Goal: Task Accomplishment & Management: Manage account settings

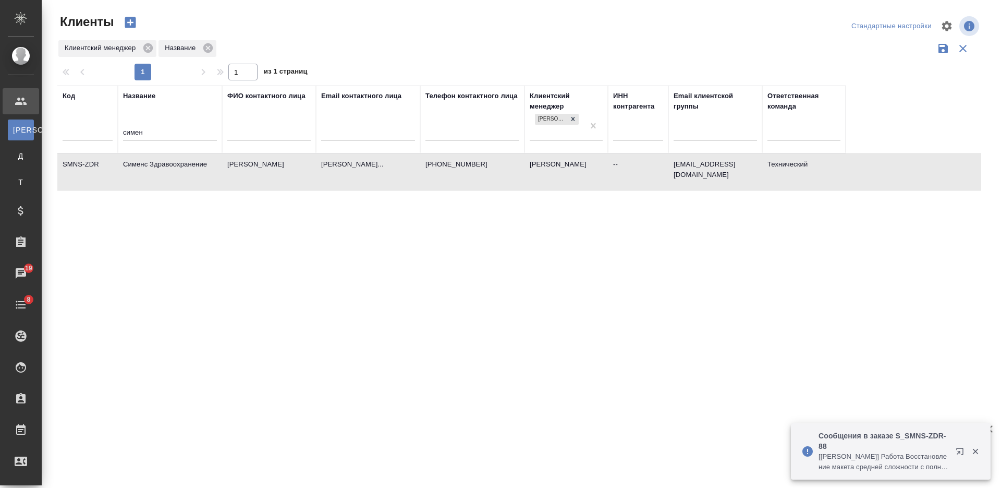
select select "RU"
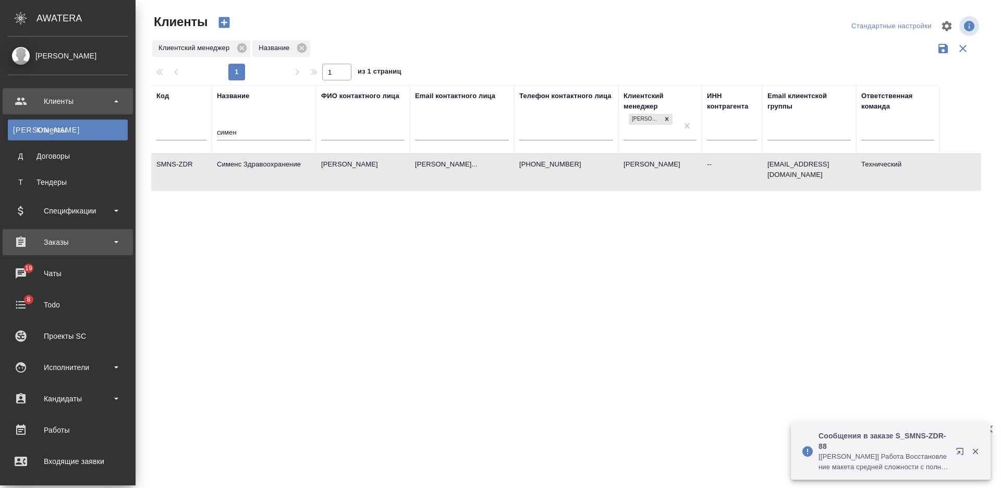
click at [82, 236] on div "Заказы" at bounding box center [68, 242] width 120 height 16
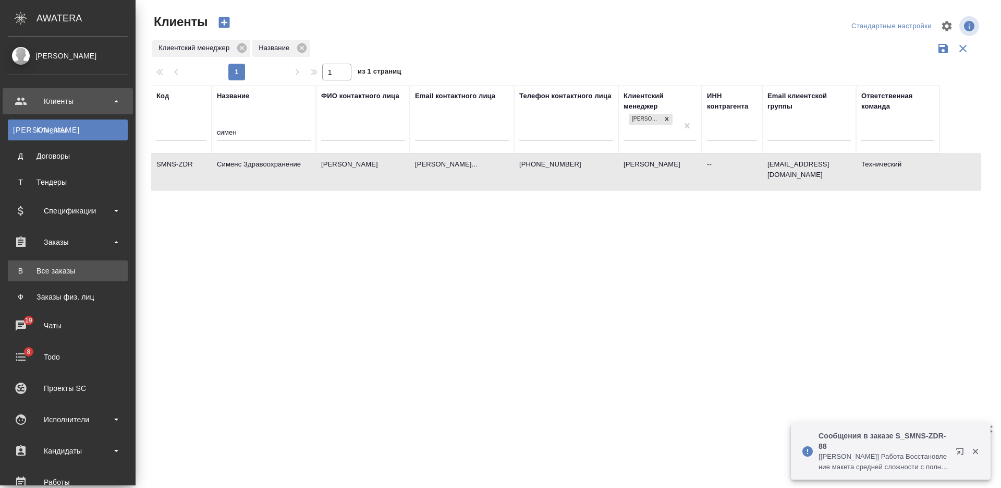
click at [78, 265] on div "Все заказы" at bounding box center [68, 270] width 110 height 10
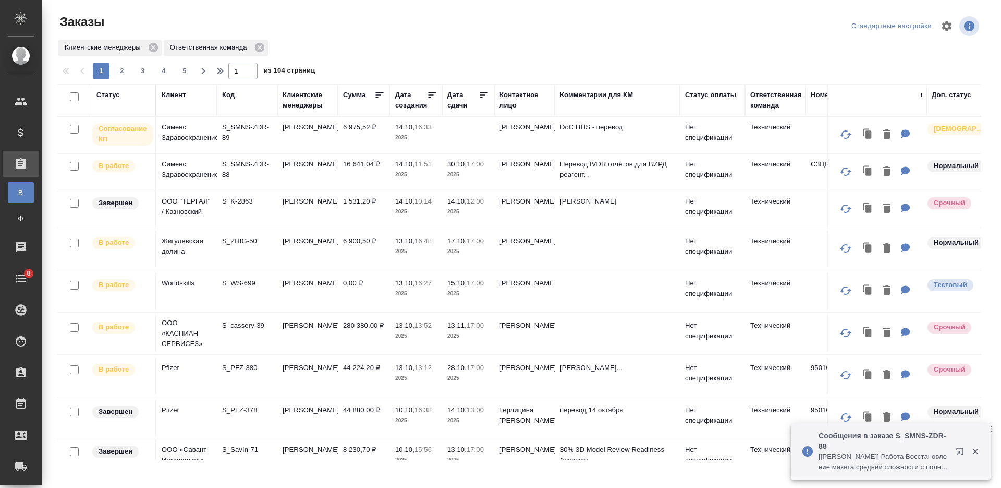
click at [116, 95] on div "Статус" at bounding box center [107, 95] width 23 height 10
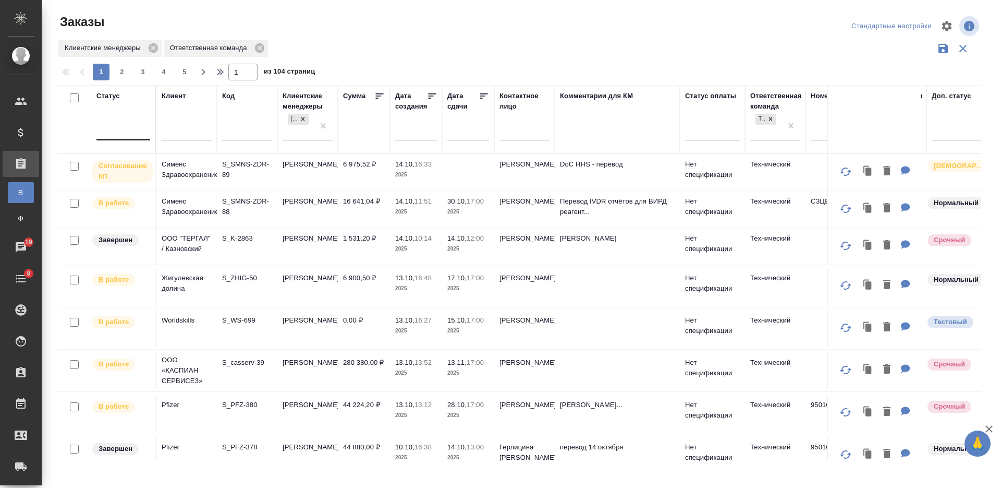
click at [125, 125] on div at bounding box center [123, 129] width 54 height 15
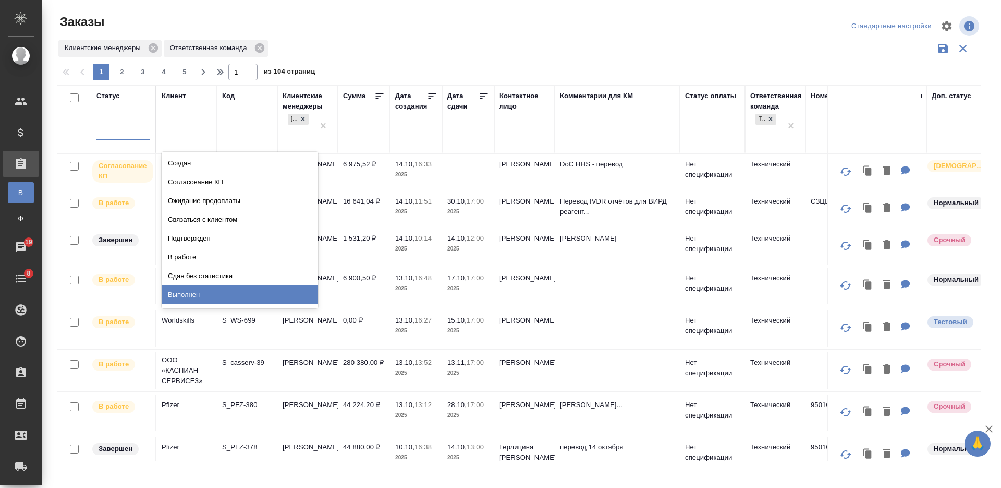
click at [280, 291] on div "Выполнен" at bounding box center [240, 294] width 156 height 19
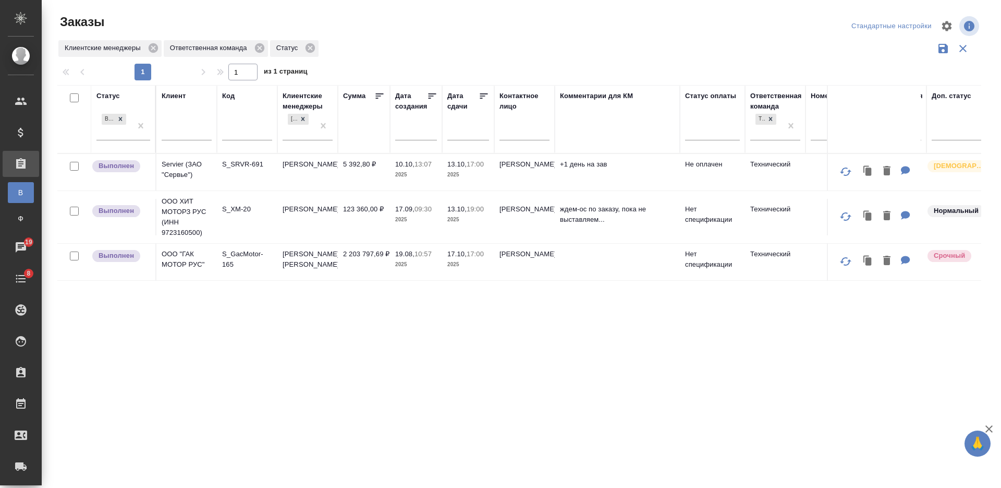
click at [435, 367] on div "Статус Выполнен Клиент Код Клиентские менеджеры Никифорова Валерия Сумма Дата с…" at bounding box center [519, 272] width 924 height 375
click at [247, 166] on p "S_SRVR-691" at bounding box center [247, 164] width 50 height 10
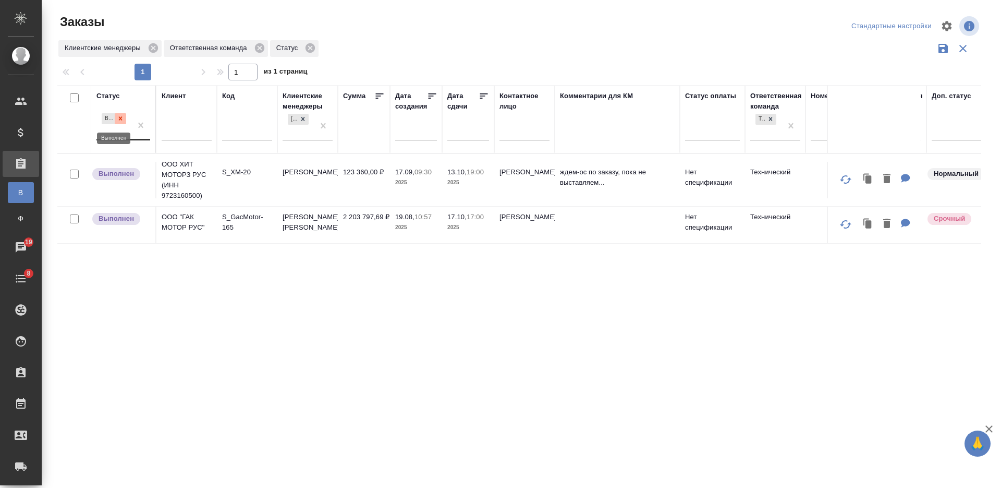
click at [118, 115] on icon at bounding box center [120, 118] width 7 height 7
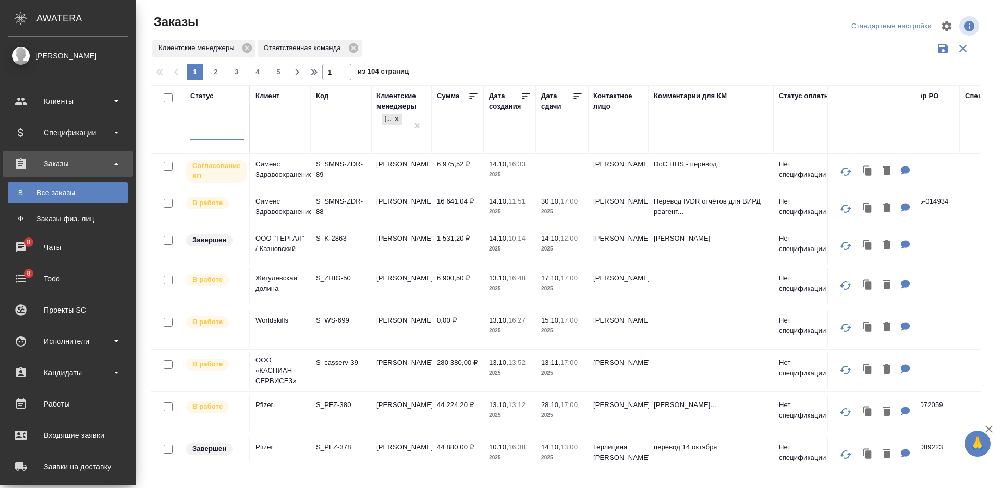
click at [654, 410] on p "Пфайзер - Самкова - Сасанлимаб - Анал..." at bounding box center [711, 404] width 115 height 10
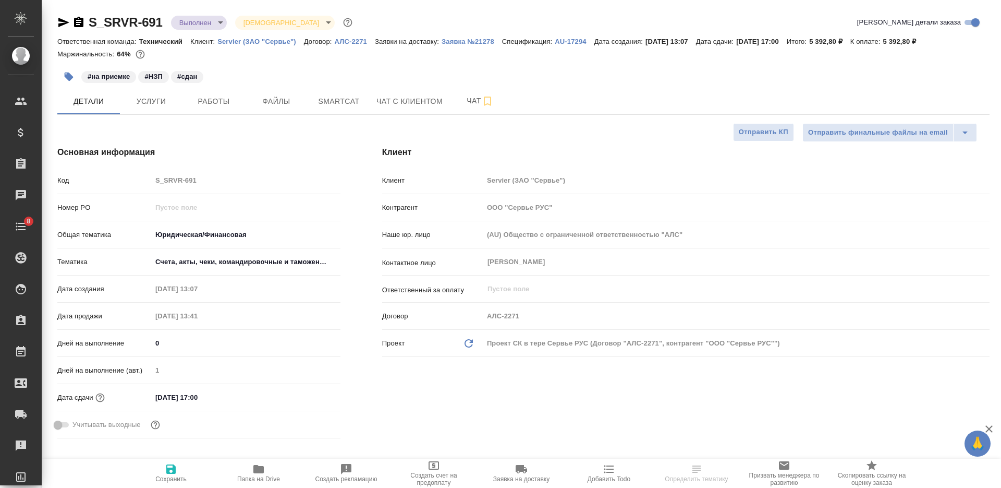
select select "RU"
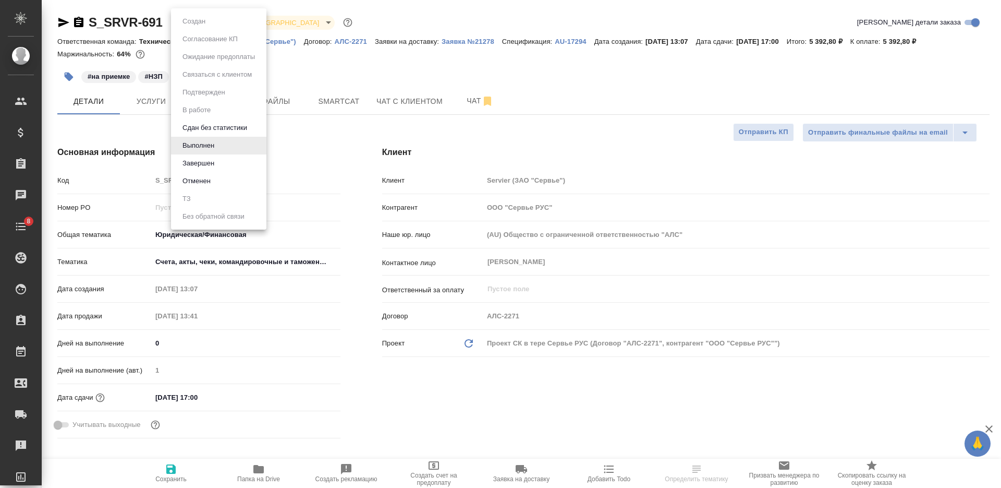
click at [197, 22] on body "🙏 .cls-1 fill:#fff; AWATERA Nikiforova Valeria Клиенты Спецификации Заказы Чаты…" at bounding box center [500, 244] width 1001 height 488
click at [219, 166] on li "Завершен" at bounding box center [218, 163] width 95 height 18
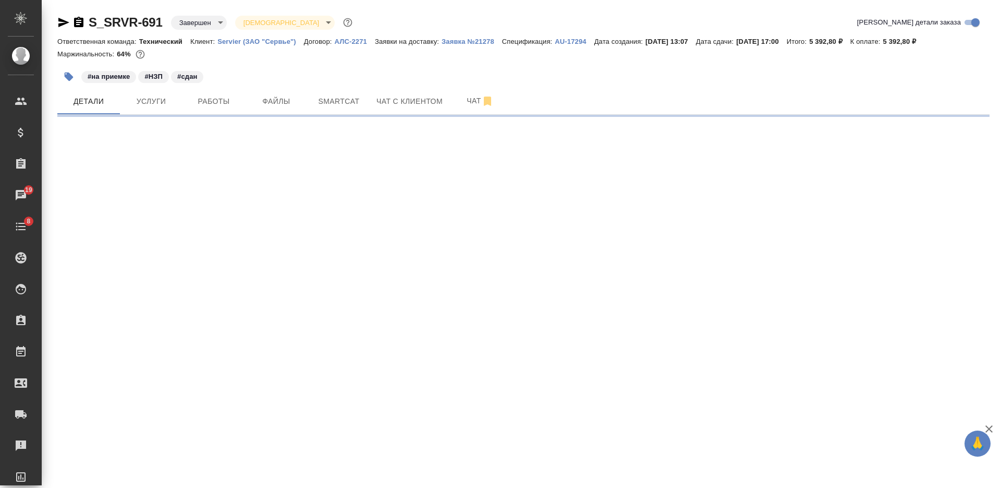
select select "RU"
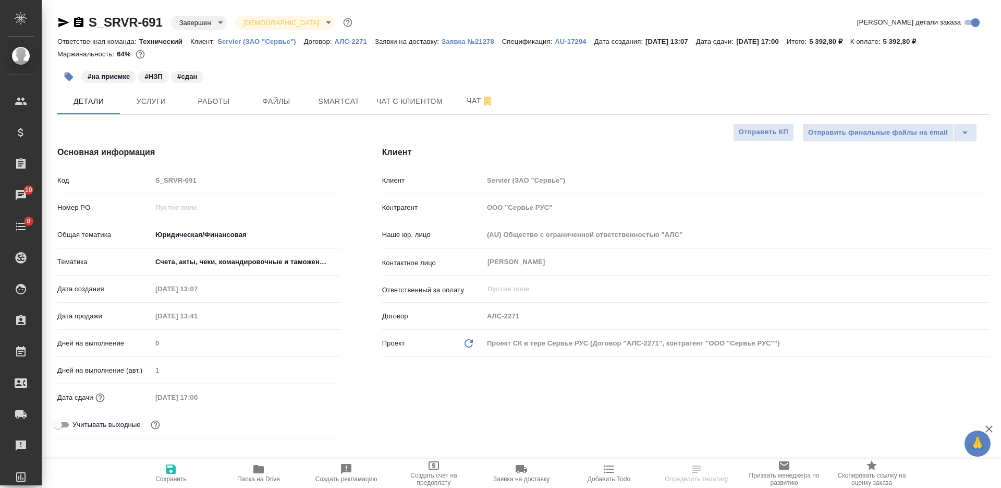
type textarea "x"
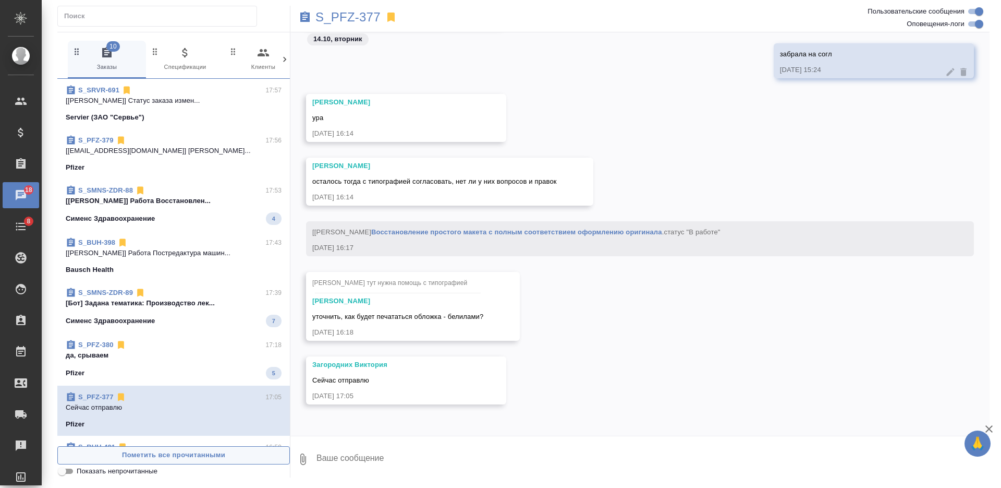
click at [215, 458] on span "Пометить все прочитанными" at bounding box center [173, 455] width 221 height 12
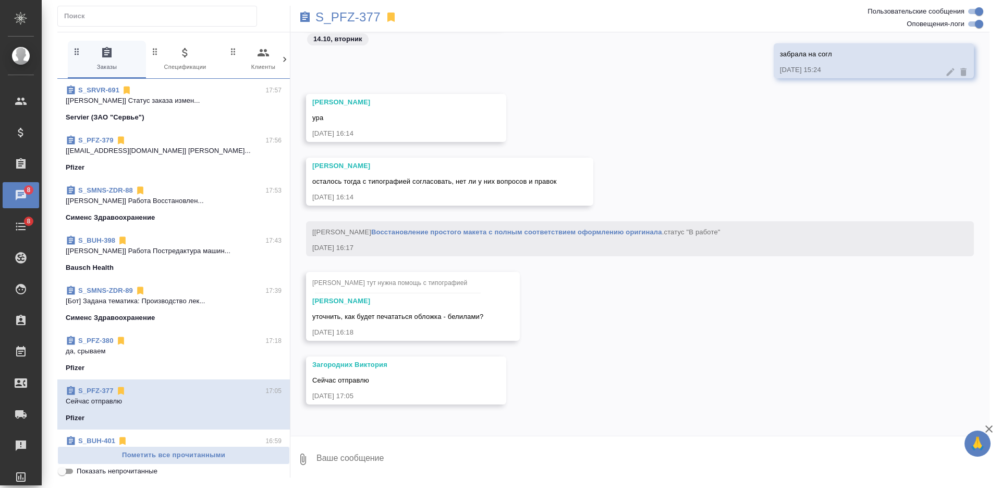
drag, startPoint x: 712, startPoint y: 161, endPoint x: 515, endPoint y: 84, distance: 211.5
click at [712, 161] on div "Заборова Александра осталось тогда с типографией согласовать, нет ли у них вопр…" at bounding box center [639, 189] width 699 height 64
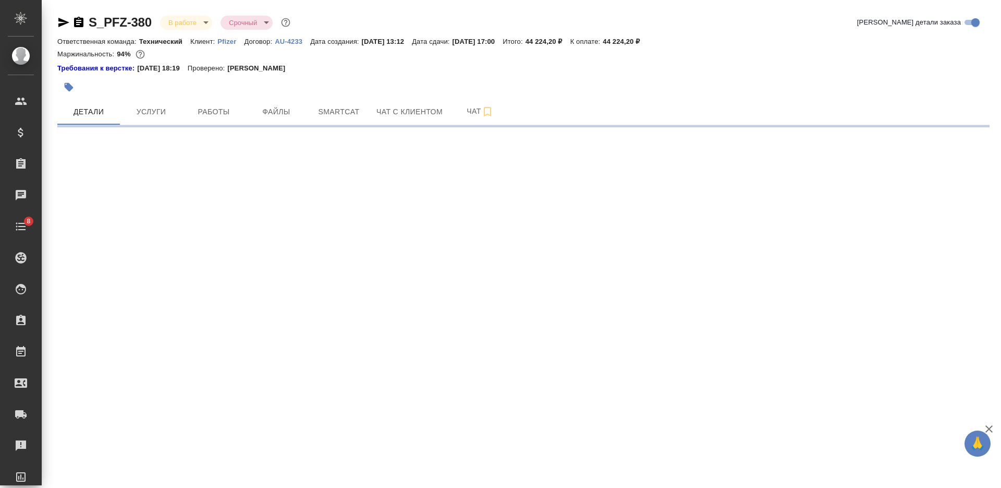
select select "RU"
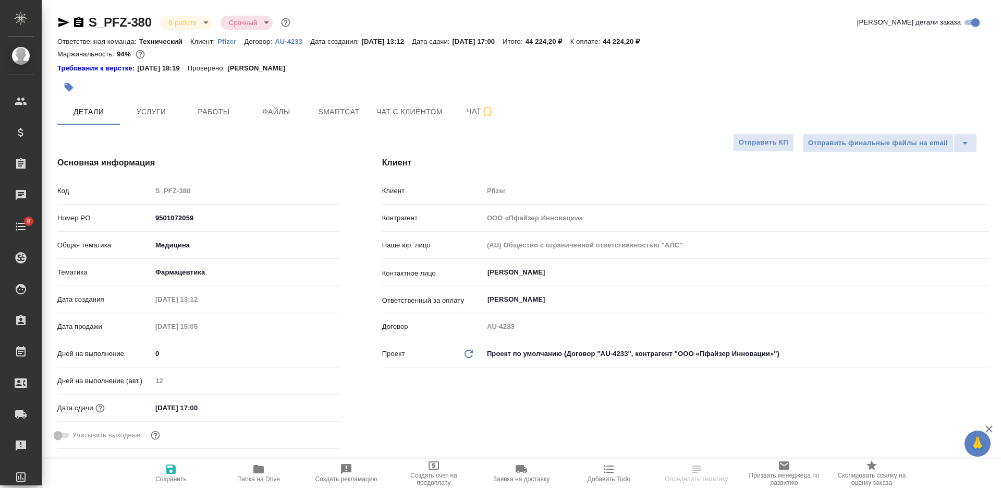
click at [225, 43] on p "Pfizer" at bounding box center [230, 42] width 27 height 8
type textarea "x"
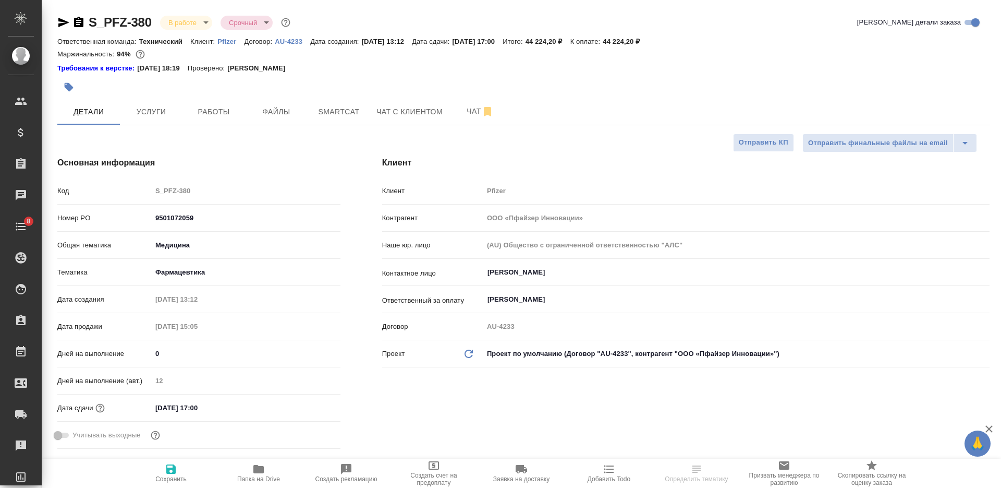
type textarea "x"
type input "[PERSON_NAME]"
type input "Переверзева Анна a.pereverzeva"
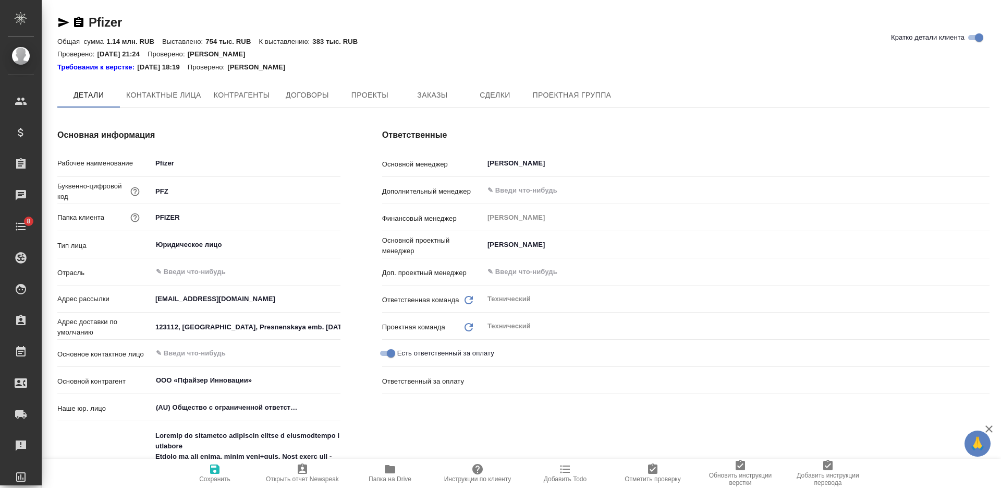
type textarea "x"
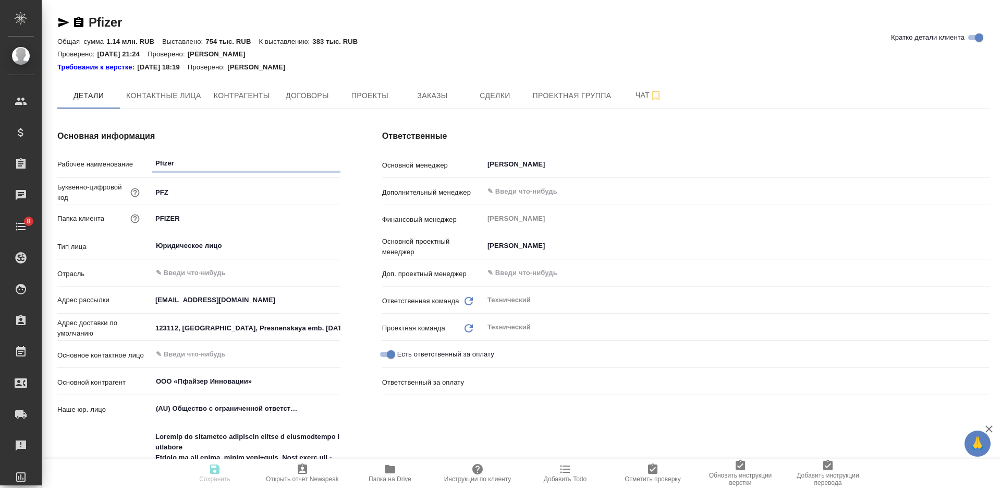
type textarea "x"
click at [429, 100] on span "Заказы" at bounding box center [432, 95] width 50 height 13
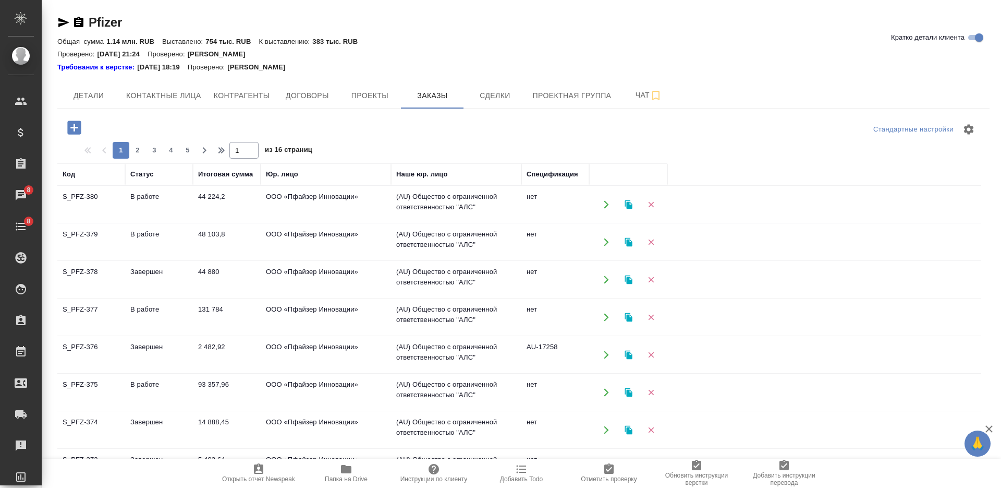
click at [78, 130] on icon "button" at bounding box center [74, 127] width 14 height 14
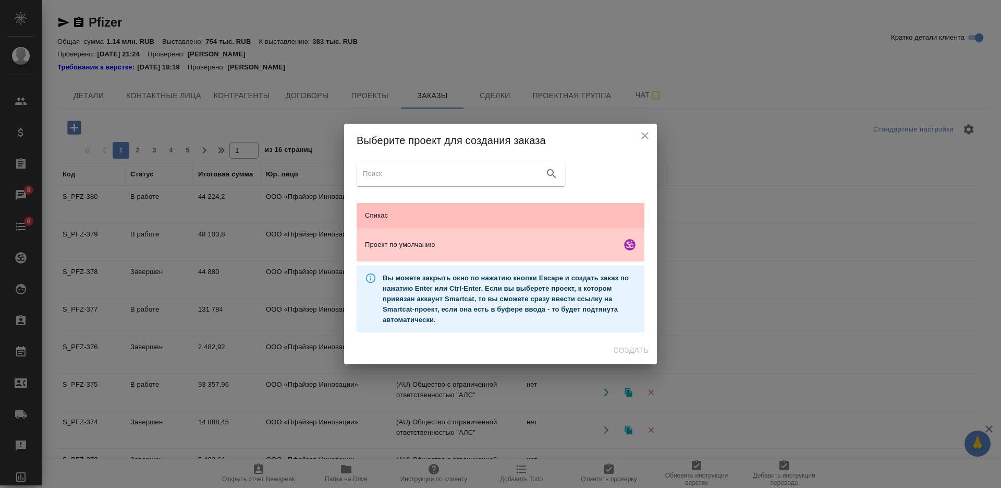
drag, startPoint x: 487, startPoint y: 227, endPoint x: 492, endPoint y: 233, distance: 7.8
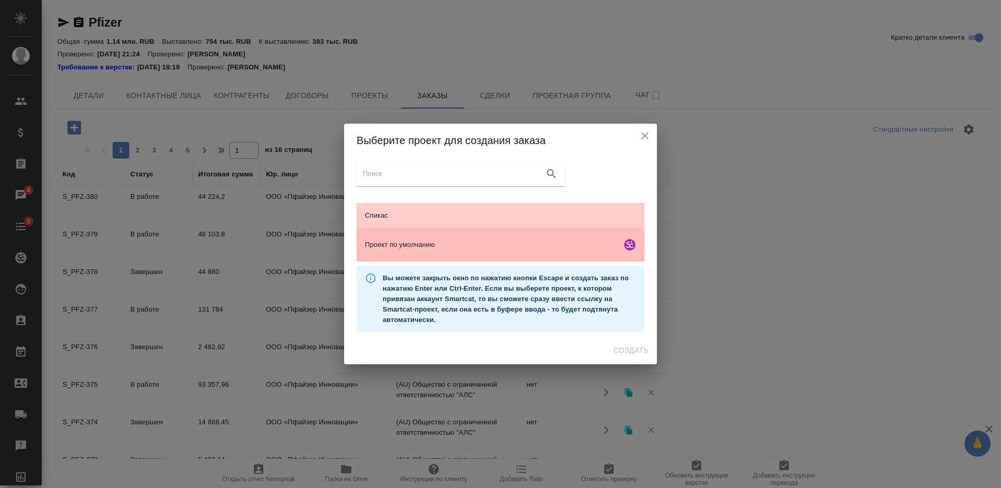
click at [487, 228] on ul "Спикас Проект по умолчанию" at bounding box center [501, 232] width 288 height 67
click at [536, 248] on span "Проект по умолчанию" at bounding box center [491, 244] width 252 height 10
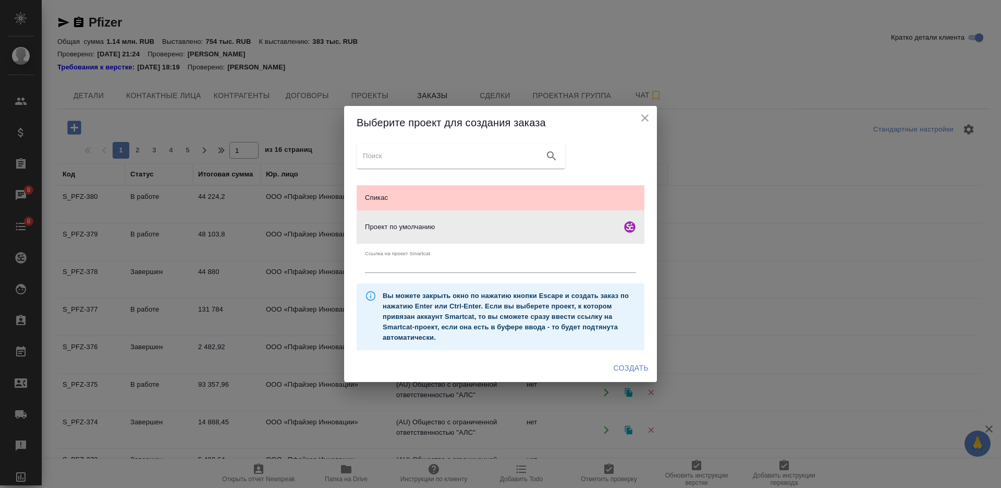
click at [630, 369] on span "Создать" at bounding box center [631, 367] width 35 height 13
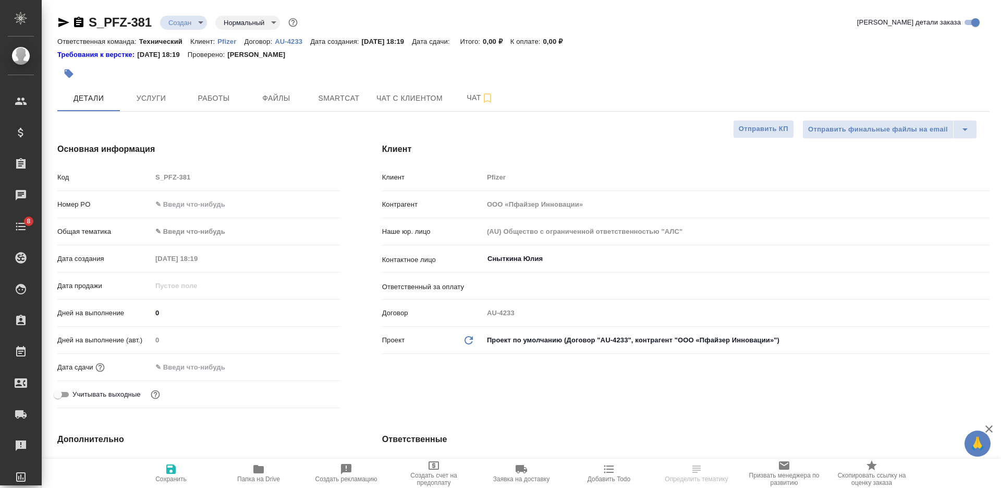
select select "RU"
click at [535, 261] on input "Сныткина Юлия" at bounding box center [719, 258] width 465 height 13
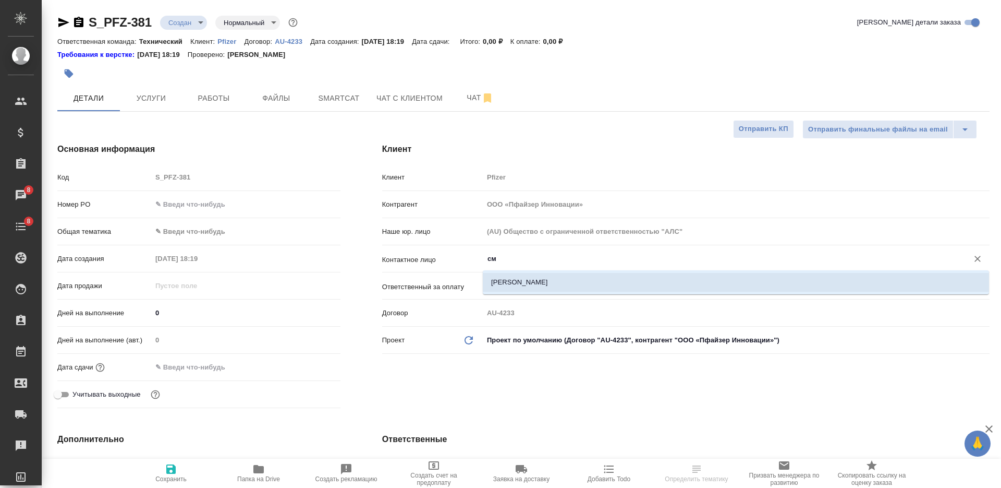
click at [532, 290] on li "[PERSON_NAME]" at bounding box center [736, 282] width 506 height 19
type input "[PERSON_NAME]"
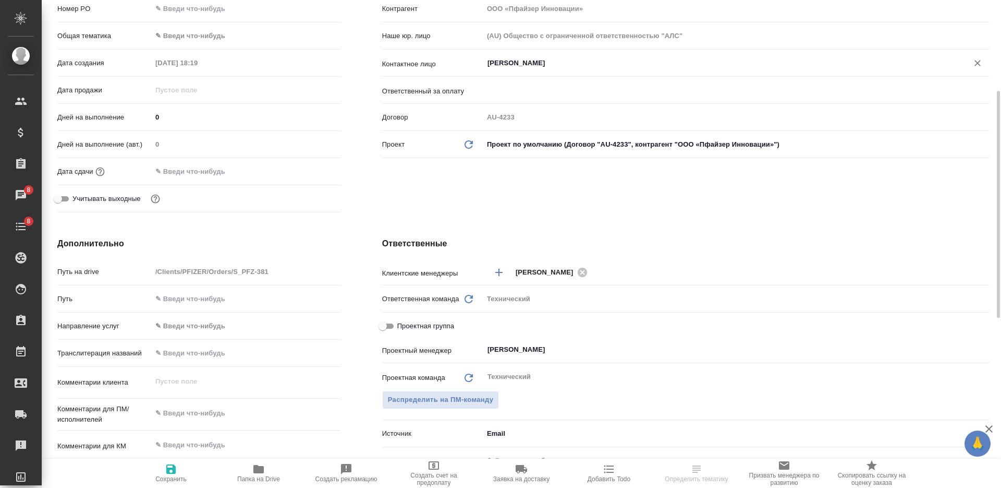
scroll to position [261, 0]
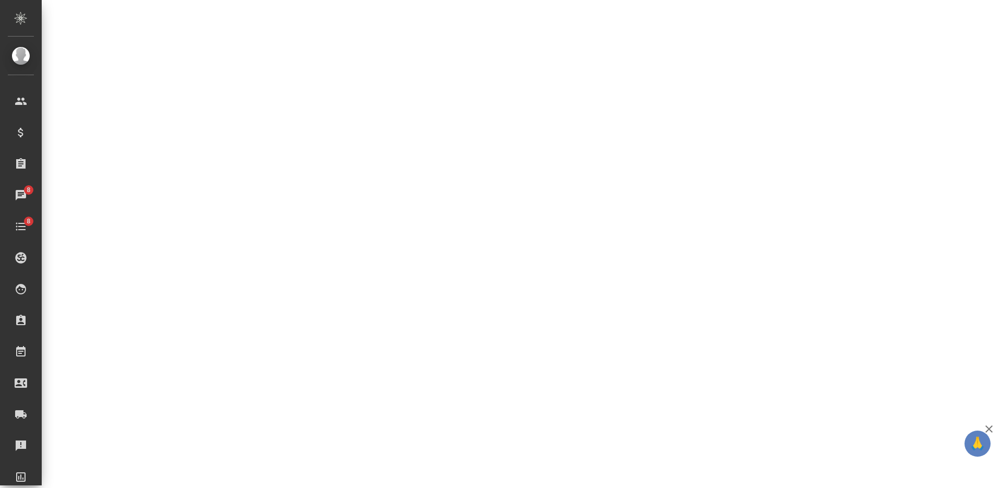
select select "RU"
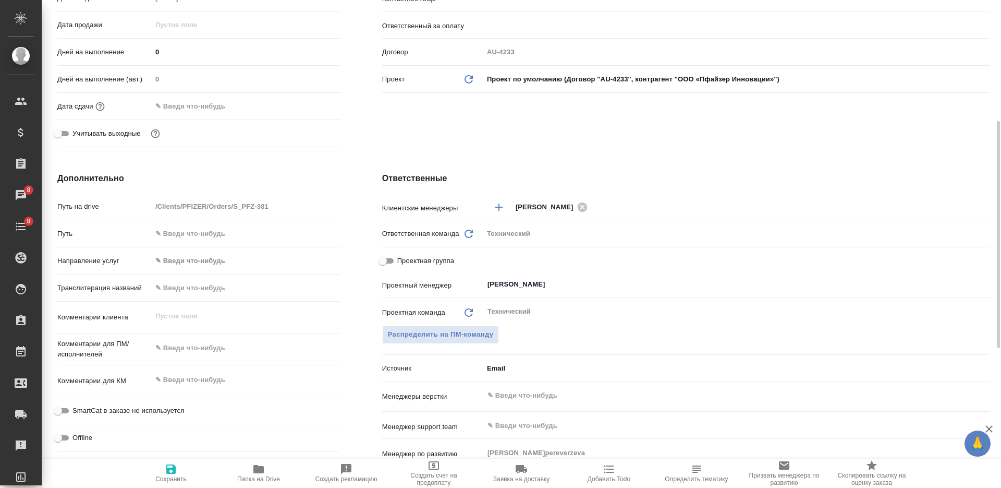
type textarea "x"
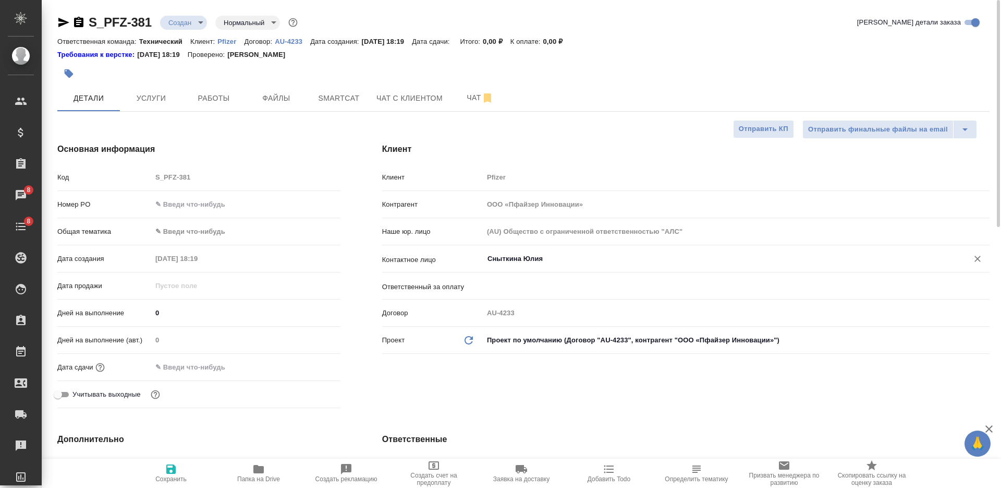
click at [544, 260] on input "Сныткина Юлия" at bounding box center [719, 258] width 465 height 13
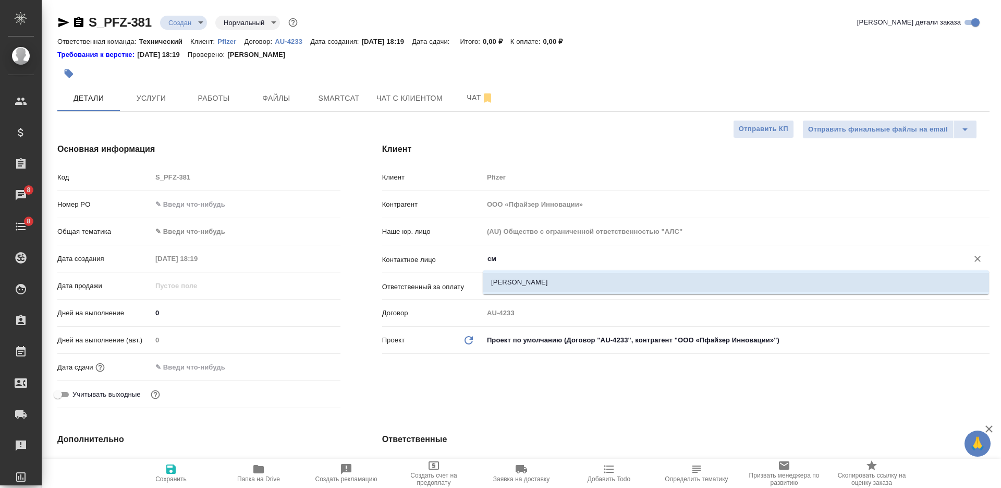
click at [550, 285] on li "Смородинская Ольга" at bounding box center [736, 282] width 506 height 19
type input "Смородинская Ольга"
type textarea "x"
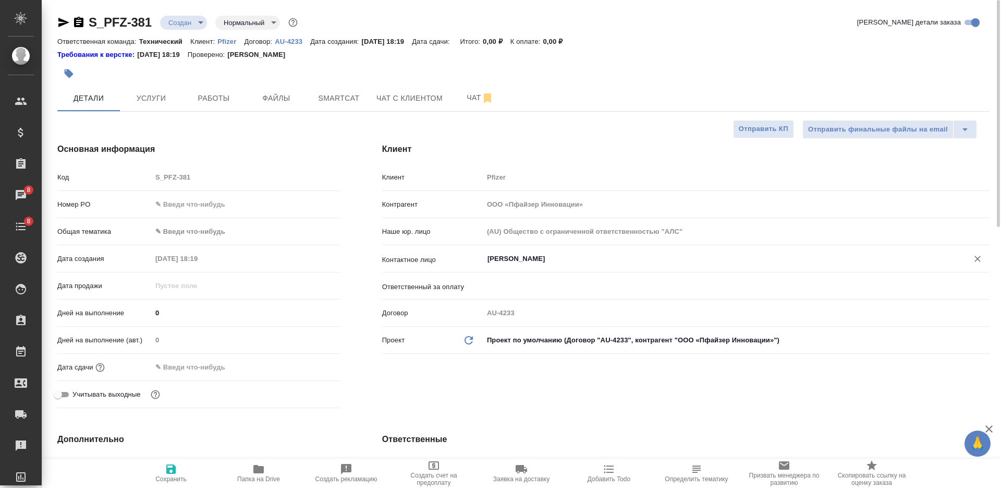
scroll to position [326, 0]
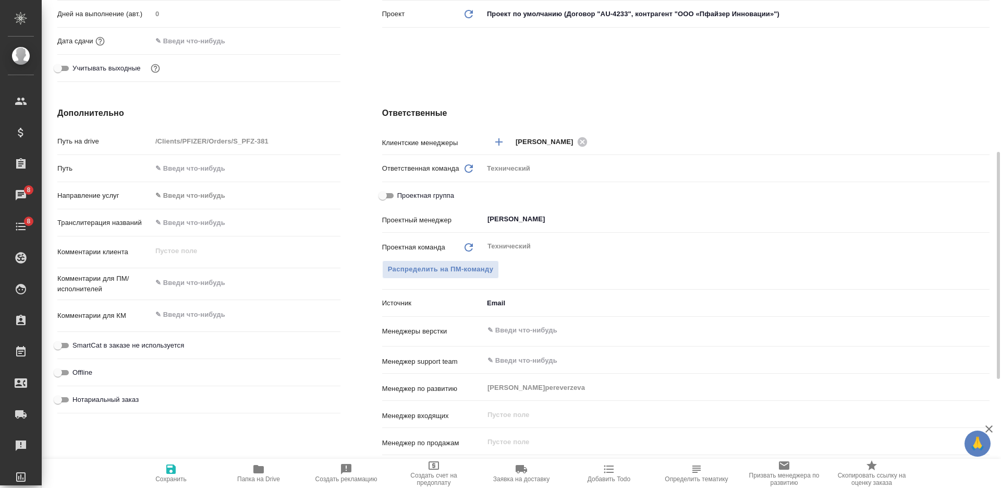
click at [541, 341] on div "​" at bounding box center [736, 331] width 506 height 21
type input "Смородинская Ольга"
click at [542, 329] on input "text" at bounding box center [719, 330] width 465 height 13
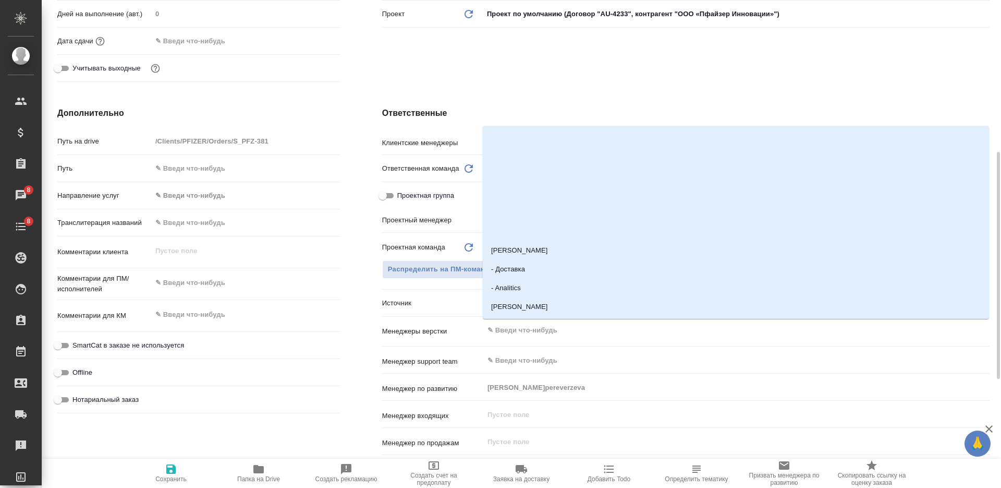
type input "а"
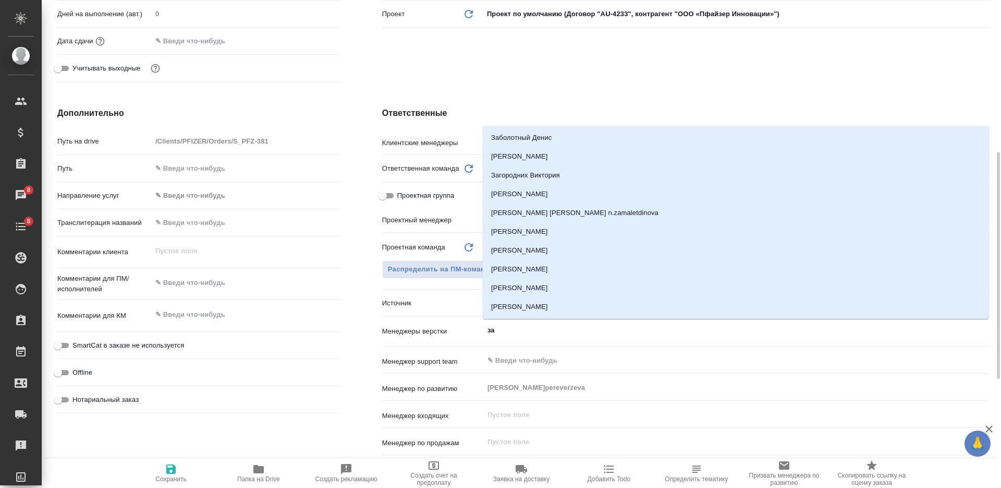
type input "заб"
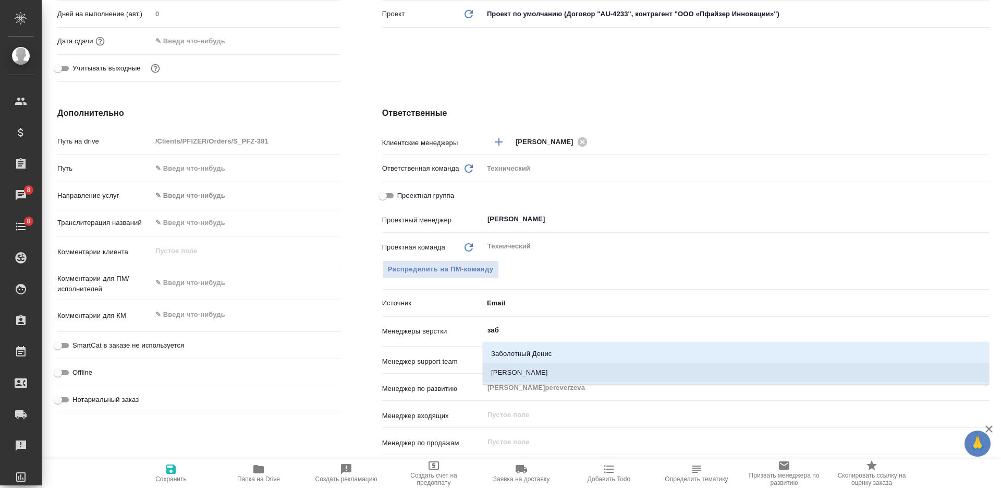
click at [549, 368] on li "Заборова Александра" at bounding box center [736, 372] width 506 height 19
type textarea "x"
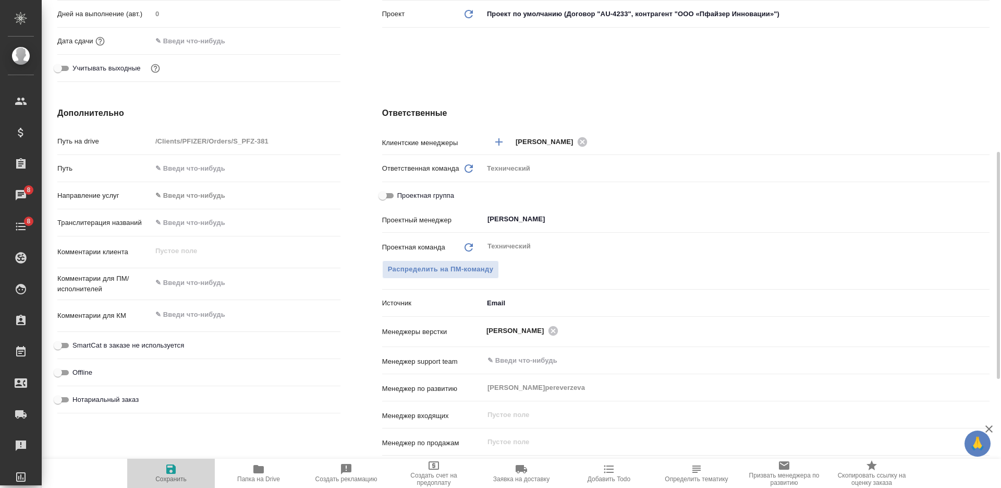
drag, startPoint x: 172, startPoint y: 478, endPoint x: 185, endPoint y: 198, distance: 280.3
click at [172, 478] on span "Сохранить" at bounding box center [170, 478] width 31 height 7
type textarea "x"
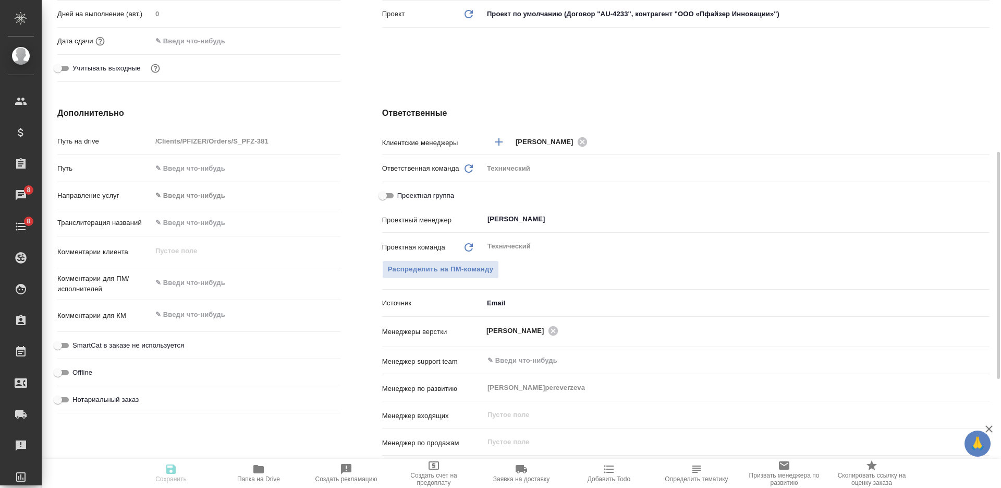
type textarea "x"
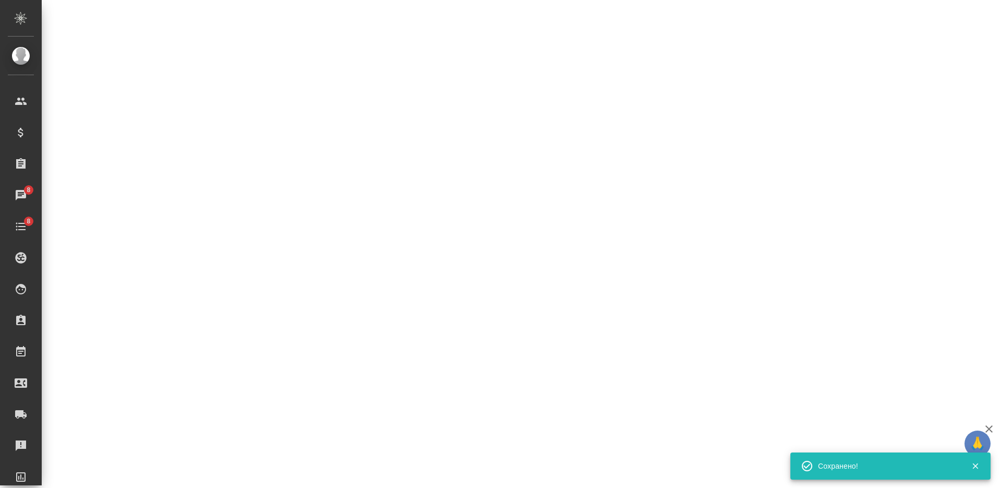
type input "holyTrinity"
select select "RU"
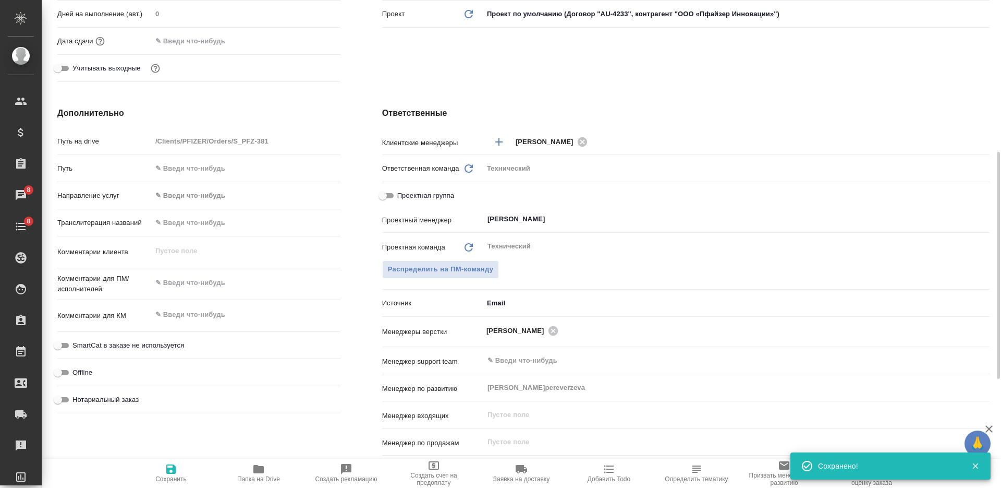
type textarea "x"
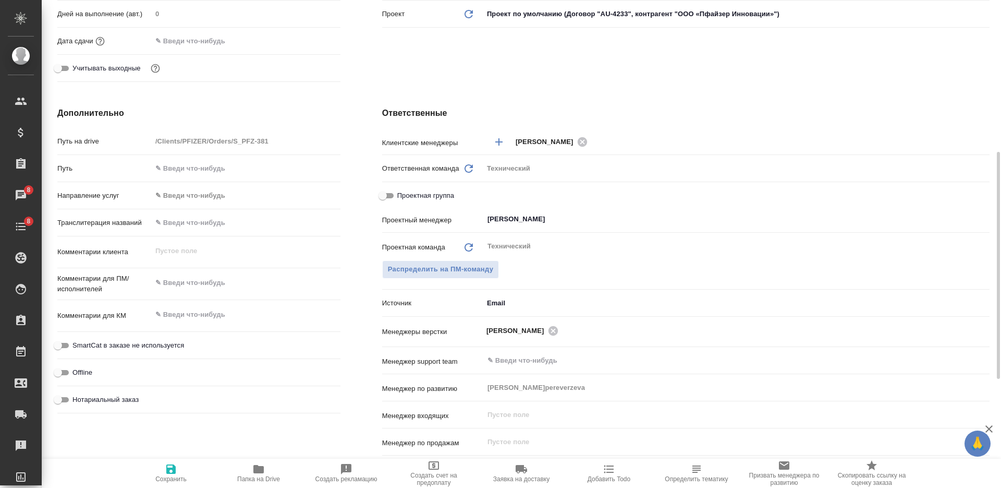
type textarea "x"
click at [236, 279] on textarea at bounding box center [246, 283] width 189 height 18
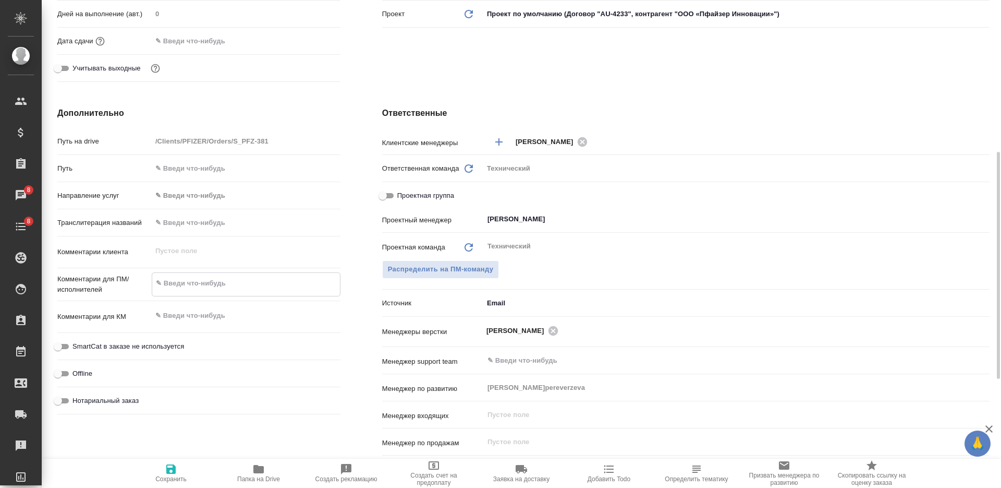
type textarea "а"
type textarea "x"
type textarea "ан"
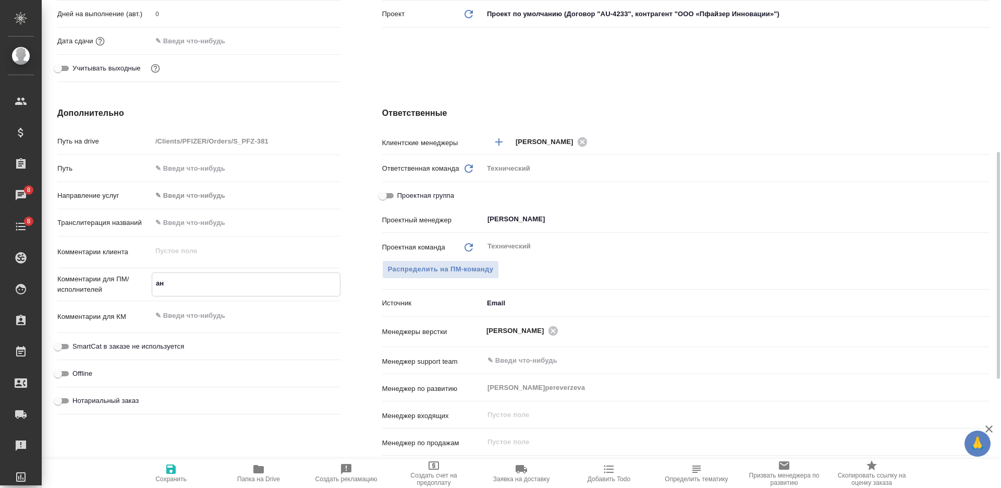
type textarea "x"
type textarea "анг"
type textarea "x"
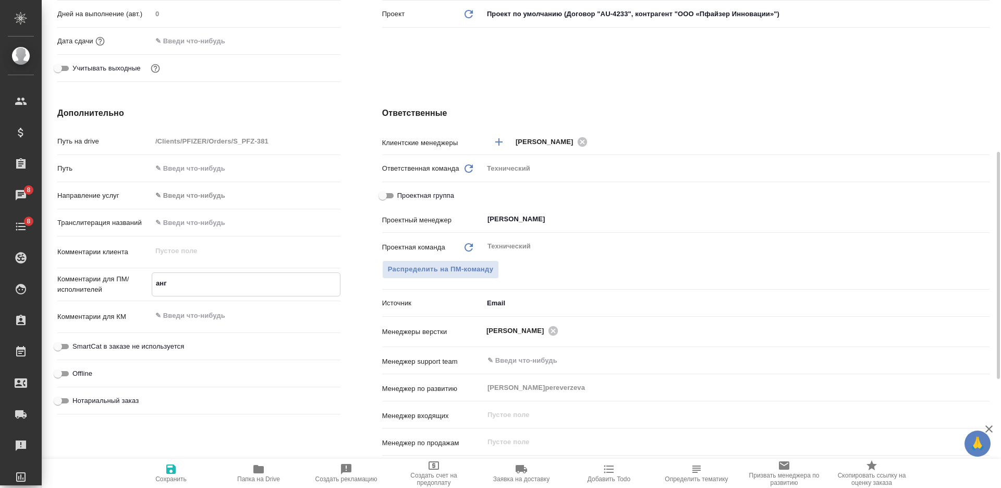
type textarea "x"
type textarea "англ"
type textarea "x"
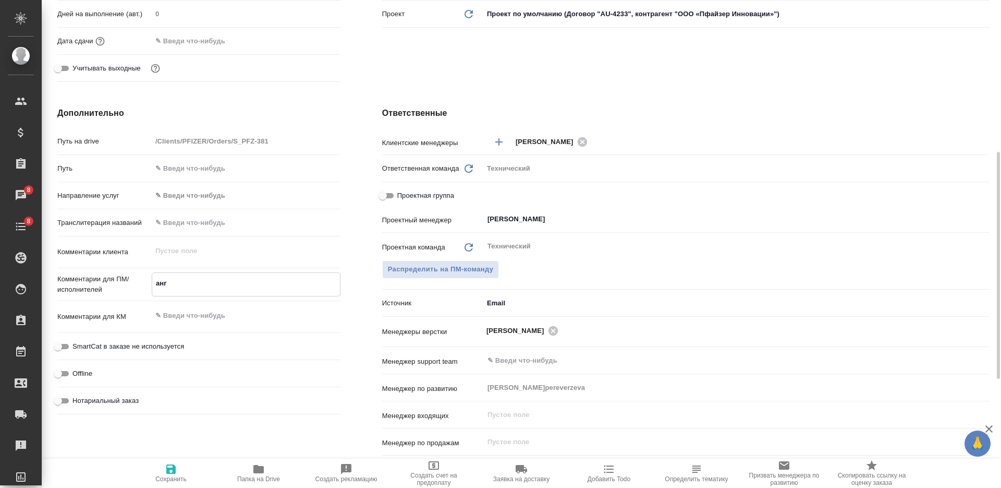
type textarea "x"
type textarea "англ-"
type textarea "x"
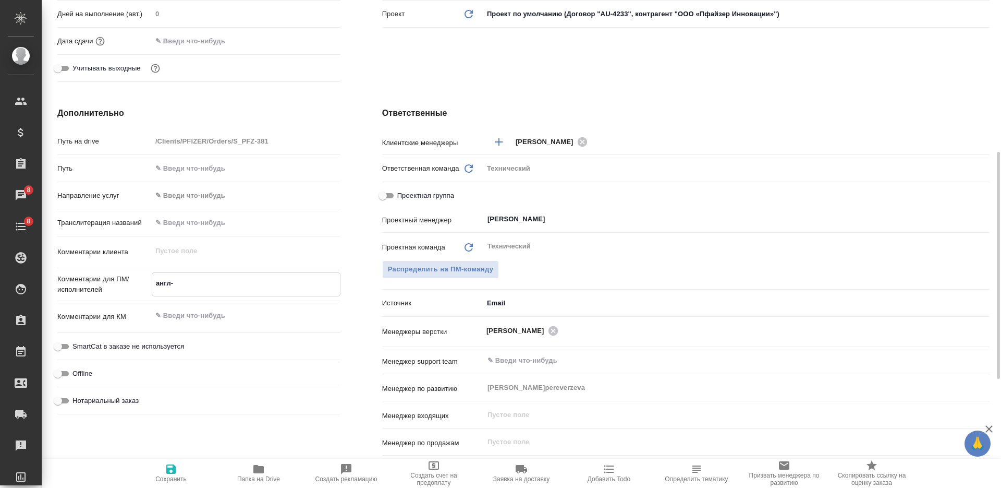
type textarea "x"
type textarea "англ-р"
type textarea "x"
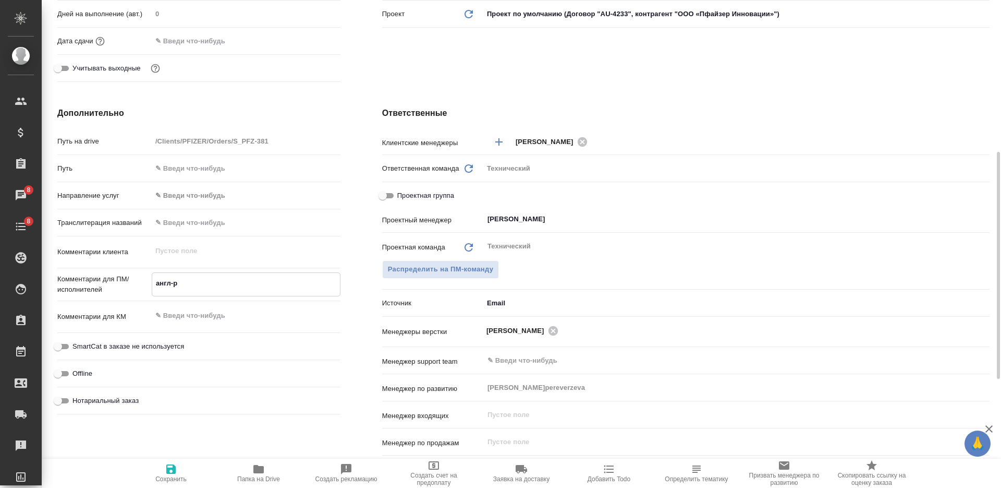
type textarea "англ-ру"
type textarea "x"
type textarea "англ-рус"
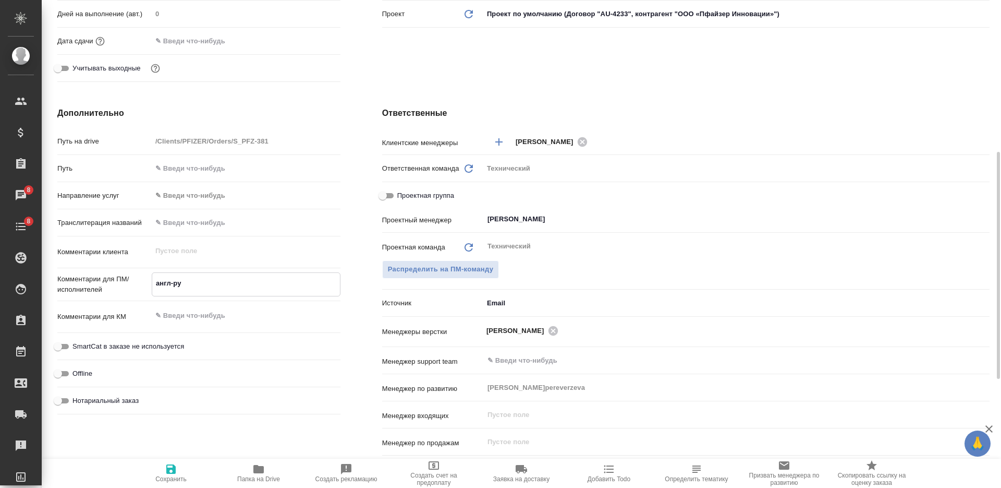
type textarea "x"
type textarea "англ-рус"
type textarea "x"
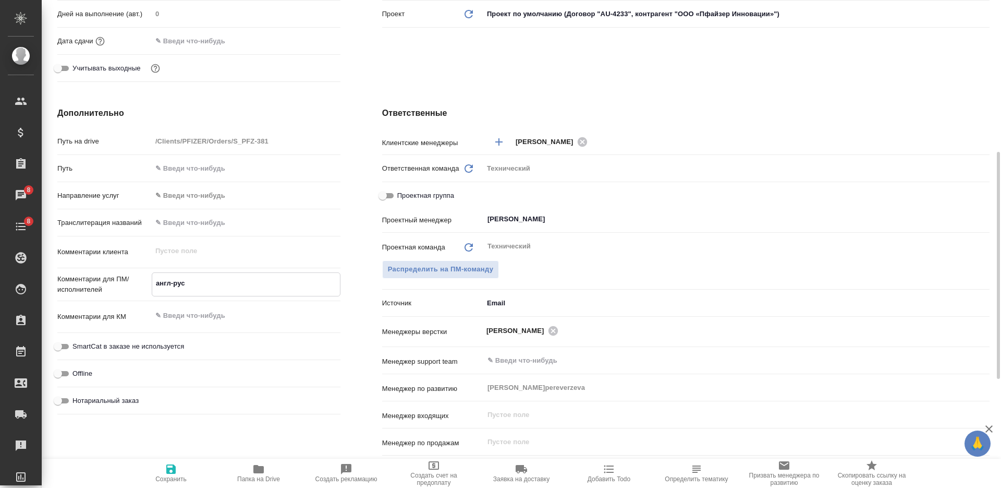
type textarea "x"
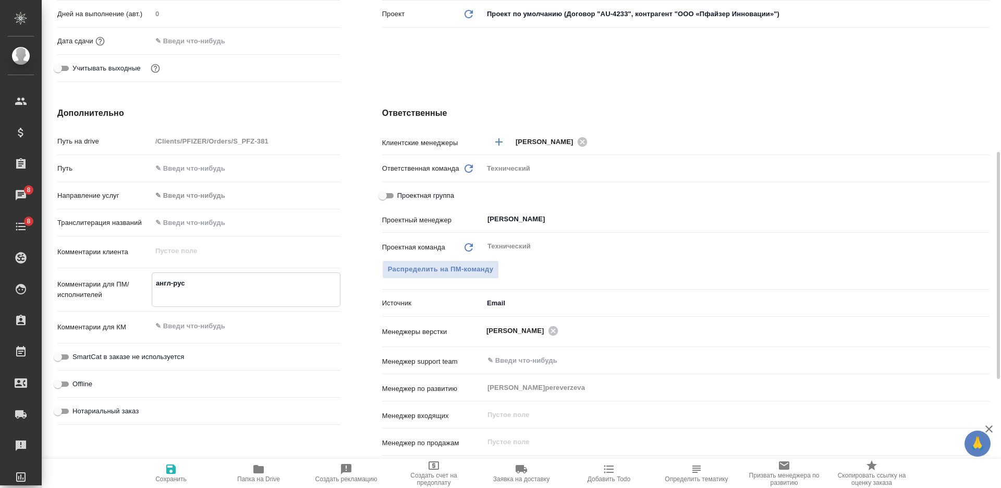
type textarea "англ-рус н"
type textarea "x"
type textarea "англ-рус ни"
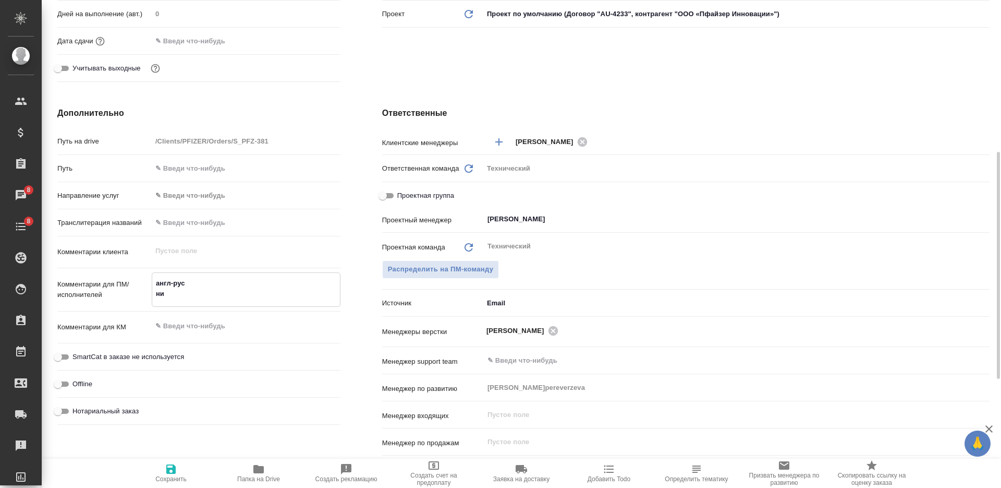
type textarea "x"
type textarea "англ-рус нид"
type textarea "x"
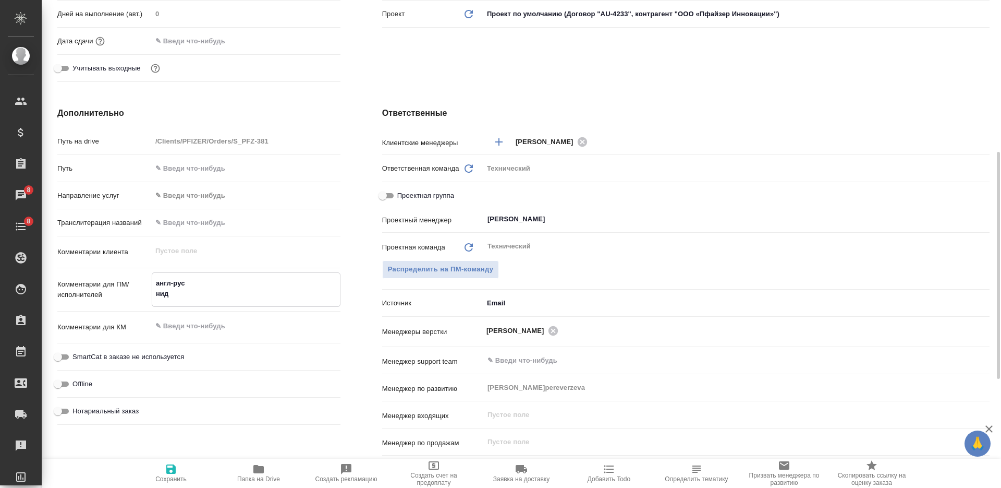
type textarea "англ-рус ниде"
type textarea "x"
type textarea "англ-рус нидер"
type textarea "x"
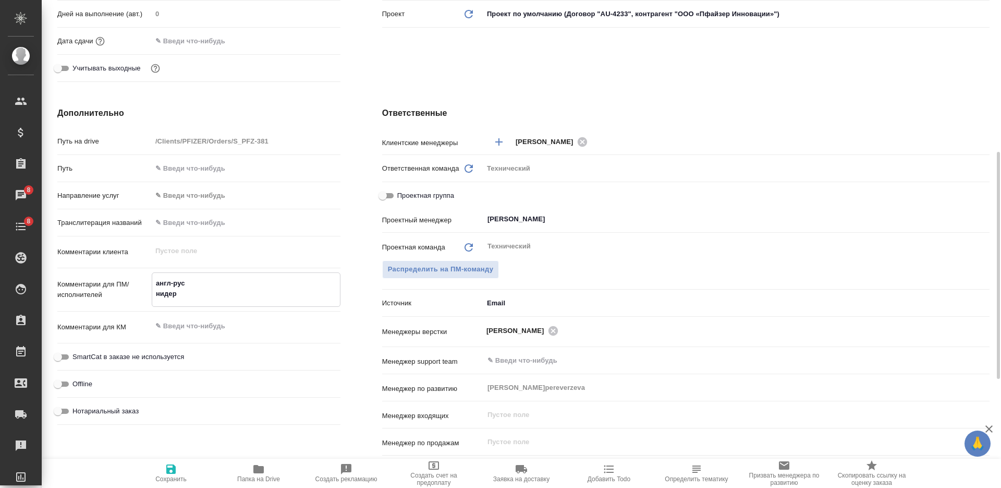
type textarea "x"
type textarea "англ-рус нидерл"
type textarea "x"
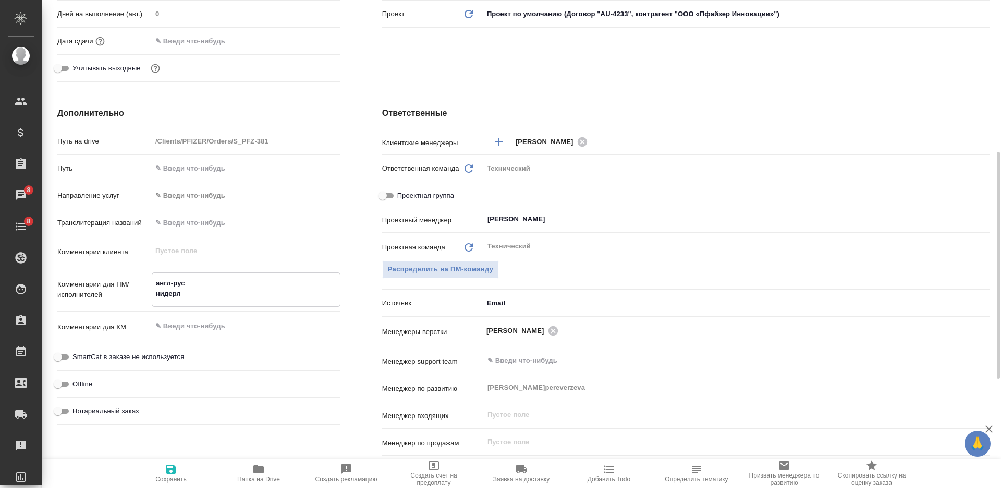
type textarea "x"
type textarea "англ-рус нидерла"
type textarea "x"
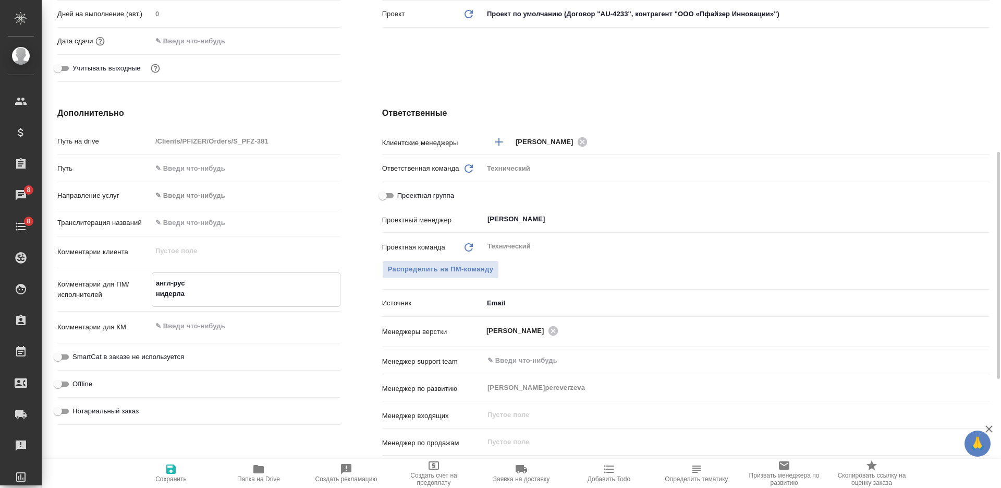
type textarea "англ-рус нидерлан"
type textarea "x"
type textarea "англ-рус нидерланж"
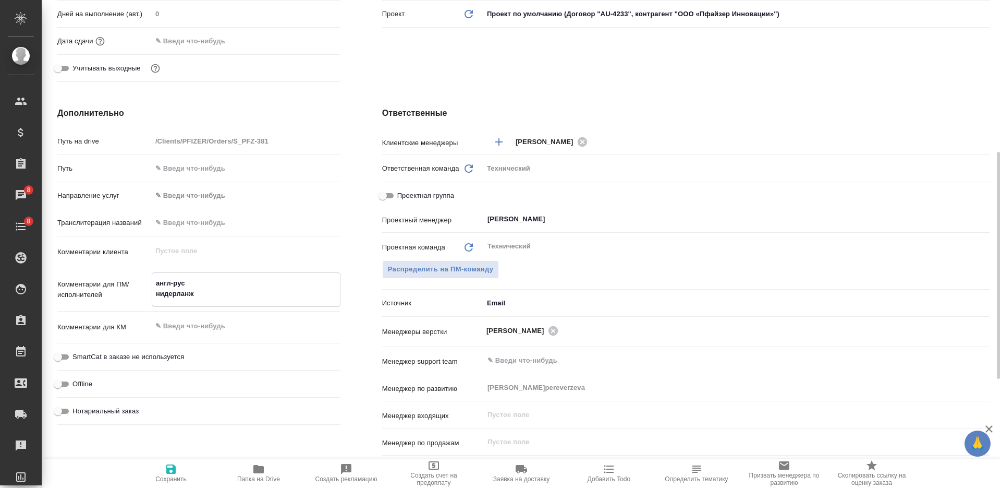
type textarea "x"
type textarea "англ-рус нидерлан"
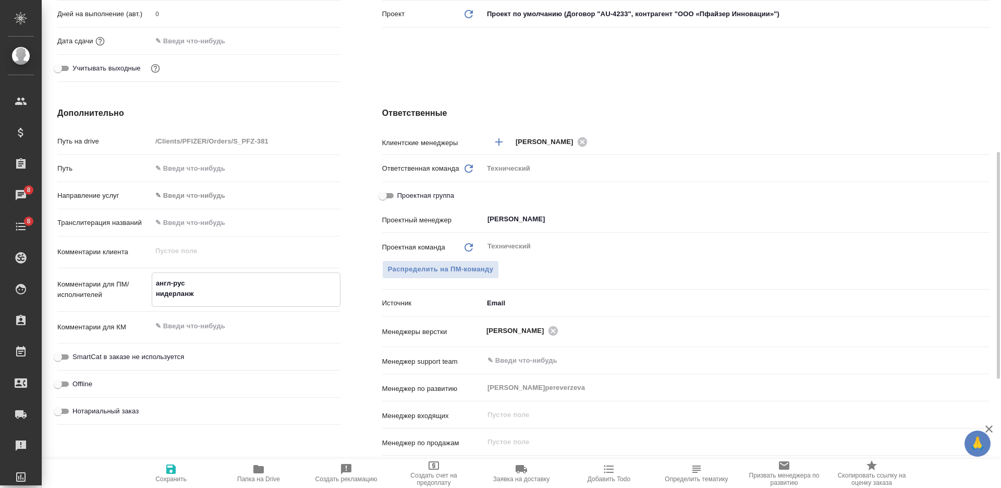
type textarea "x"
type textarea "англ-рус нидерланд"
type textarea "x"
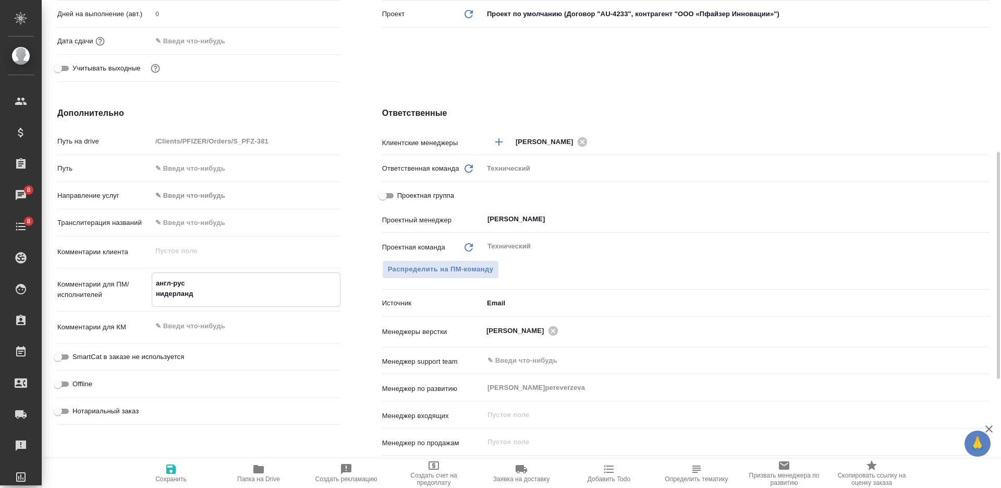
type textarea "x"
type textarea "англ-рус нидерланд-"
type textarea "x"
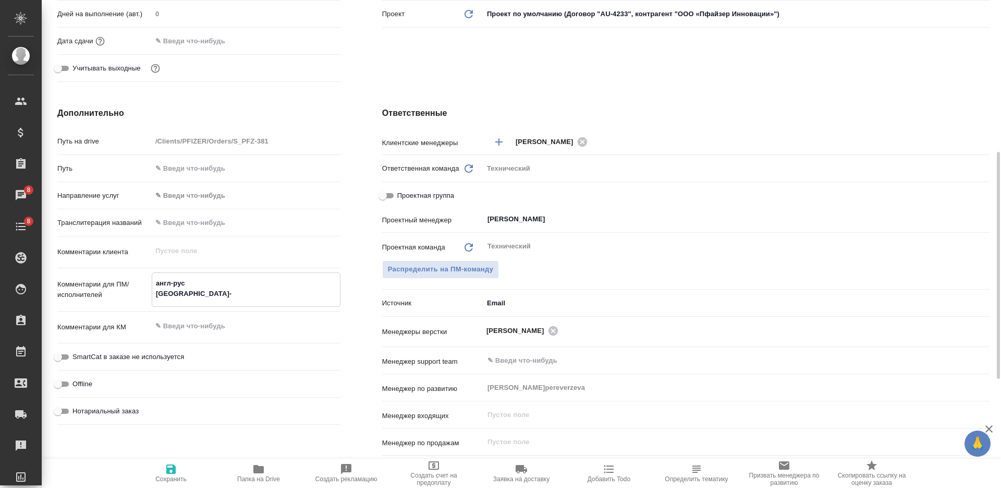
type textarea "x"
type textarea "англ-рус нидерланд-р"
type textarea "x"
type textarea "англ-рус нидерланд-ру"
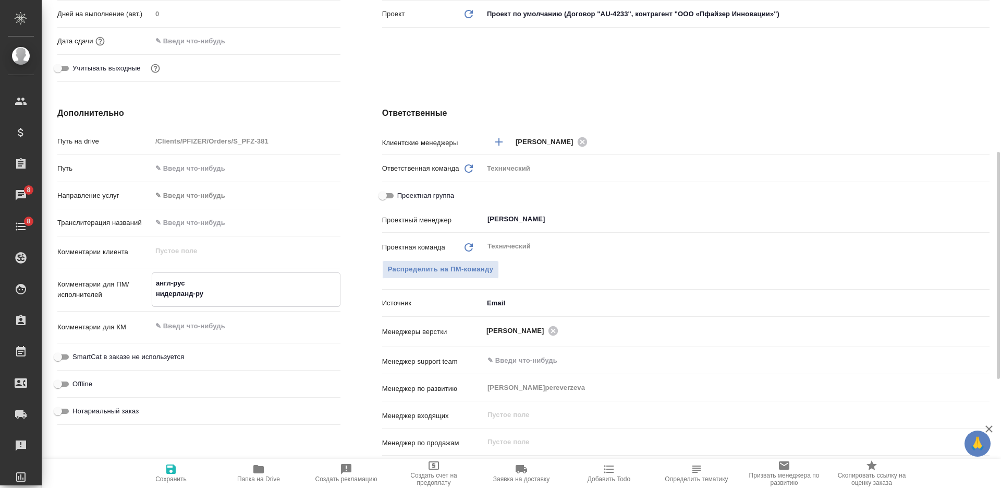
type textarea "x"
type textarea "англ-рус нидерланд-рус"
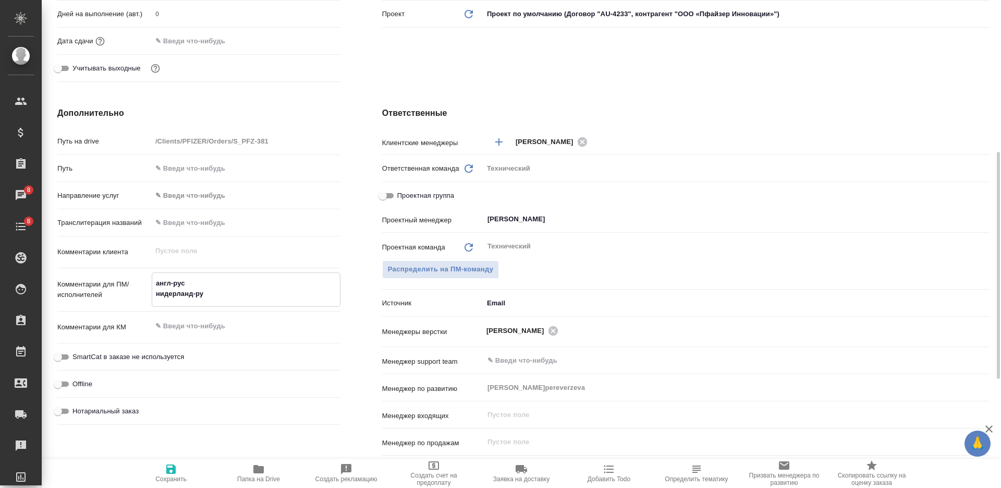
type textarea "x"
type textarea "англ-рус нидерланд-рус"
type textarea "x"
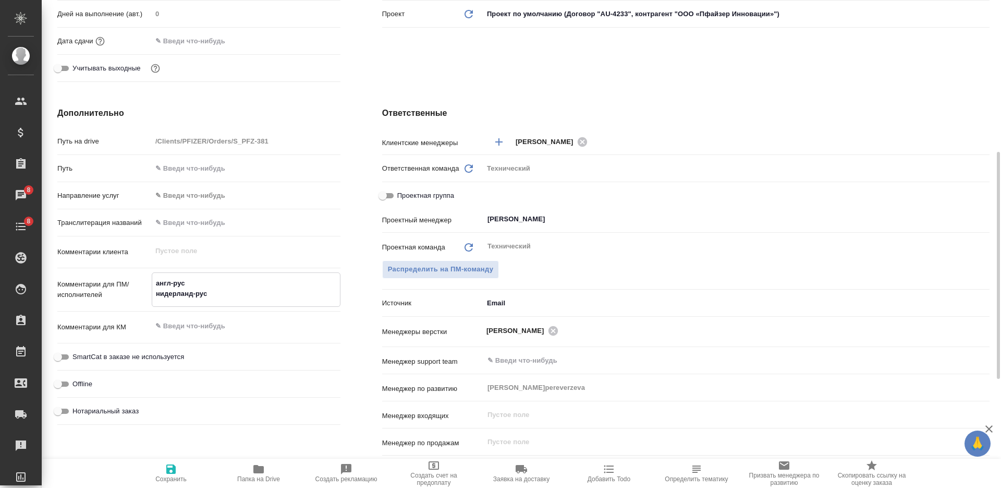
type textarea "x"
type textarea "англ-рус нидерланд-рус п"
type textarea "x"
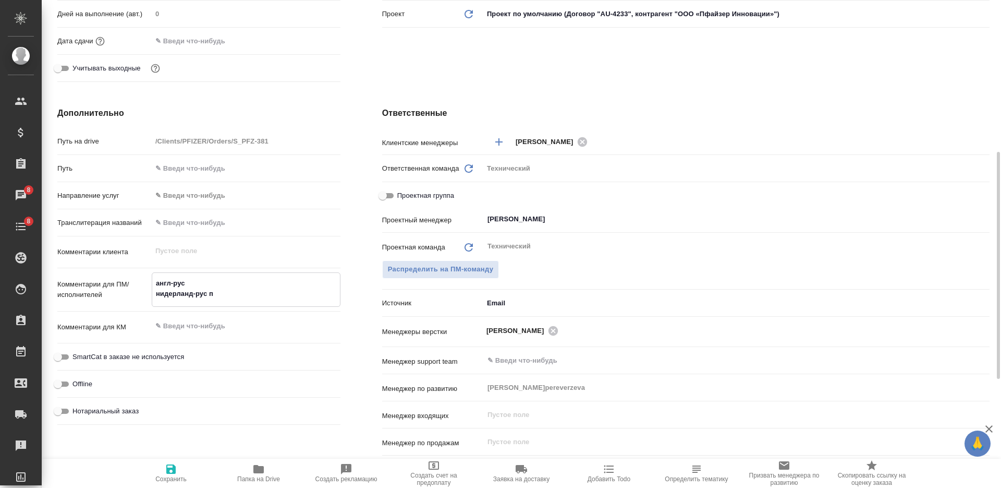
type textarea "англ-рус нидерланд-рус по"
type textarea "x"
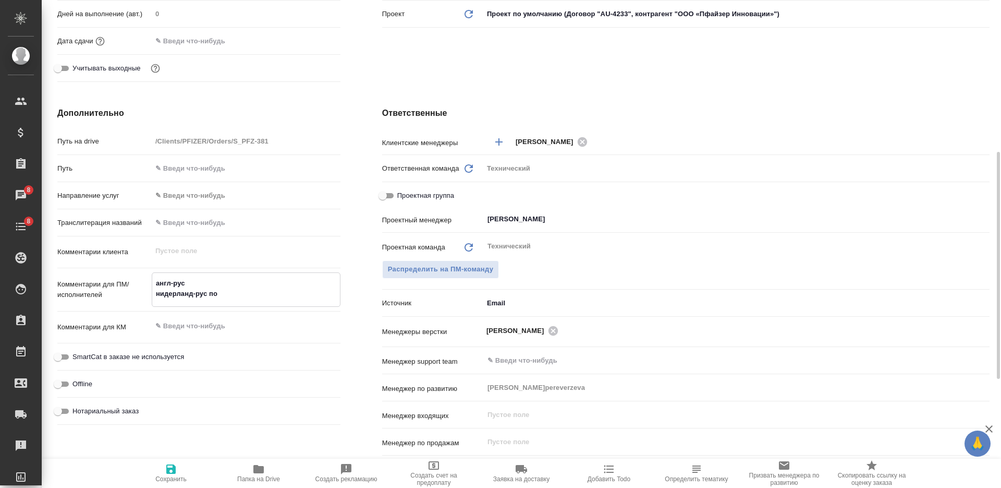
type textarea "англ-рус нидерланд-рус под"
type textarea "x"
type textarea "англ-рус нидерланд-рус под"
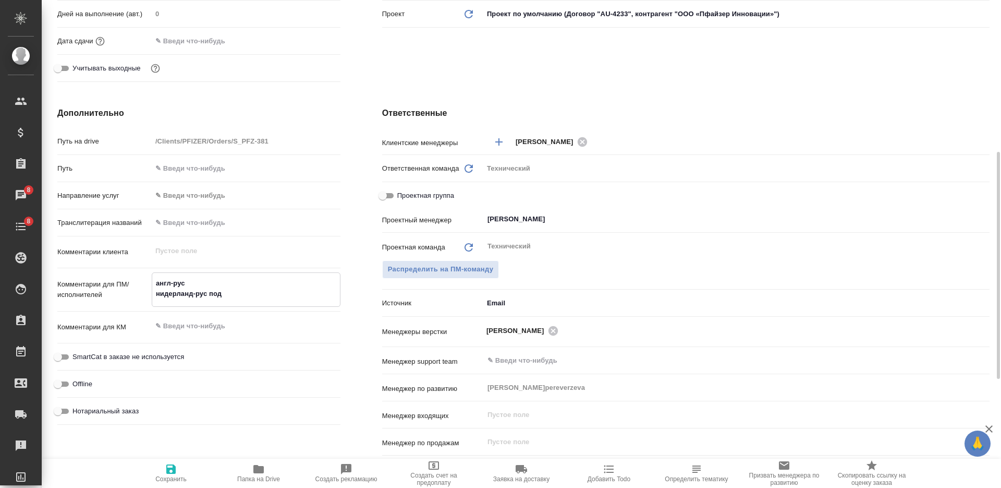
type textarea "x"
type textarea "англ-рус нидерланд-рус под н"
type textarea "x"
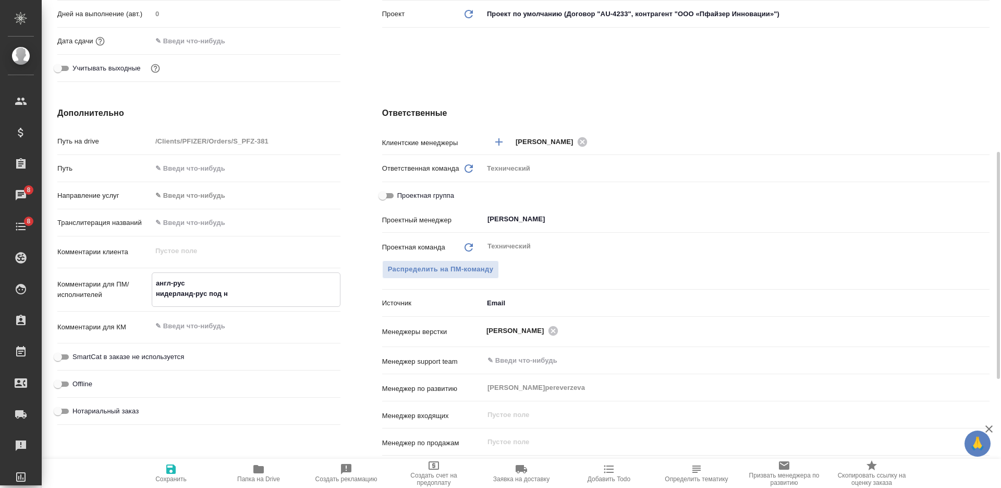
type textarea "x"
type textarea "англ-рус нидерланд-рус под нз"
type textarea "x"
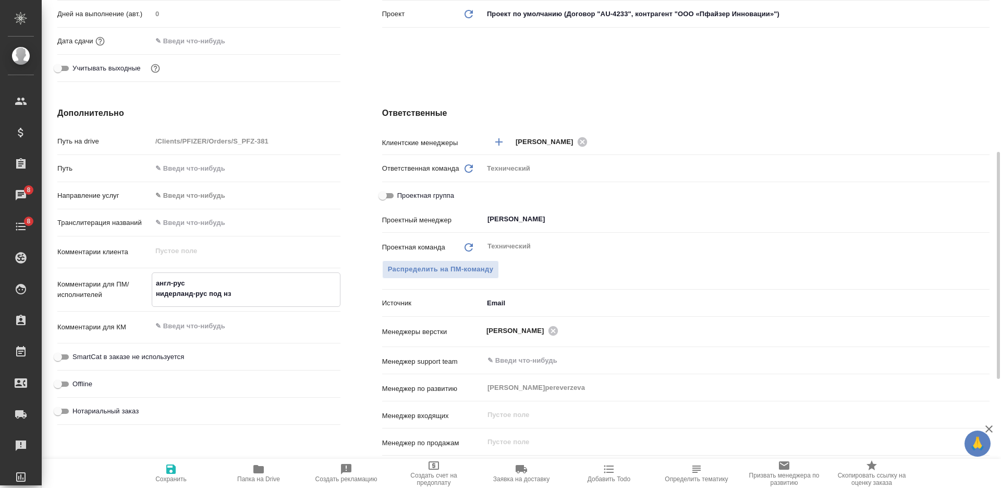
type textarea "англ-рус нидерланд-рус под нзп"
type textarea "x"
type textarea "англ-рус нидерланд-рус под нзп"
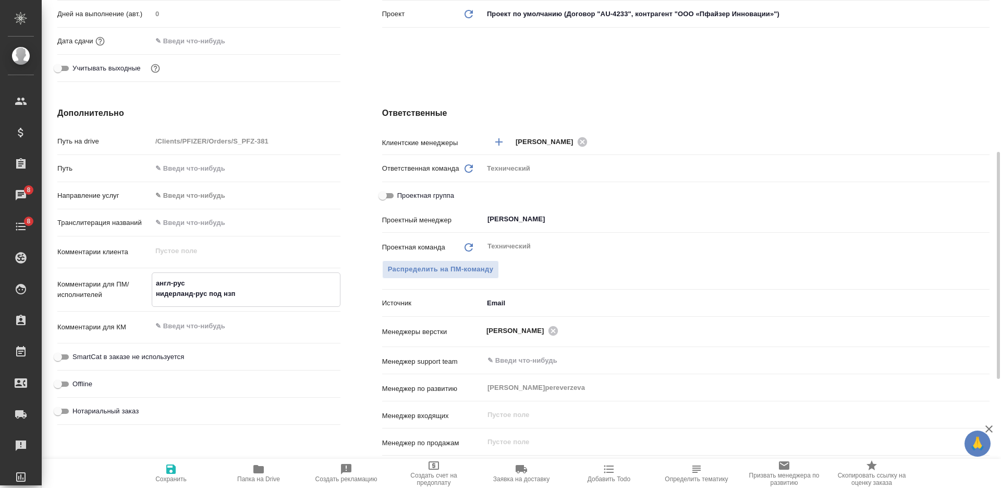
type textarea "x"
drag, startPoint x: 188, startPoint y: 470, endPoint x: 192, endPoint y: 464, distance: 7.2
click at [188, 470] on span "Сохранить" at bounding box center [171, 473] width 75 height 20
type textarea "x"
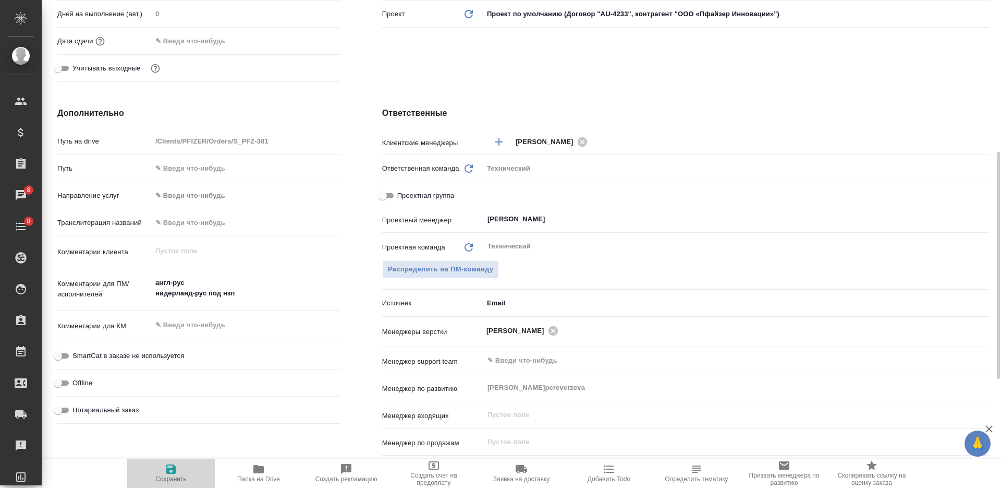
type textarea "x"
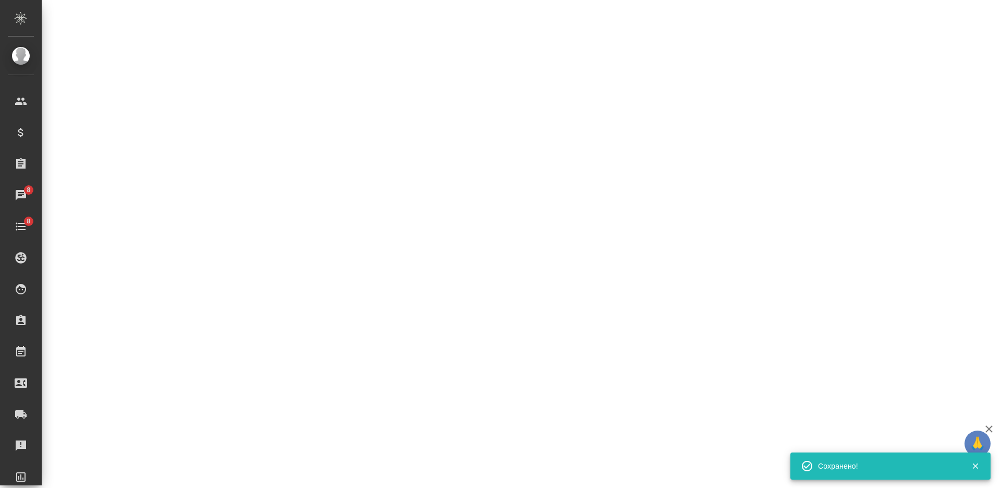
select select "RU"
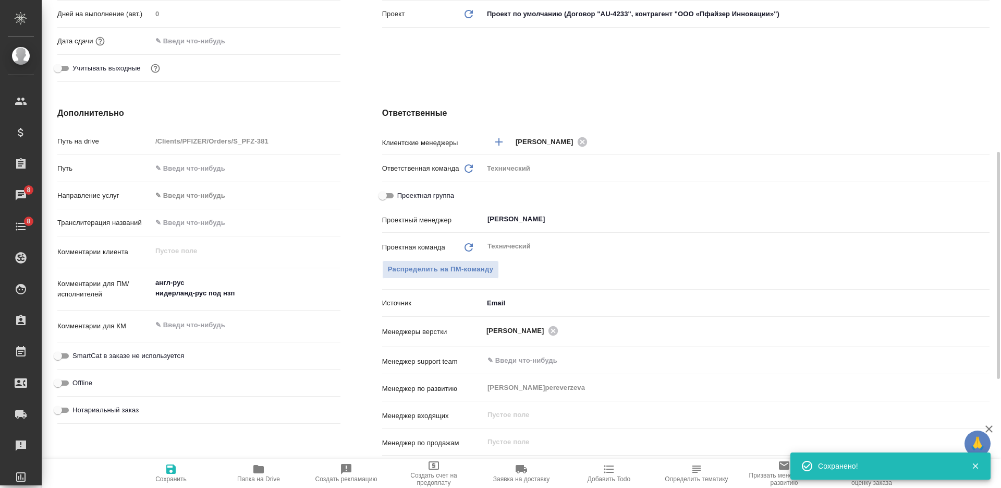
type textarea "x"
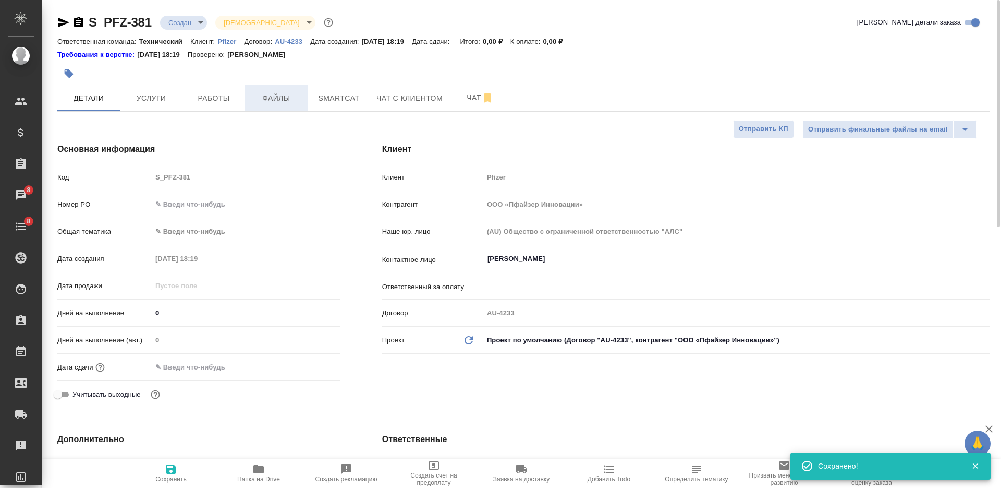
click at [282, 91] on button "Файлы" at bounding box center [276, 98] width 63 height 26
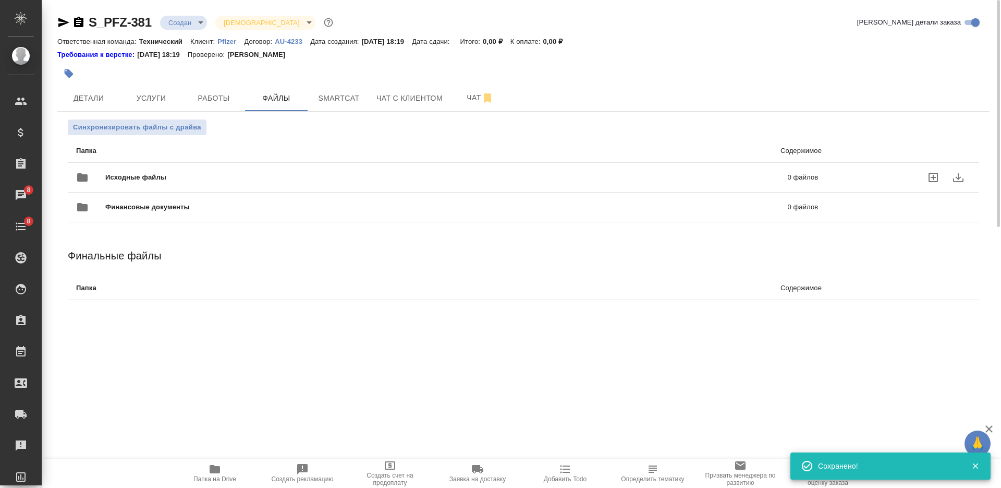
click at [287, 176] on span "Исходные файлы" at bounding box center [291, 177] width 372 height 10
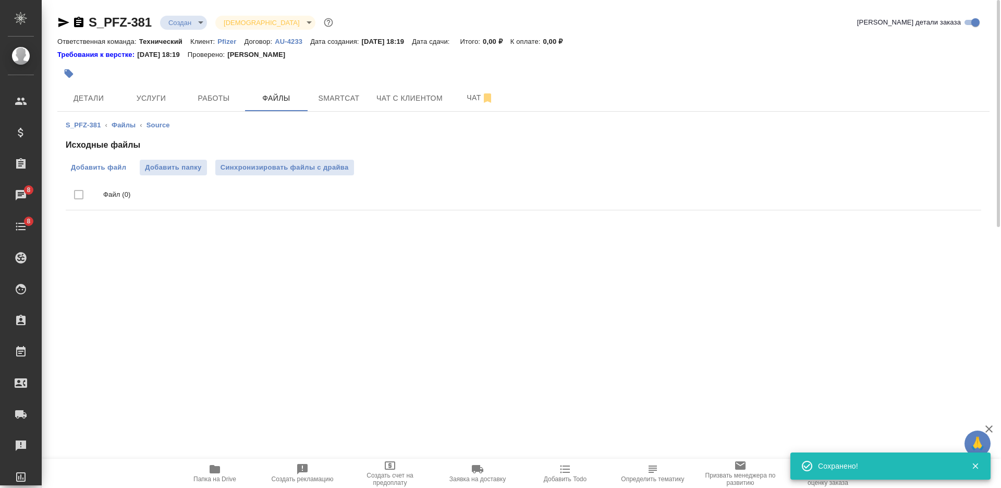
click at [103, 172] on span "Добавить файл" at bounding box center [98, 167] width 55 height 10
click at [0, 0] on input "Добавить файл" at bounding box center [0, 0] width 0 height 0
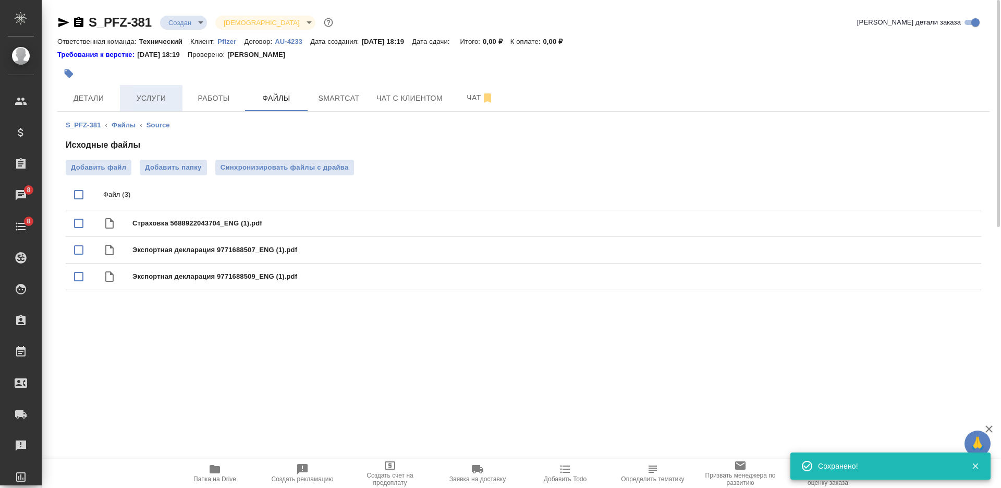
click at [164, 103] on span "Услуги" at bounding box center [151, 98] width 50 height 13
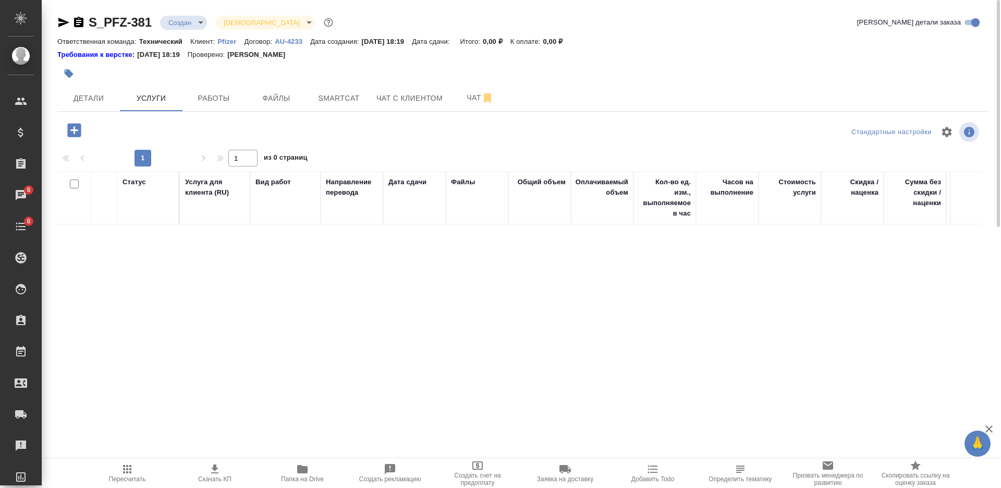
click at [75, 125] on icon "button" at bounding box center [74, 130] width 14 height 14
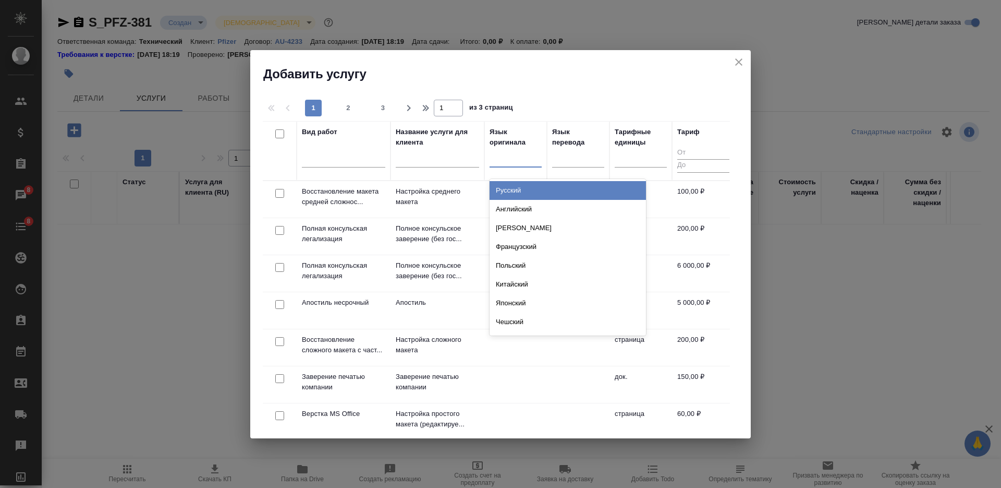
click at [504, 161] on div at bounding box center [516, 156] width 52 height 15
type input "нид"
click at [525, 181] on div "Нидерландский" at bounding box center [568, 190] width 156 height 19
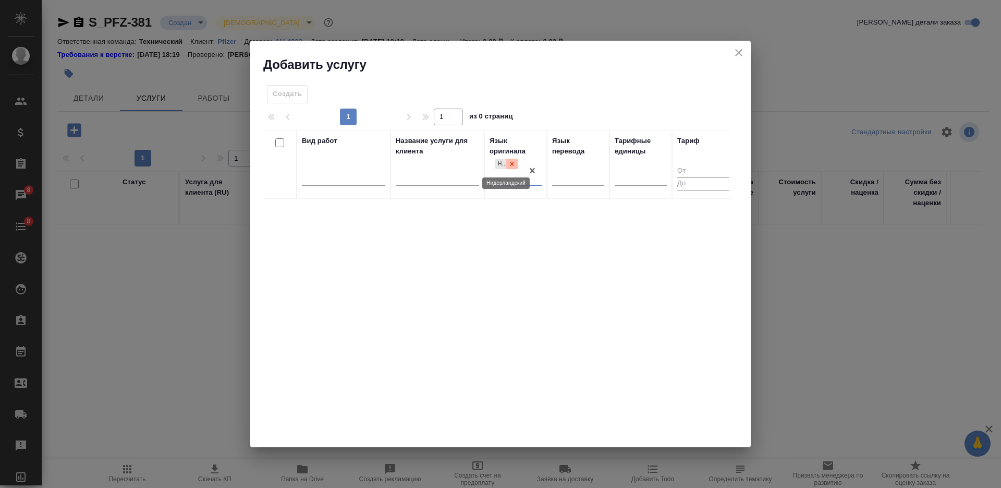
click at [512, 164] on icon at bounding box center [513, 164] width 4 height 4
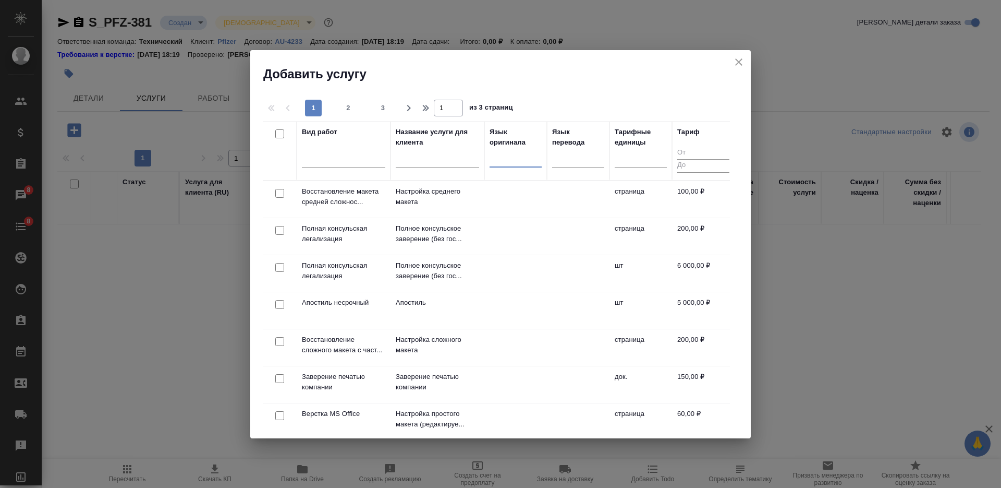
click at [507, 157] on div at bounding box center [516, 156] width 52 height 15
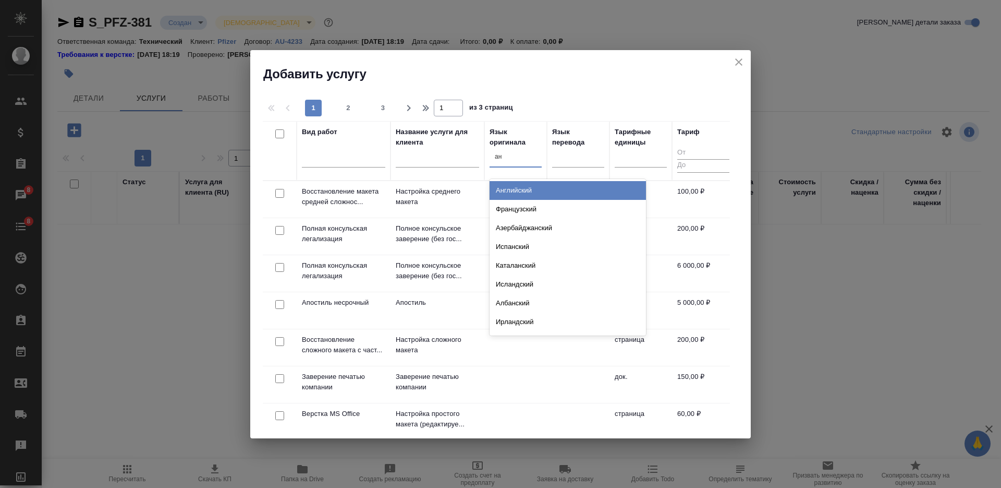
type input "анг"
click at [516, 183] on div "Английский" at bounding box center [568, 190] width 156 height 19
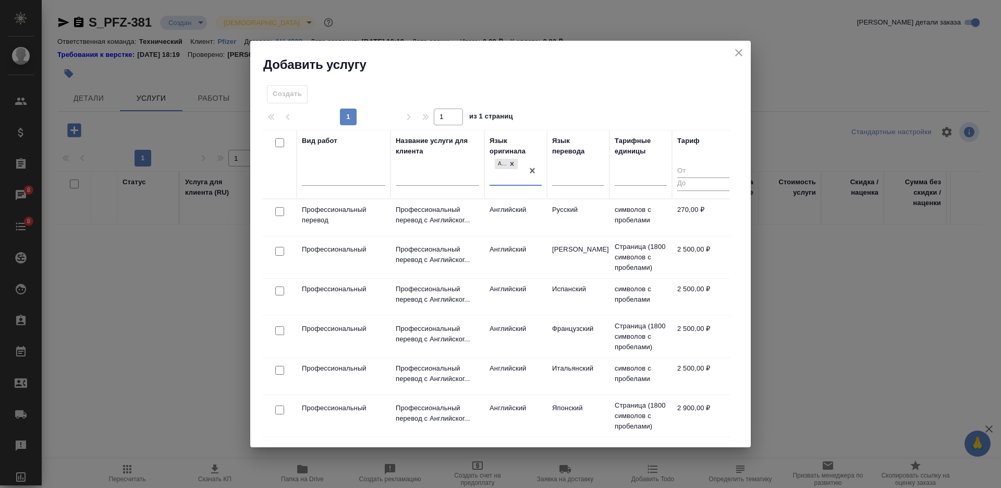
click at [282, 212] on input "checkbox" at bounding box center [279, 211] width 9 height 9
checkbox input "true"
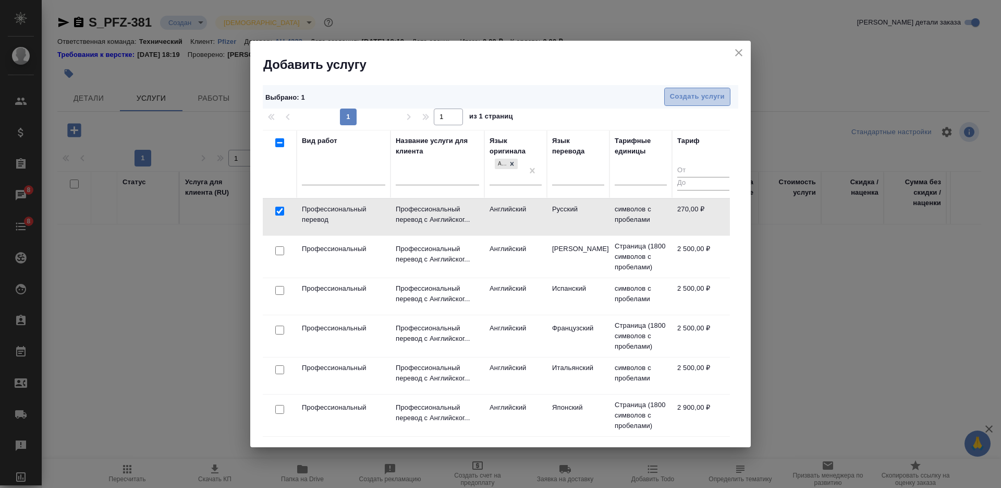
click at [676, 100] on span "Создать услуги" at bounding box center [697, 97] width 55 height 12
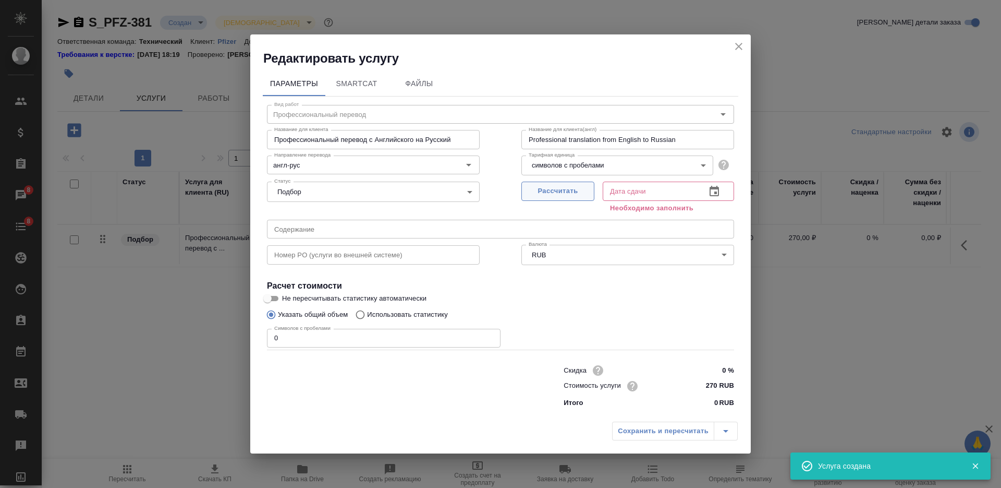
click at [549, 188] on span "Рассчитать" at bounding box center [558, 191] width 62 height 12
type input "14.10.2025 18:21"
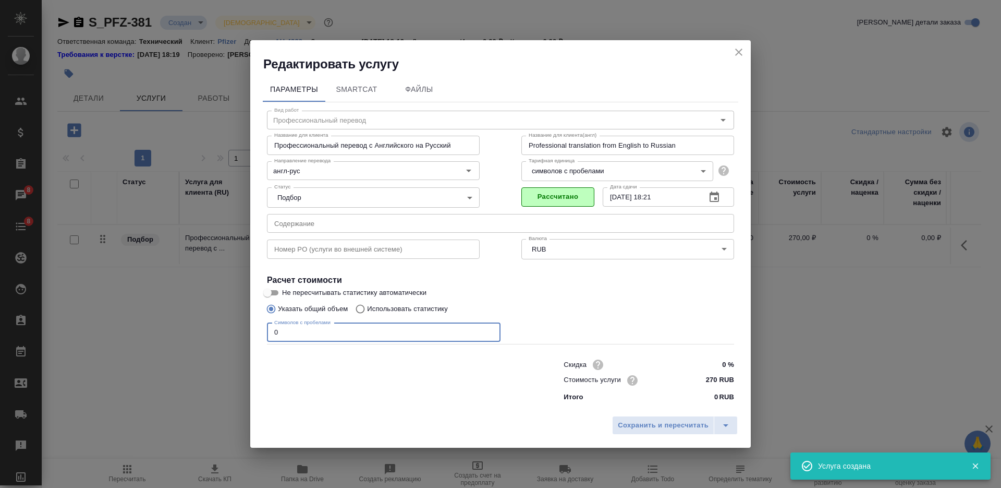
drag, startPoint x: 291, startPoint y: 334, endPoint x: 240, endPoint y: 340, distance: 51.5
click at [240, 340] on div "Редактировать услугу Параметры SmartCat Файлы Вид работ Профессиональный перево…" at bounding box center [500, 244] width 1001 height 488
type input "1800"
click at [626, 419] on span "Сохранить и пересчитать" at bounding box center [663, 425] width 91 height 12
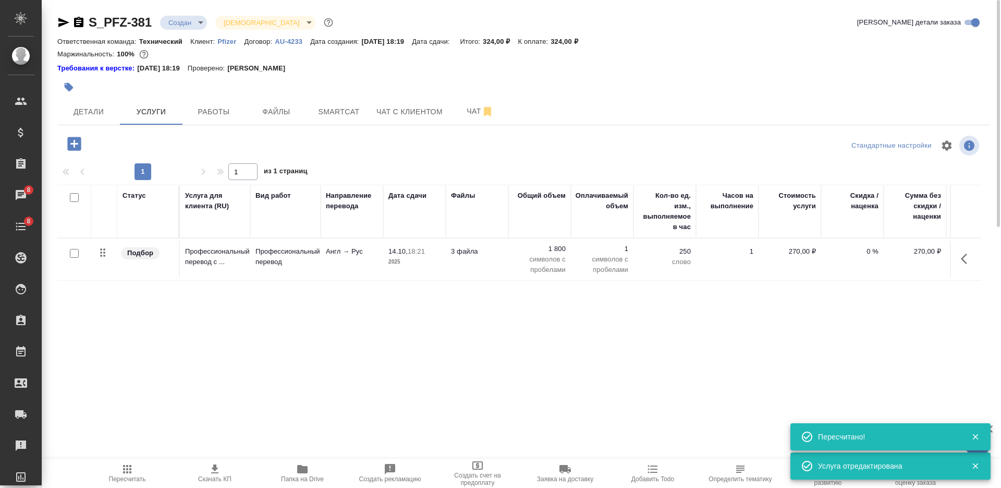
click at [304, 476] on span "Папка на Drive" at bounding box center [302, 478] width 43 height 7
click at [75, 140] on icon "button" at bounding box center [74, 144] width 14 height 14
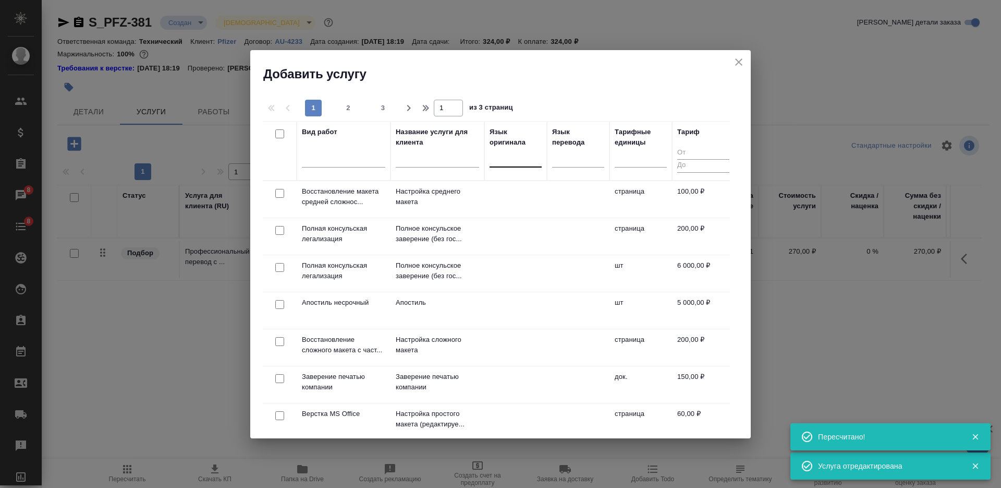
click at [518, 164] on div at bounding box center [516, 156] width 52 height 15
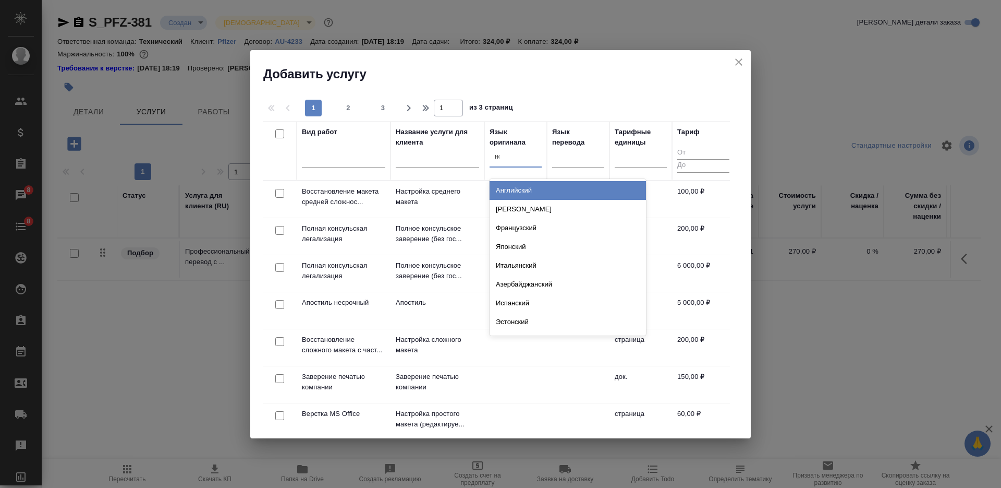
type input "нор"
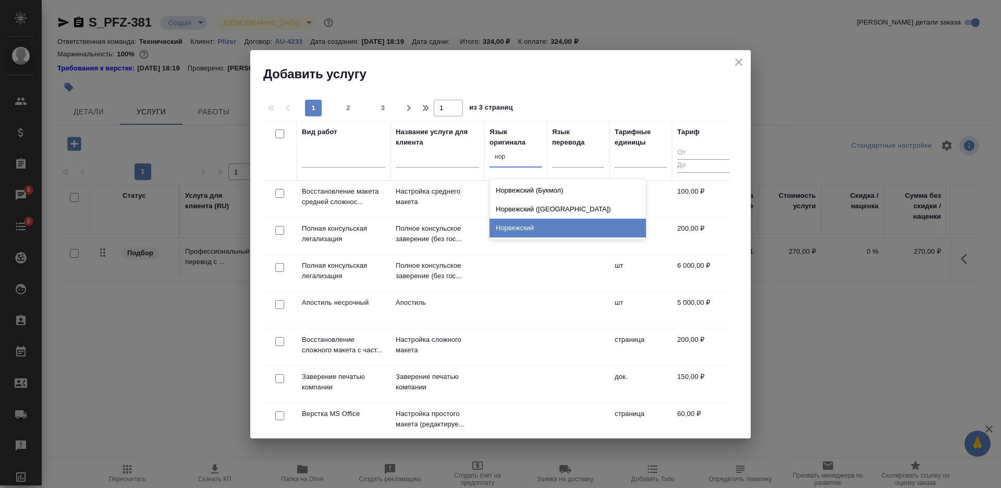
click at [525, 223] on div "Норвежский" at bounding box center [568, 228] width 156 height 19
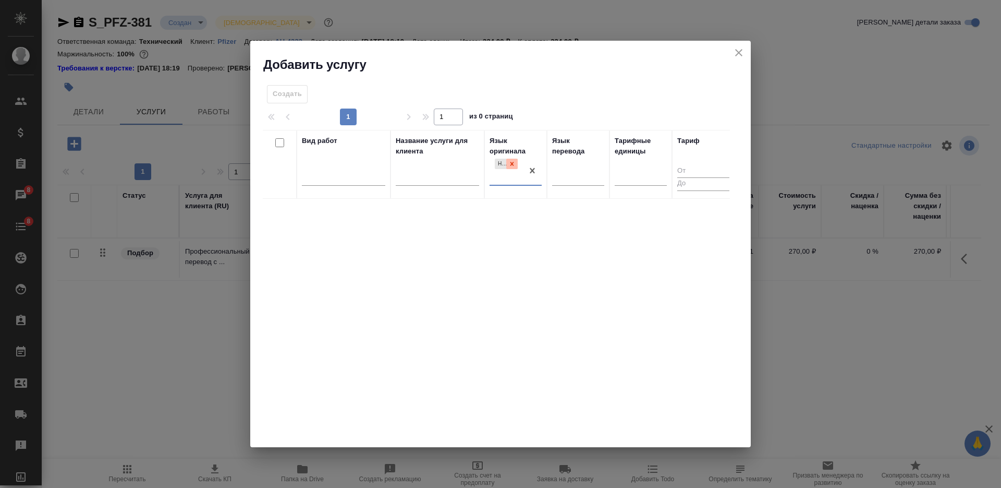
click at [514, 163] on icon at bounding box center [511, 163] width 7 height 7
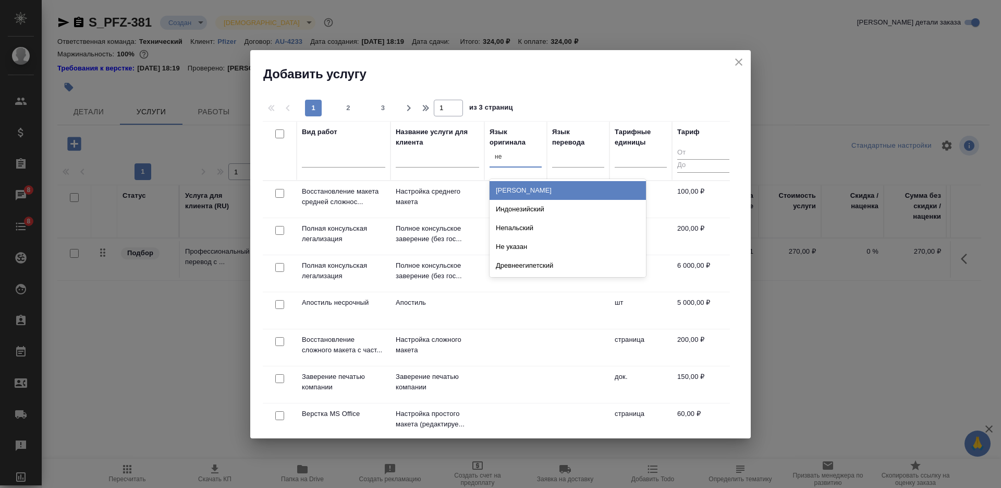
type input "нем"
click at [519, 191] on div "Немецкий" at bounding box center [568, 190] width 156 height 19
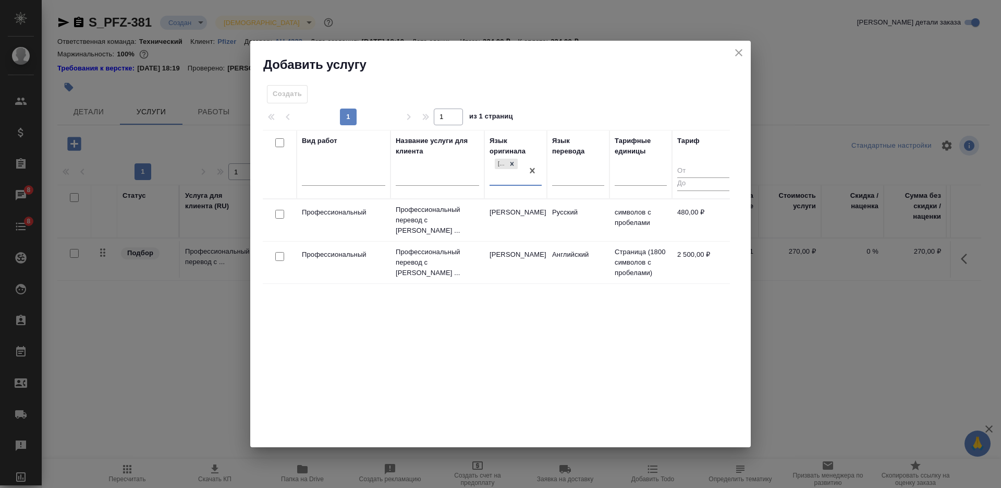
click at [280, 212] on input "checkbox" at bounding box center [279, 214] width 9 height 9
checkbox input "true"
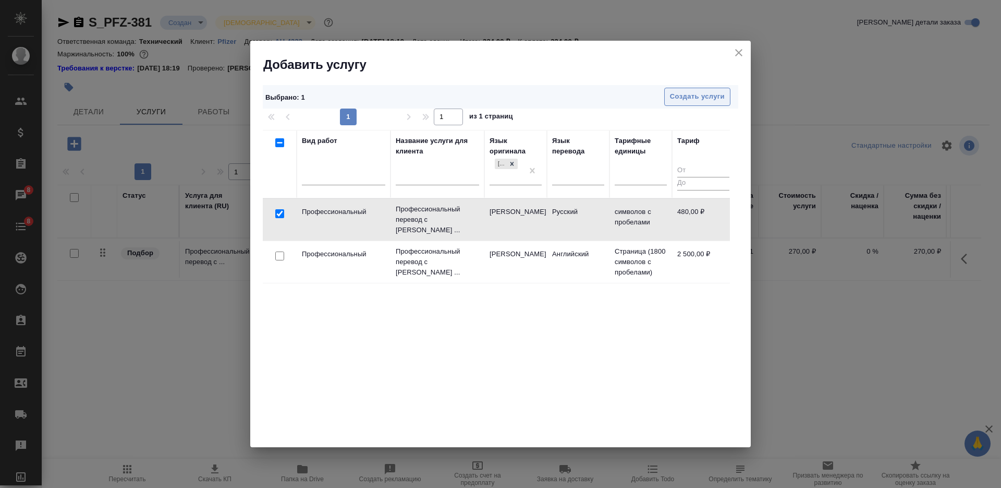
click at [676, 93] on span "Создать услуги" at bounding box center [697, 97] width 55 height 12
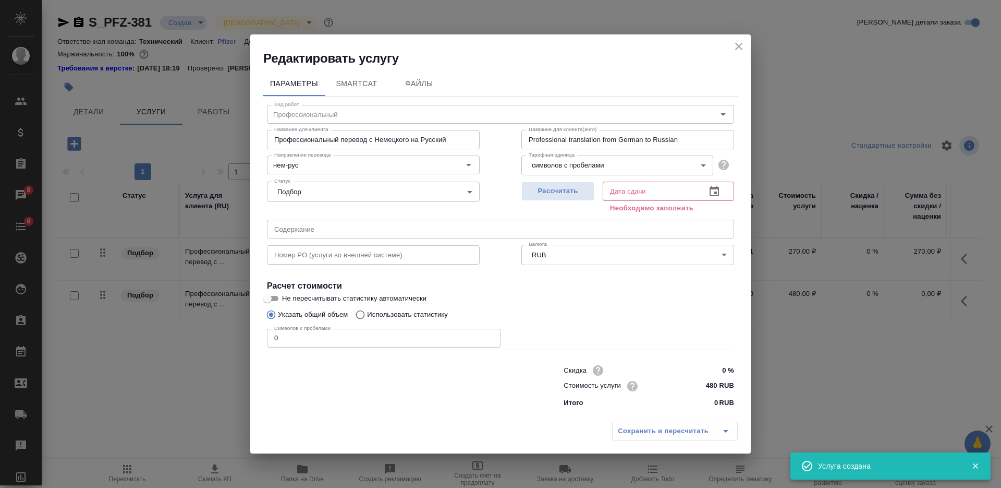
click at [383, 140] on input "Профессиональный перевод с Немецкого на Русский" at bounding box center [373, 139] width 213 height 19
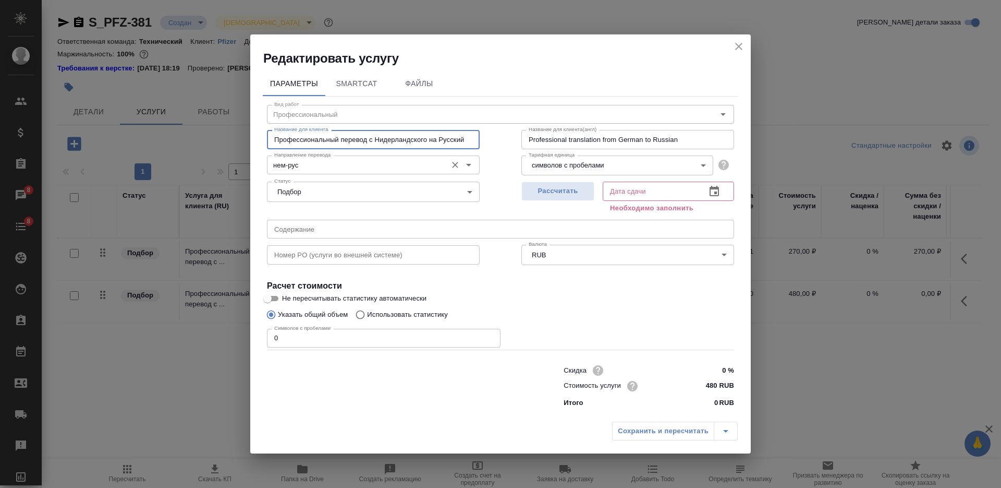
type input "Профессиональный перевод с Нидерландского на Русский"
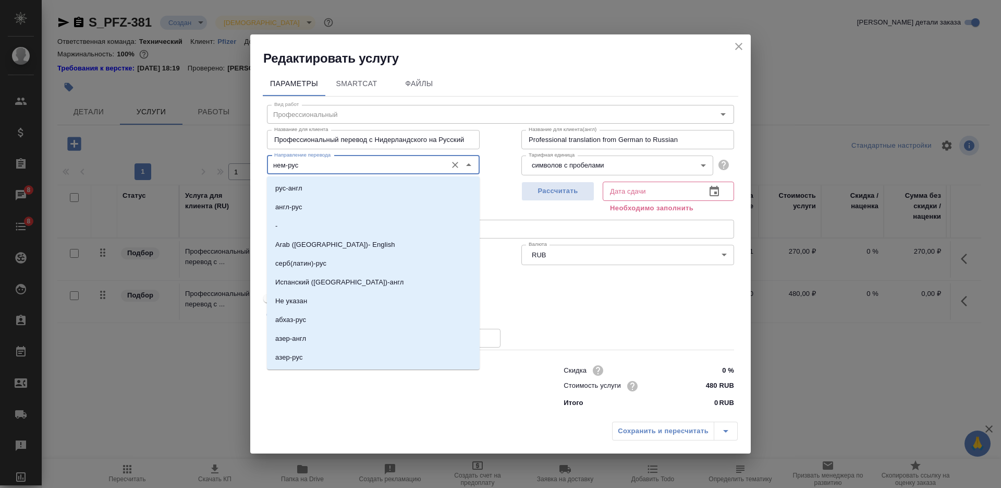
click at [384, 161] on input "нем-рус" at bounding box center [356, 165] width 172 height 13
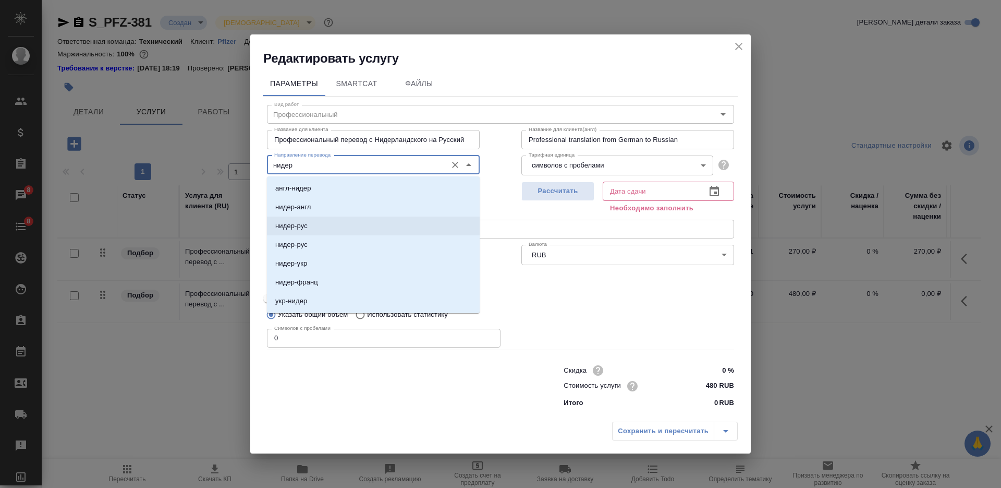
click at [384, 222] on li "нидер-рус" at bounding box center [373, 225] width 213 height 19
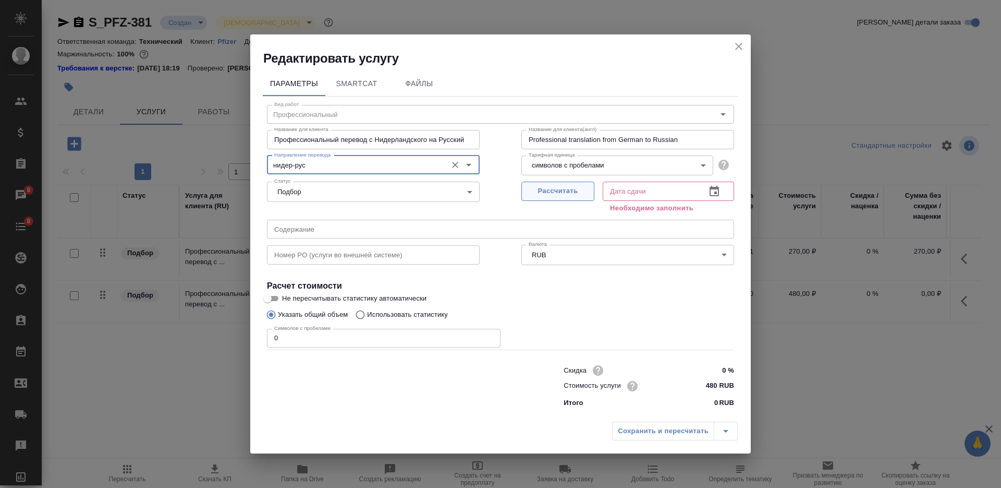
type input "нидер-рус"
click at [552, 187] on span "Рассчитать" at bounding box center [558, 191] width 62 height 12
type input "14.10.2025 18:23"
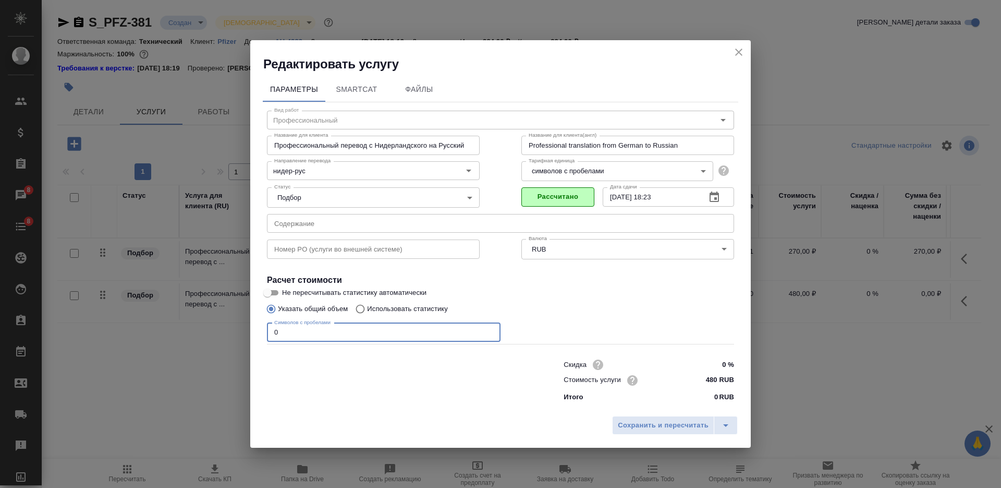
drag, startPoint x: 276, startPoint y: 332, endPoint x: 259, endPoint y: 329, distance: 17.4
click at [259, 330] on div "Параметры SmartCat Файлы Вид работ Профессиональный Вид работ Название для клие…" at bounding box center [500, 241] width 501 height 338
type input "1800"
click at [645, 428] on span "Сохранить и пересчитать" at bounding box center [663, 425] width 91 height 12
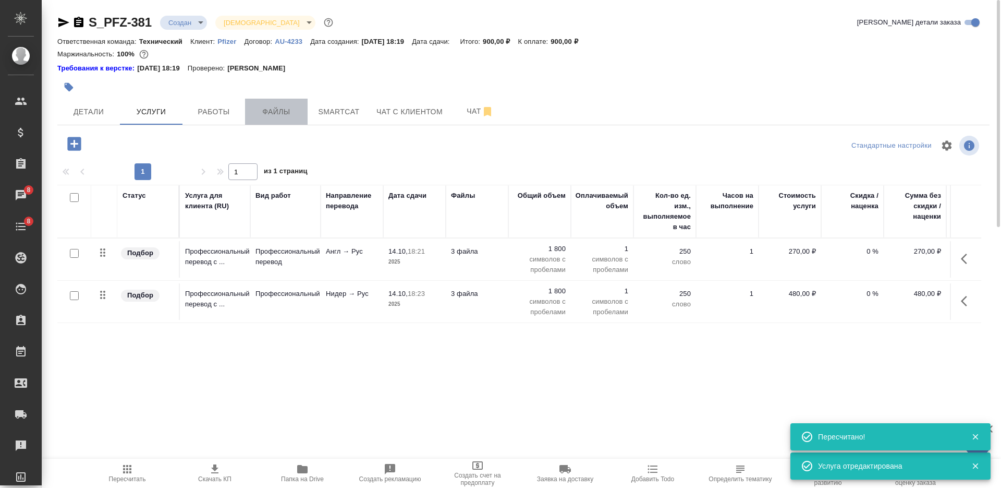
click at [276, 106] on span "Файлы" at bounding box center [276, 111] width 50 height 13
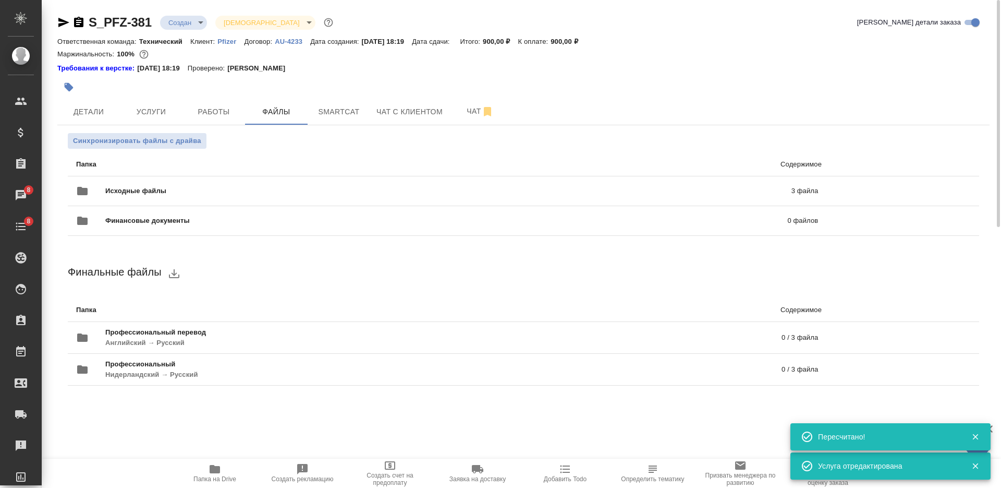
click at [176, 29] on body "🙏 .cls-1 fill:#fff; AWATERA Nikiforova Valeria Клиенты Спецификации Заказы 8 Ча…" at bounding box center [500, 244] width 1001 height 488
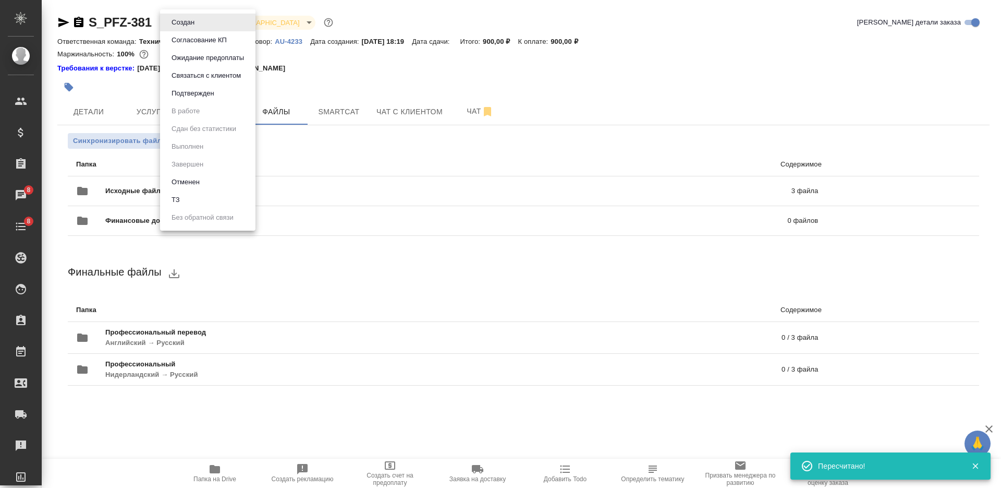
click at [218, 200] on li "ТЗ" at bounding box center [207, 200] width 95 height 18
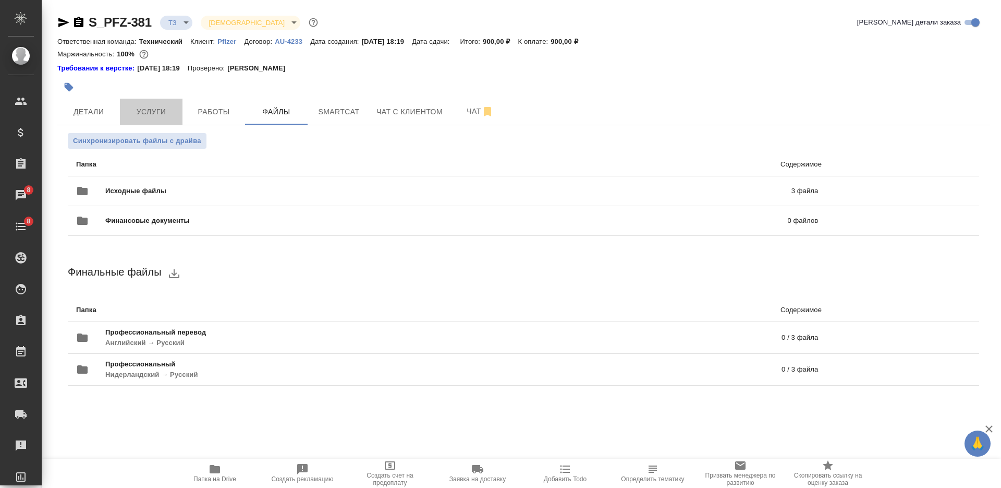
click at [160, 113] on span "Услуги" at bounding box center [151, 111] width 50 height 13
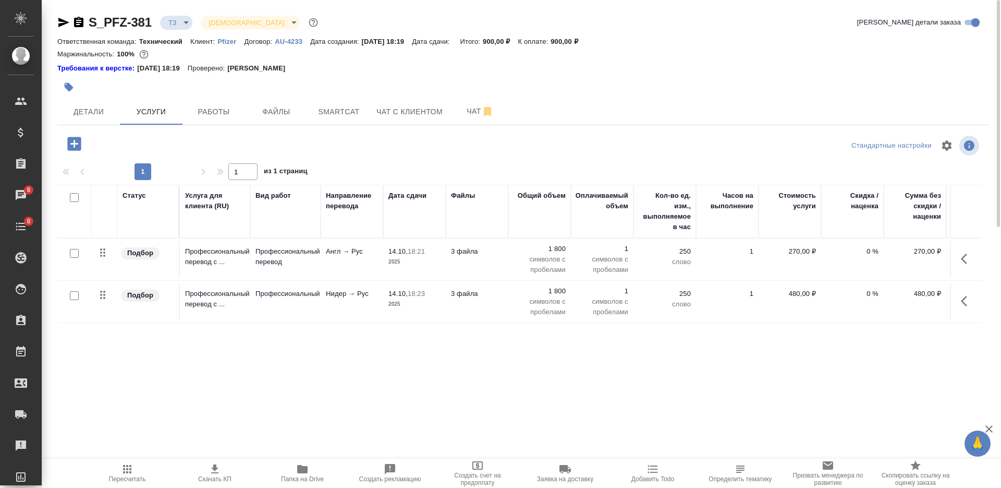
click at [77, 251] on input "checkbox" at bounding box center [74, 253] width 9 height 9
checkbox input "true"
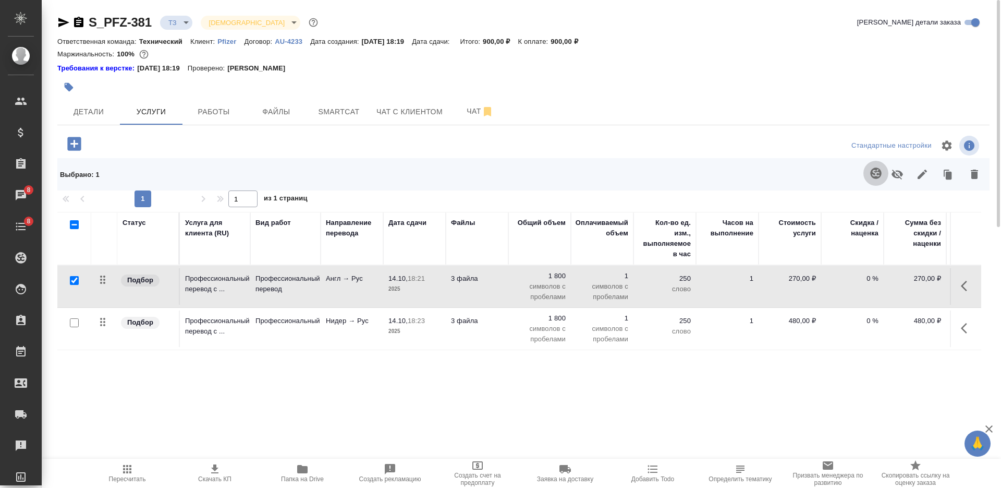
click at [878, 175] on icon "button" at bounding box center [876, 173] width 13 height 13
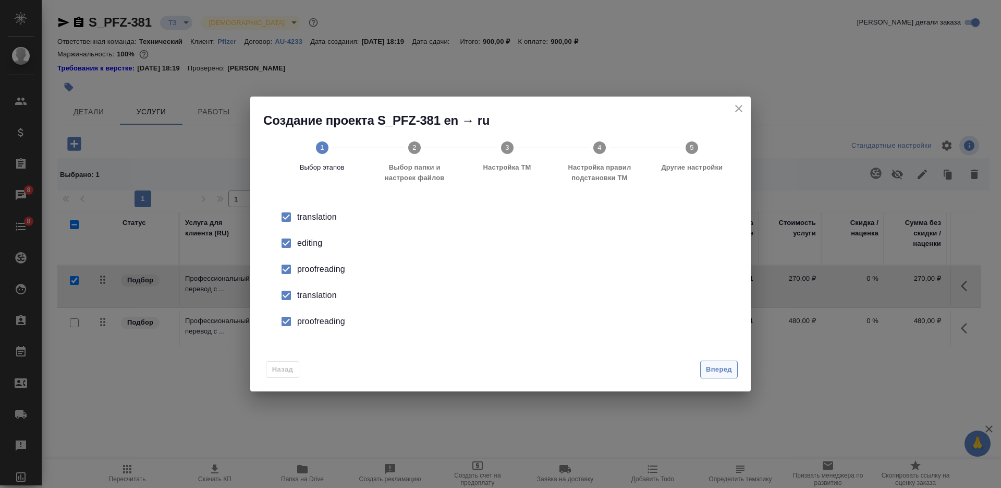
click at [715, 370] on span "Вперед" at bounding box center [719, 369] width 26 height 12
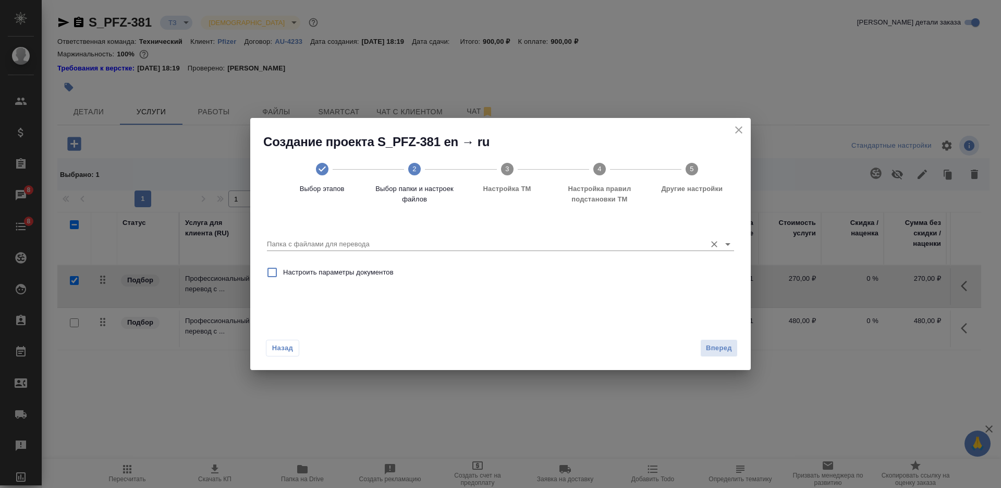
click at [576, 237] on div "Папка с файлами для перевода" at bounding box center [500, 239] width 467 height 21
click at [544, 244] on input "Папка с файлами для перевода" at bounding box center [484, 244] width 434 height 13
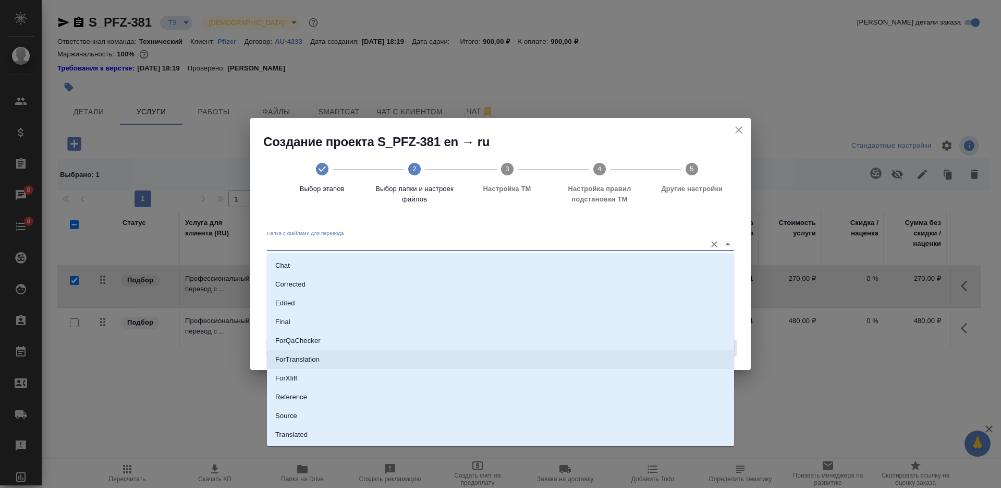
scroll to position [54, 0]
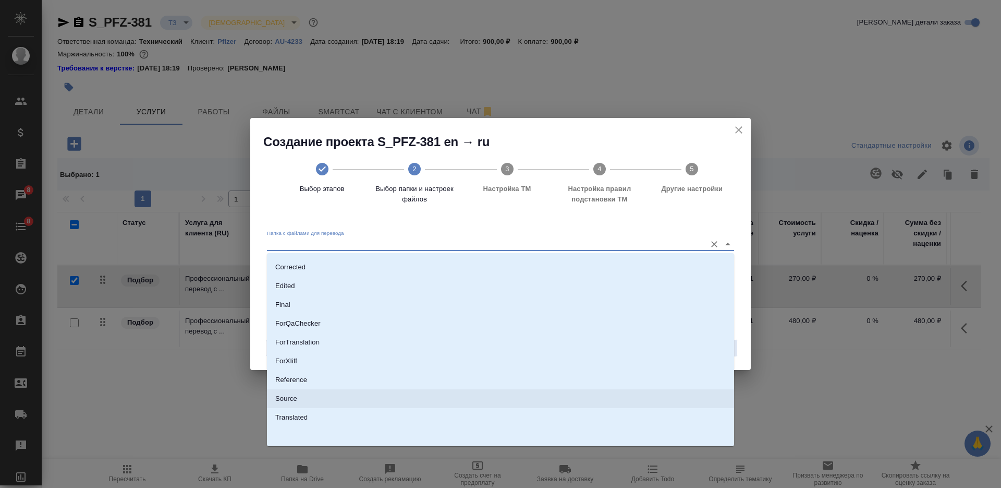
click at [422, 396] on li "Source" at bounding box center [500, 398] width 467 height 19
type input "Source"
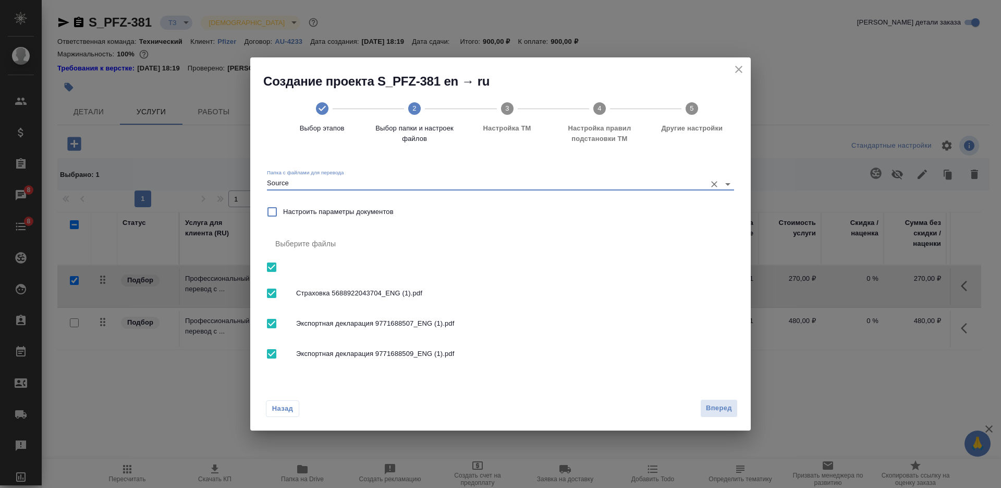
click at [268, 321] on input "checkbox" at bounding box center [272, 323] width 22 height 22
checkbox input "false"
click at [268, 349] on input "checkbox" at bounding box center [272, 354] width 22 height 22
checkbox input "false"
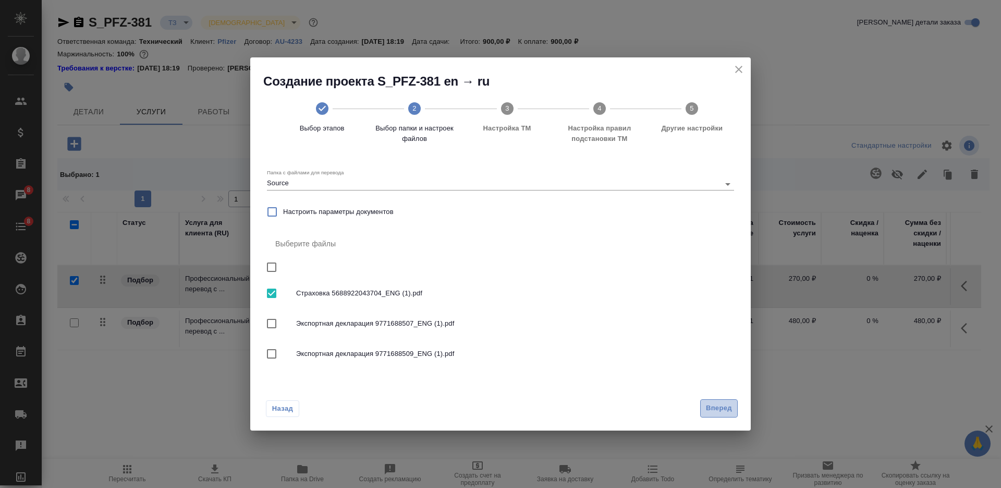
click at [730, 407] on span "Вперед" at bounding box center [719, 408] width 26 height 12
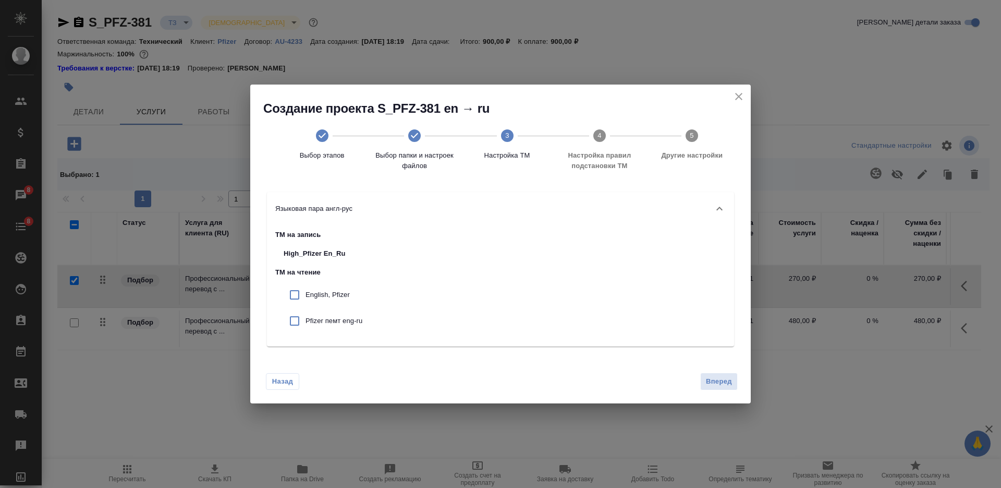
click at [282, 297] on div "English, Pfizer" at bounding box center [322, 295] width 95 height 26
checkbox input "true"
click at [287, 322] on input "checkbox" at bounding box center [295, 321] width 22 height 22
checkbox input "true"
click at [713, 382] on span "Вперед" at bounding box center [719, 381] width 26 height 12
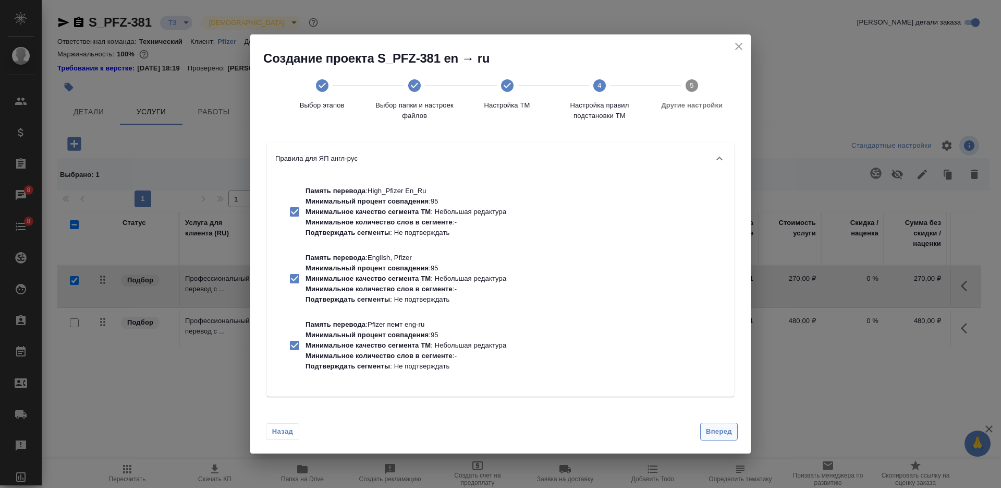
click at [719, 429] on span "Вперед" at bounding box center [719, 432] width 26 height 12
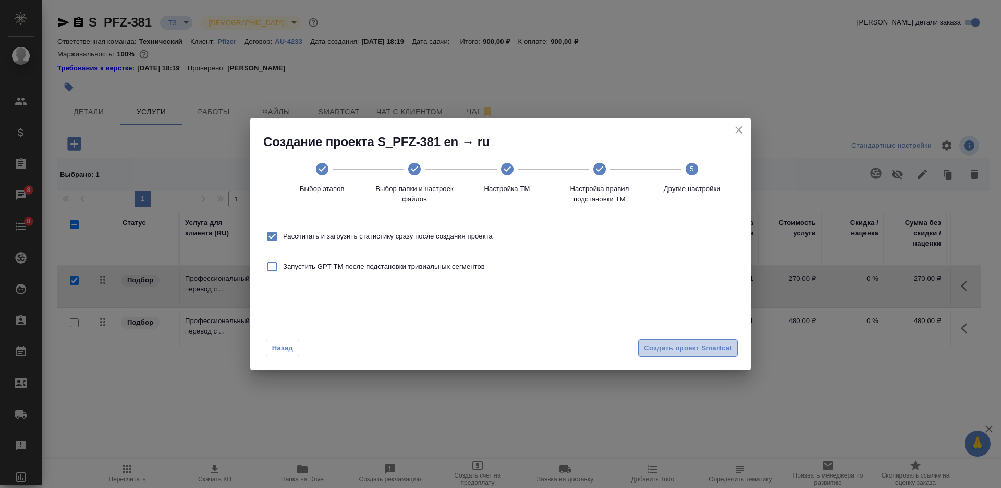
click at [686, 352] on span "Создать проект Smartcat" at bounding box center [688, 348] width 88 height 12
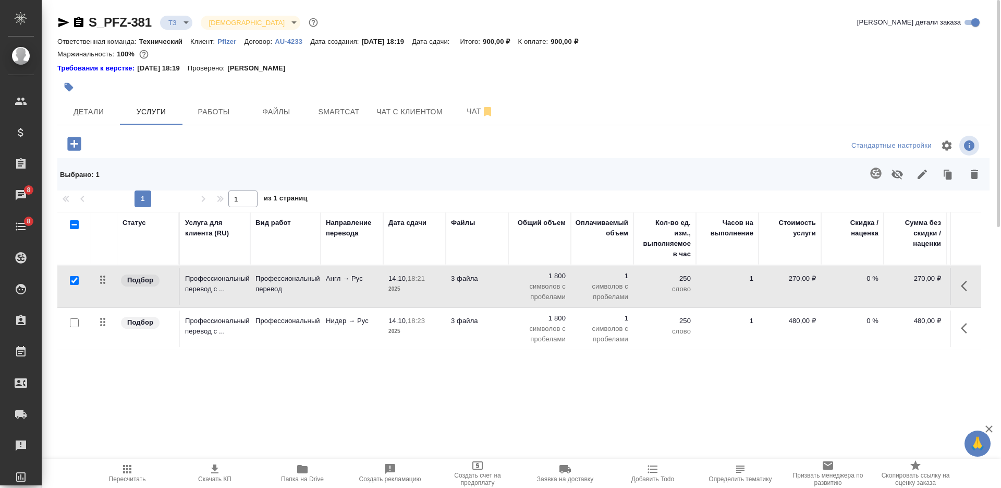
click at [77, 24] on icon "button" at bounding box center [78, 22] width 9 height 10
click at [467, 286] on td "3 файла" at bounding box center [477, 286] width 63 height 37
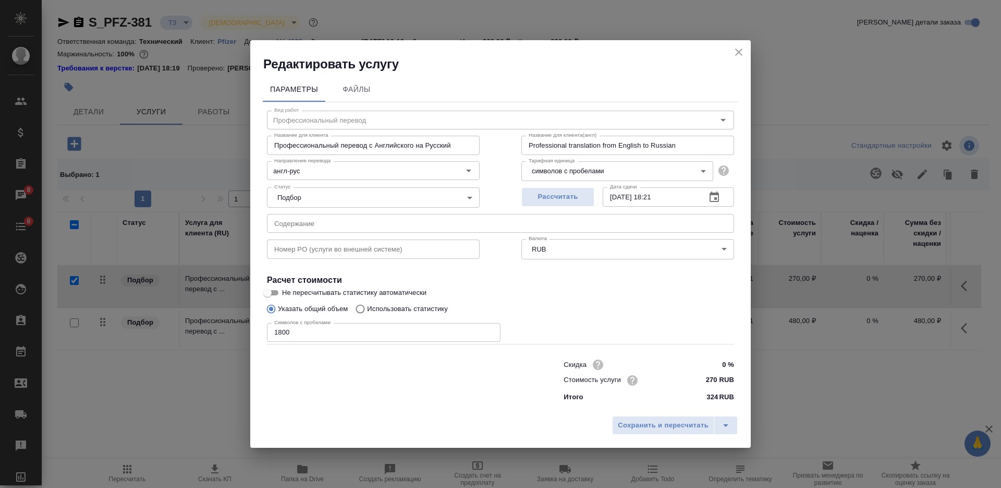
drag, startPoint x: 313, startPoint y: 344, endPoint x: 297, endPoint y: 344, distance: 16.2
click at [297, 344] on div "Скидка 0 % Стоимость услуги 270 RUB Итого 324 RUB" at bounding box center [500, 379] width 509 height 87
click at [281, 333] on input "1800" at bounding box center [384, 332] width 234 height 19
paste input "21591"
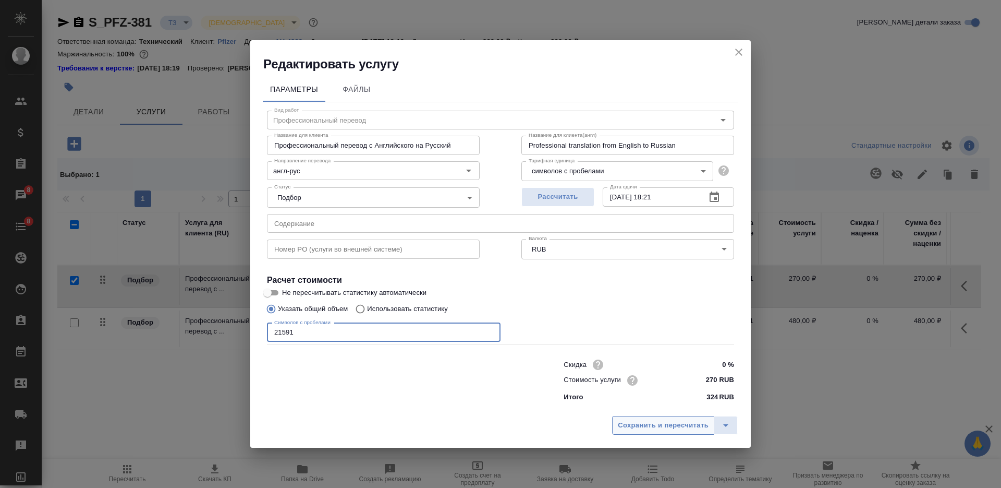
type input "21591"
click at [639, 424] on span "Сохранить и пересчитать" at bounding box center [663, 425] width 91 height 12
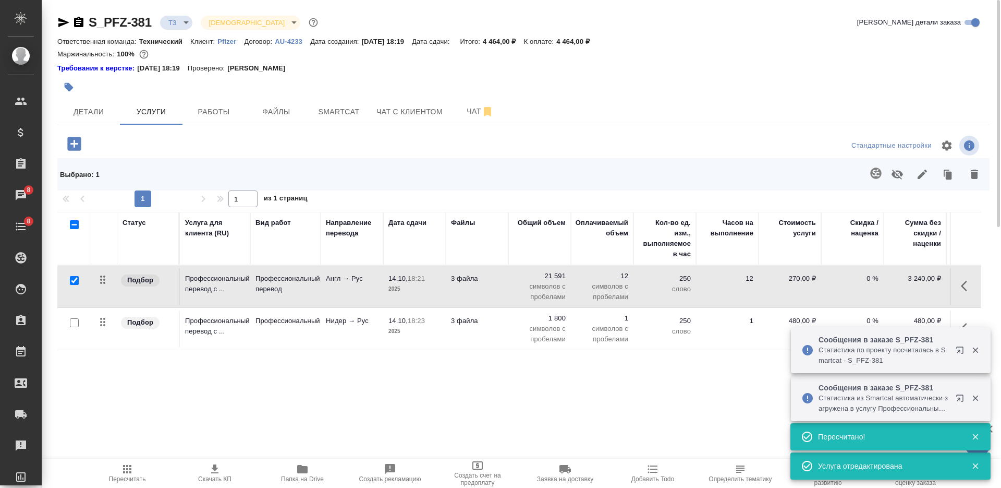
click at [482, 342] on td "3 файла" at bounding box center [477, 328] width 63 height 37
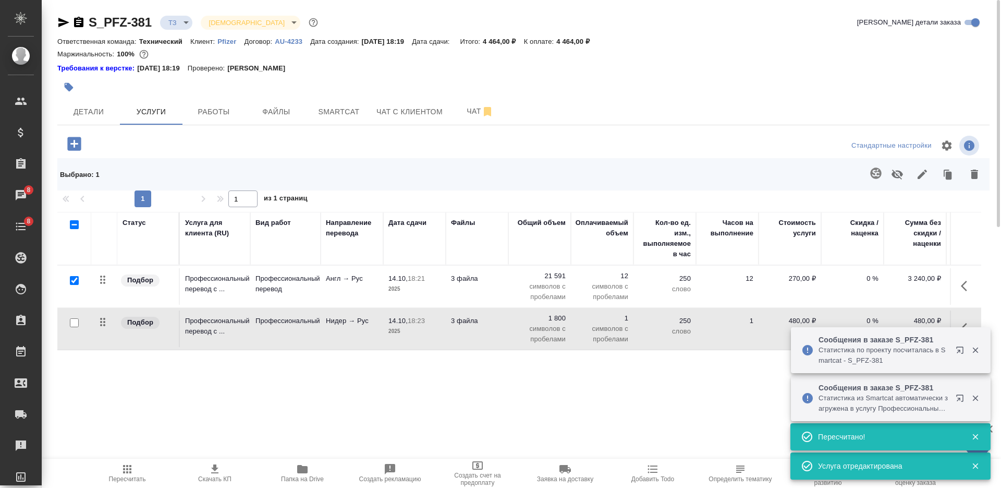
click at [482, 342] on td "3 файла" at bounding box center [477, 328] width 63 height 37
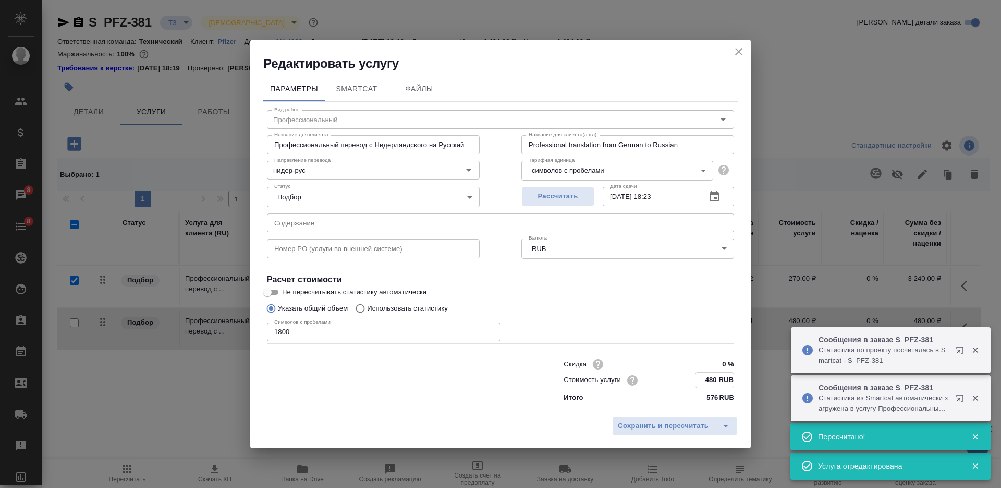
click at [702, 378] on input "480 RUB" at bounding box center [715, 379] width 38 height 15
click at [703, 378] on input "480 RUB" at bounding box center [715, 379] width 38 height 15
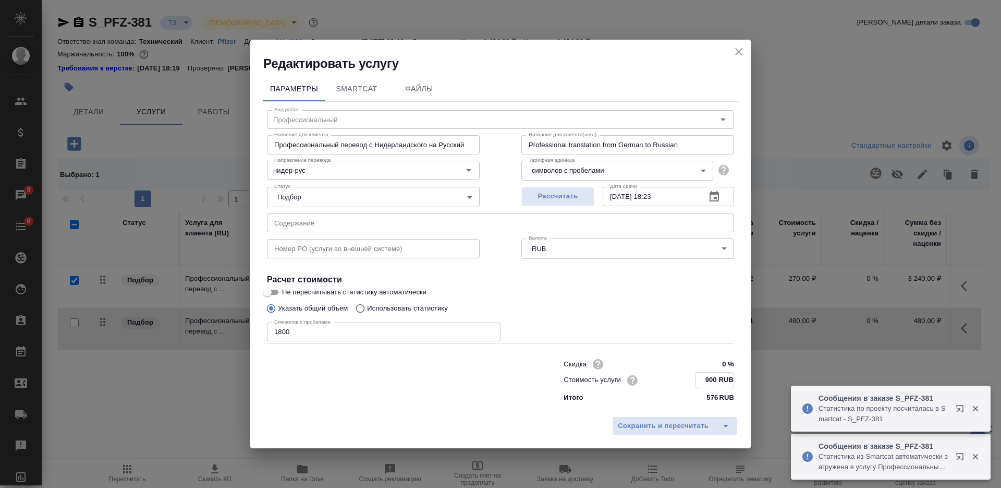
type input "900 RUB"
click at [286, 329] on input "1800" at bounding box center [384, 331] width 234 height 19
click at [286, 329] on input "1800" at bounding box center [384, 332] width 234 height 19
paste input "6486"
type input "6486"
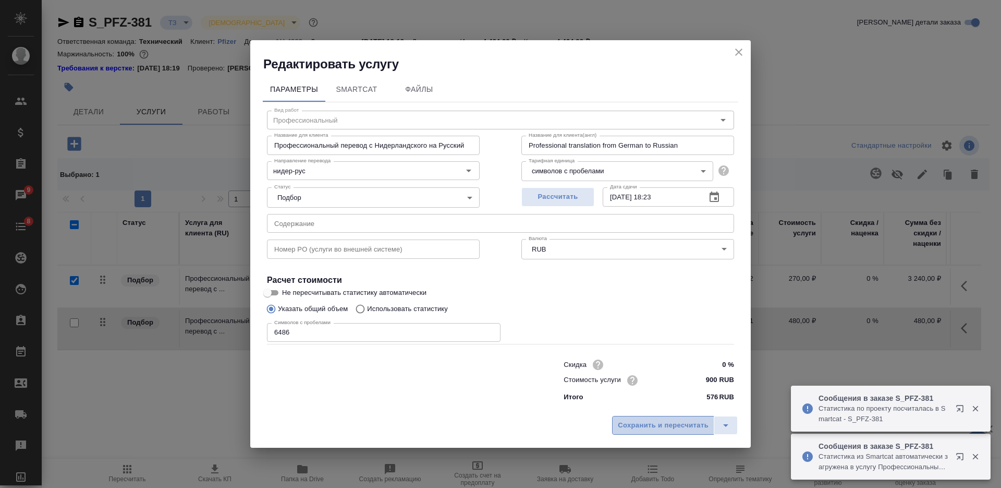
click at [654, 430] on span "Сохранить и пересчитать" at bounding box center [663, 425] width 91 height 12
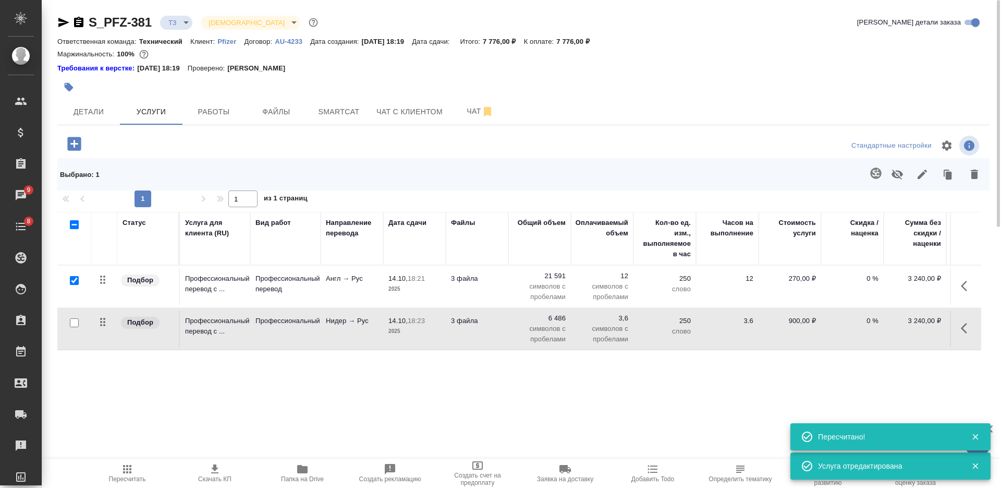
click at [130, 474] on icon "button" at bounding box center [127, 469] width 13 height 13
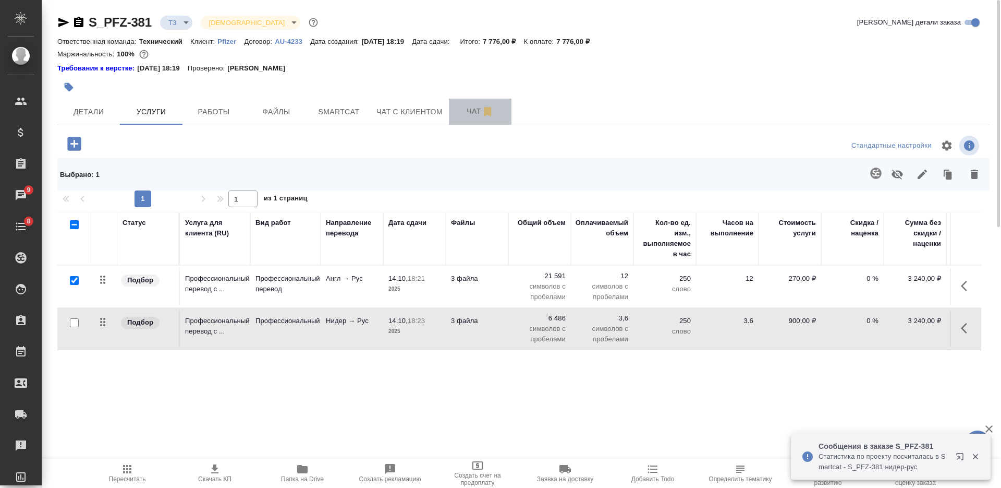
click at [470, 115] on span "Чат" at bounding box center [480, 111] width 50 height 13
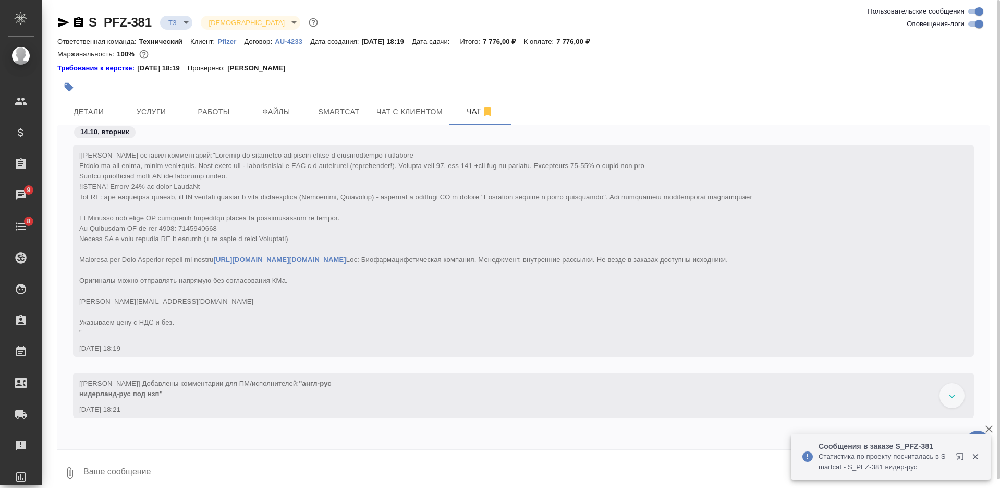
scroll to position [234, 0]
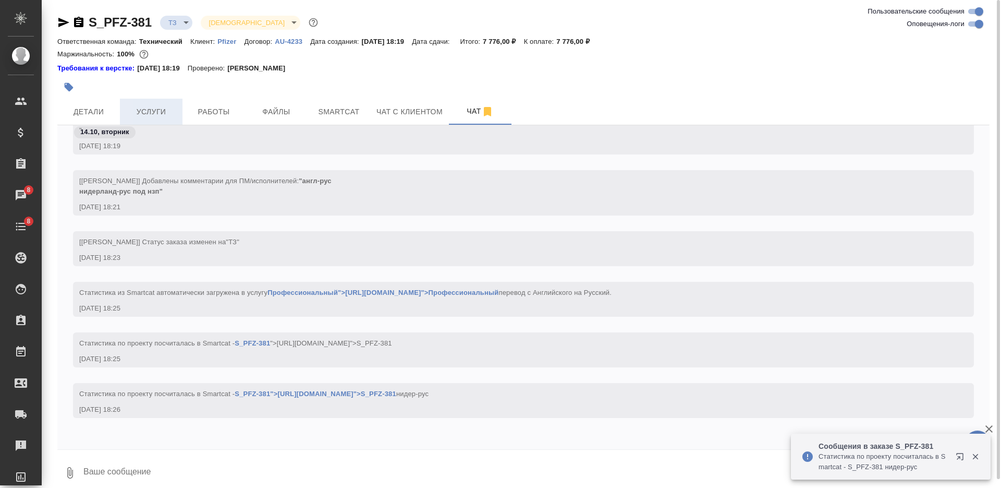
click at [151, 106] on span "Услуги" at bounding box center [151, 111] width 50 height 13
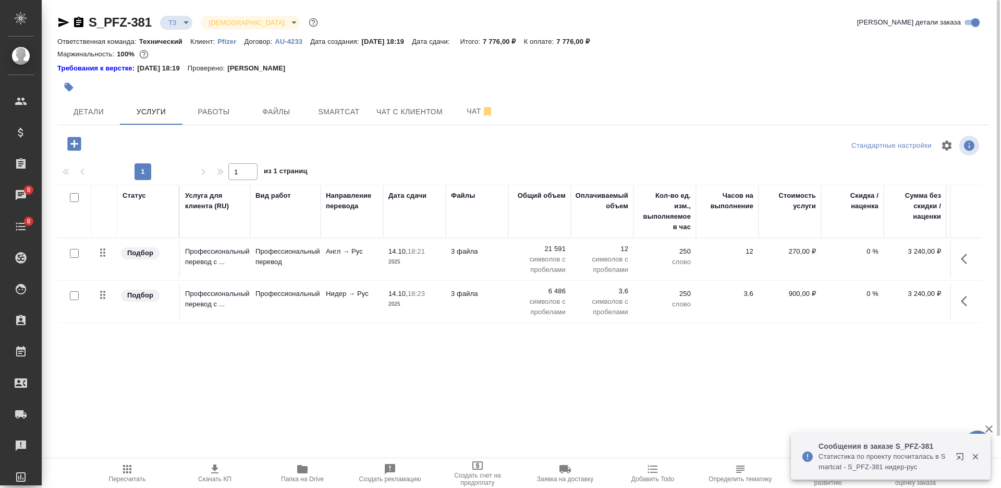
click at [369, 295] on p "Нидер → Рус" at bounding box center [352, 293] width 52 height 10
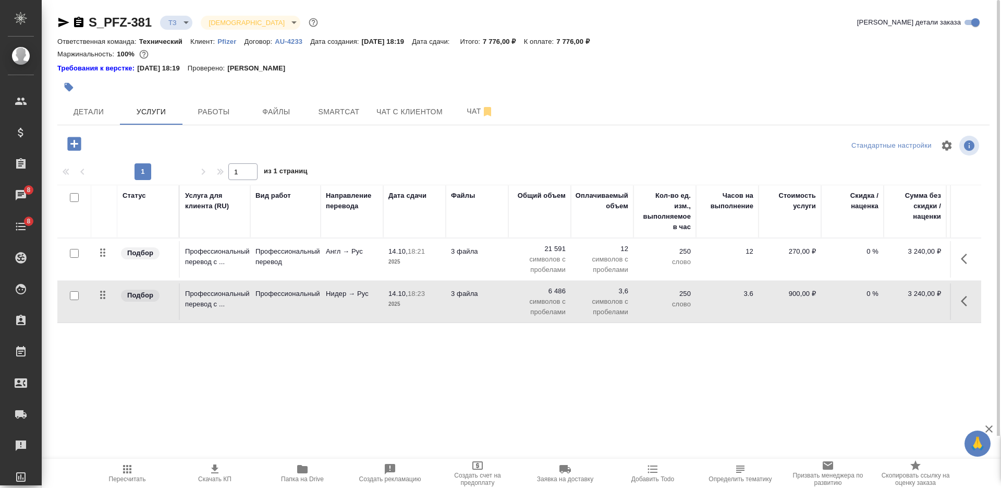
click at [369, 295] on p "Нидер → Рус" at bounding box center [352, 293] width 52 height 10
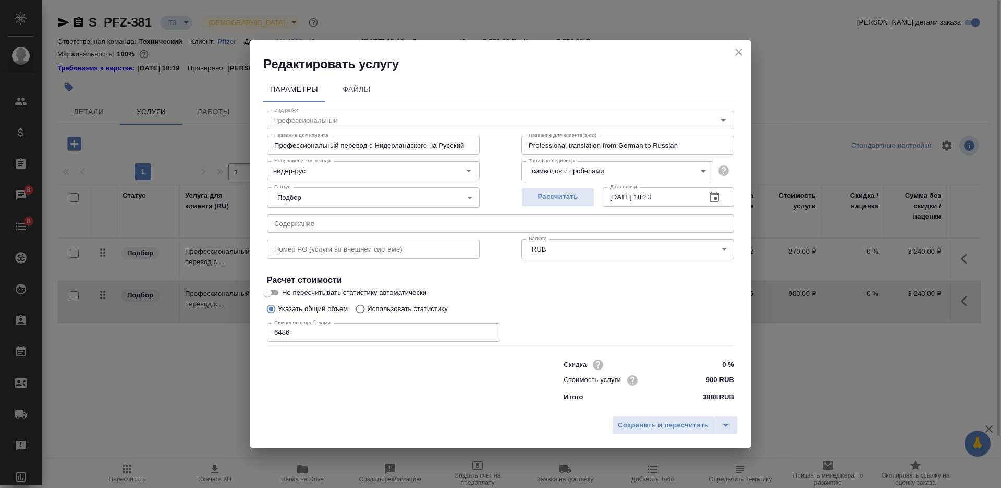
click at [739, 52] on icon "close" at bounding box center [738, 51] width 7 height 7
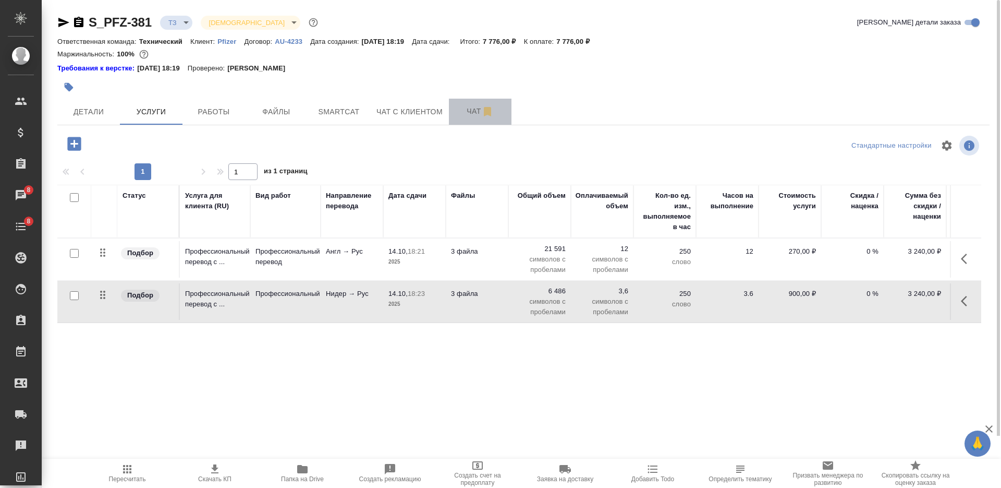
click at [465, 110] on span "Чат" at bounding box center [480, 111] width 50 height 13
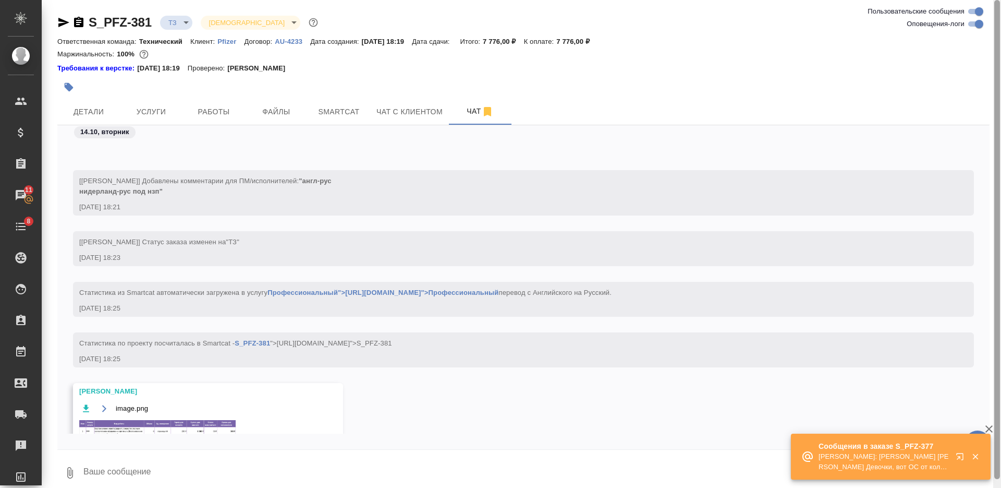
scroll to position [318, 0]
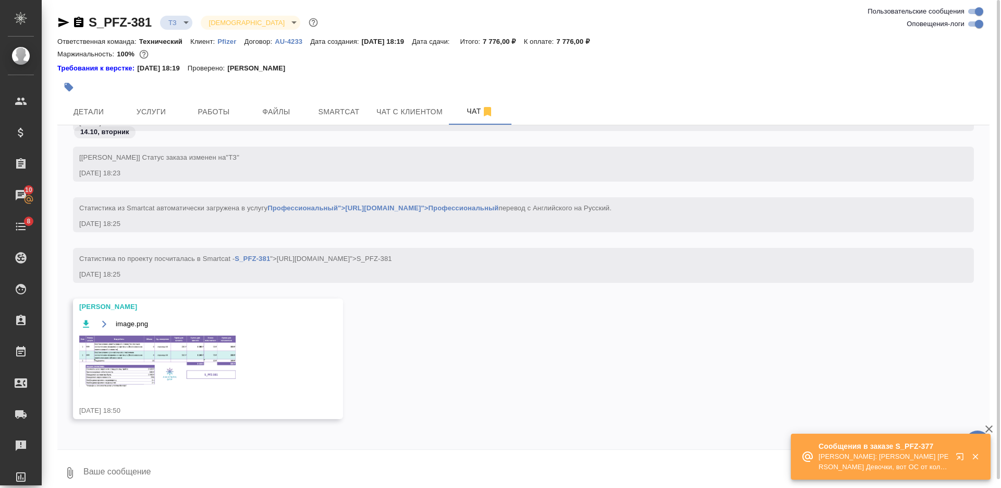
click at [161, 356] on img at bounding box center [157, 361] width 156 height 52
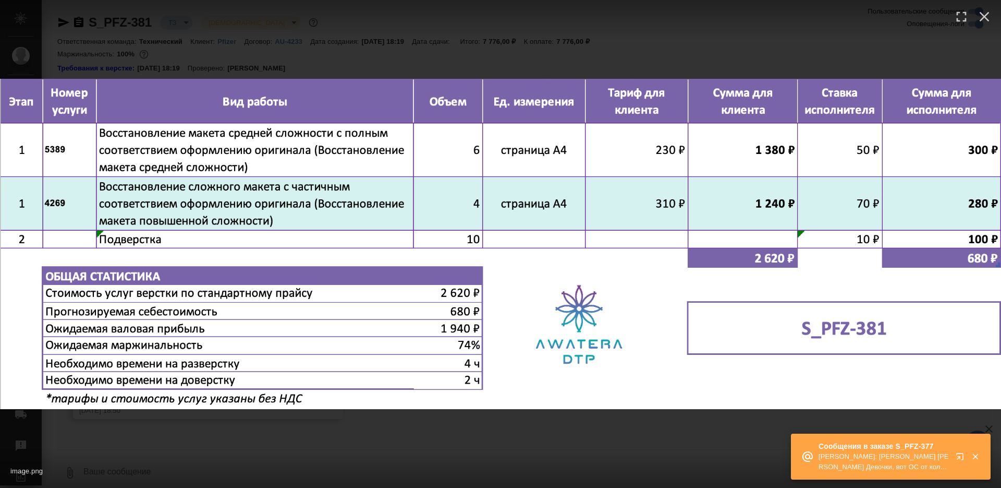
click at [478, 460] on div "image.png 1 of 1" at bounding box center [500, 468] width 1001 height 39
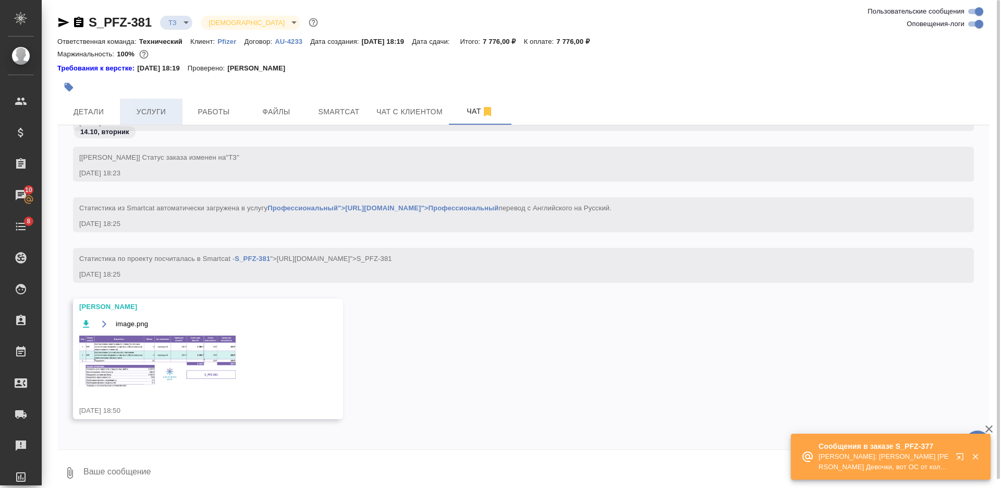
click at [164, 107] on span "Услуги" at bounding box center [151, 111] width 50 height 13
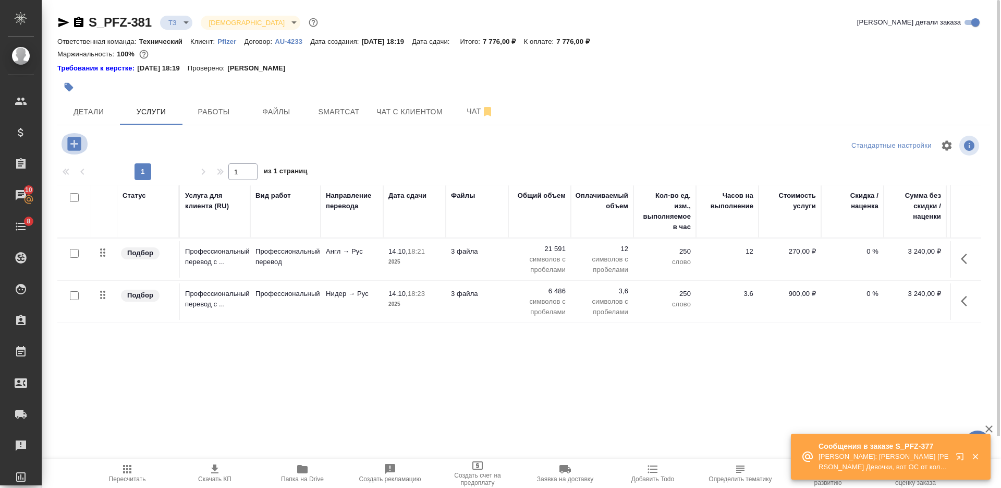
click at [76, 141] on icon "button" at bounding box center [74, 144] width 14 height 14
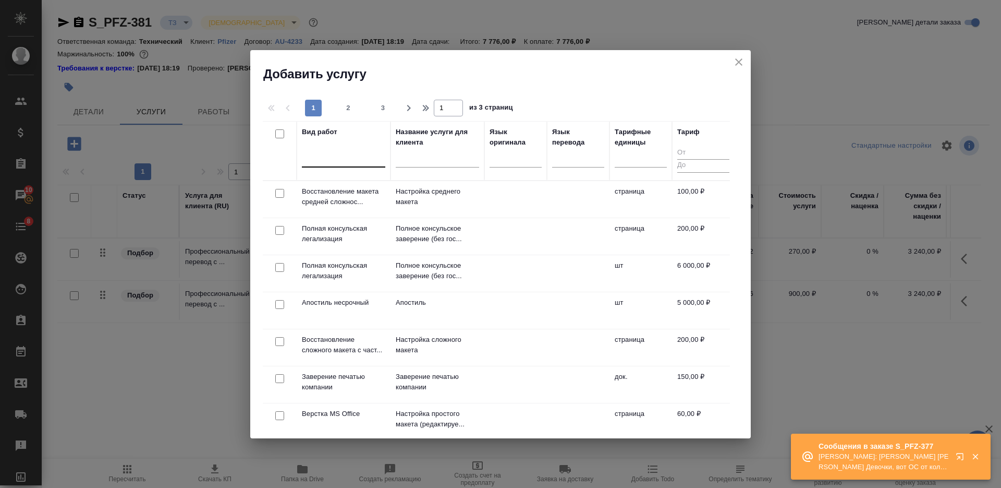
click at [345, 165] on div at bounding box center [343, 158] width 83 height 20
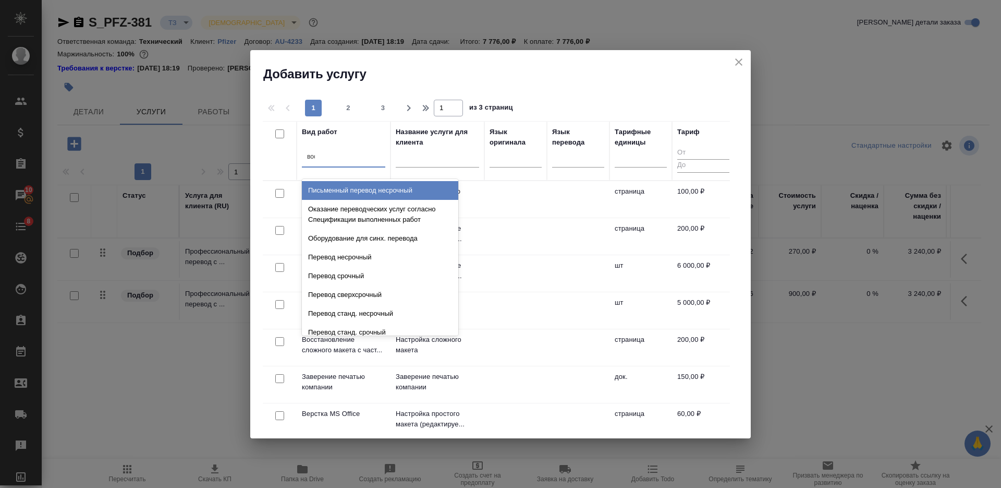
type input "восс"
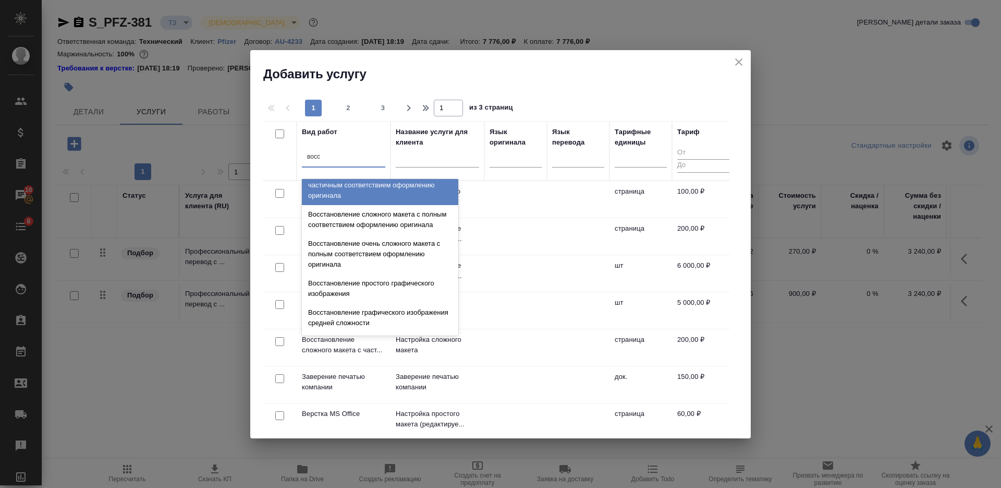
scroll to position [192, 0]
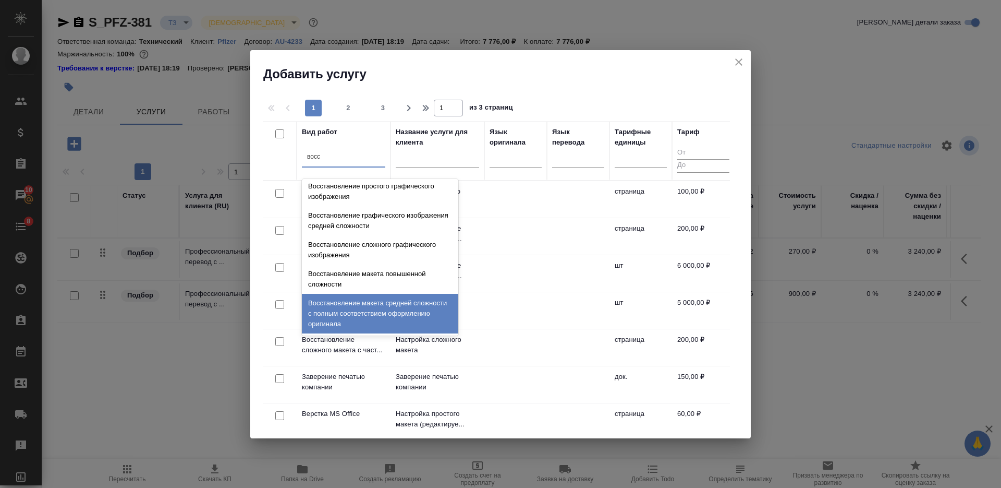
click at [383, 312] on div "Восстановление макета средней сложности с полным соответствием оформлению ориги…" at bounding box center [380, 314] width 156 height 40
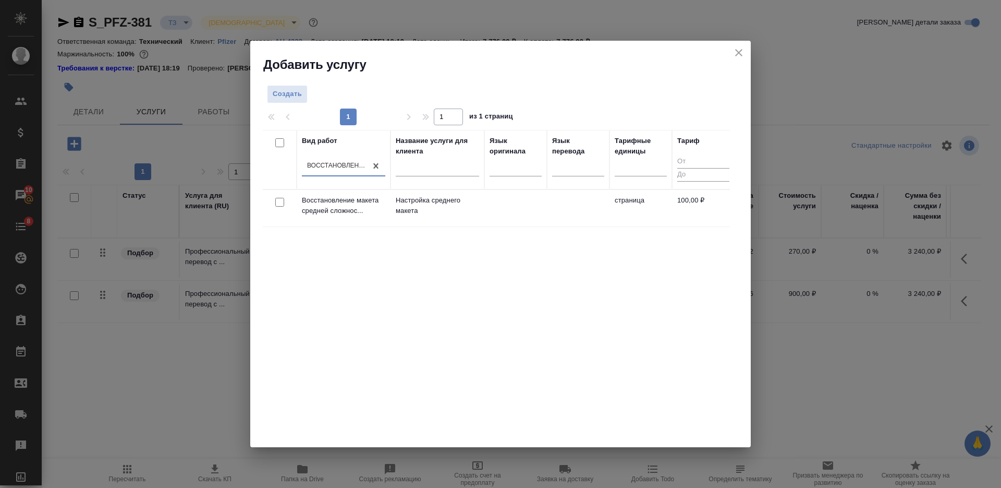
click at [284, 201] on div at bounding box center [279, 202] width 23 height 15
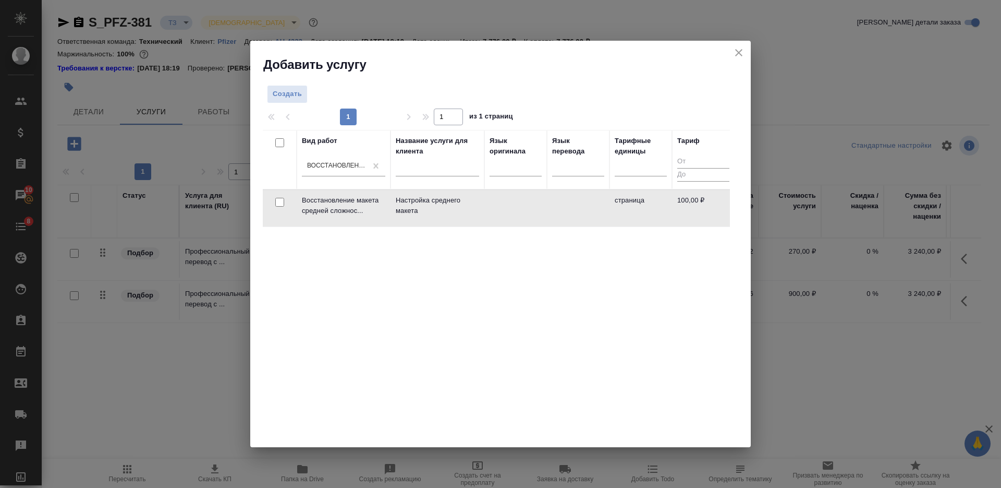
click at [281, 204] on input "checkbox" at bounding box center [279, 202] width 9 height 9
checkbox input "true"
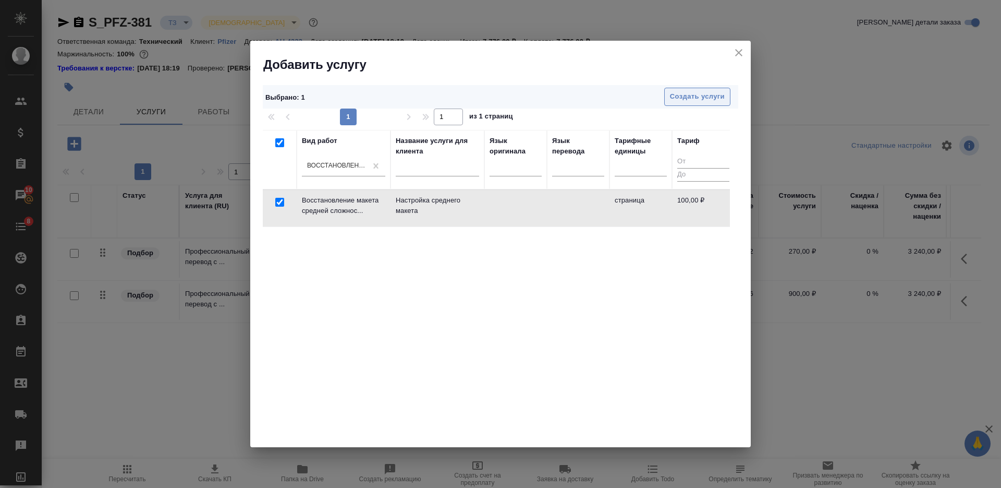
click at [671, 96] on span "Создать услуги" at bounding box center [697, 97] width 55 height 12
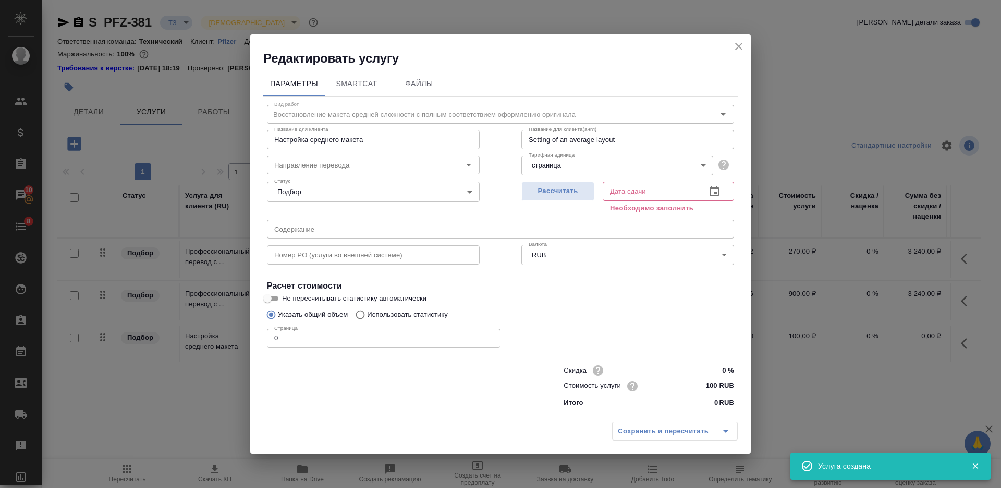
drag, startPoint x: 270, startPoint y: 333, endPoint x: 261, endPoint y: 333, distance: 8.3
click at [261, 333] on div "Параметры SmartCat Файлы Вид работ Восстановление макета средней сложности с по…" at bounding box center [500, 241] width 501 height 349
type input "6"
click at [557, 185] on button "Рассчитать" at bounding box center [557, 190] width 73 height 19
type input "15.10.2025 10:36"
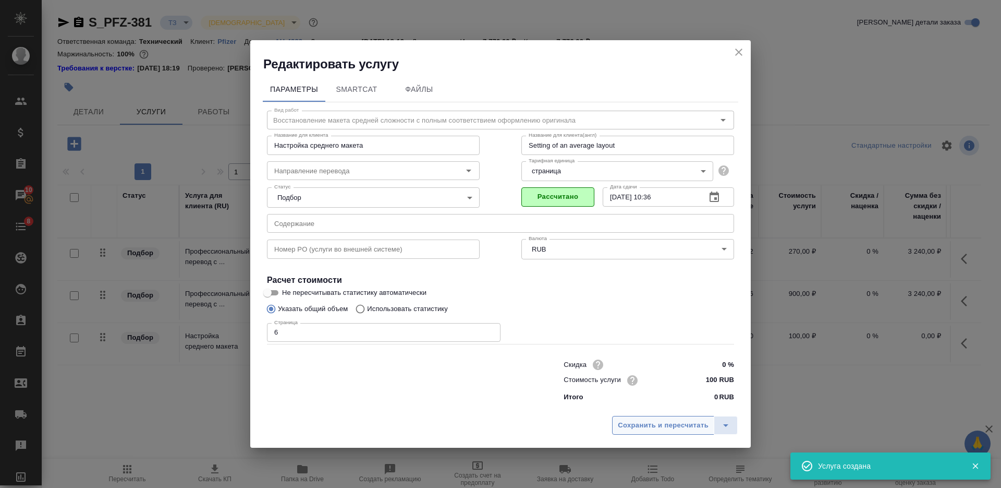
click at [648, 431] on span "Сохранить и пересчитать" at bounding box center [663, 425] width 91 height 12
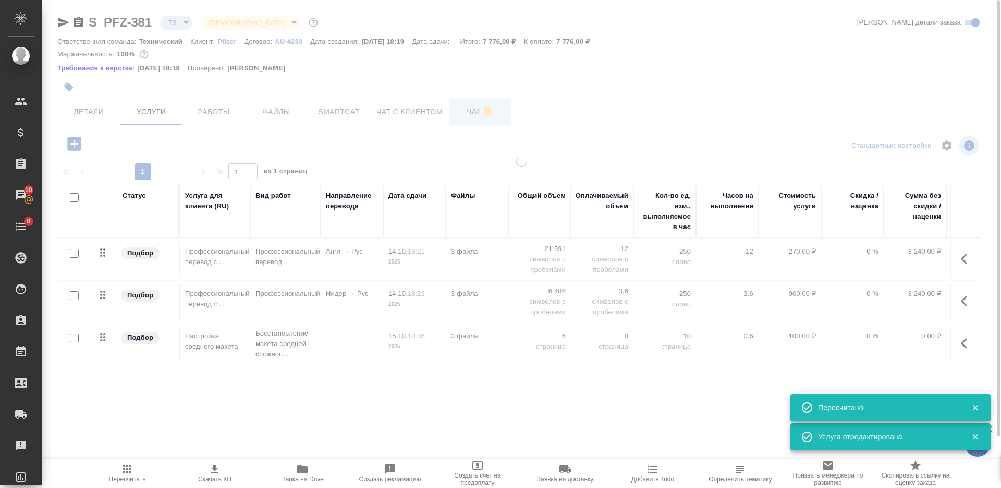
type input "new"
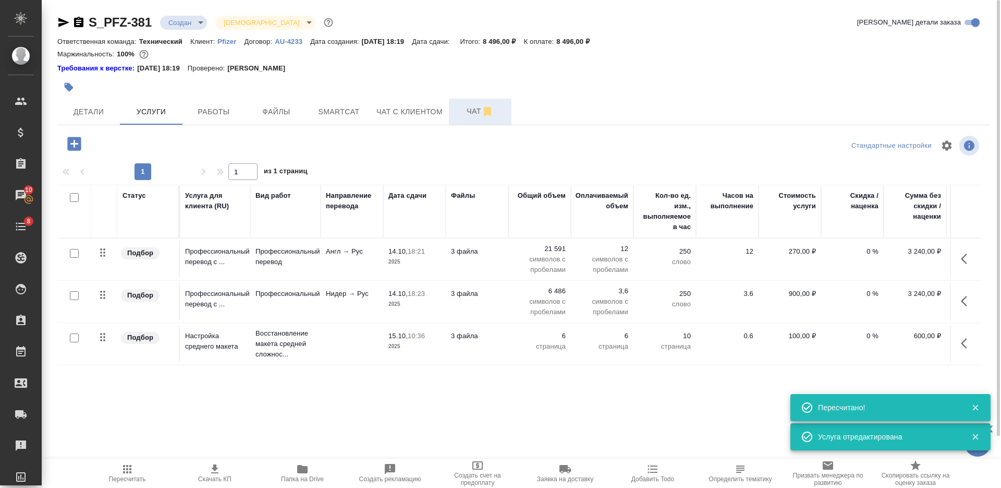
click at [474, 113] on span "Чат" at bounding box center [480, 111] width 50 height 13
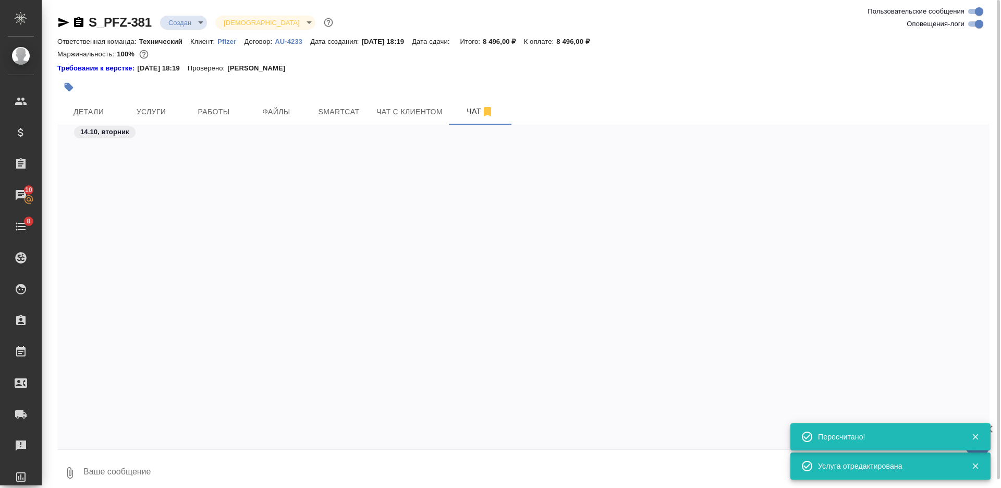
scroll to position [567, 0]
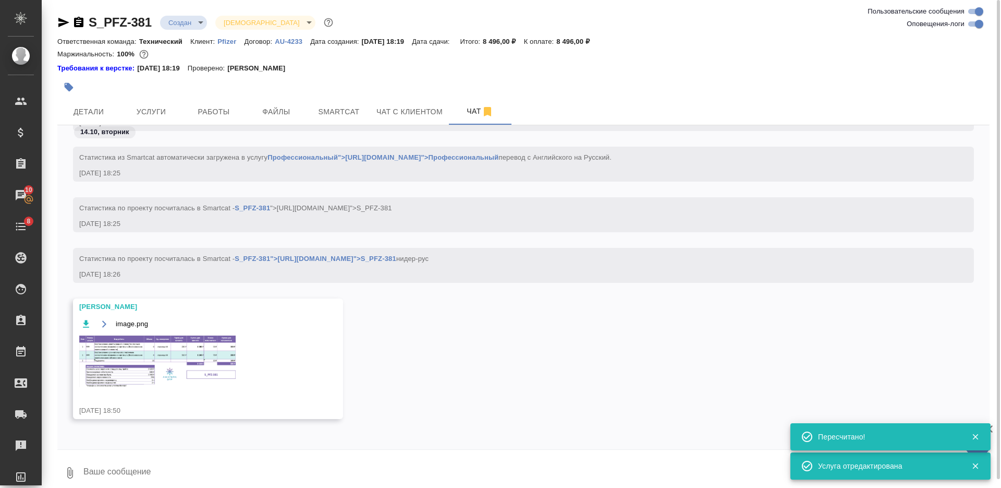
click at [160, 343] on img at bounding box center [157, 361] width 156 height 52
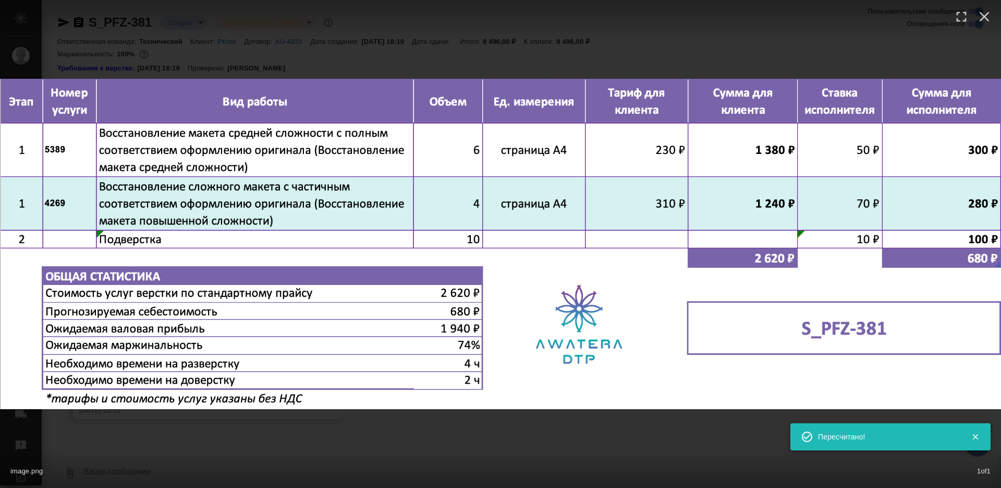
click at [467, 441] on div "image.png 1 of 1" at bounding box center [500, 244] width 1001 height 488
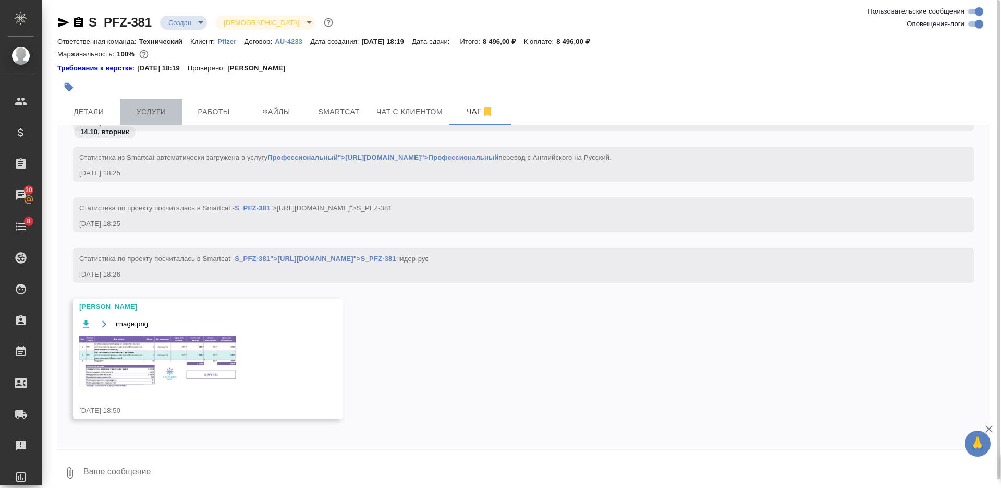
click at [156, 112] on span "Услуги" at bounding box center [151, 111] width 50 height 13
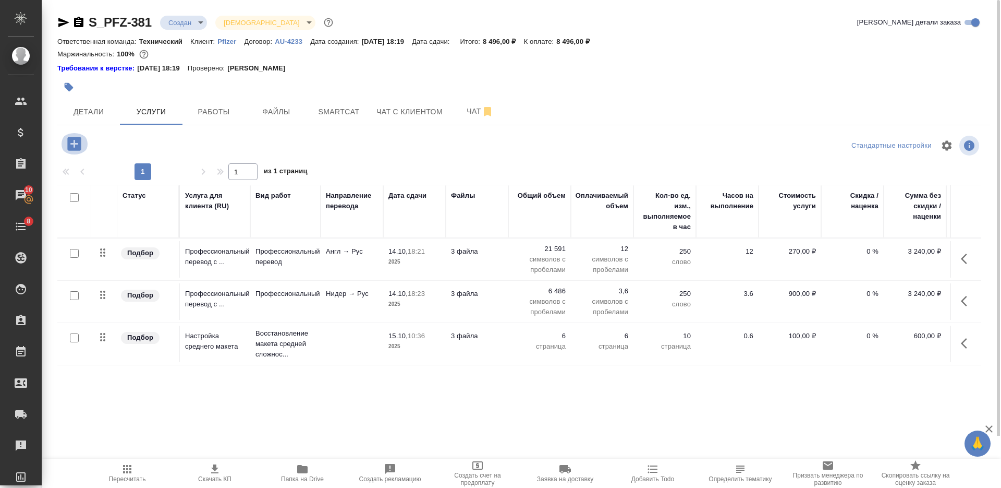
click at [72, 141] on icon "button" at bounding box center [74, 144] width 14 height 14
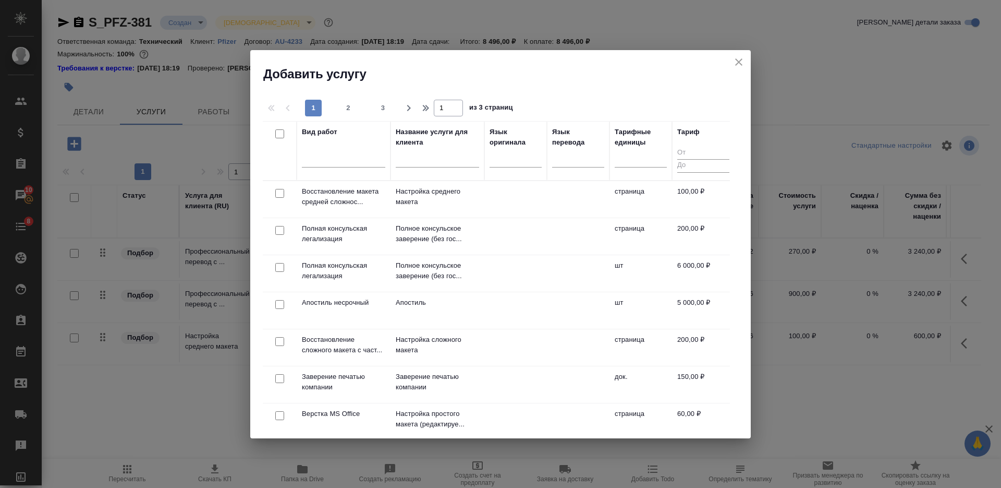
click at [337, 172] on div at bounding box center [343, 161] width 83 height 27
click at [334, 164] on div at bounding box center [343, 156] width 83 height 15
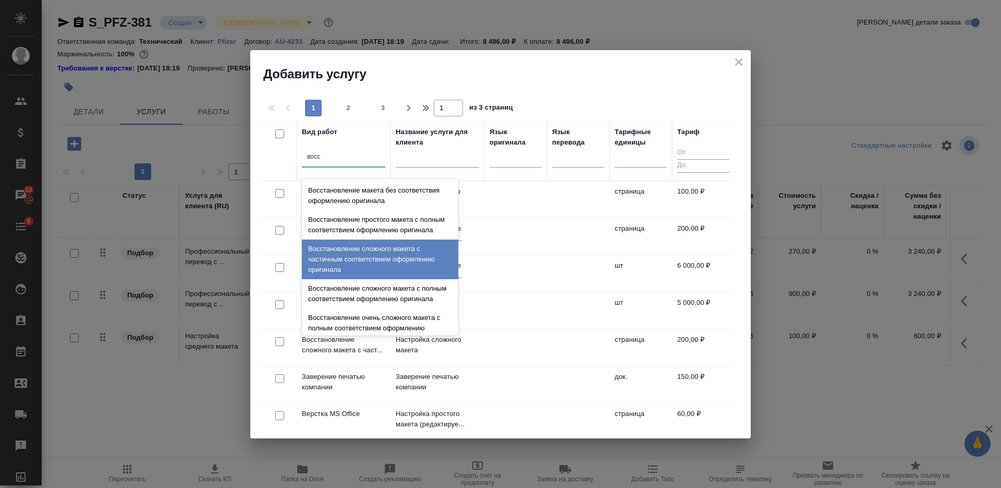
drag, startPoint x: 386, startPoint y: 267, endPoint x: 368, endPoint y: 249, distance: 25.4
click at [386, 267] on div "Восстановление сложного макета с частичным соответствием оформлению оригинала" at bounding box center [380, 259] width 156 height 40
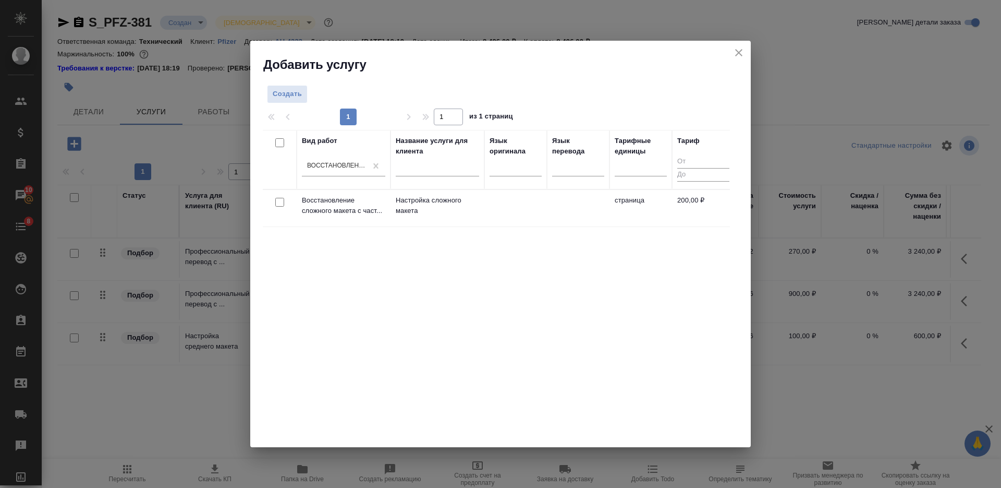
click at [277, 204] on input "checkbox" at bounding box center [279, 202] width 9 height 9
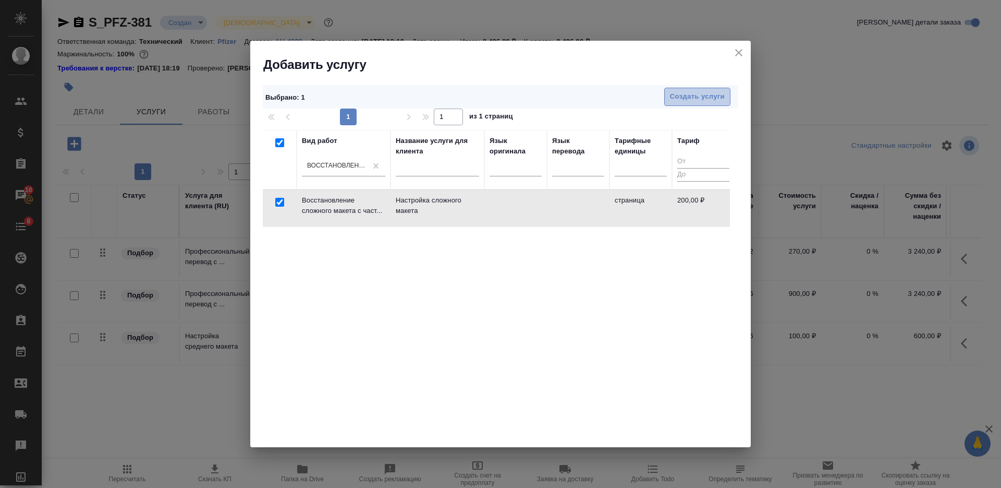
click at [681, 96] on span "Создать услуги" at bounding box center [697, 97] width 55 height 12
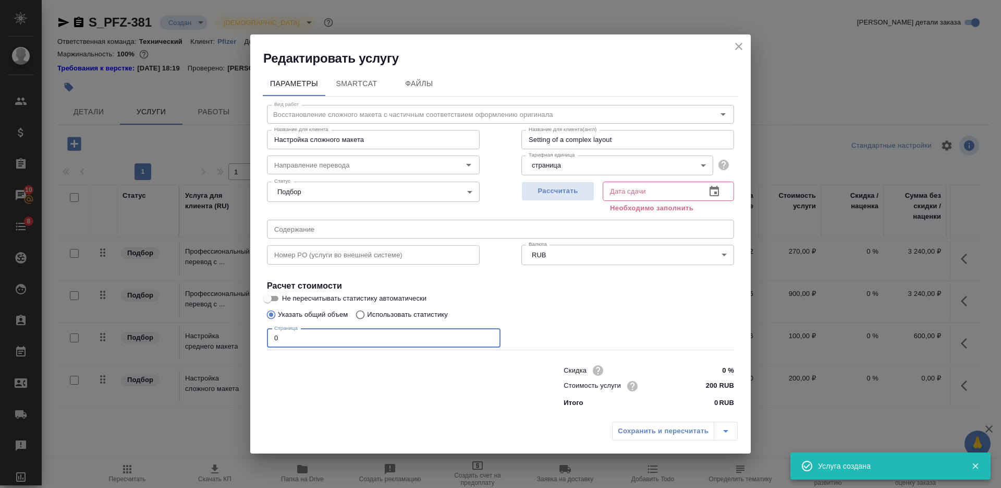
drag, startPoint x: 287, startPoint y: 344, endPoint x: 264, endPoint y: 338, distance: 23.1
click at [264, 338] on div "Вид работ Восстановление сложного макета с частичным соответствием оформлению о…" at bounding box center [501, 253] width 476 height 315
click at [565, 183] on button "Рассчитать" at bounding box center [557, 190] width 73 height 19
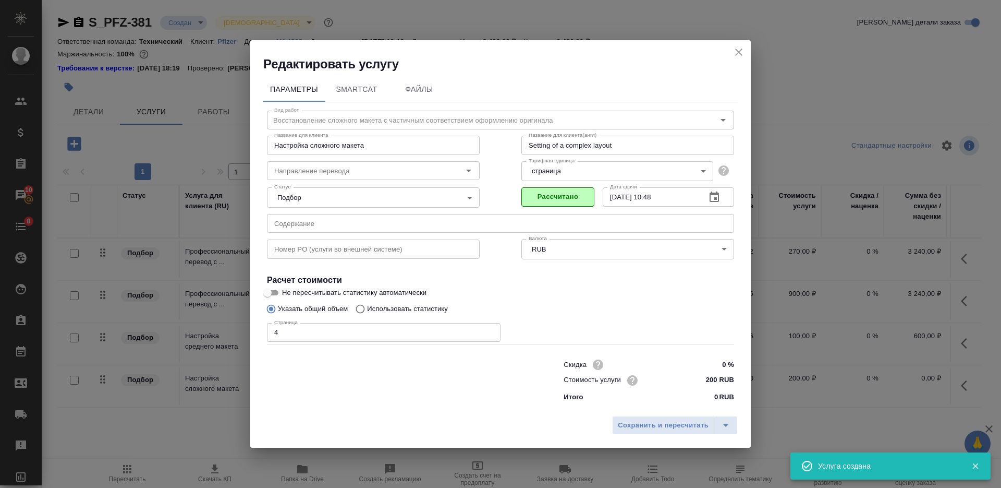
click at [633, 414] on div "Сохранить и пересчитать" at bounding box center [500, 428] width 501 height 37
click at [632, 419] on span "Сохранить и пересчитать" at bounding box center [663, 425] width 91 height 12
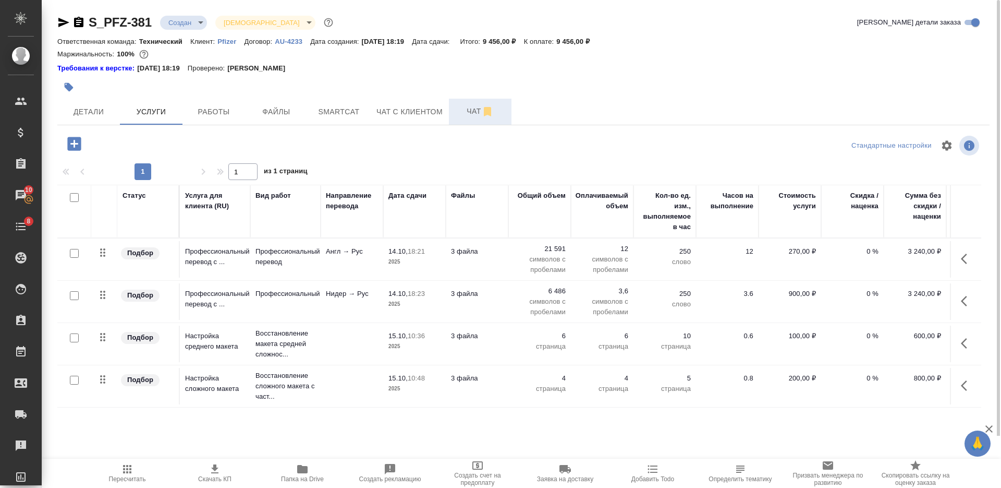
click at [466, 116] on span "Чат" at bounding box center [480, 111] width 50 height 13
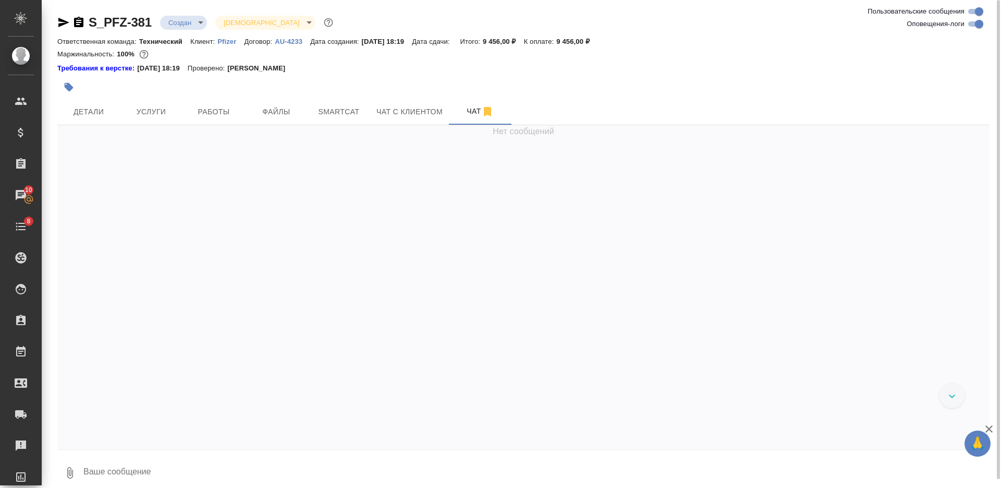
scroll to position [567, 0]
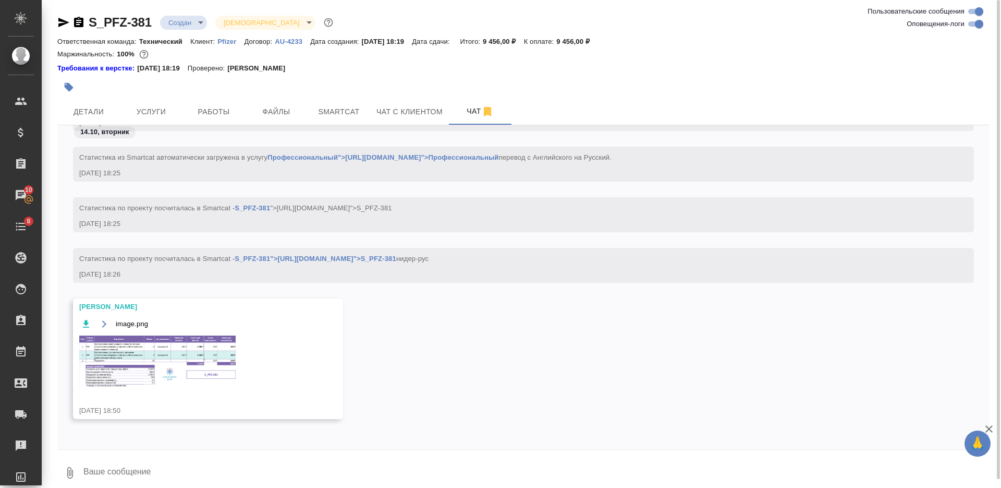
click at [222, 347] on div "image.png" at bounding box center [192, 358] width 227 height 83
click at [213, 345] on img at bounding box center [157, 361] width 156 height 52
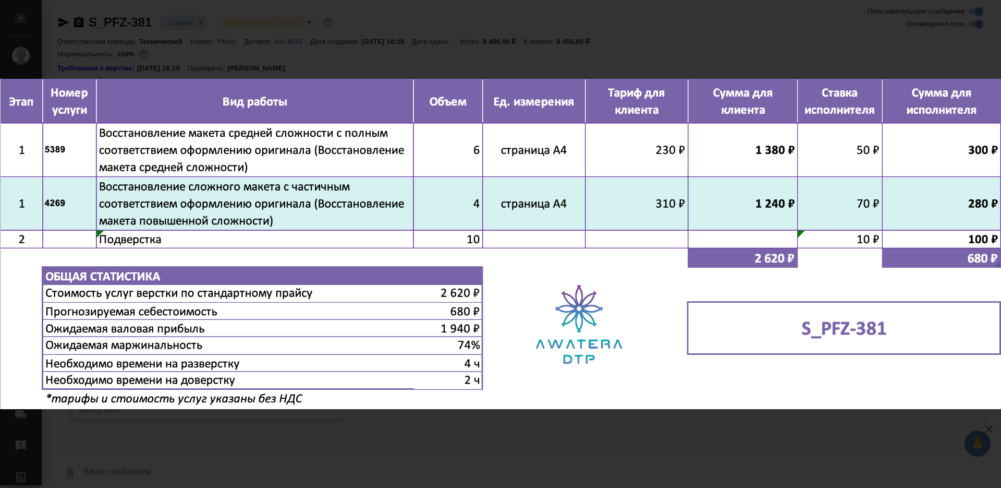
click at [396, 438] on div "image.png 1 of 1" at bounding box center [500, 244] width 1001 height 488
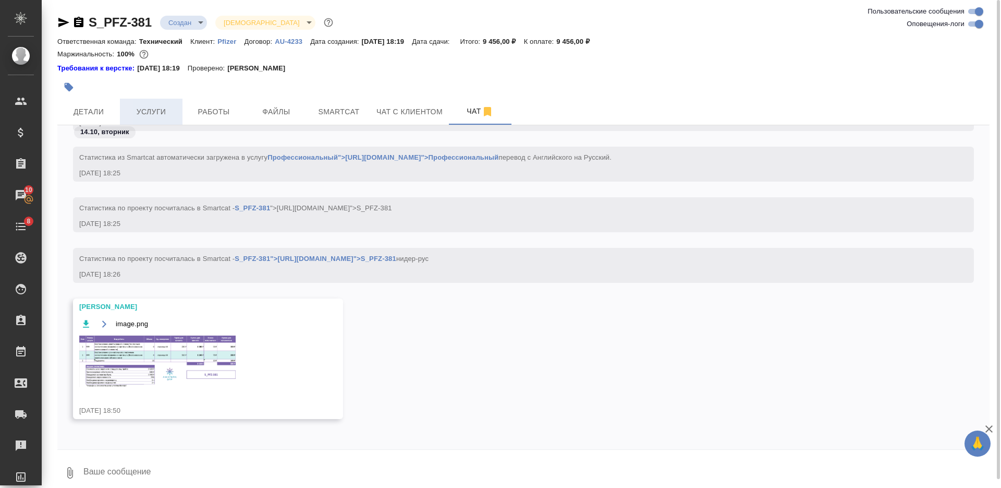
click at [162, 118] on span "Услуги" at bounding box center [151, 111] width 50 height 13
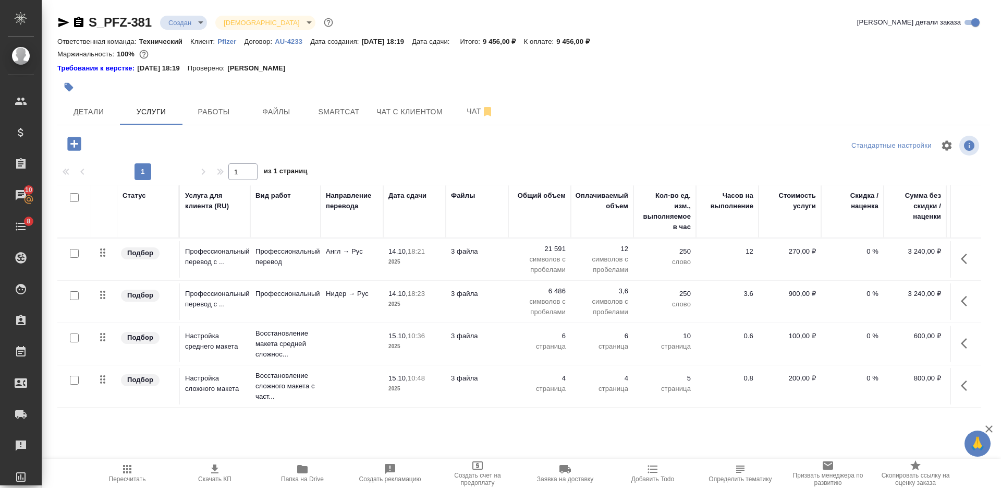
click at [957, 378] on button "button" at bounding box center [967, 385] width 25 height 25
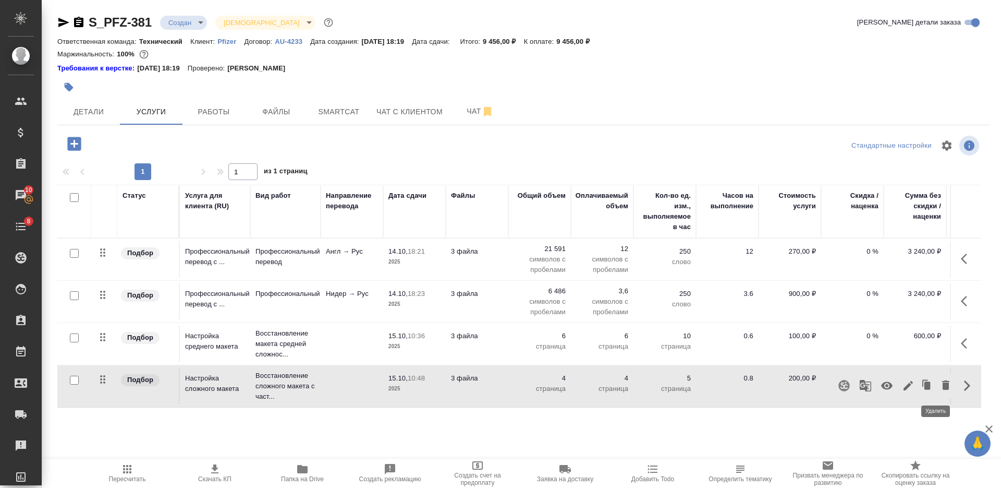
click at [940, 382] on icon "button" at bounding box center [946, 385] width 13 height 13
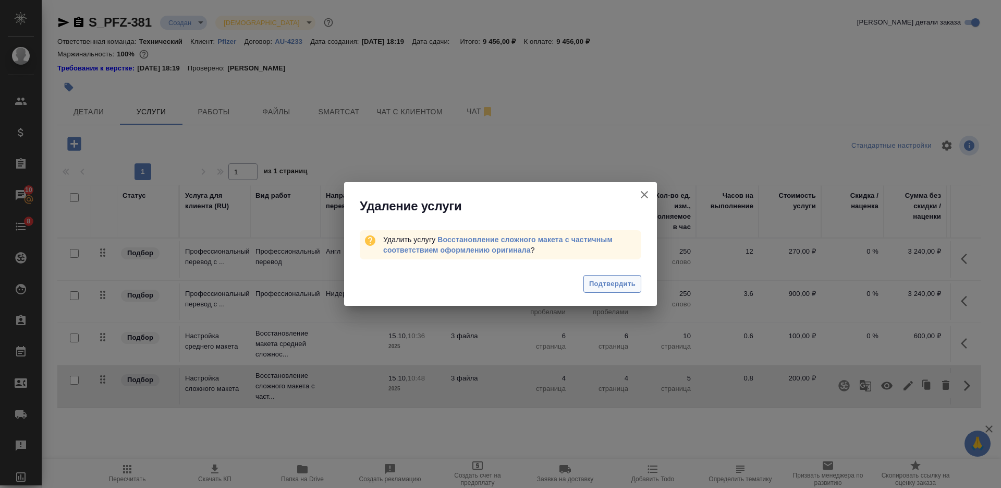
click at [623, 281] on span "Подтвердить" at bounding box center [612, 284] width 46 height 12
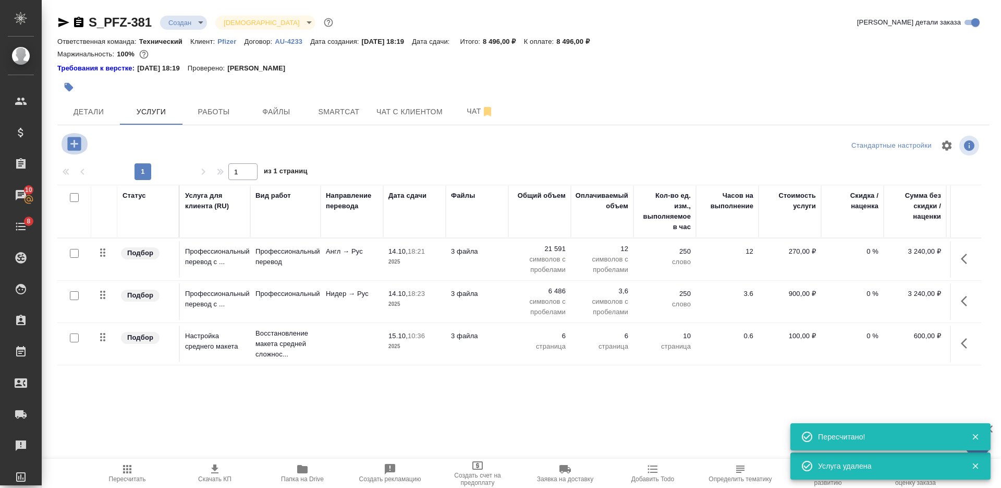
click at [67, 138] on icon "button" at bounding box center [74, 144] width 18 height 18
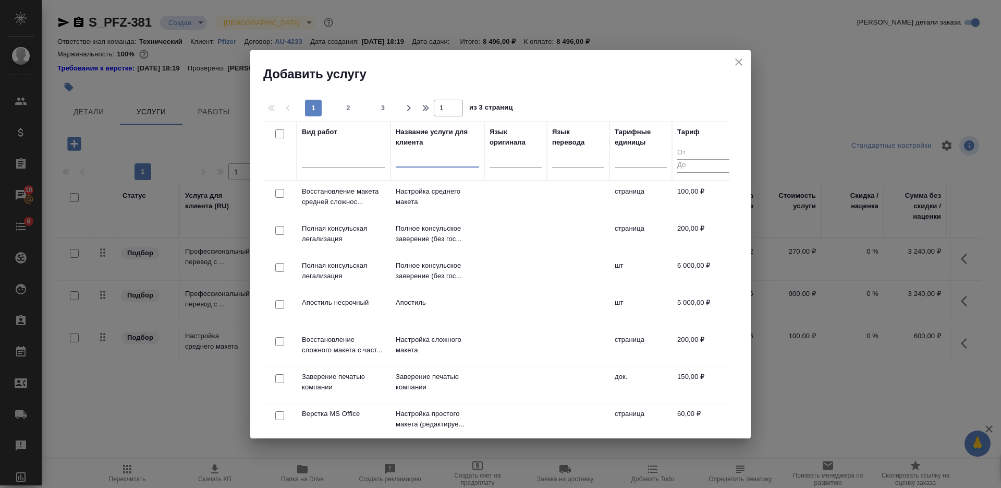
click at [435, 159] on input "text" at bounding box center [437, 160] width 83 height 13
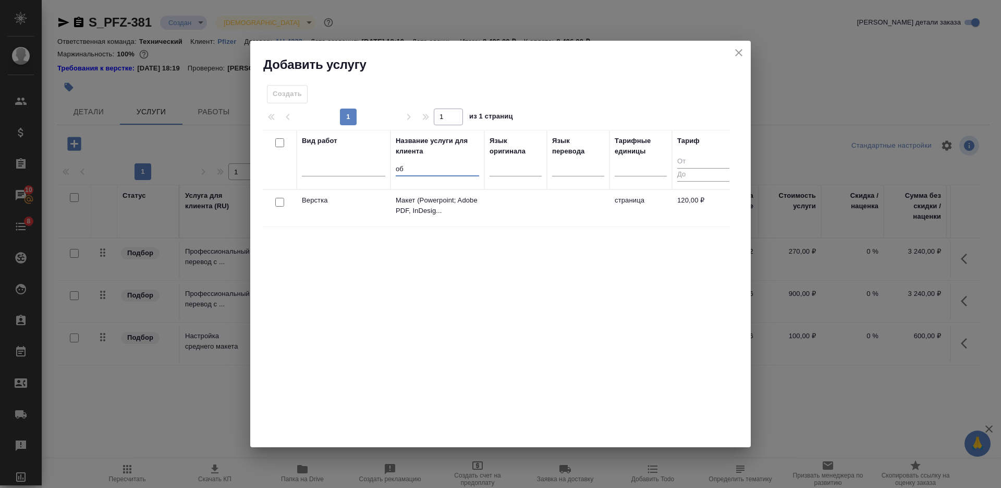
click at [281, 202] on input "checkbox" at bounding box center [279, 202] width 9 height 9
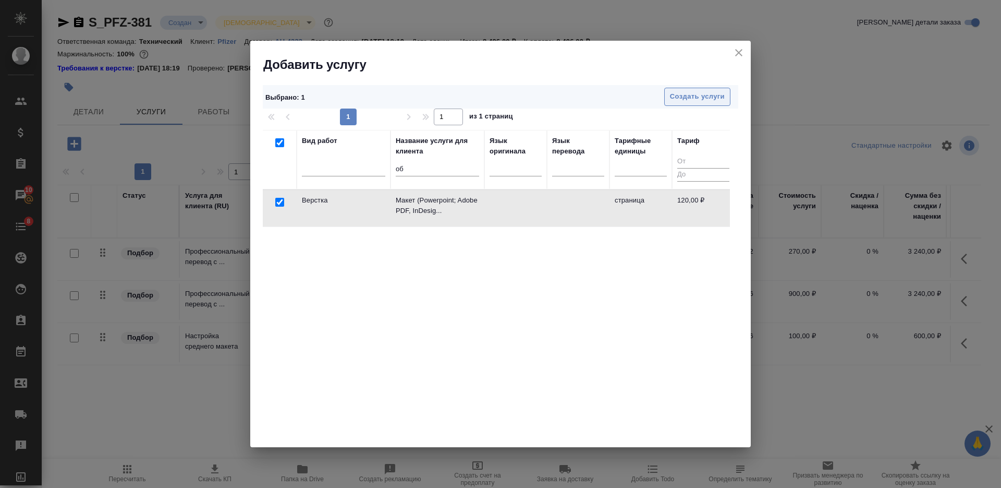
click at [709, 95] on span "Создать услуги" at bounding box center [697, 97] width 55 height 12
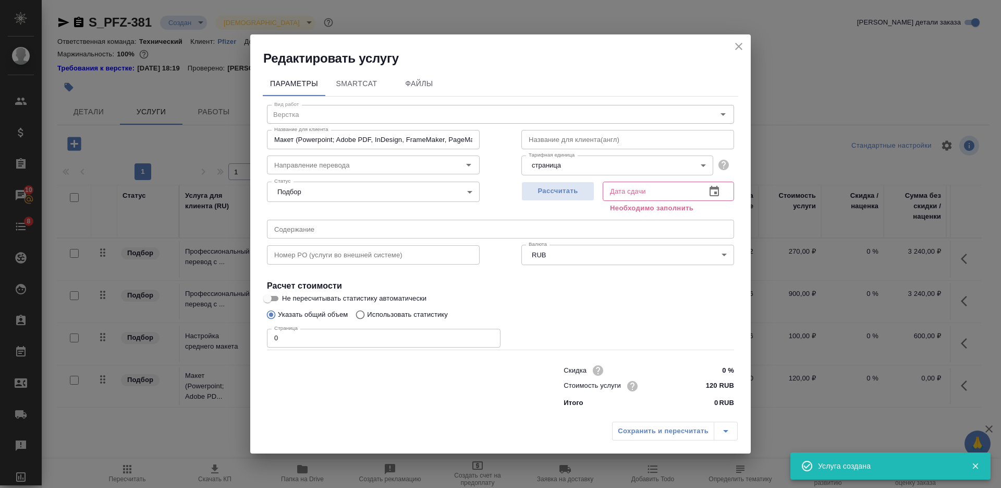
click at [271, 344] on input "0" at bounding box center [384, 338] width 234 height 19
click at [575, 178] on div "Рассчитать" at bounding box center [557, 196] width 73 height 38
click at [575, 189] on span "Рассчитать" at bounding box center [558, 191] width 62 height 12
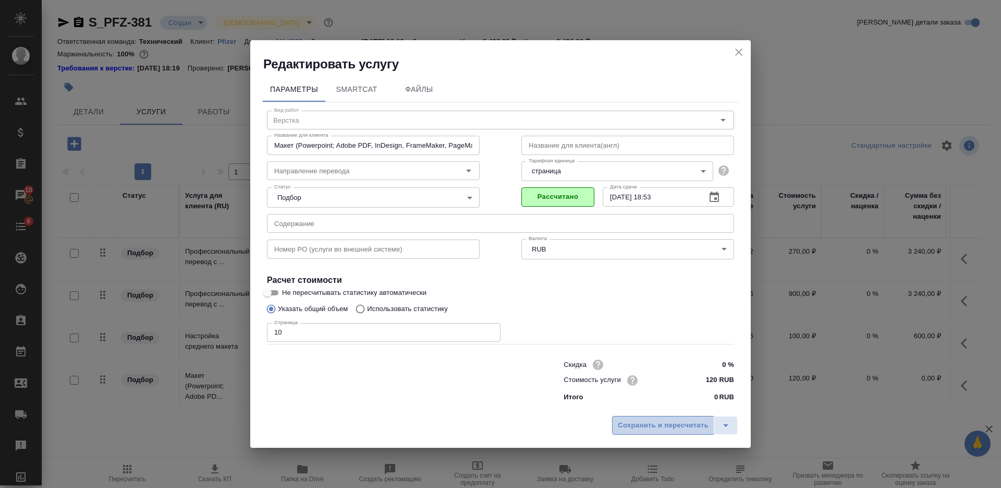
click at [669, 423] on span "Сохранить и пересчитать" at bounding box center [663, 425] width 91 height 12
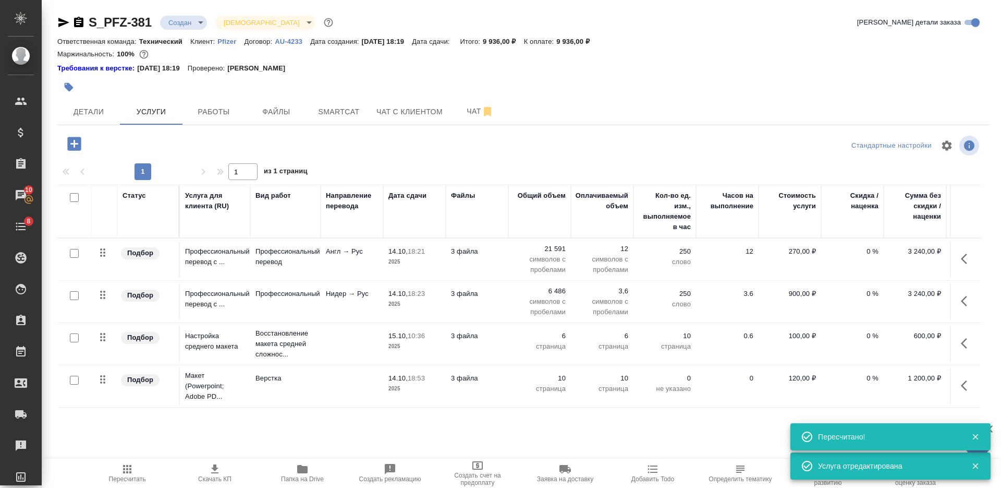
click at [961, 343] on icon "button" at bounding box center [967, 343] width 13 height 13
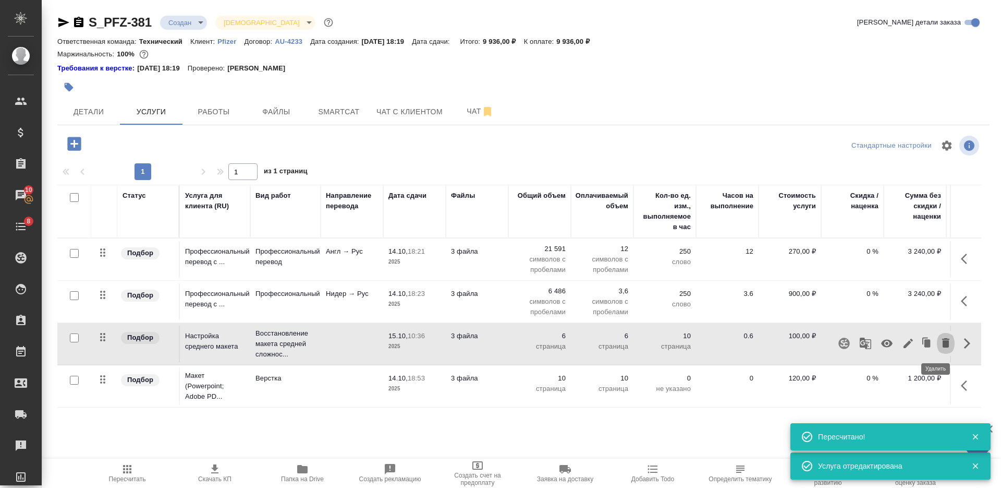
click at [942, 345] on icon "button" at bounding box center [945, 342] width 7 height 9
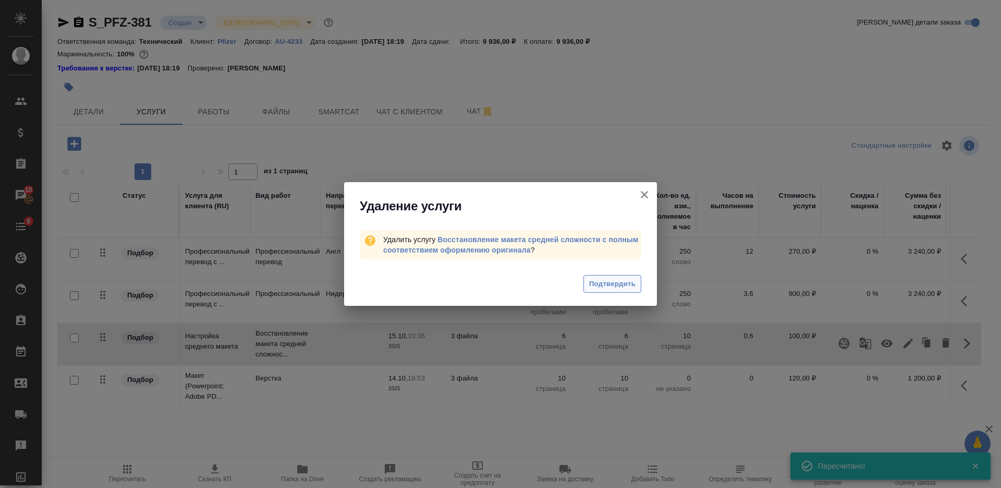
click at [620, 287] on span "Подтвердить" at bounding box center [612, 284] width 46 height 12
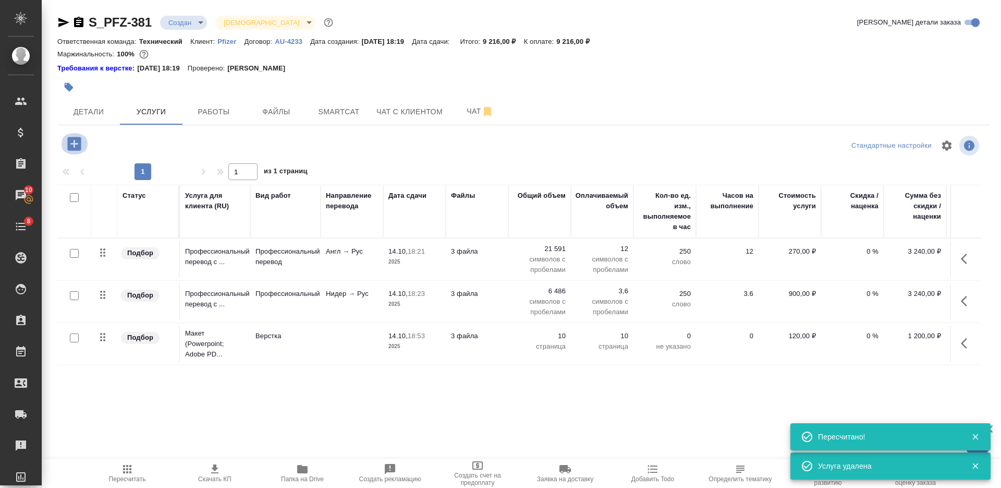
click at [81, 142] on icon "button" at bounding box center [74, 144] width 14 height 14
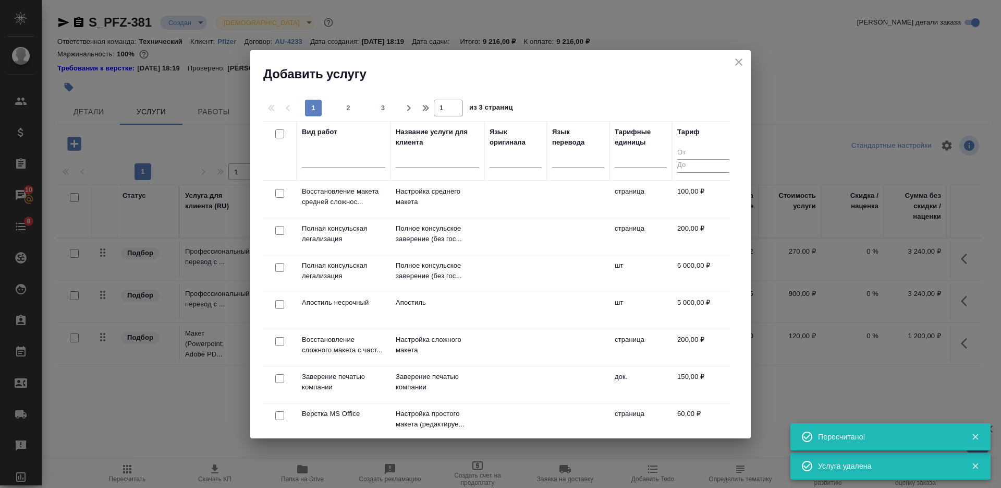
click at [419, 160] on input "text" at bounding box center [437, 160] width 83 height 13
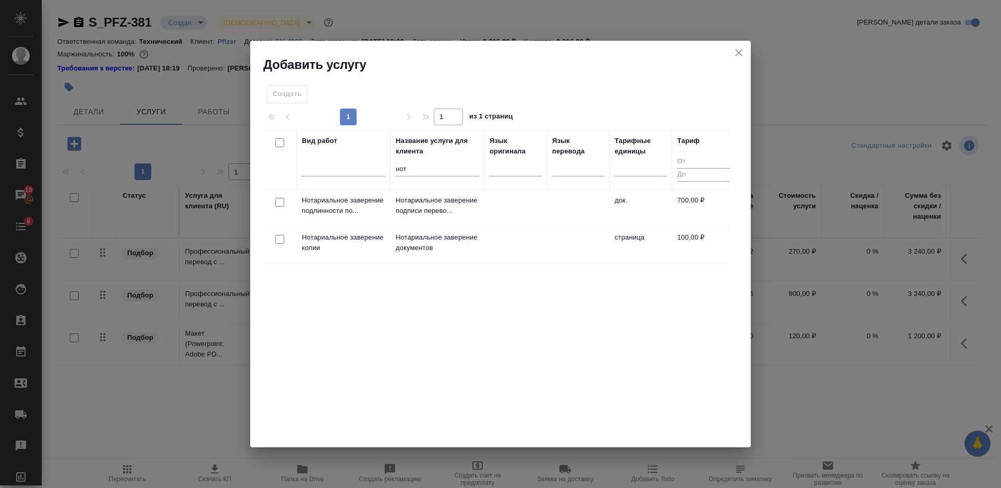
click at [278, 203] on input "checkbox" at bounding box center [279, 202] width 9 height 9
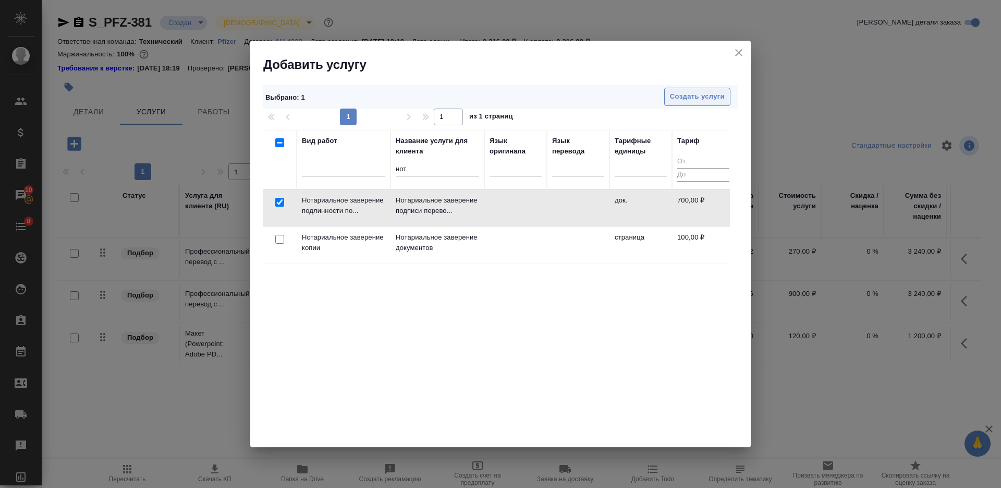
click at [684, 98] on span "Создать услуги" at bounding box center [697, 97] width 55 height 12
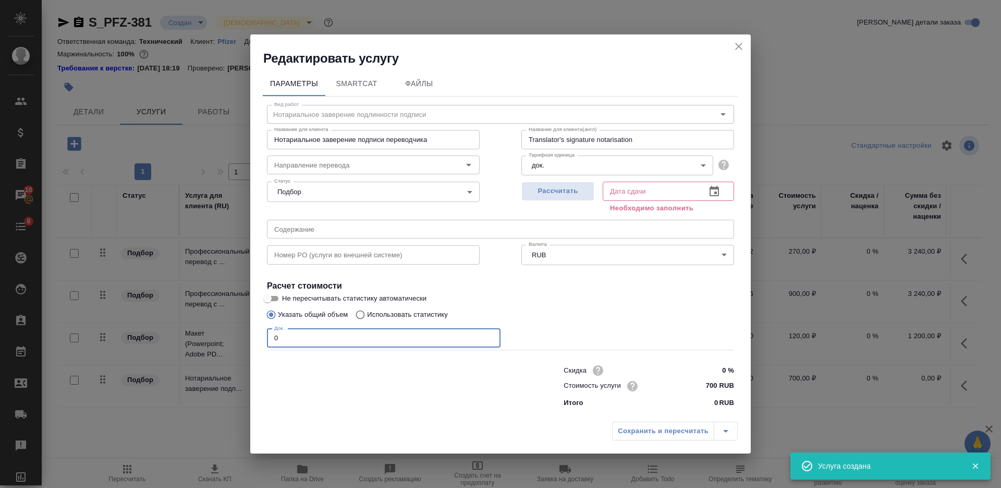
drag, startPoint x: 273, startPoint y: 340, endPoint x: 253, endPoint y: 339, distance: 19.3
click at [253, 339] on div "Параметры SmartCat Файлы Вид работ Нотариальное заверение подлинности подписи В…" at bounding box center [500, 241] width 501 height 349
click at [532, 185] on span "Рассчитать" at bounding box center [558, 191] width 62 height 12
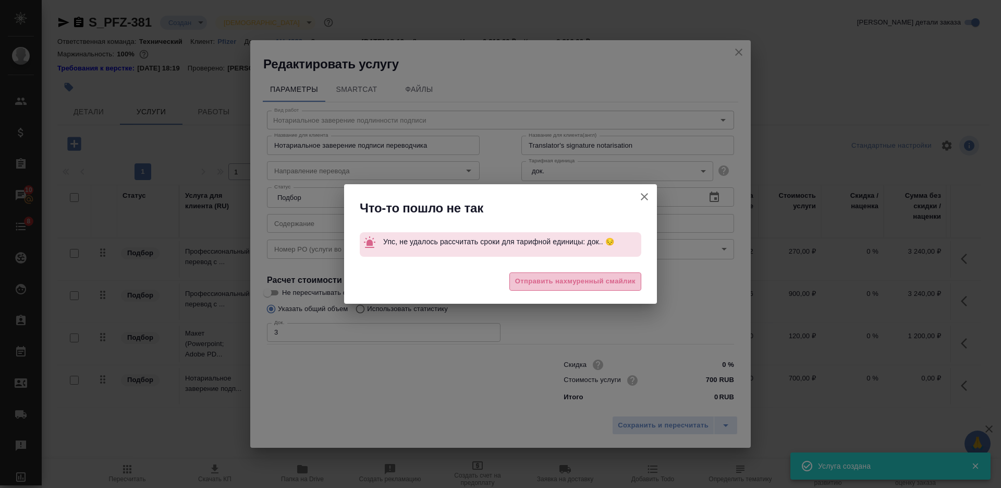
click at [602, 289] on button "Отправить нахмуренный смайлик" at bounding box center [575, 281] width 132 height 18
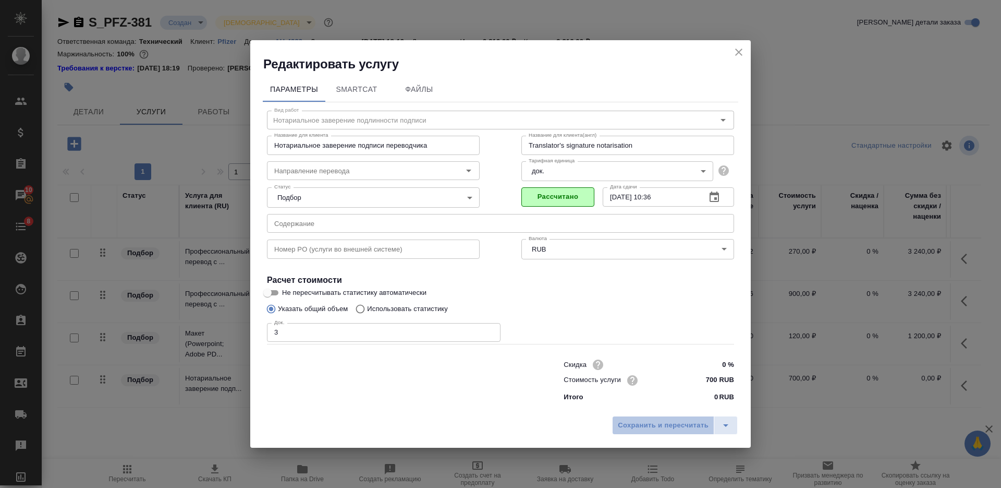
click at [656, 423] on span "Сохранить и пересчитать" at bounding box center [663, 425] width 91 height 12
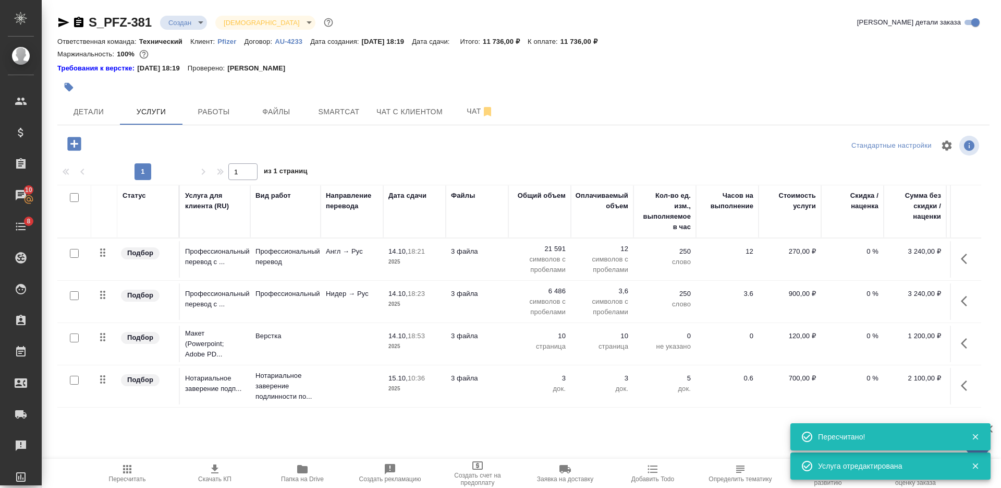
click at [75, 199] on input "checkbox" at bounding box center [74, 197] width 9 height 9
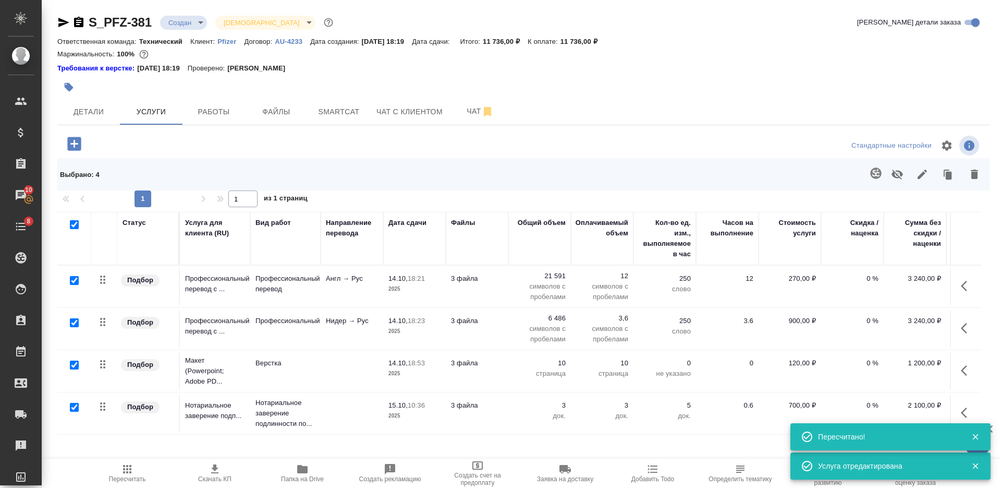
click at [916, 173] on icon "button" at bounding box center [922, 174] width 13 height 13
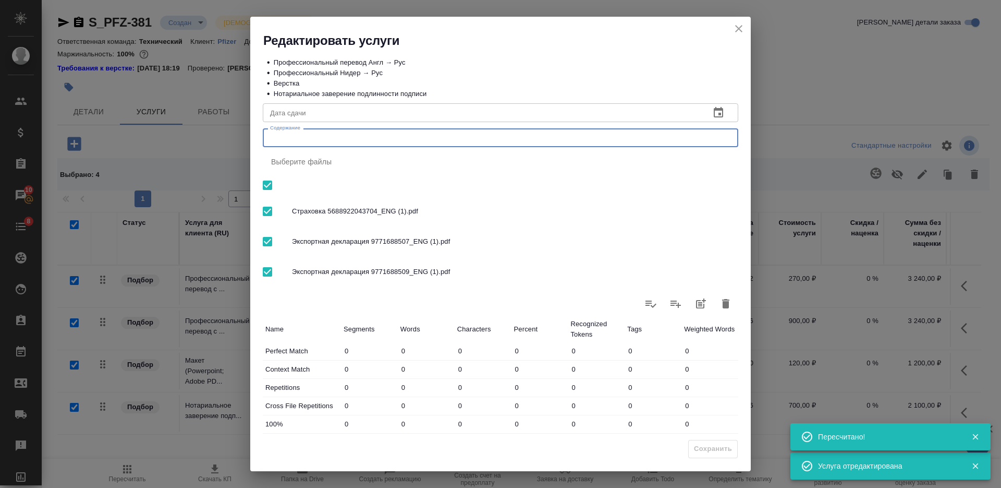
click at [484, 137] on textarea "Содержание" at bounding box center [500, 138] width 461 height 8
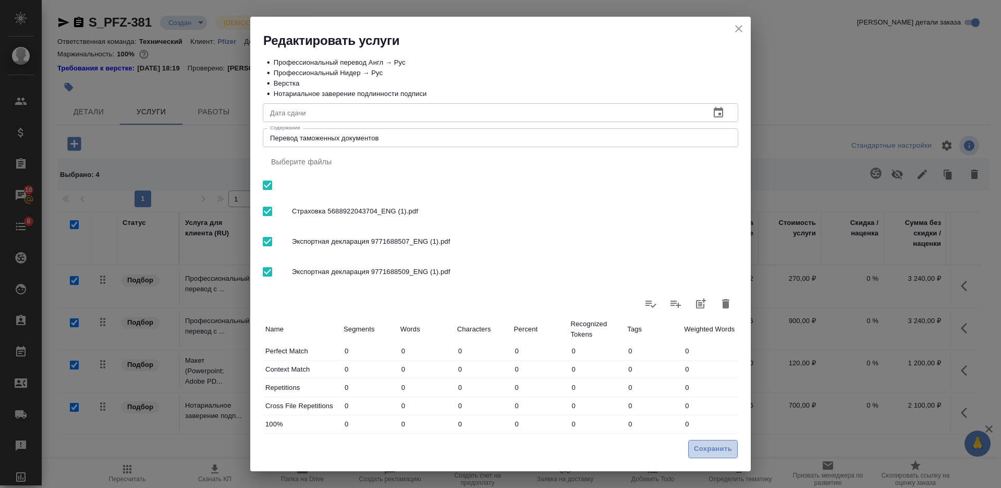
click at [703, 445] on span "Сохранить" at bounding box center [713, 449] width 38 height 12
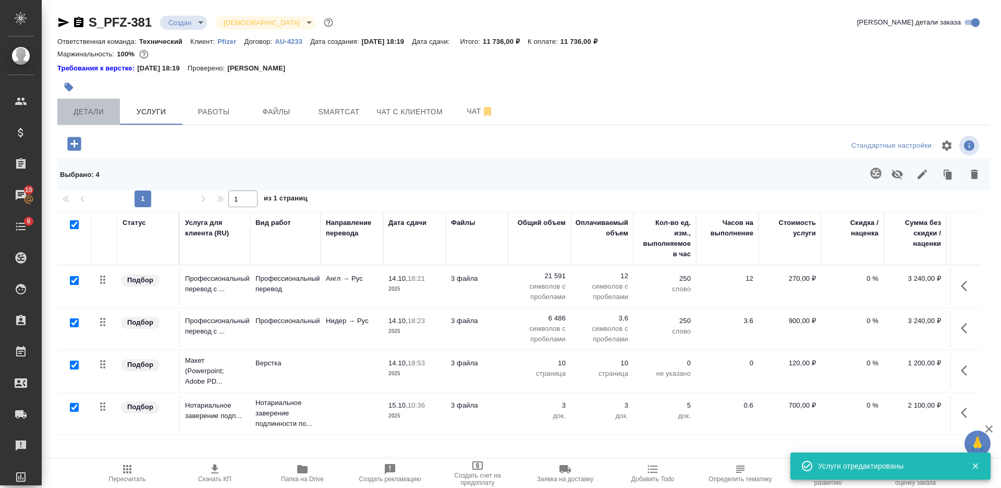
click at [85, 102] on button "Детали" at bounding box center [88, 112] width 63 height 26
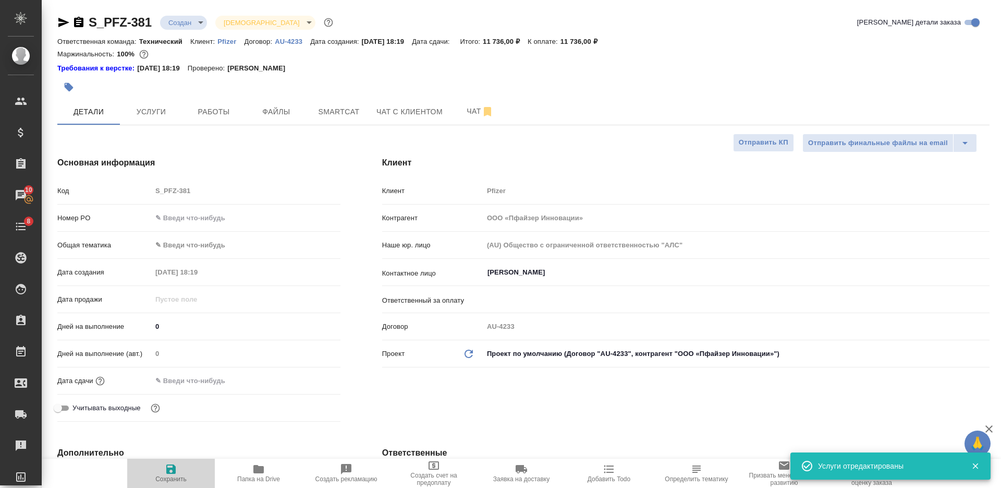
click at [165, 470] on icon "button" at bounding box center [171, 469] width 13 height 13
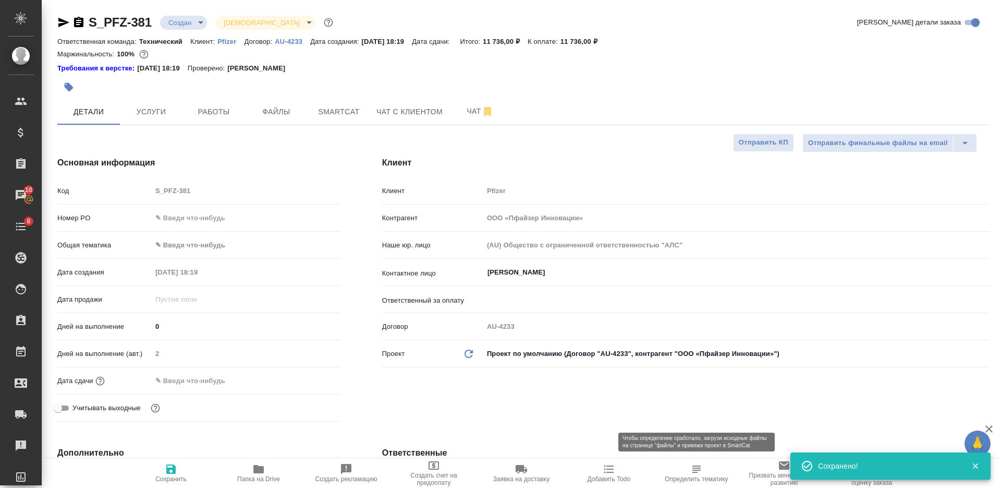
click at [685, 471] on span "Определить тематику" at bounding box center [696, 473] width 75 height 20
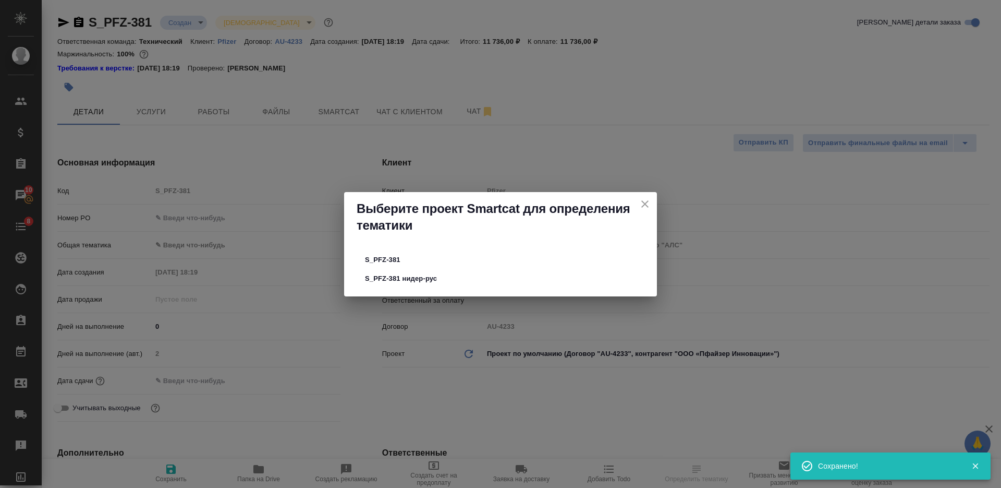
click at [449, 255] on span "S_PFZ-381" at bounding box center [500, 259] width 271 height 10
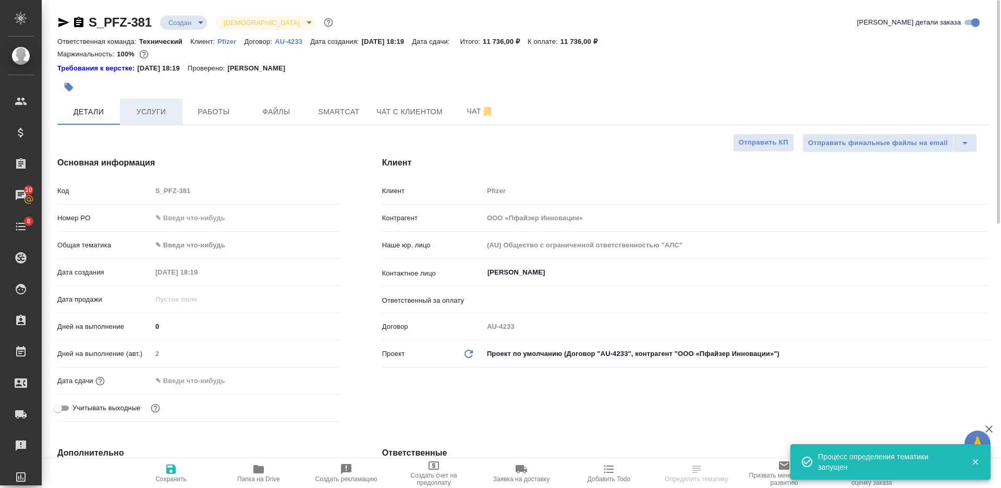
click at [132, 109] on span "Услуги" at bounding box center [151, 111] width 50 height 13
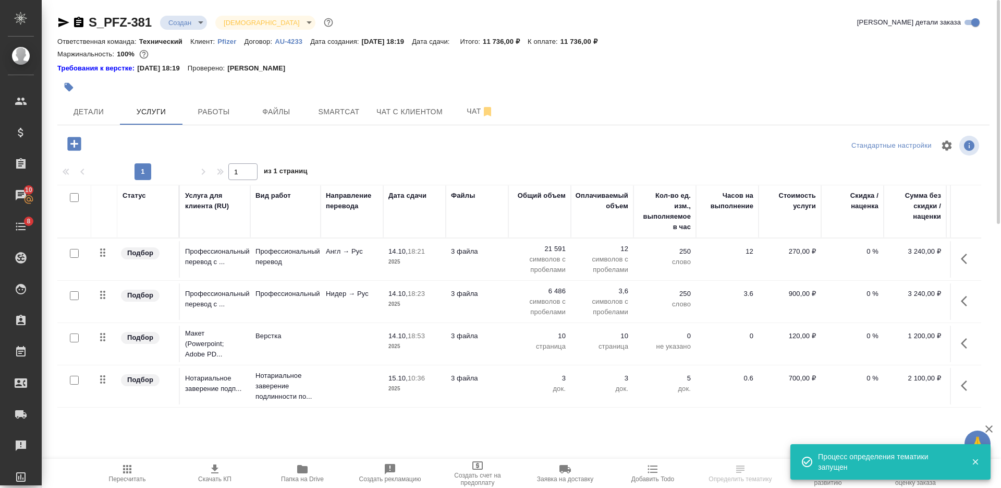
click at [213, 473] on icon "button" at bounding box center [214, 468] width 7 height 9
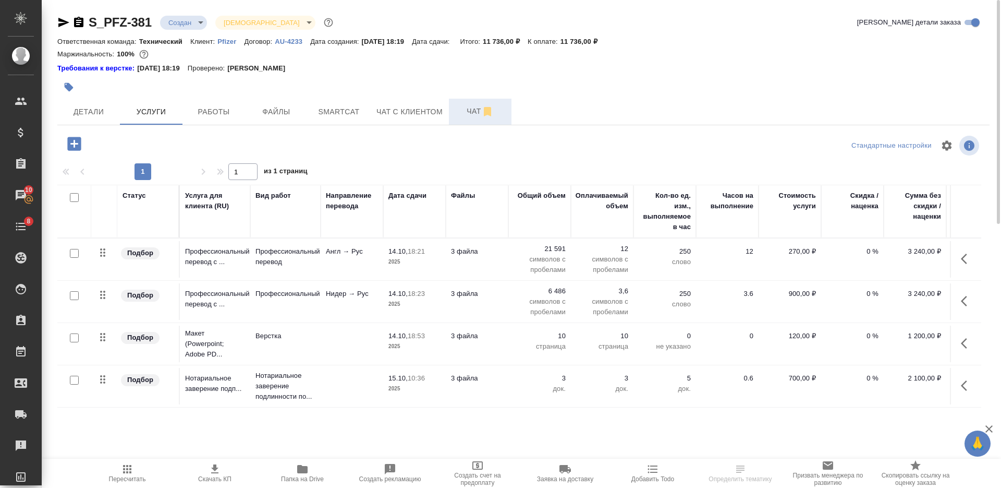
click at [474, 116] on span "Чат" at bounding box center [480, 111] width 50 height 13
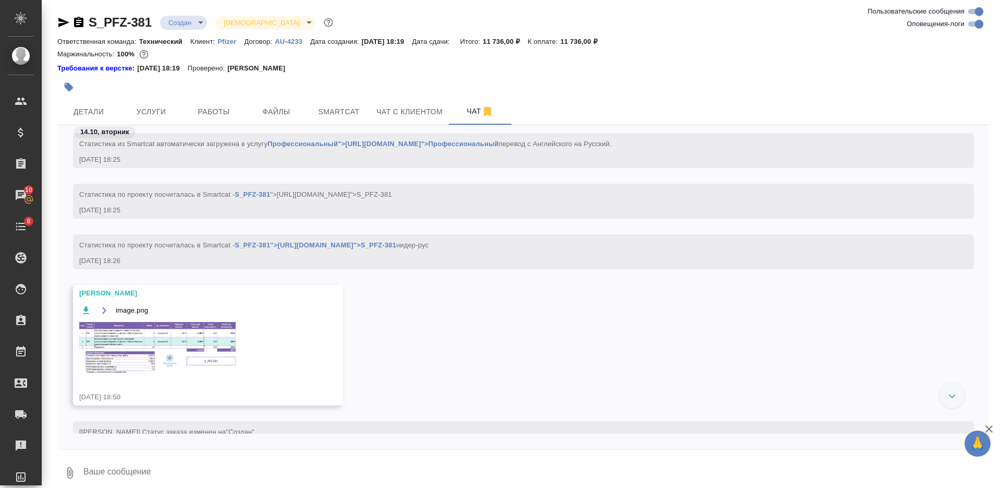
scroll to position [580, 0]
click at [201, 339] on img at bounding box center [157, 348] width 156 height 52
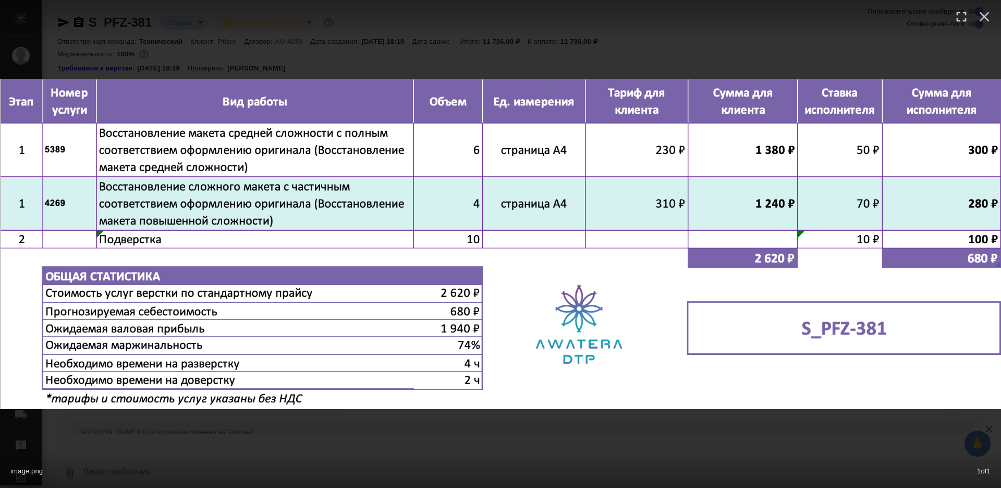
click at [430, 431] on div "image.png 1 of 1" at bounding box center [500, 244] width 1001 height 488
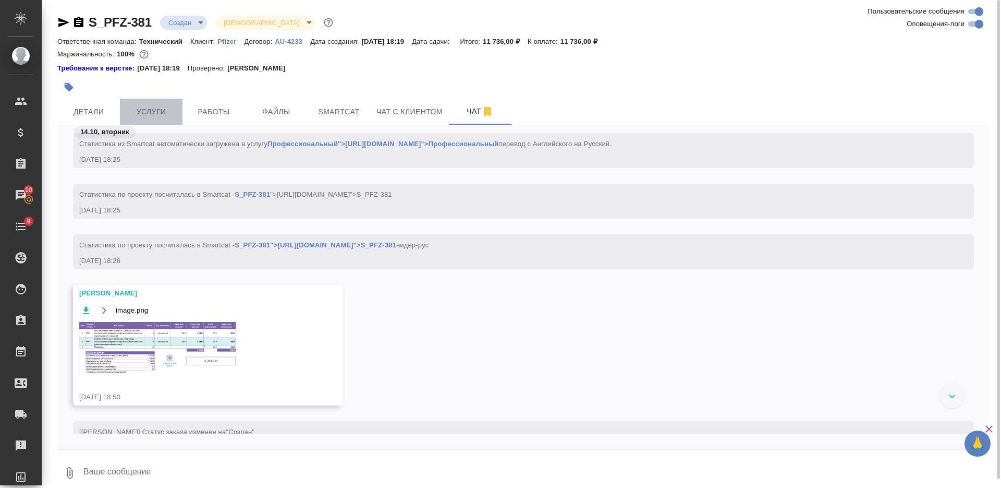
click at [160, 116] on span "Услуги" at bounding box center [151, 111] width 50 height 13
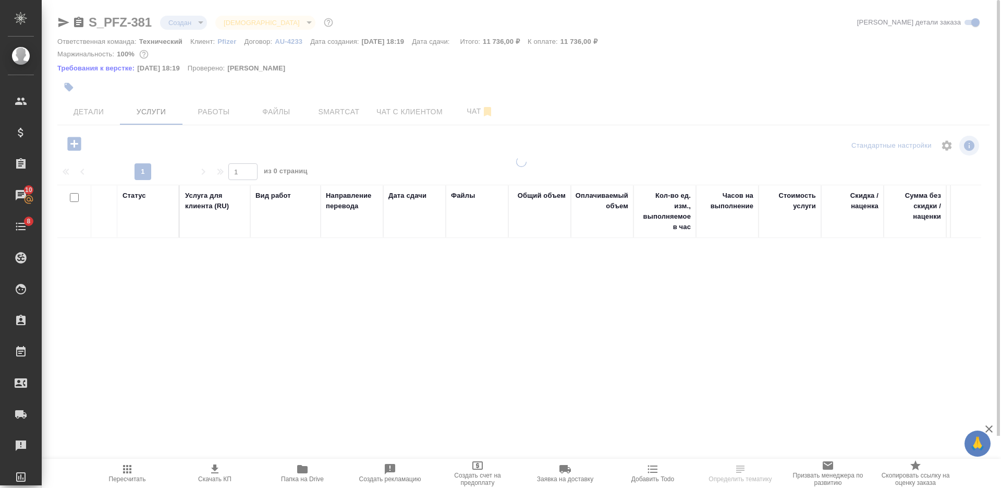
click at [80, 23] on icon "button" at bounding box center [78, 22] width 9 height 10
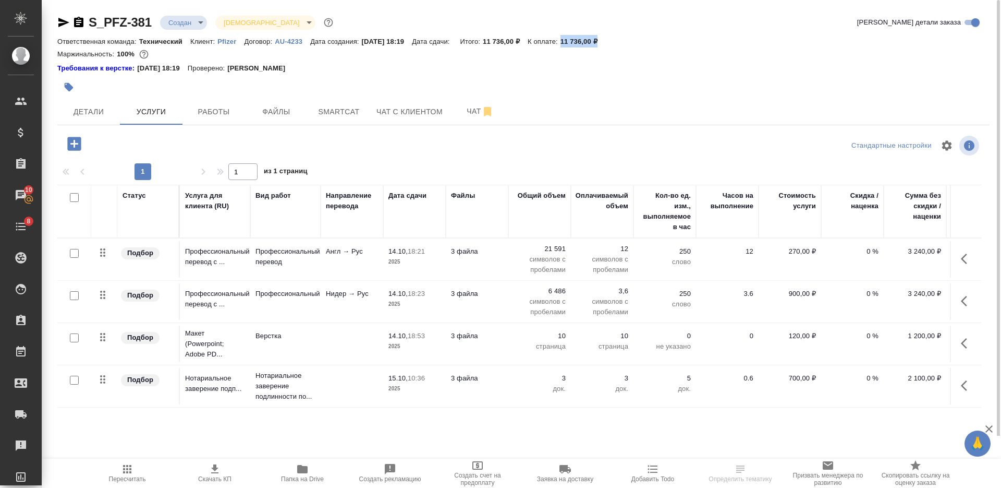
drag, startPoint x: 611, startPoint y: 35, endPoint x: 572, endPoint y: 43, distance: 39.9
click at [572, 43] on div "Ответственная команда: Технический Клиент: Pfizer Договор: AU-4233 Дата создани…" at bounding box center [523, 41] width 932 height 13
copy p "11 736,00 ₽"
click at [185, 22] on body "🙏 .cls-1 fill:#fff; AWATERA Nikiforova Valeria Клиенты Спецификации Заказы 10 Ч…" at bounding box center [500, 244] width 1001 height 488
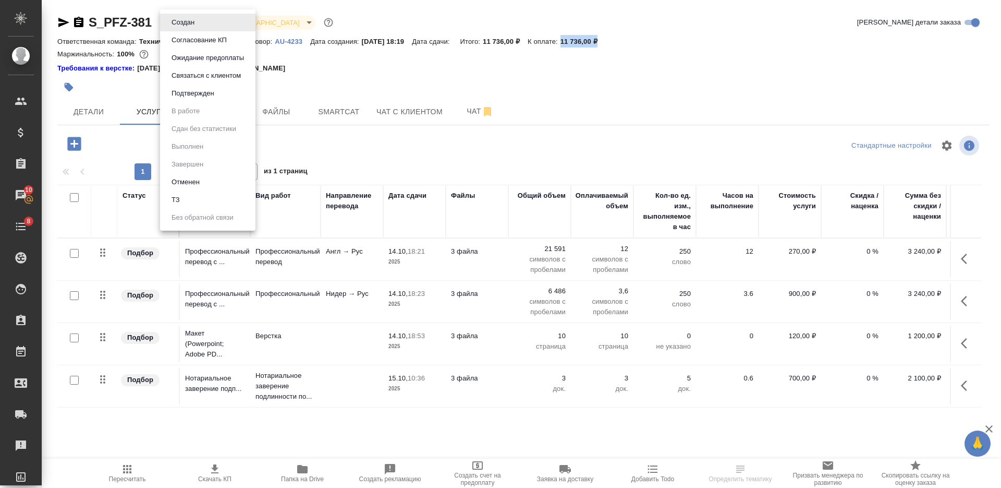
drag, startPoint x: 199, startPoint y: 45, endPoint x: 193, endPoint y: 44, distance: 5.9
click at [199, 45] on button "Согласование КП" at bounding box center [199, 39] width 62 height 11
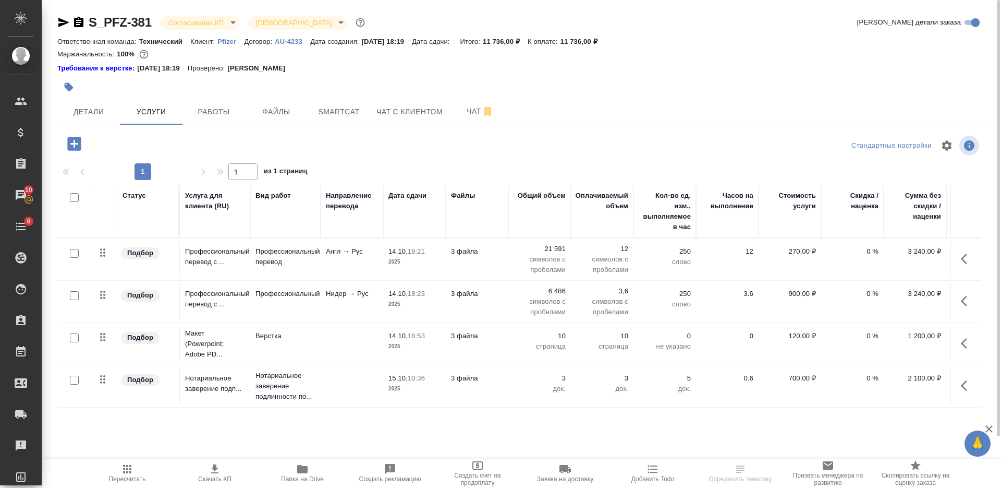
click at [72, 89] on icon "button" at bounding box center [69, 87] width 9 height 9
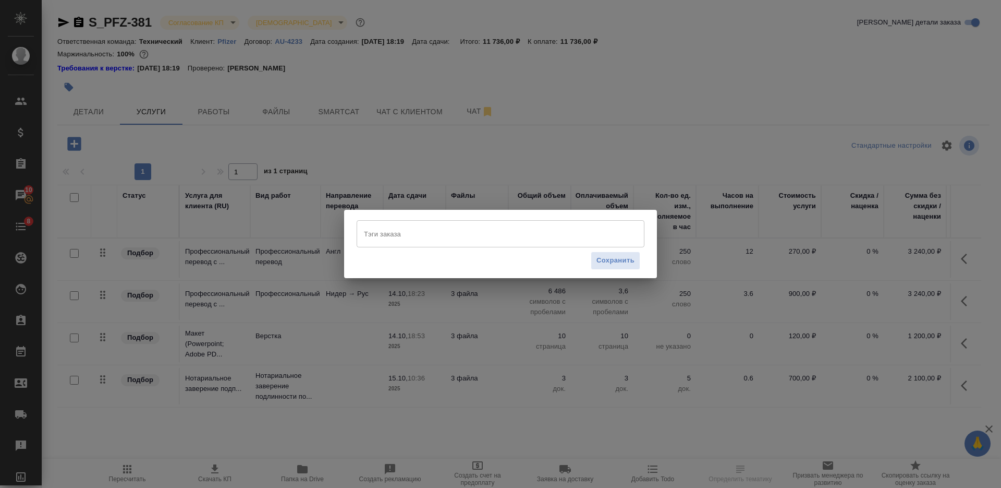
click at [422, 236] on input "Тэги заказа" at bounding box center [490, 234] width 259 height 18
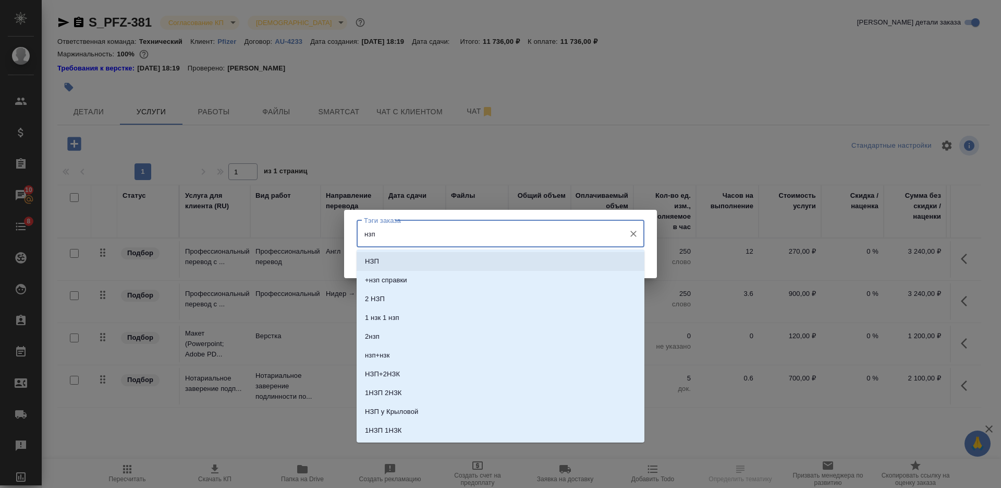
click at [428, 268] on li "НЗП" at bounding box center [501, 261] width 288 height 19
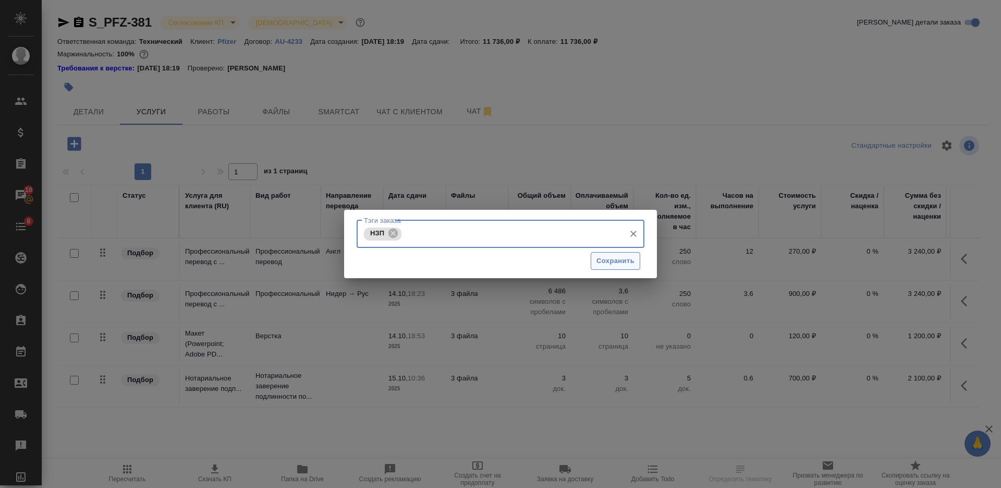
click at [601, 260] on span "Сохранить" at bounding box center [616, 261] width 38 height 12
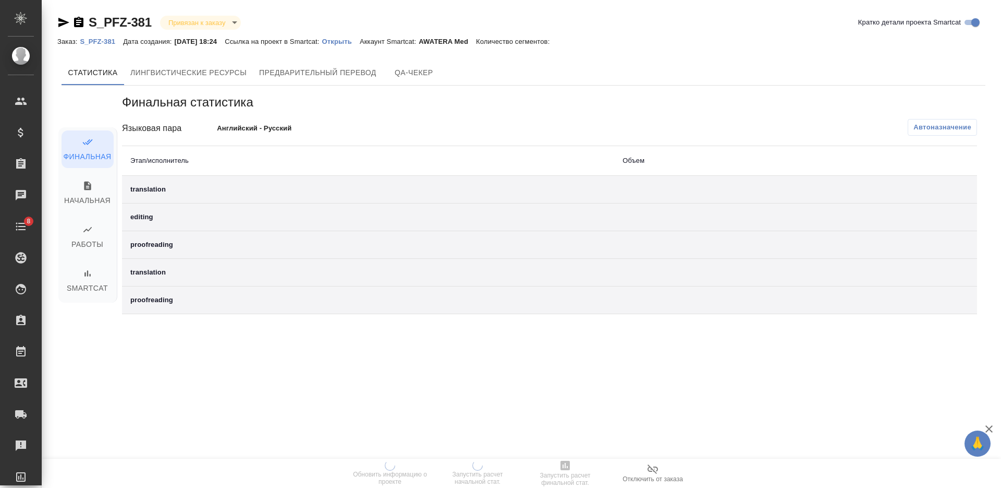
click at [356, 43] on p "Открыть" at bounding box center [341, 42] width 38 height 8
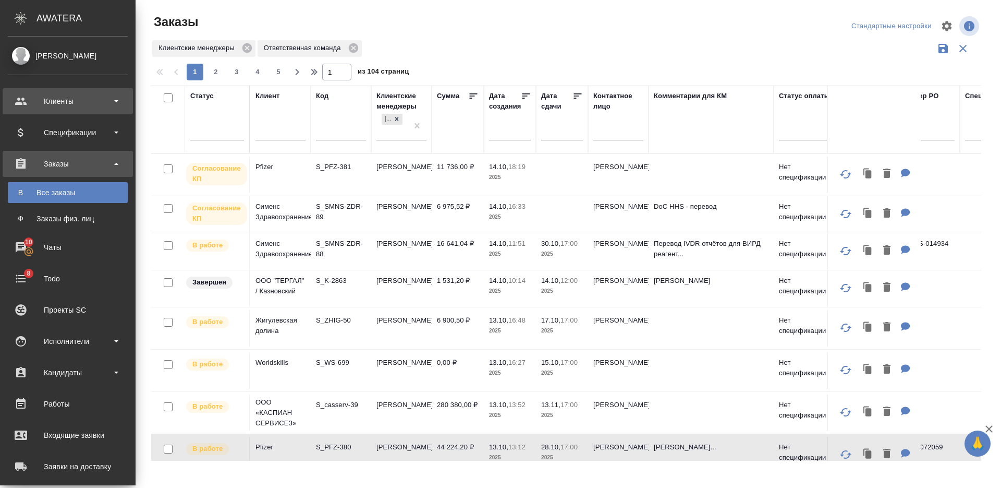
click at [77, 98] on div "Клиенты" at bounding box center [68, 101] width 120 height 16
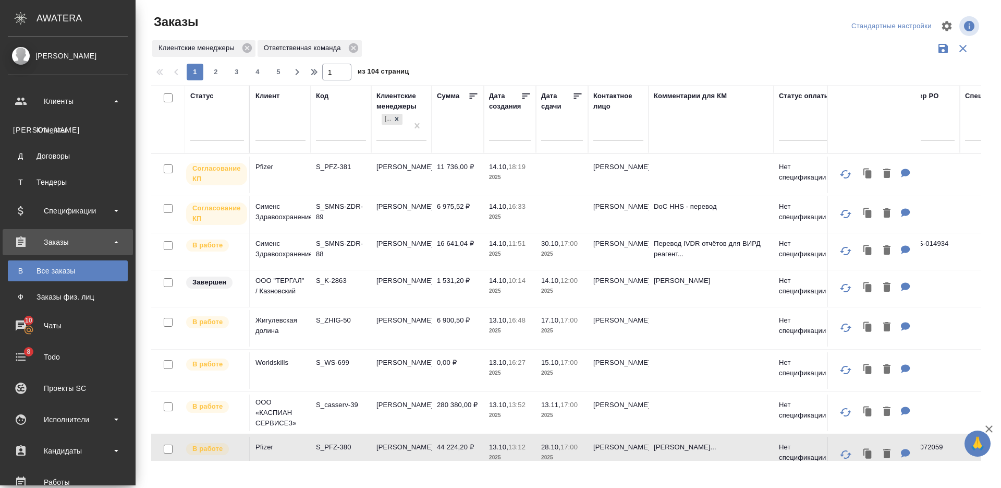
click at [78, 132] on div "Клиенты" at bounding box center [68, 130] width 110 height 10
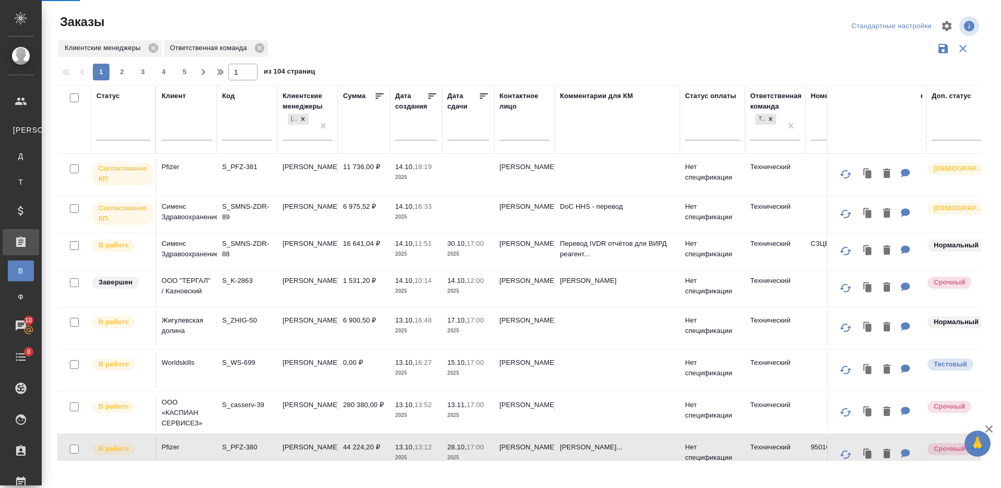
select select "RU"
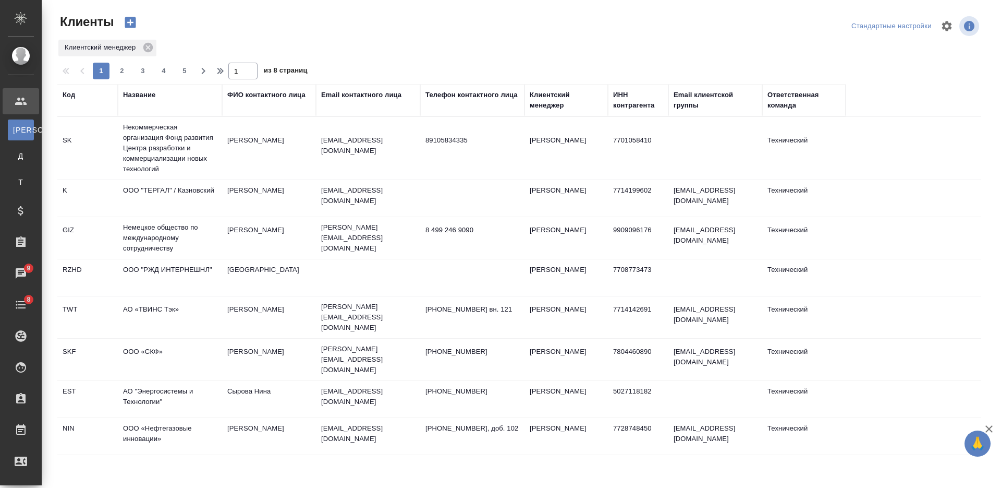
click at [192, 198] on td "ООО "ТЕРГАЛ" / Казновский" at bounding box center [170, 198] width 104 height 37
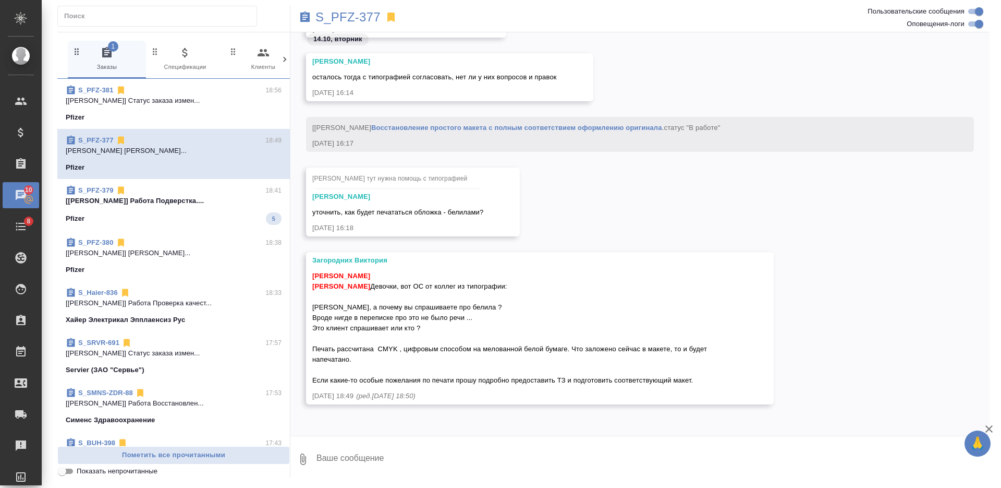
scroll to position [10930, 0]
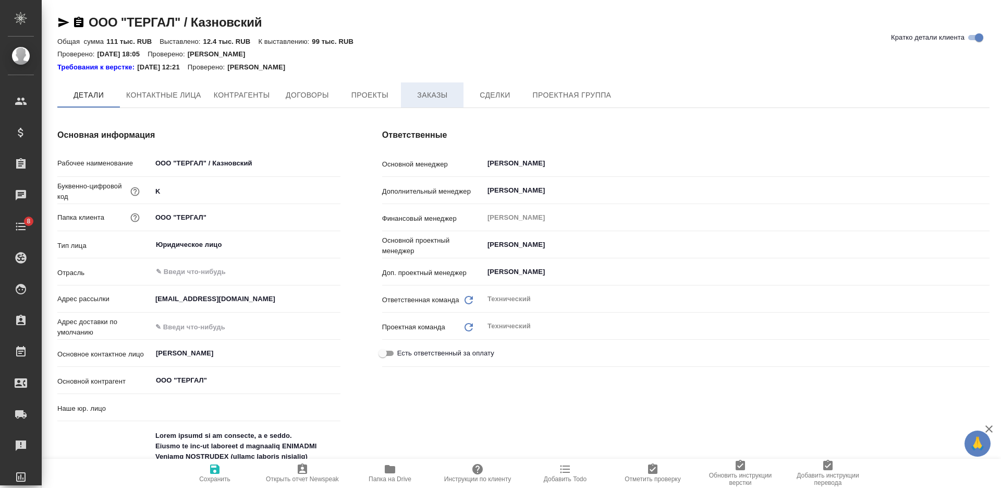
type textarea "x"
click at [429, 96] on span "Заказы" at bounding box center [432, 95] width 50 height 13
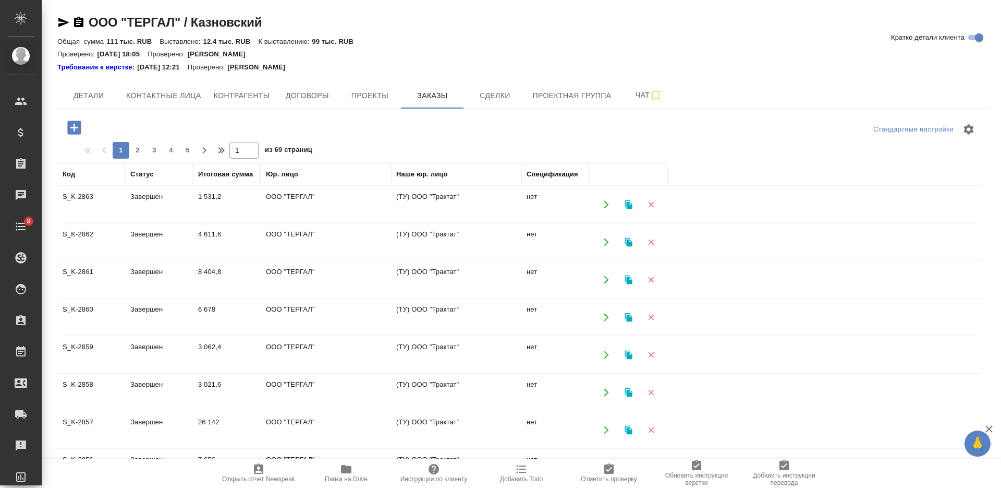
click at [74, 126] on icon "button" at bounding box center [74, 127] width 18 height 18
click at [540, 233] on td "нет" at bounding box center [555, 242] width 68 height 37
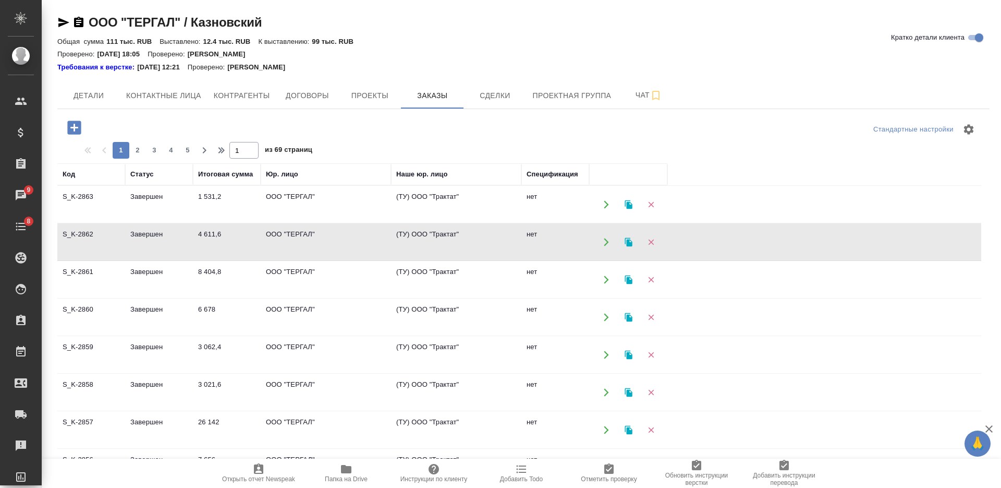
click at [73, 124] on icon "button" at bounding box center [74, 127] width 14 height 14
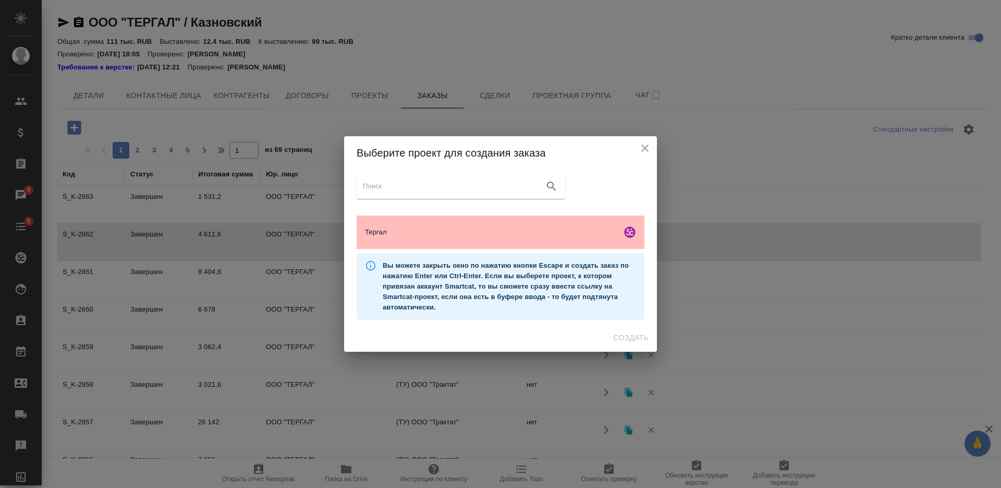
click at [523, 232] on span "Тергал" at bounding box center [491, 232] width 252 height 10
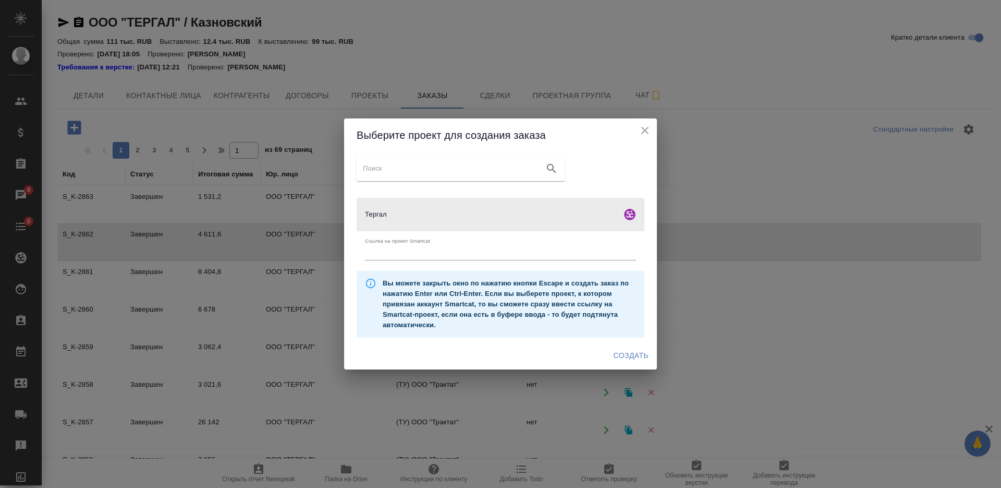
click at [616, 350] on span "Создать" at bounding box center [631, 355] width 35 height 13
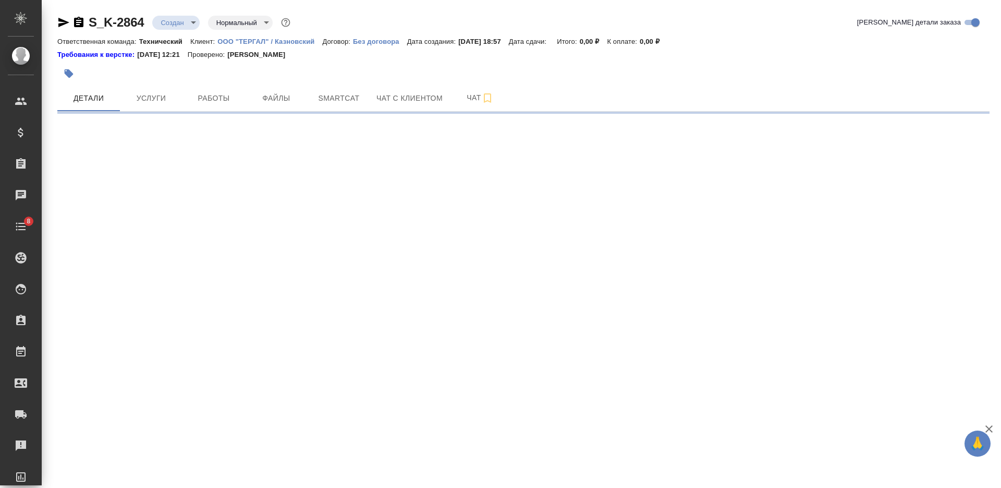
select select "RU"
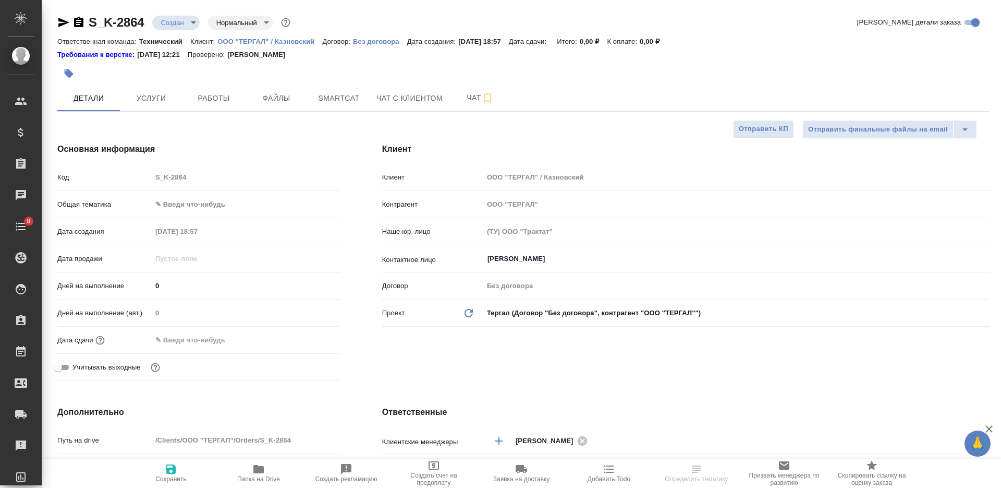
type textarea "x"
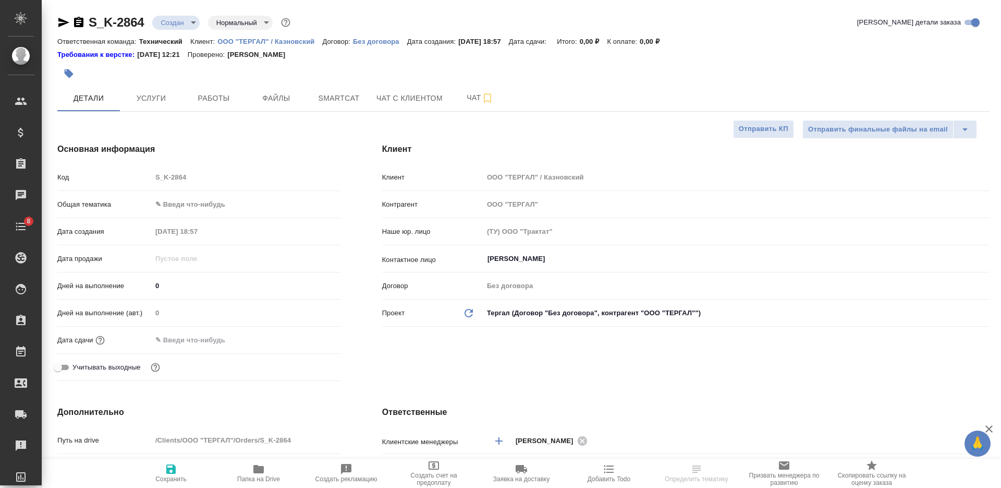
type textarea "x"
click at [527, 268] on div "[PERSON_NAME]" at bounding box center [736, 258] width 506 height 19
click at [525, 259] on input "[PERSON_NAME]" at bounding box center [719, 258] width 465 height 13
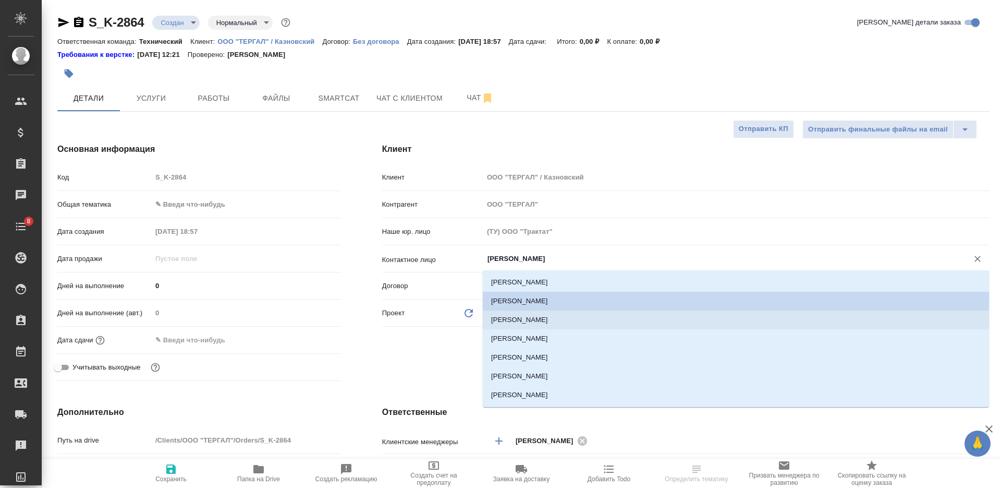
click at [533, 317] on li "[PERSON_NAME]" at bounding box center [736, 319] width 506 height 19
type input "[PERSON_NAME]"
type textarea "x"
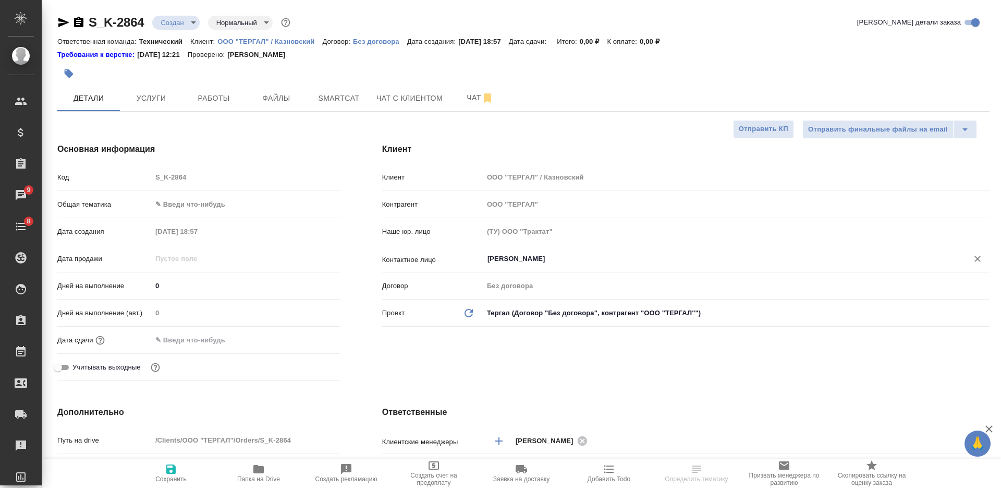
click at [187, 474] on span "Сохранить" at bounding box center [171, 473] width 75 height 20
type textarea "x"
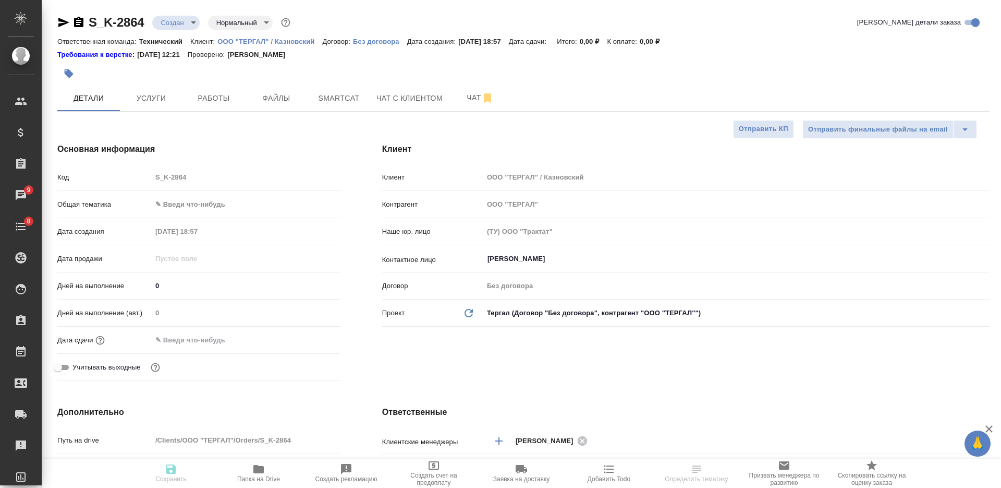
type textarea "x"
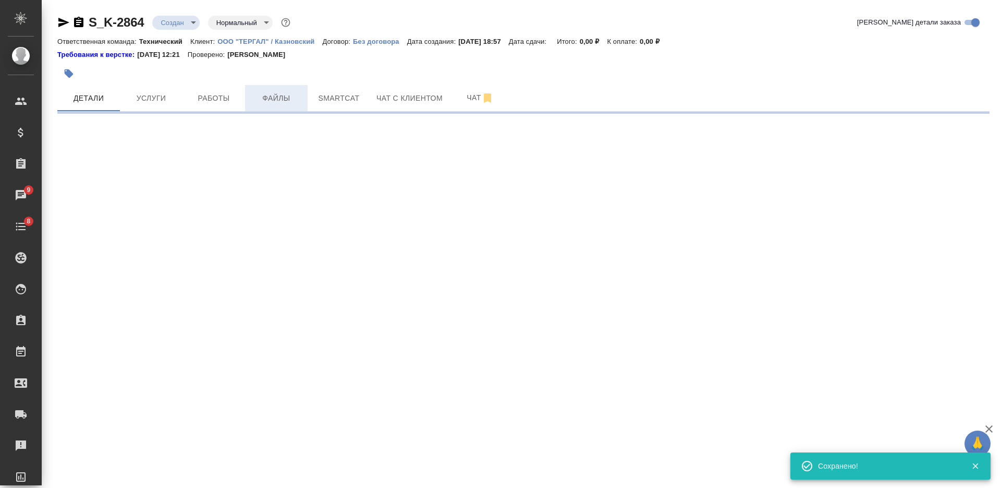
select select "RU"
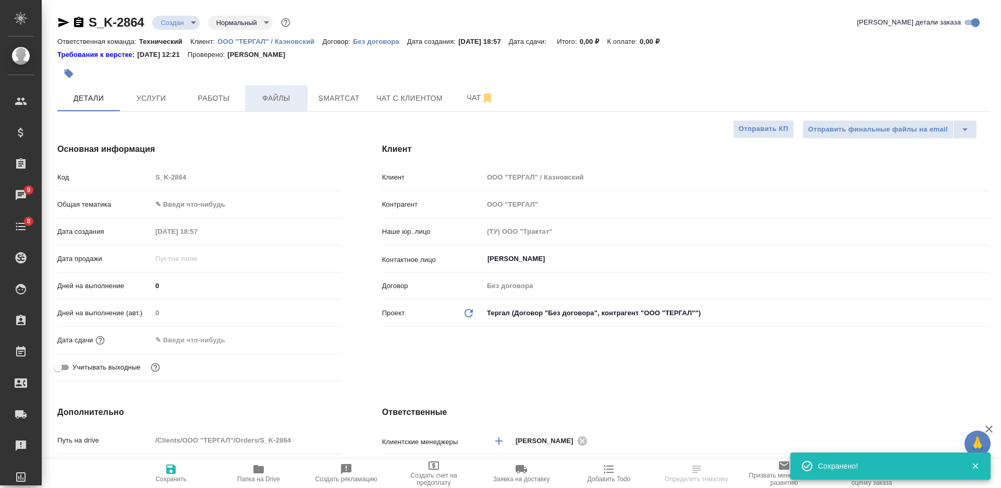
type textarea "x"
click at [272, 95] on span "Файлы" at bounding box center [276, 98] width 50 height 13
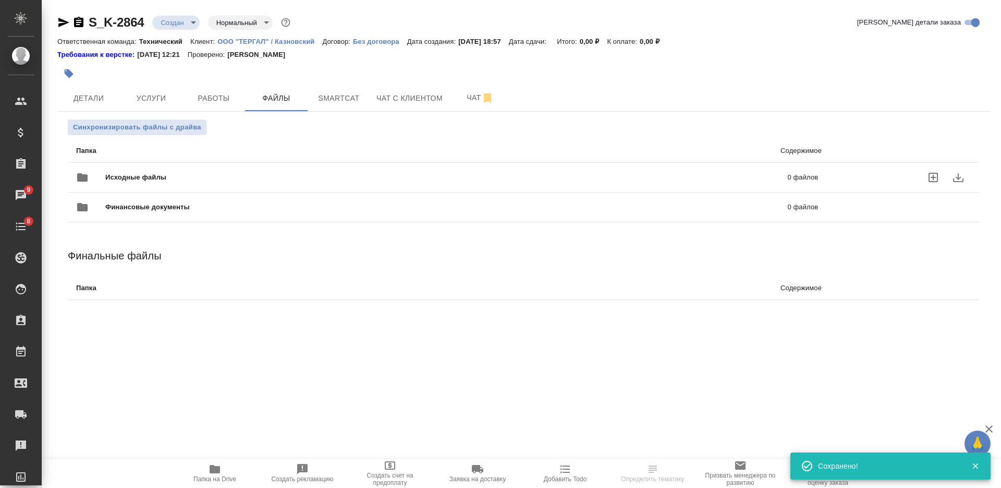
click at [272, 171] on div "Исходные файлы 0 файлов" at bounding box center [447, 177] width 742 height 25
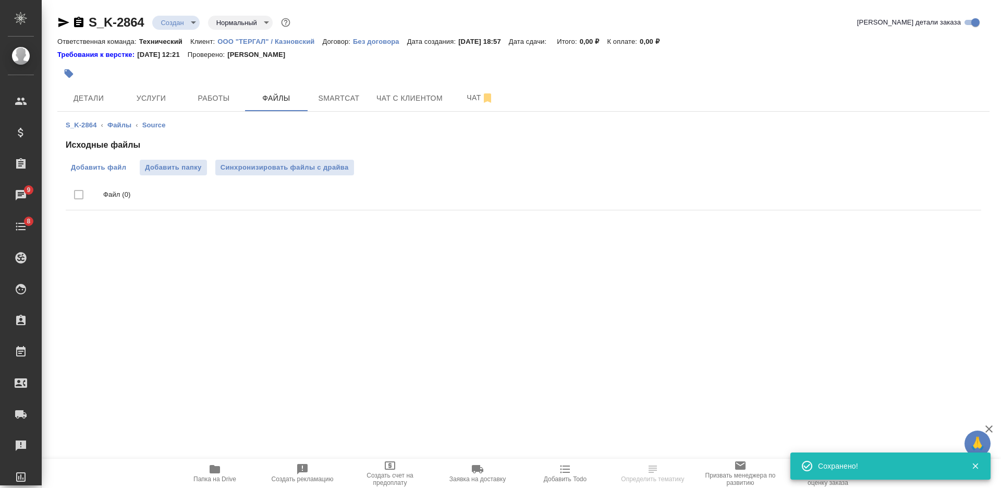
click at [114, 168] on span "Добавить файл" at bounding box center [98, 167] width 55 height 10
click at [0, 0] on input "Добавить файл" at bounding box center [0, 0] width 0 height 0
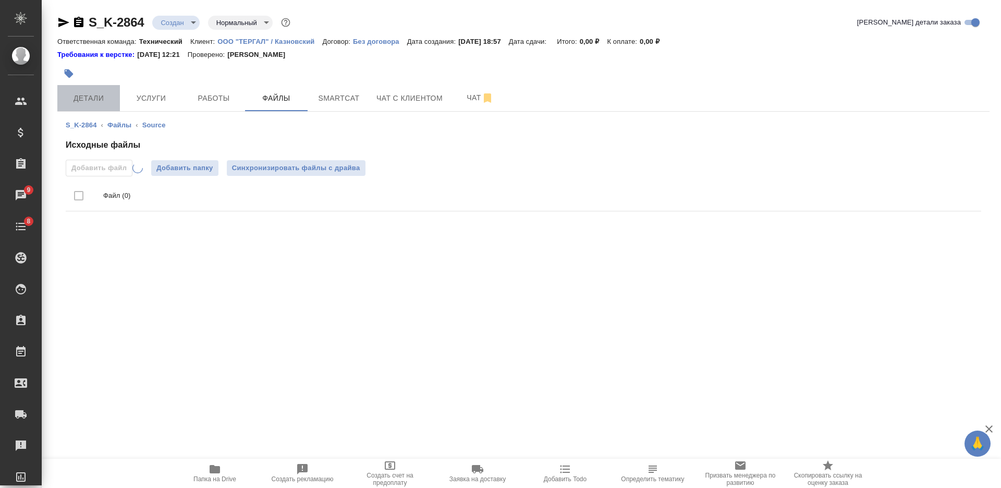
click at [99, 91] on button "Детали" at bounding box center [88, 98] width 63 height 26
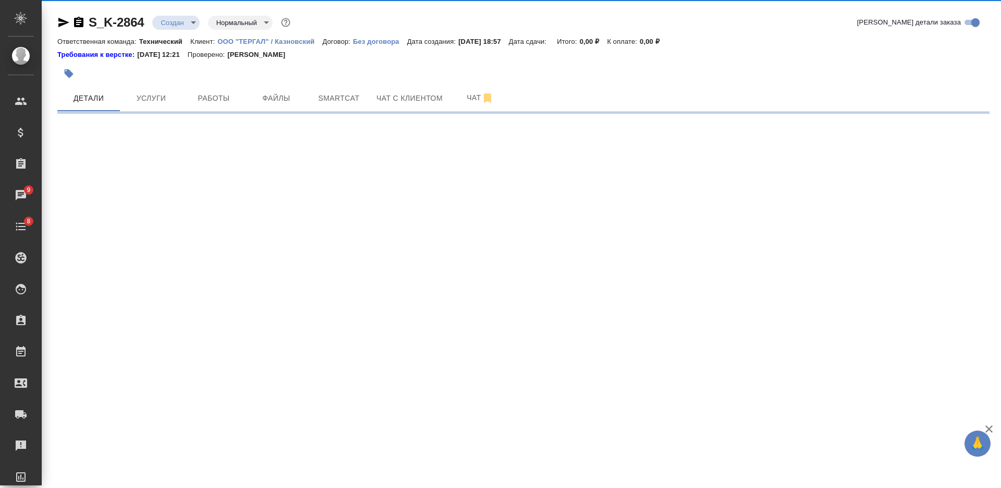
select select "RU"
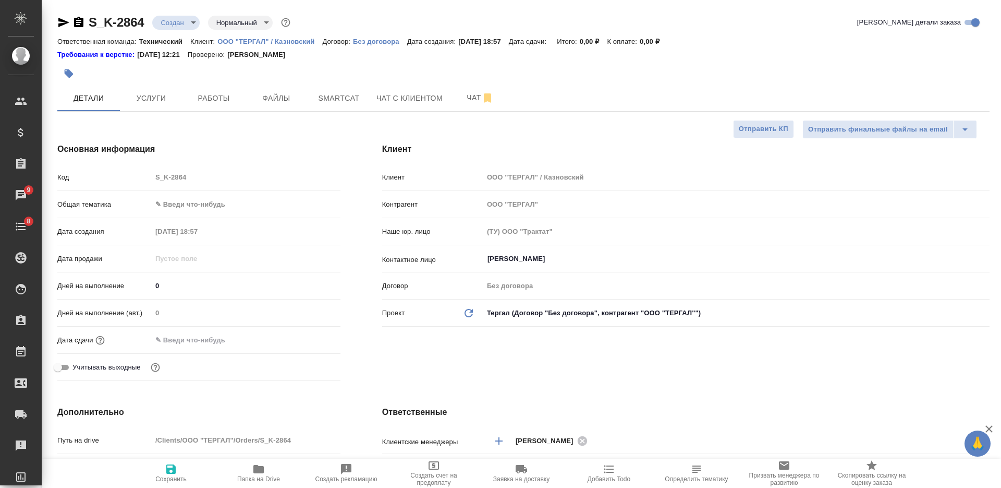
type textarea "x"
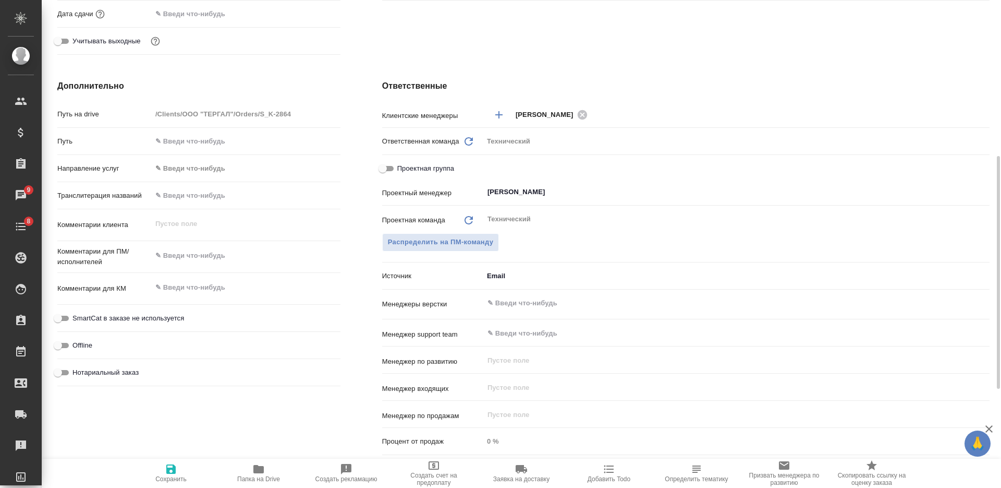
type textarea "x"
click at [216, 256] on textarea at bounding box center [246, 256] width 189 height 18
type textarea "н"
type textarea "x"
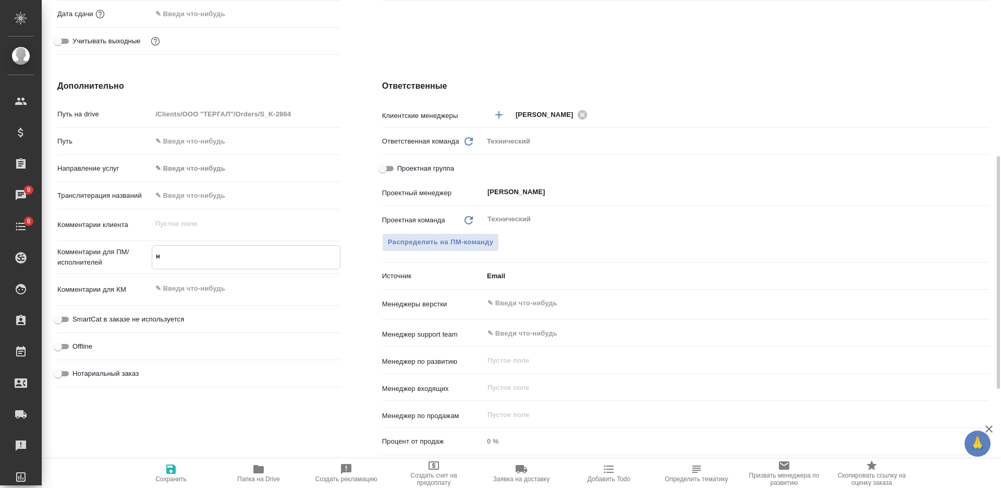
type textarea "x"
type textarea "не"
type textarea "x"
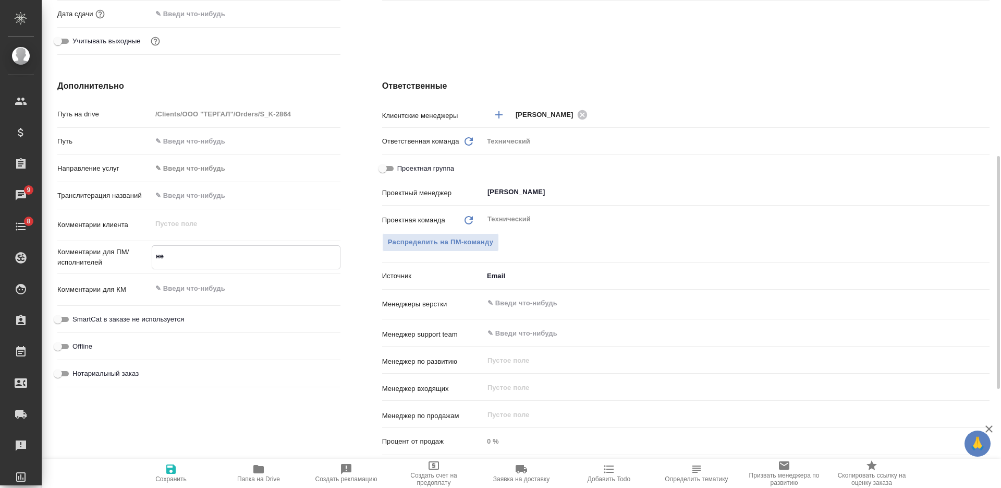
type textarea "нем"
type textarea "x"
type textarea "нем-"
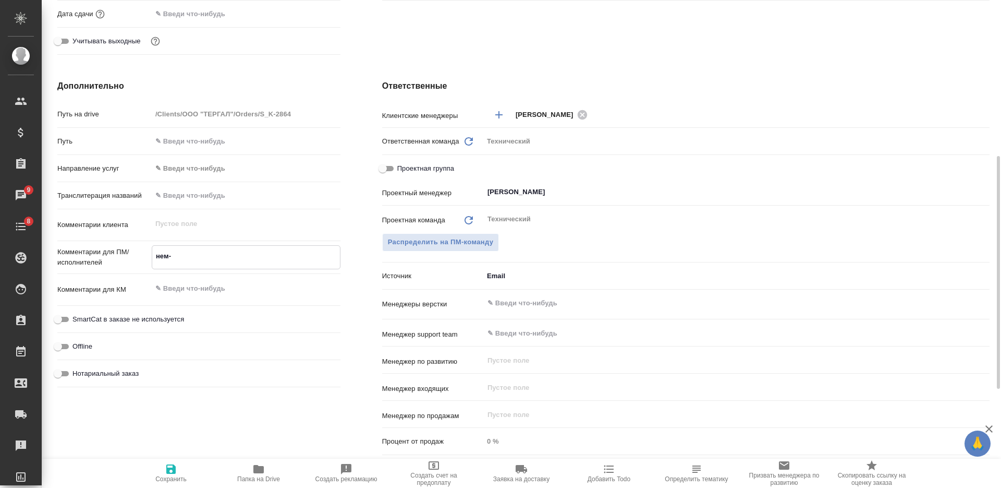
type textarea "x"
type textarea "нем-р"
type textarea "x"
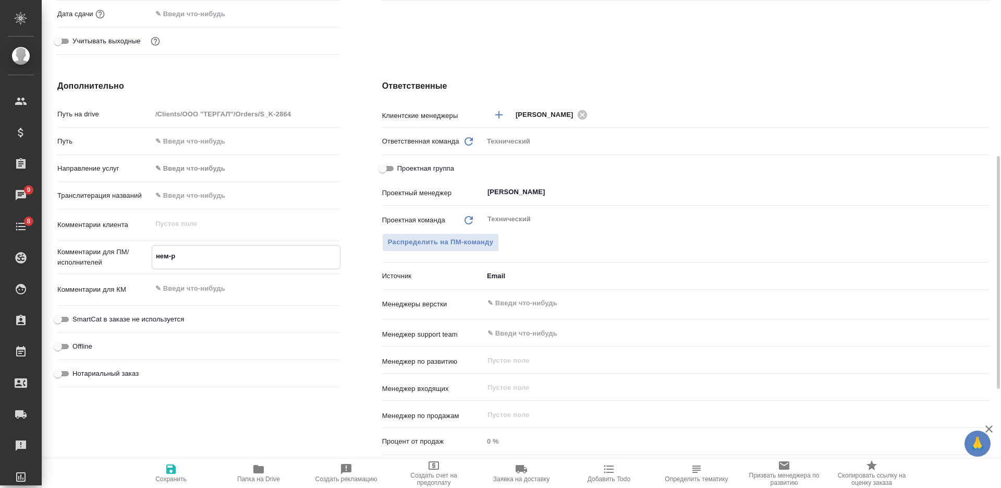
type textarea "x"
type textarea "нем-ру"
type textarea "x"
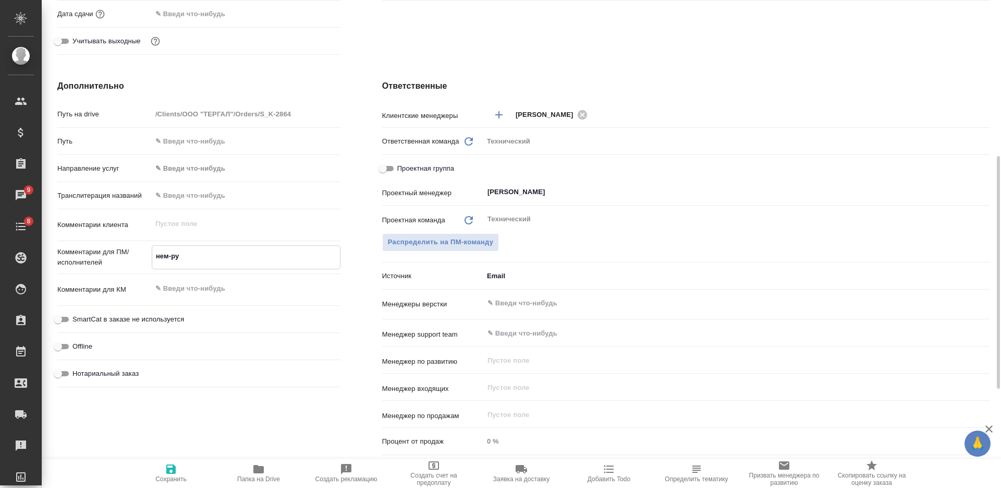
type textarea "x"
type textarea "нем-рус"
type textarea "x"
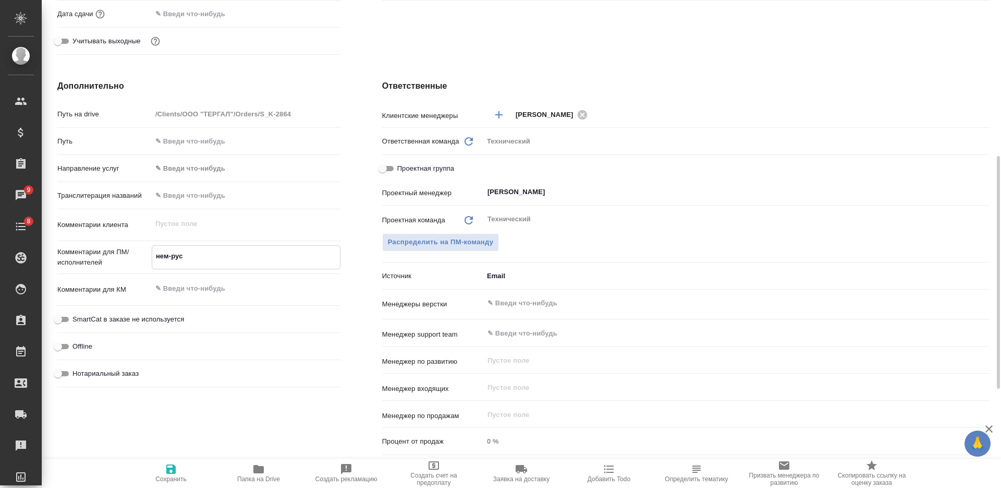
type textarea "нем-рус,"
type textarea "x"
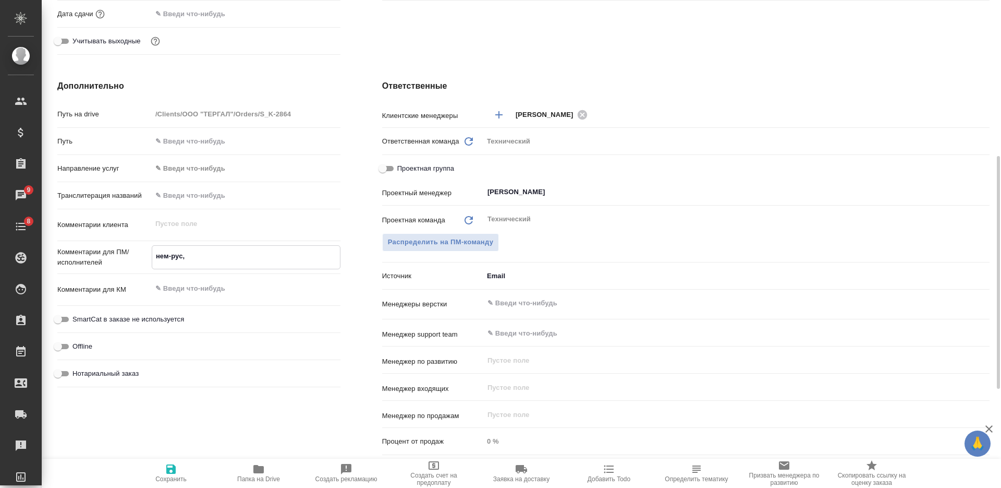
type textarea "нем-рус,"
type textarea "x"
type textarea "нем-рус, р"
type textarea "x"
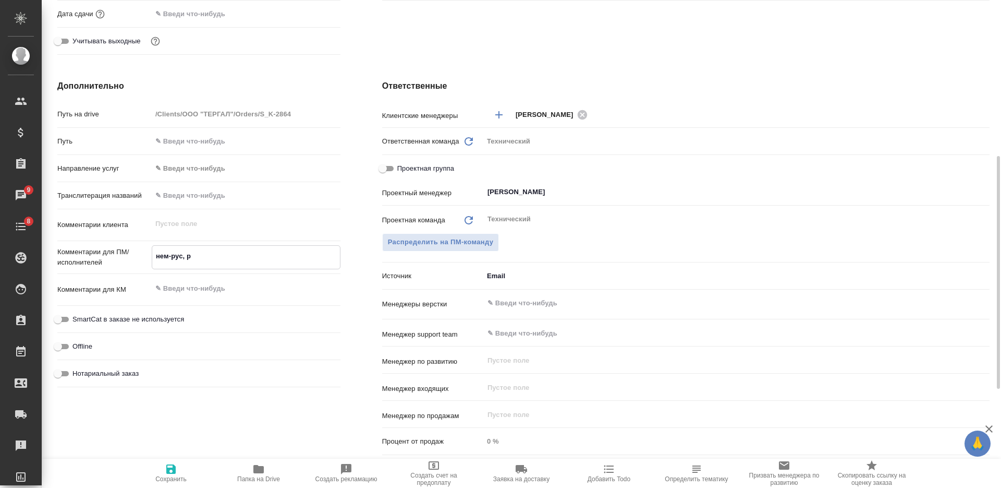
type textarea "x"
type textarea "нем-рус, ру"
type textarea "x"
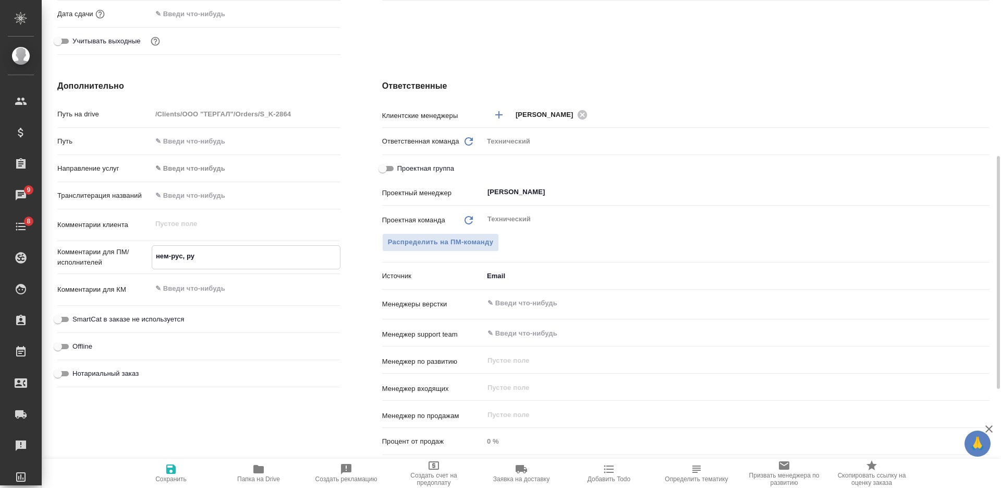
type textarea "x"
type textarea "нем-рус, рус"
type textarea "x"
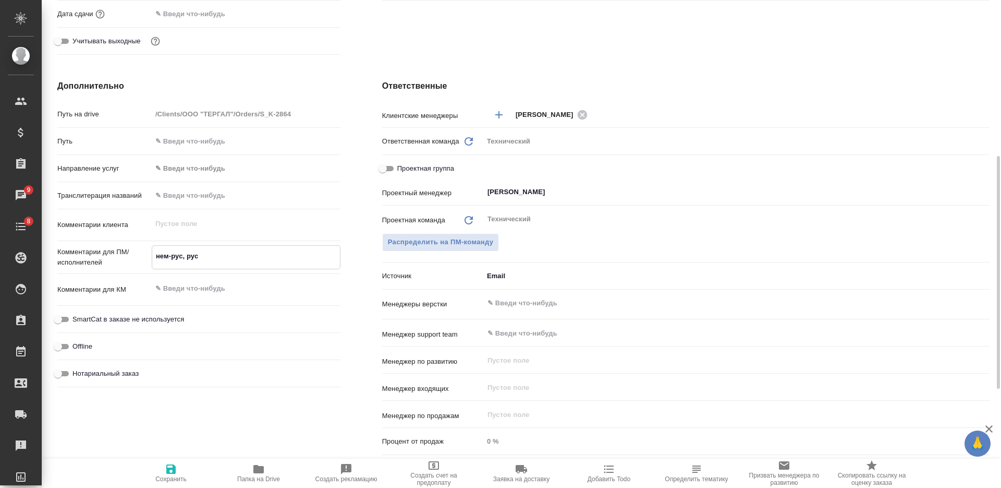
type textarea "нем-рус, рус-"
type textarea "x"
type textarea "нем-рус, рус-а"
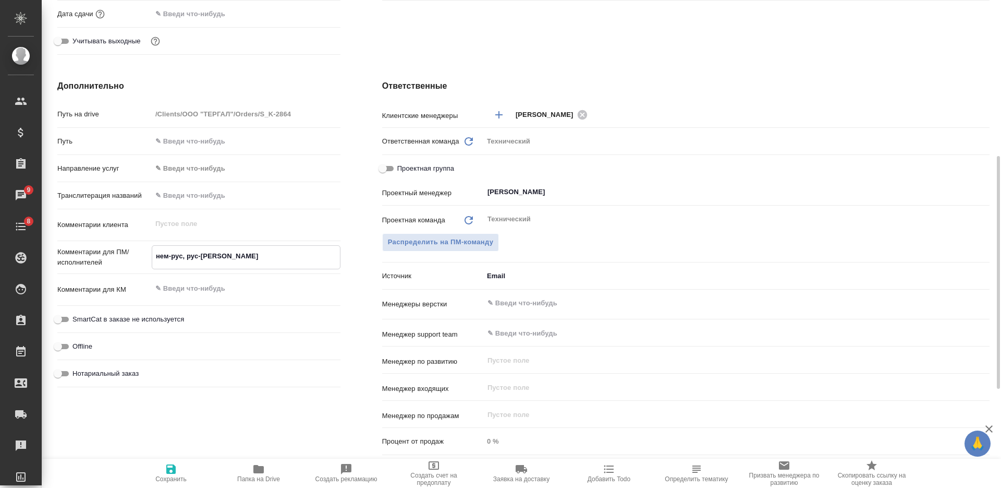
type textarea "x"
type textarea "нем-рус, рус-ан"
type textarea "x"
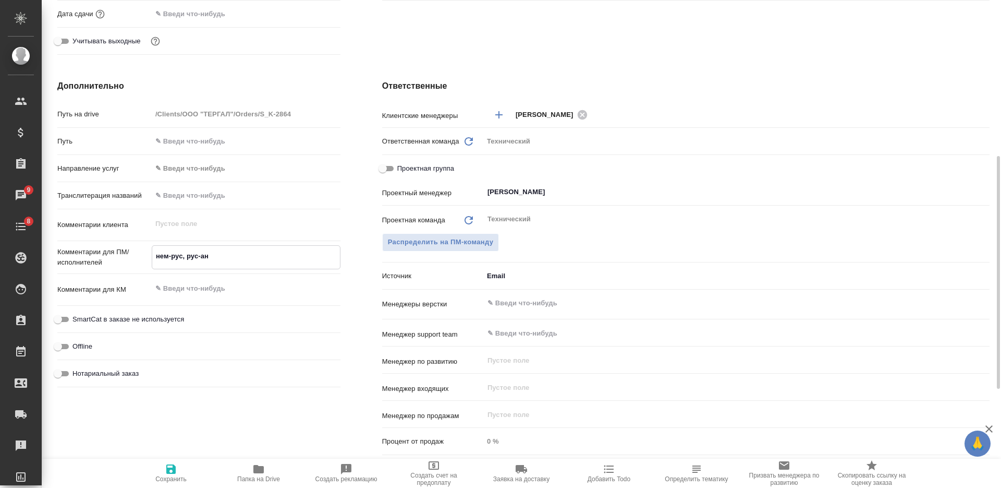
type textarea "x"
type textarea "нем-рус, рус-анг"
type textarea "x"
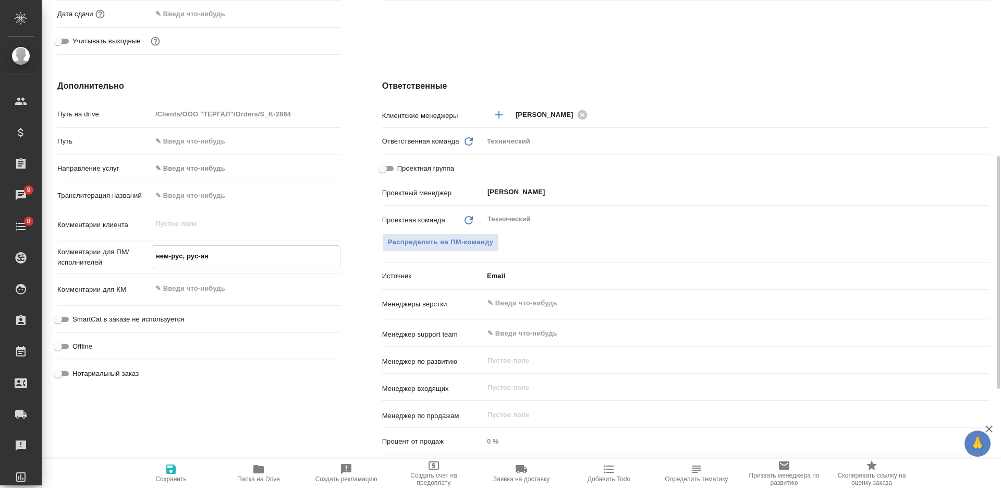
type textarea "x"
type textarea "нем-рус, рус-англ"
type textarea "x"
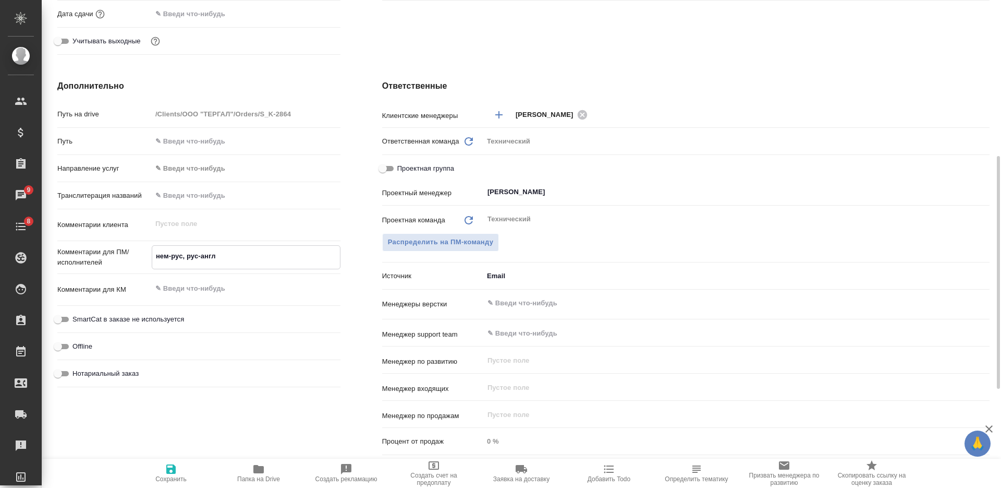
type textarea "нем-рус, рус-англ"
type textarea "x"
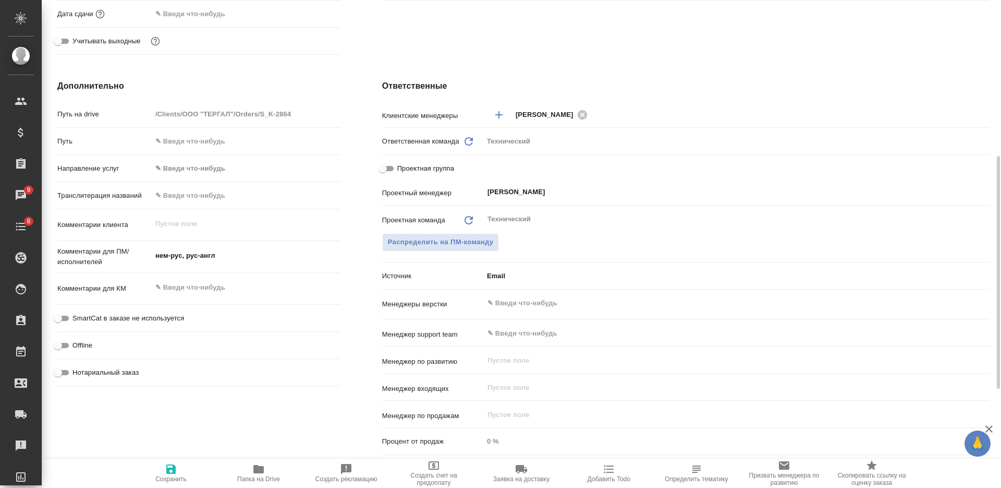
type textarea "x"
click at [204, 292] on textarea at bounding box center [246, 289] width 189 height 18
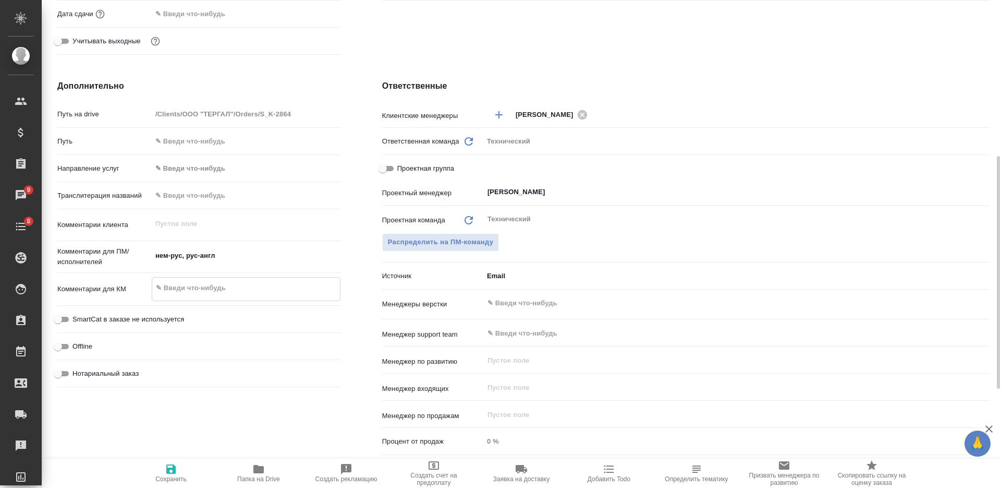
paste textarea "Рауд Марилис"
type textarea "x"
type textarea "Рауд Марилис"
type textarea "x"
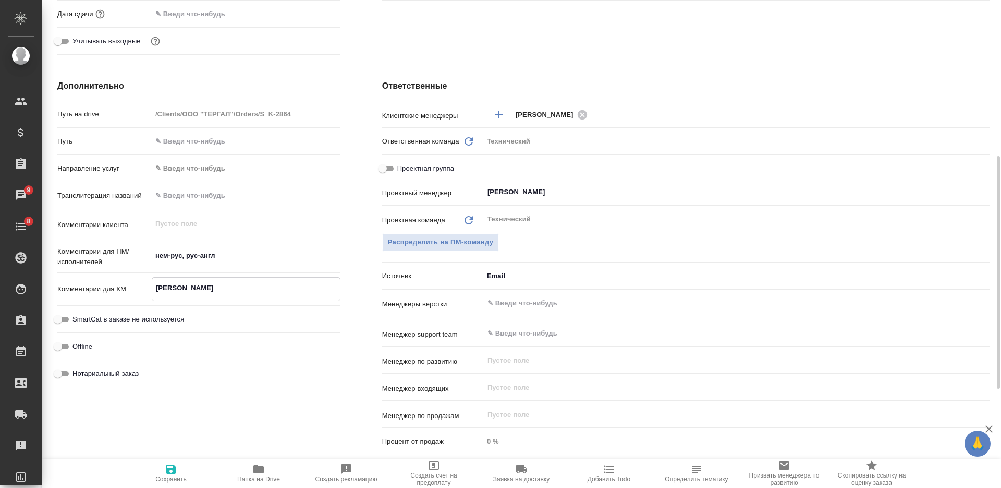
type textarea "Рауд Марилис"
type textarea "x"
click at [178, 465] on span "Сохранить" at bounding box center [171, 473] width 75 height 20
type textarea "x"
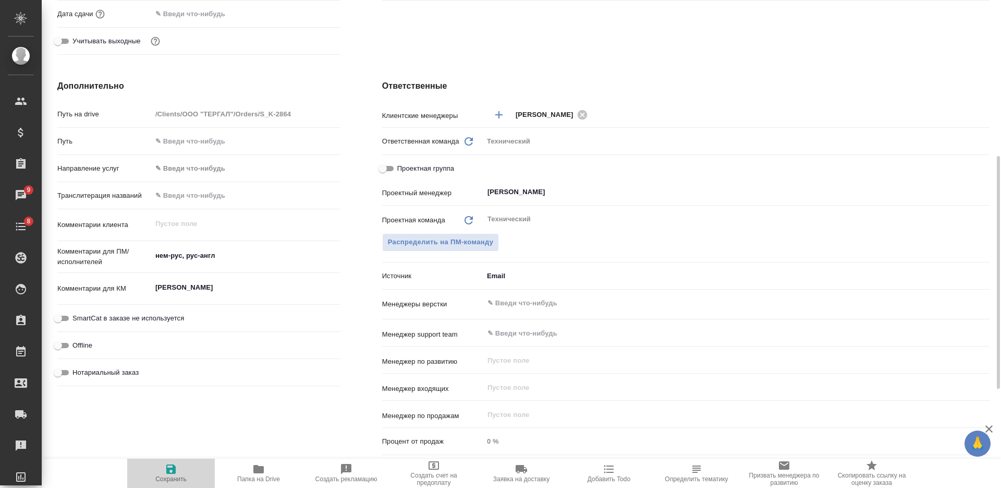
type textarea "x"
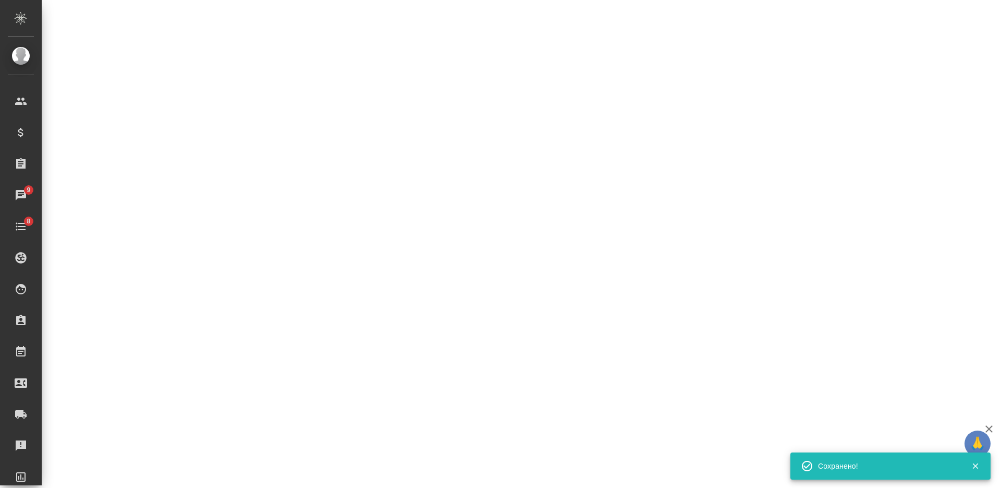
select select "RU"
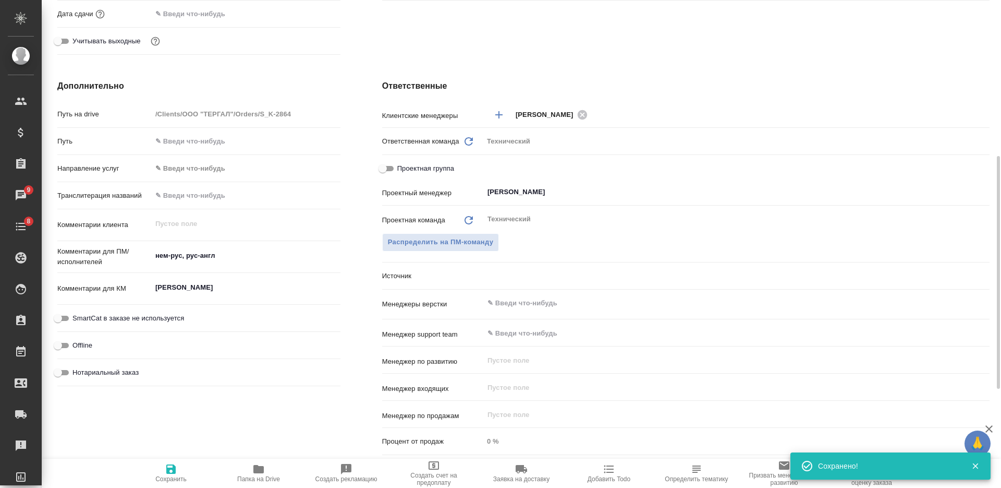
type textarea "x"
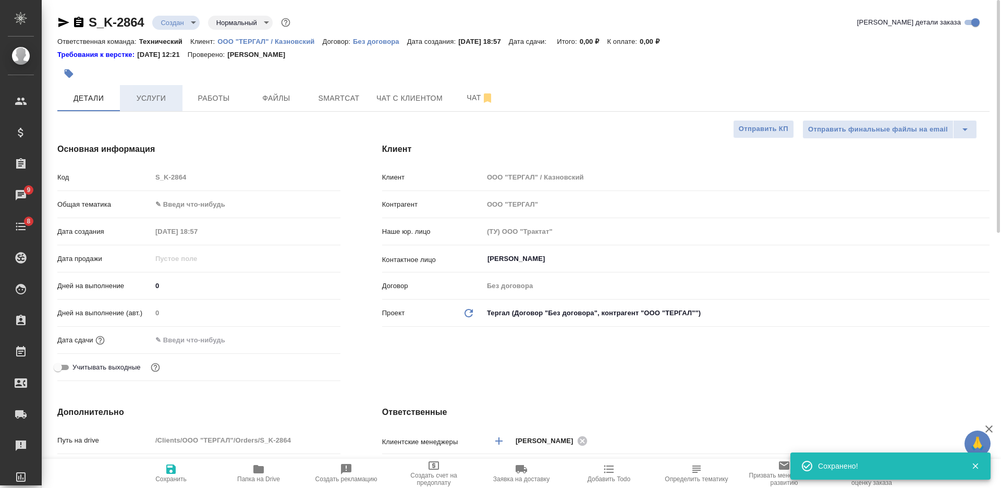
click at [160, 98] on span "Услуги" at bounding box center [151, 98] width 50 height 13
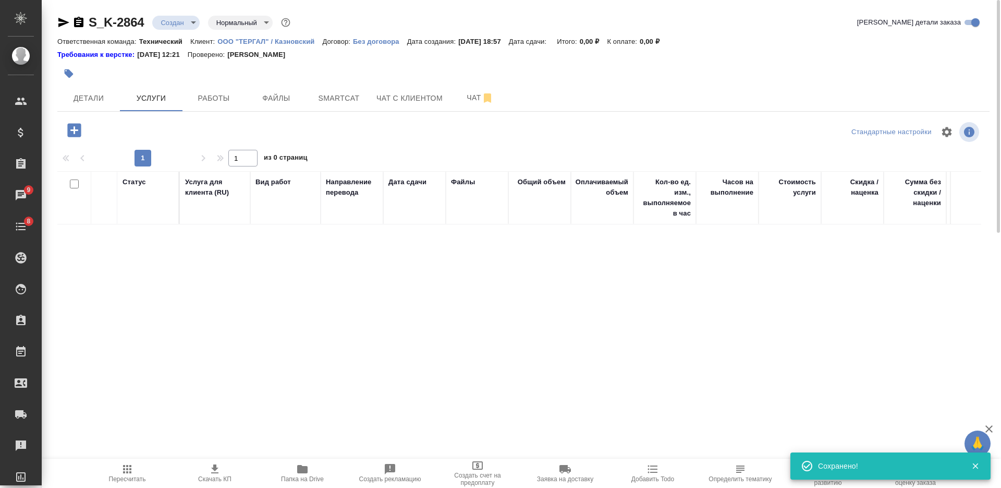
click at [79, 128] on icon "button" at bounding box center [74, 130] width 14 height 14
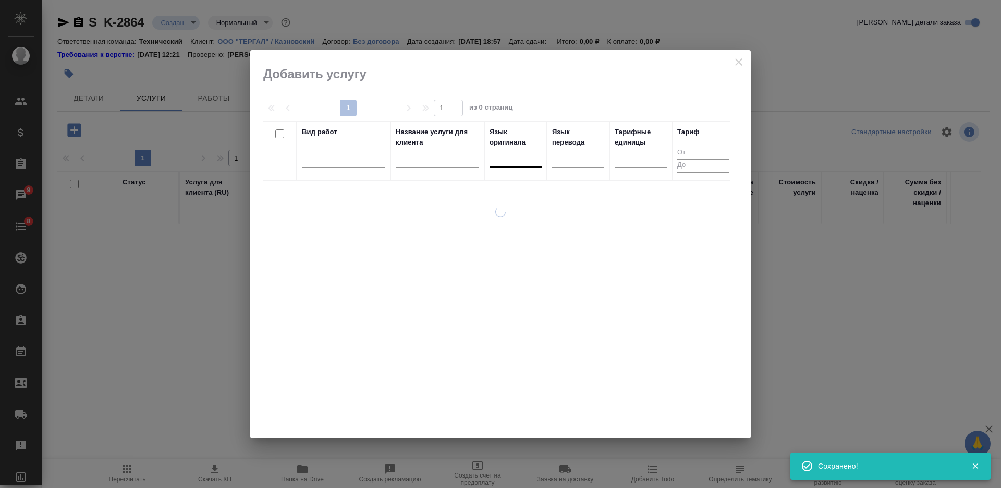
click at [506, 155] on div at bounding box center [516, 156] width 52 height 15
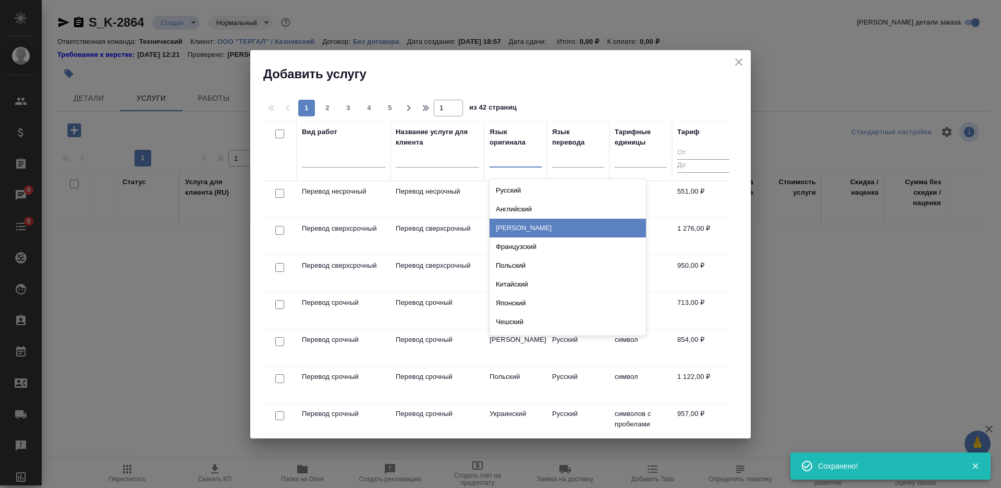
click at [530, 225] on div "Немецкий" at bounding box center [568, 228] width 156 height 19
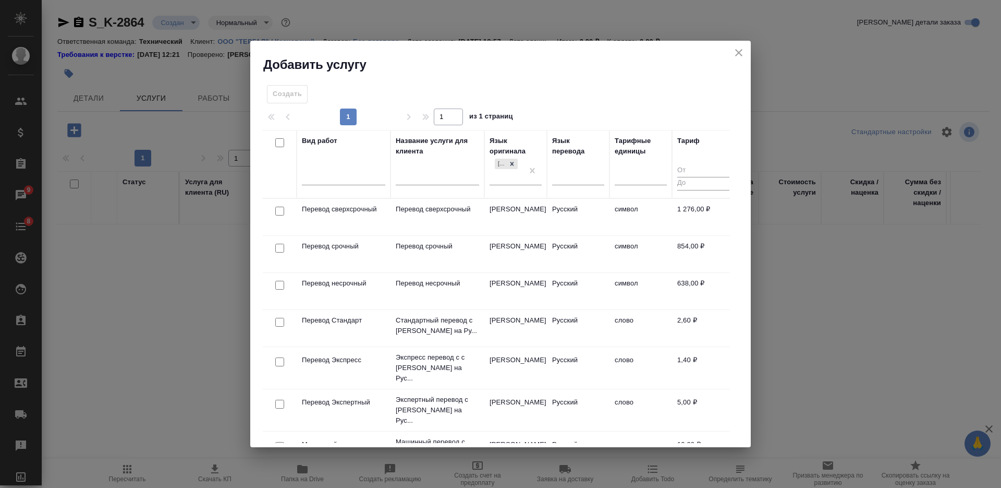
click at [282, 210] on input "checkbox" at bounding box center [279, 211] width 9 height 9
checkbox input "true"
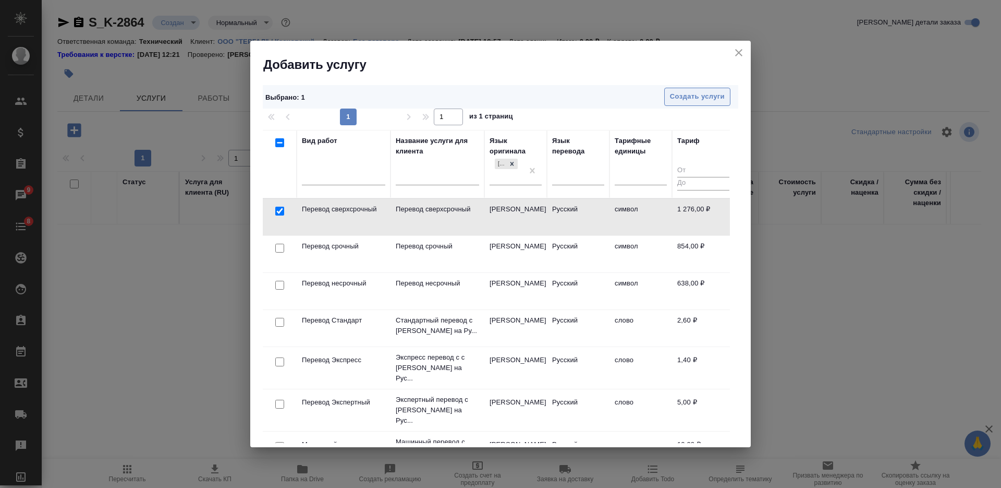
click at [699, 92] on span "Создать услуги" at bounding box center [697, 97] width 55 height 12
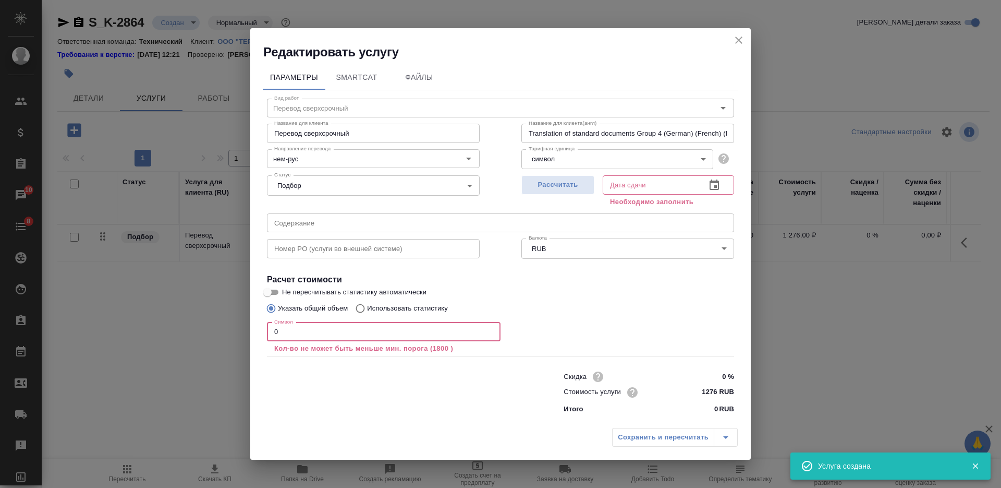
drag, startPoint x: 295, startPoint y: 340, endPoint x: 262, endPoint y: 331, distance: 34.5
click at [262, 331] on div "Параметры SmartCat Файлы Вид работ Перевод сверхсрочный Вид работ Название для …" at bounding box center [500, 241] width 501 height 362
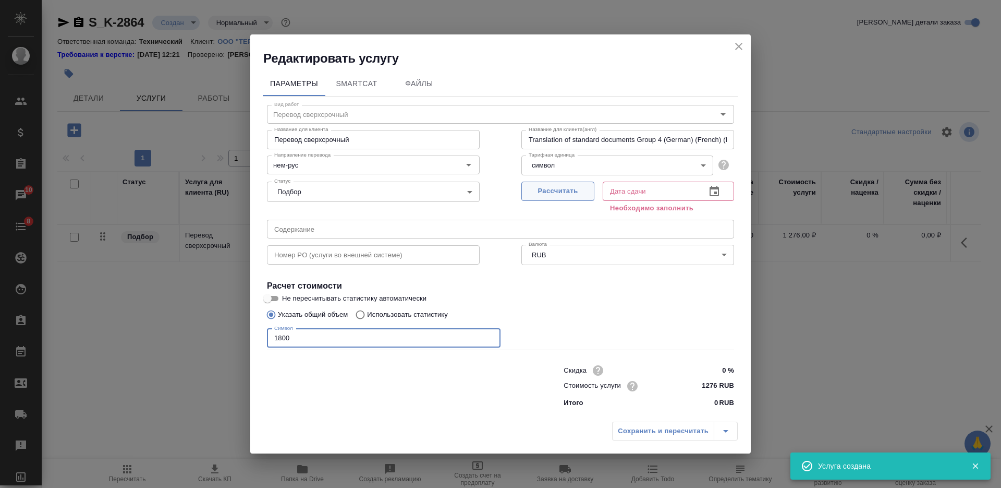
type input "1800"
click at [551, 189] on span "Рассчитать" at bounding box center [558, 191] width 62 height 12
type input "15.10.2025 10:20"
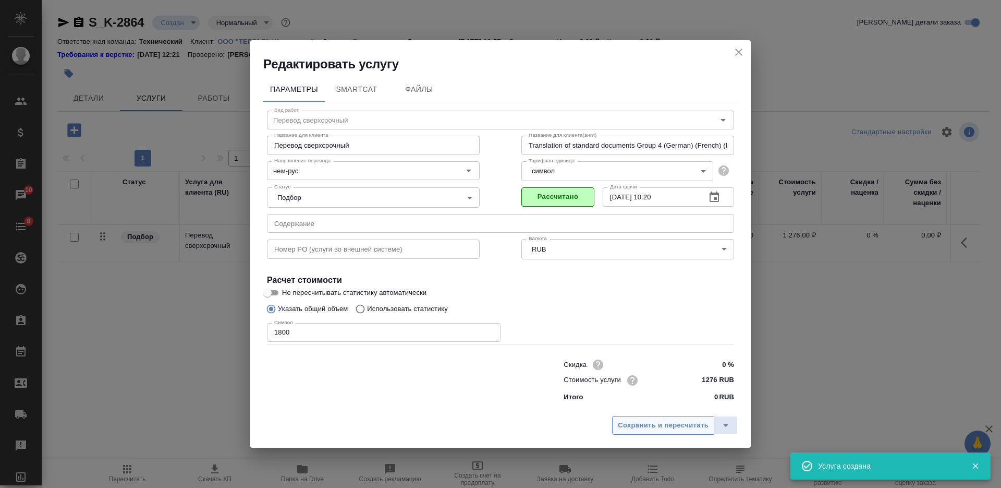
click at [676, 426] on span "Сохранить и пересчитать" at bounding box center [663, 425] width 91 height 12
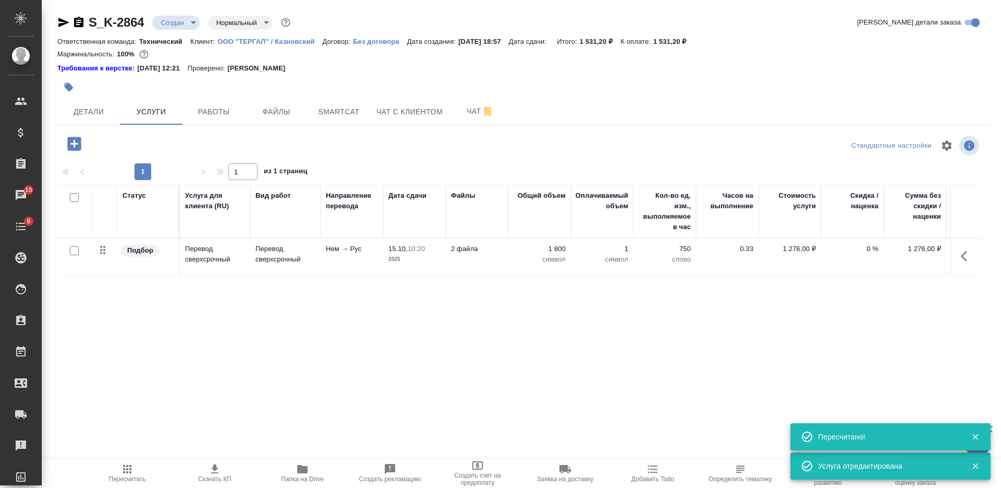
click at [75, 141] on icon "button" at bounding box center [74, 144] width 14 height 14
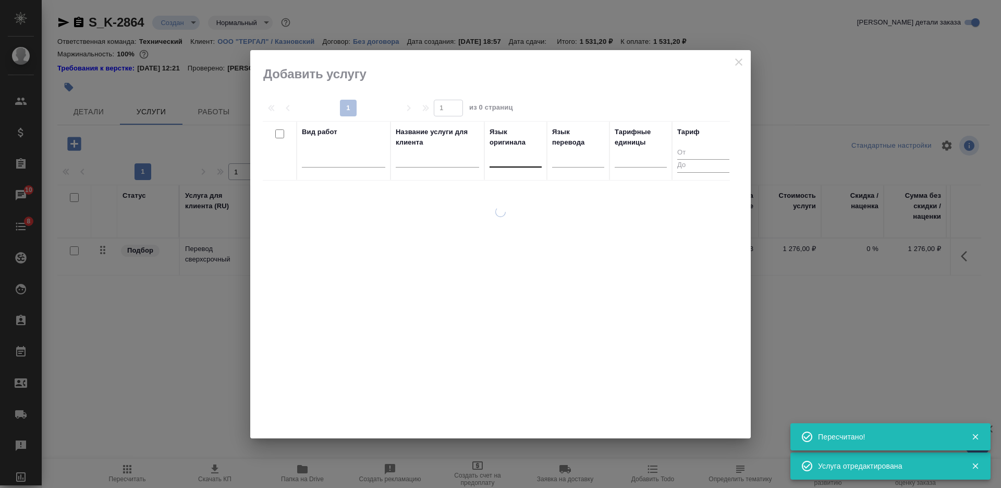
click at [516, 164] on div at bounding box center [516, 156] width 52 height 15
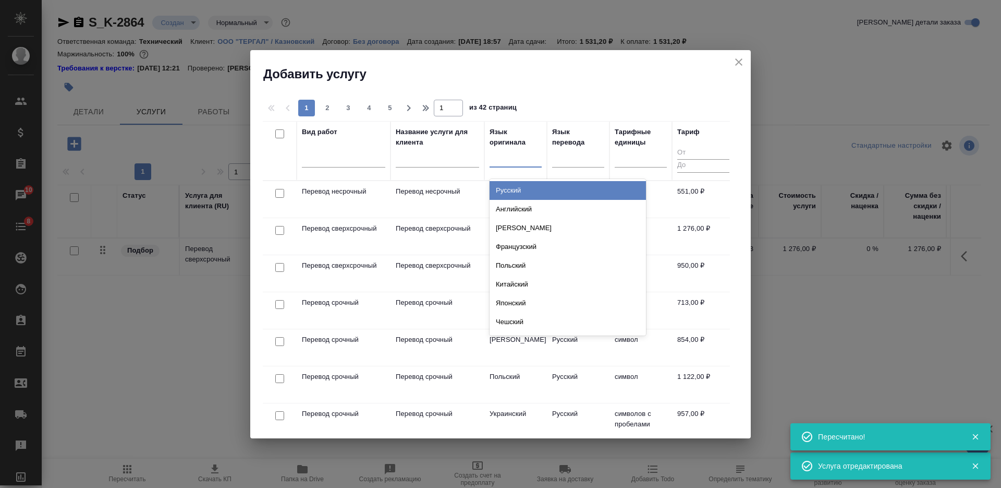
click at [527, 191] on div "Русский" at bounding box center [568, 190] width 156 height 19
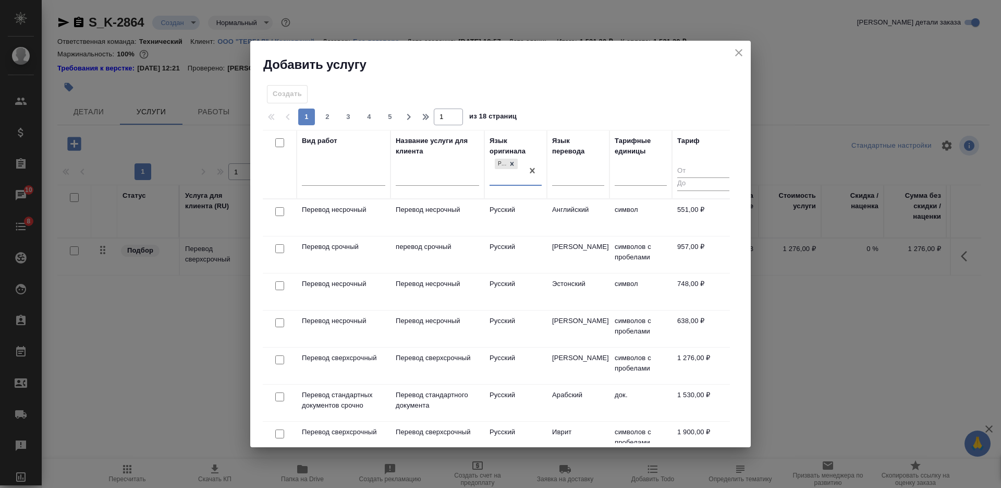
click at [279, 215] on div at bounding box center [279, 211] width 23 height 15
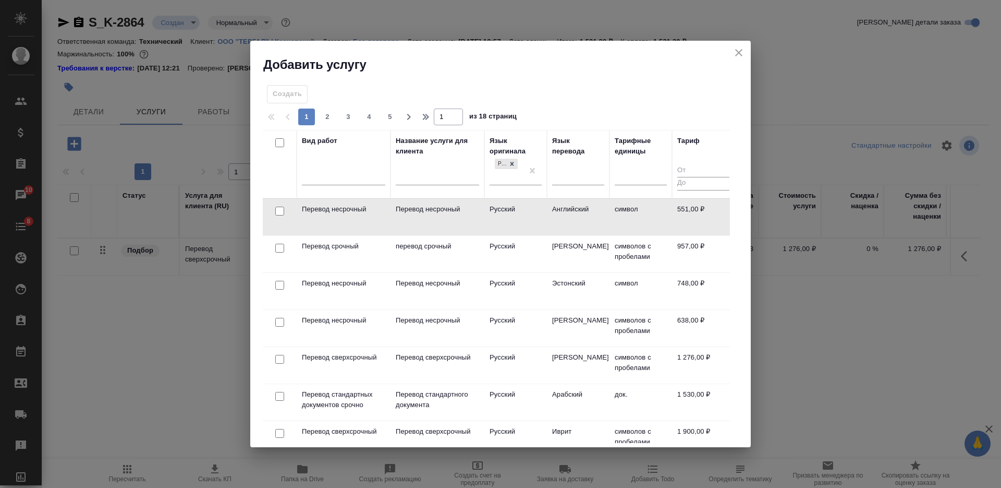
click at [278, 215] on input "checkbox" at bounding box center [279, 211] width 9 height 9
checkbox input "true"
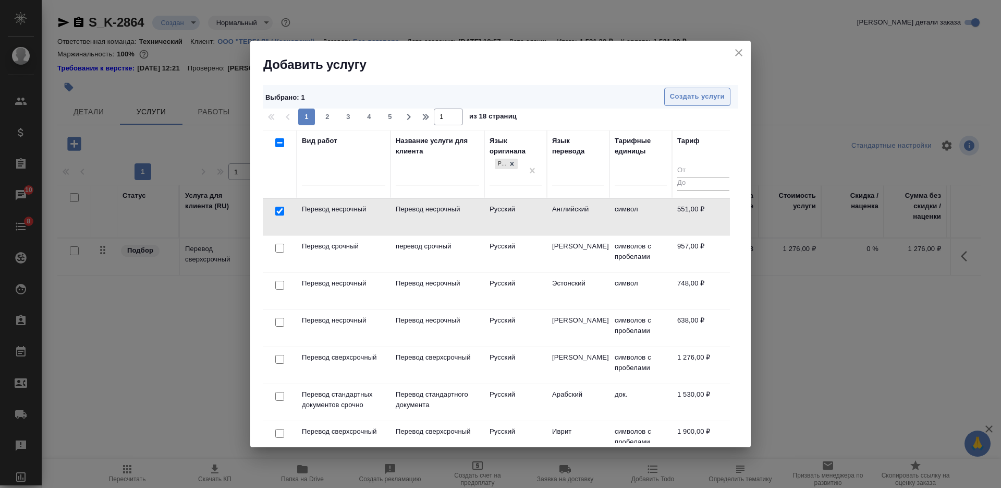
click at [702, 88] on button "Создать услуги" at bounding box center [697, 97] width 66 height 18
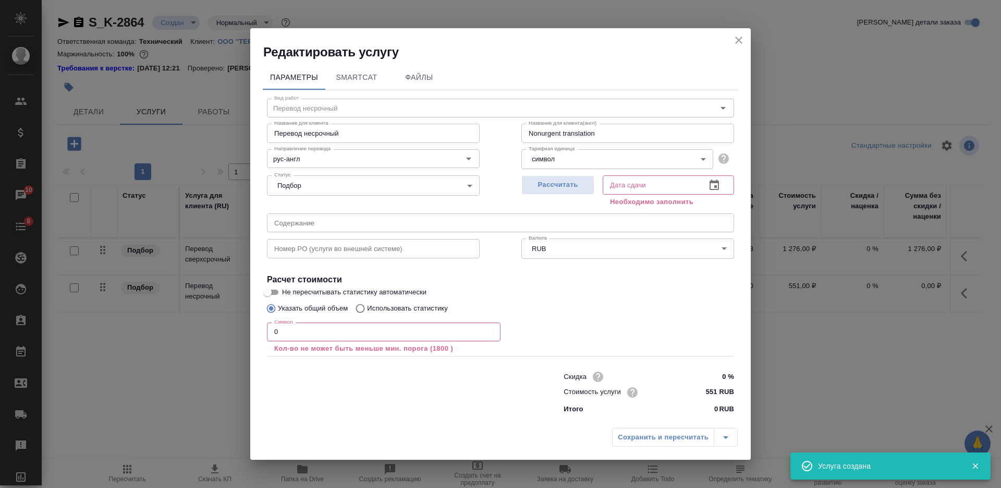
click at [313, 136] on input "Перевод несрочный" at bounding box center [373, 133] width 213 height 19
click at [306, 135] on input "Перевод несрочный" at bounding box center [373, 133] width 213 height 19
type input "Перевод сверхсрочный"
click at [312, 334] on input "0" at bounding box center [384, 331] width 234 height 19
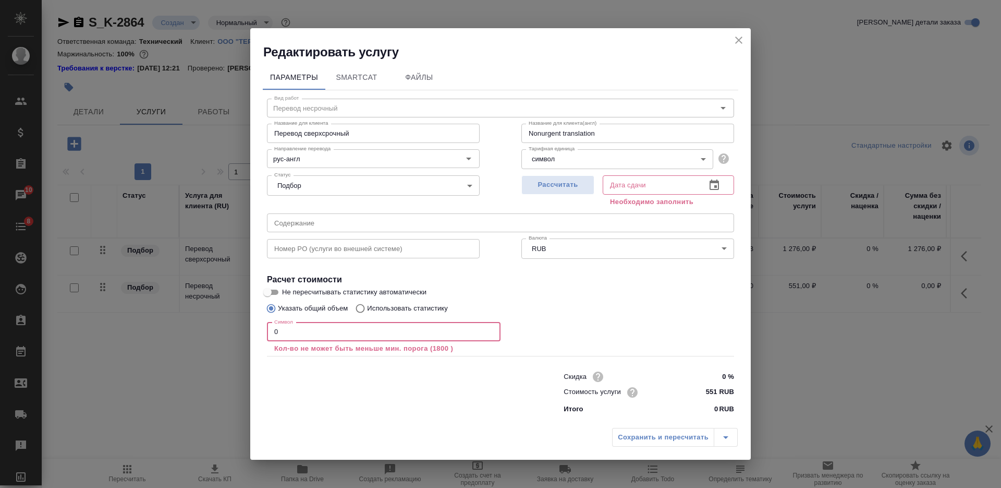
drag, startPoint x: 270, startPoint y: 342, endPoint x: 270, endPoint y: 335, distance: 6.8
click at [270, 339] on div "Символ 0 Символ Кол-во не может быть меньше мин. порога (1800 )" at bounding box center [384, 337] width 234 height 31
drag, startPoint x: 277, startPoint y: 331, endPoint x: 239, endPoint y: 325, distance: 38.4
click at [240, 325] on div "Редактировать услугу Параметры SmartCat Файлы Вид работ Перевод несрочный Вид р…" at bounding box center [500, 244] width 1001 height 488
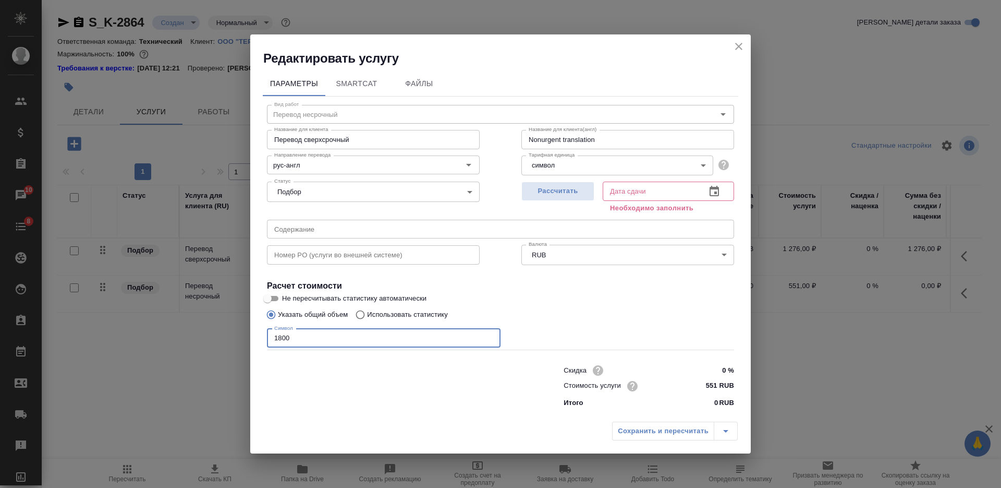
type input "1800"
click at [714, 385] on input "551 RUB" at bounding box center [714, 385] width 39 height 15
click at [714, 385] on input "551 RUB" at bounding box center [715, 385] width 38 height 15
type input "950 RUB"
click at [574, 190] on span "Рассчитать" at bounding box center [558, 191] width 62 height 12
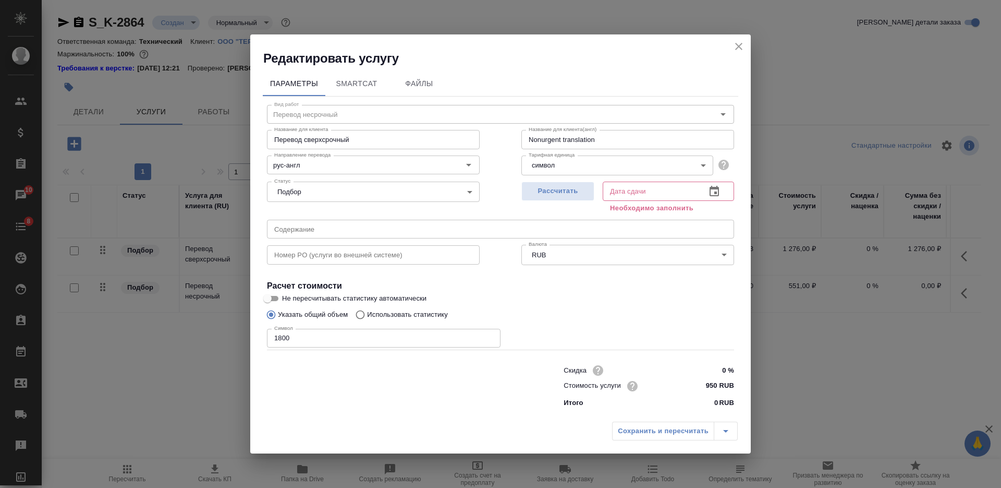
type input "15.10.2025 11:00"
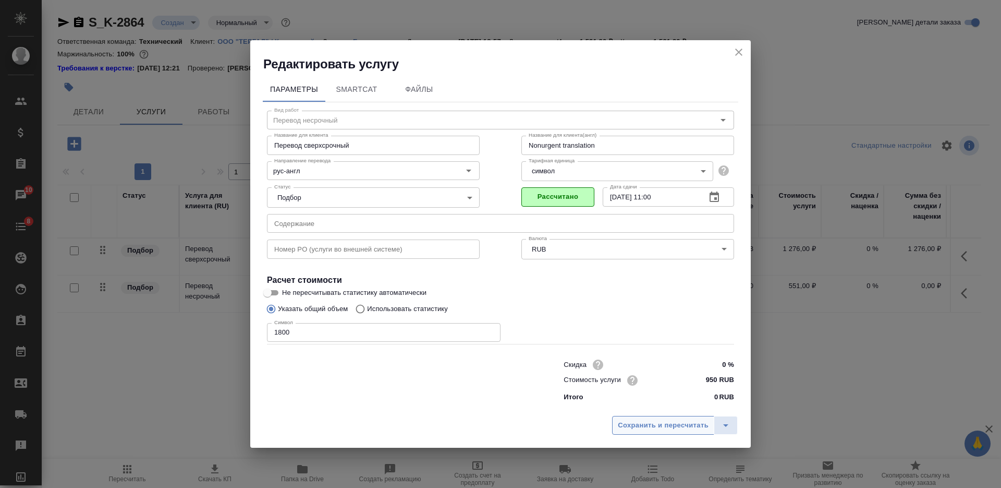
click at [652, 427] on span "Сохранить и пересчитать" at bounding box center [663, 425] width 91 height 12
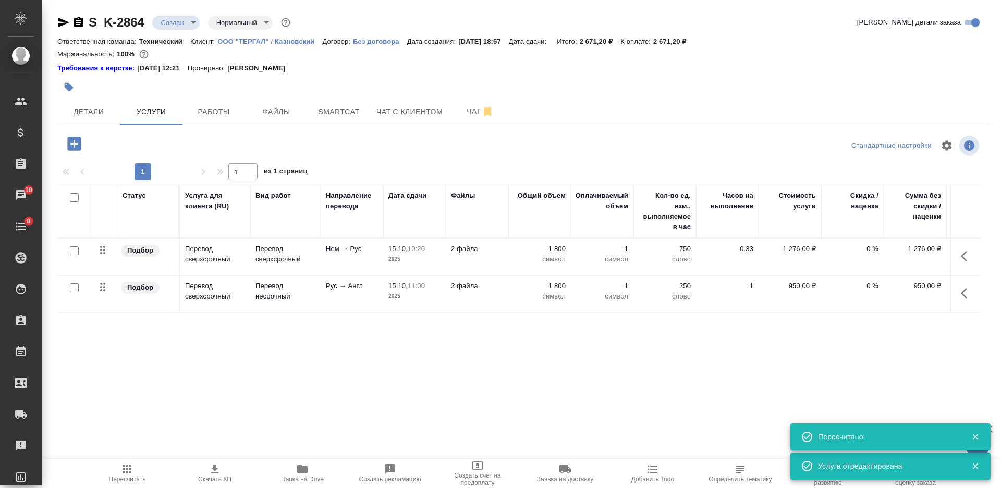
click at [880, 333] on div "Статус Услуга для клиента (RU) Вид работ Направление перевода Дата сдачи Файлы …" at bounding box center [519, 297] width 924 height 224
click at [71, 249] on input "checkbox" at bounding box center [74, 250] width 9 height 9
checkbox input "true"
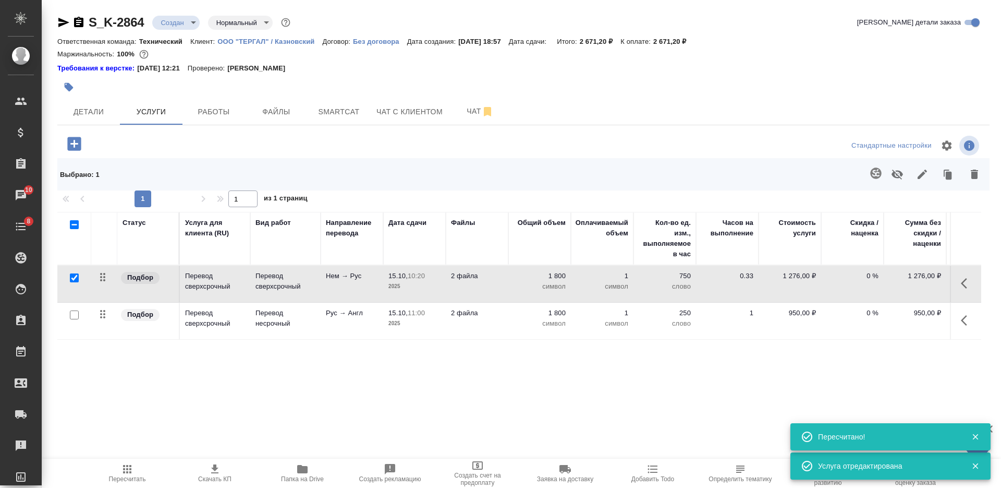
click at [875, 169] on icon "button" at bounding box center [875, 172] width 11 height 11
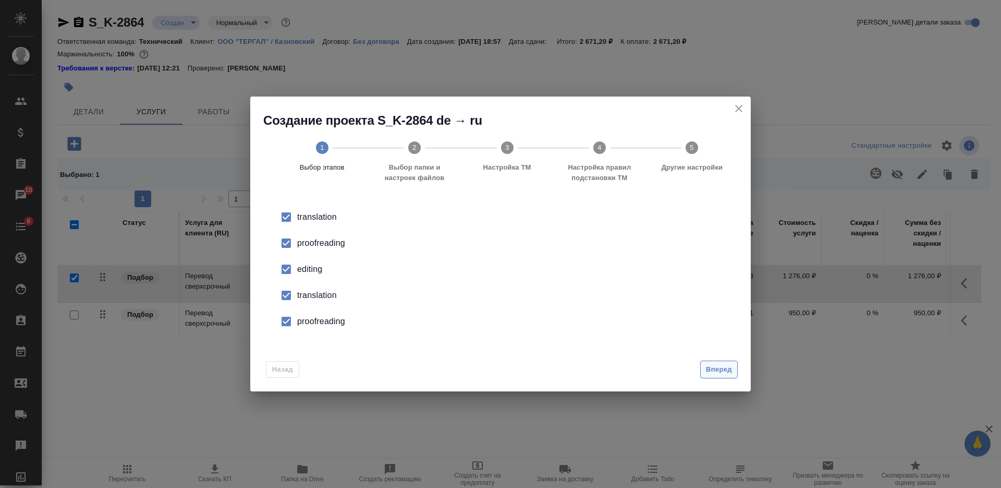
click at [724, 365] on span "Вперед" at bounding box center [719, 369] width 26 height 12
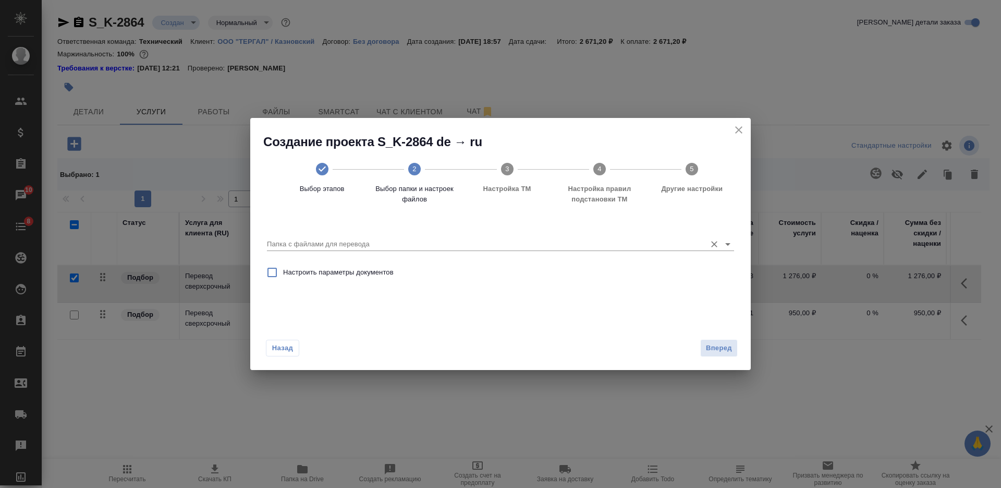
click at [510, 239] on input "Папка с файлами для перевода" at bounding box center [484, 244] width 434 height 13
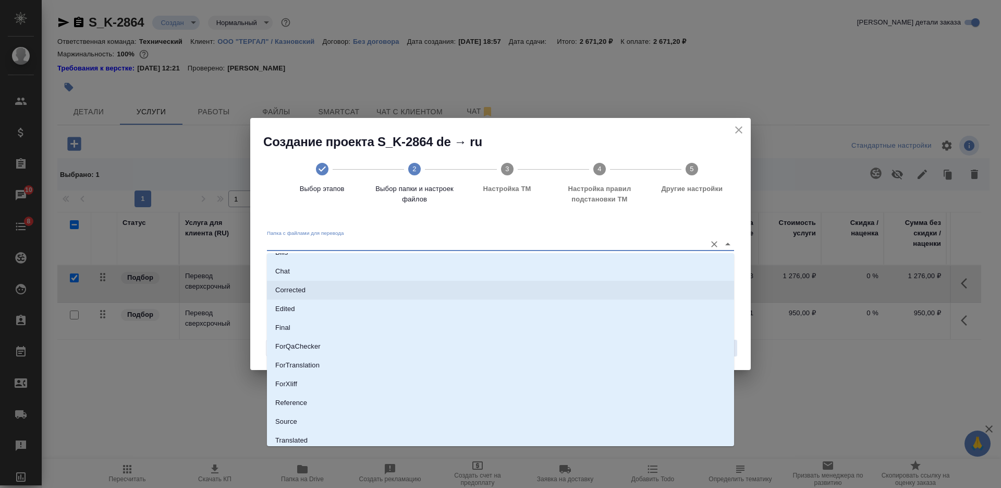
scroll to position [54, 0]
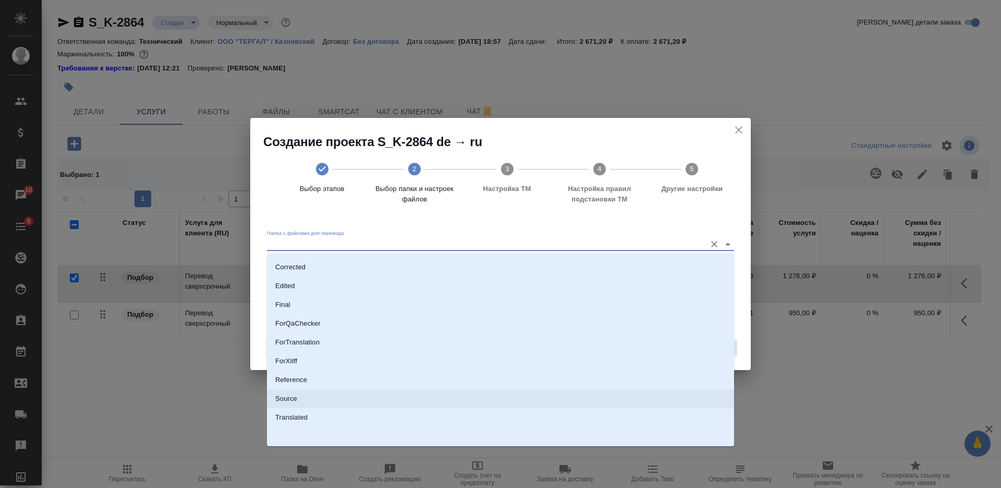
click at [491, 392] on li "Source" at bounding box center [500, 398] width 467 height 19
type input "Source"
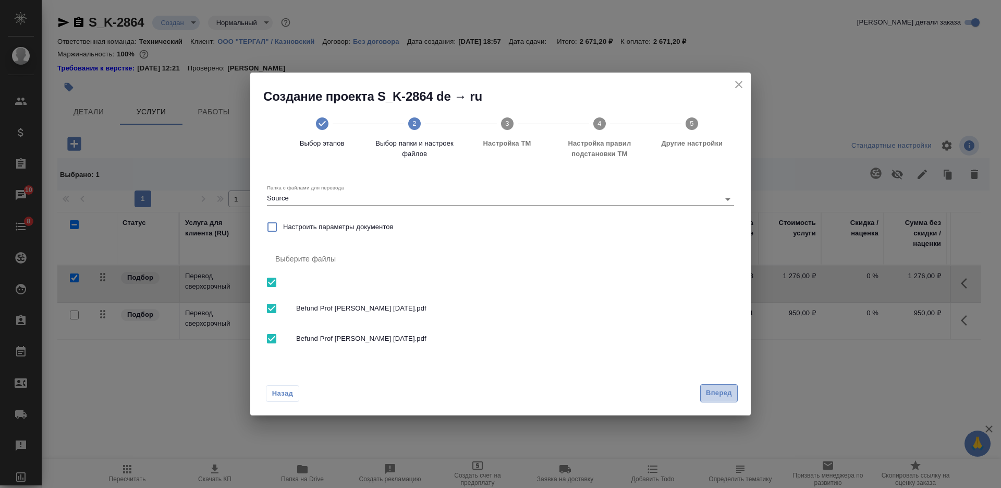
click at [720, 386] on button "Вперед" at bounding box center [719, 393] width 38 height 18
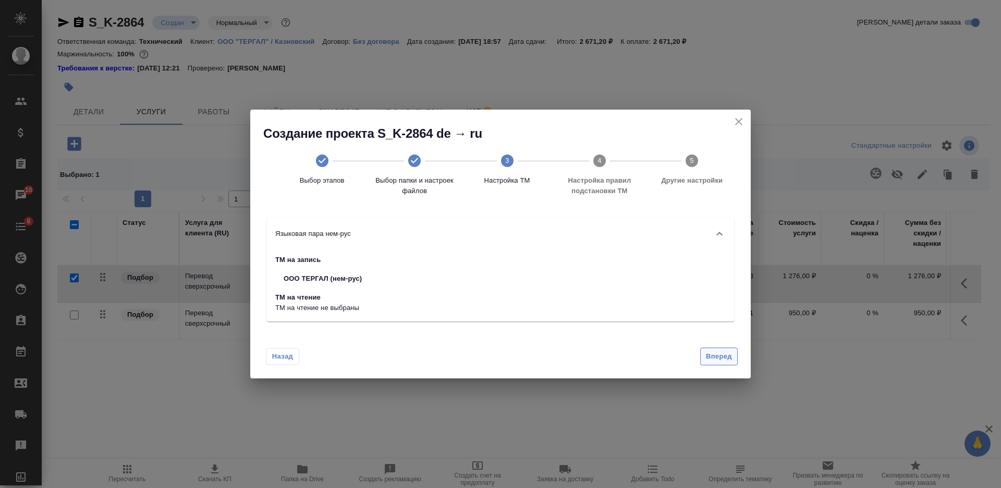
click at [712, 350] on span "Вперед" at bounding box center [719, 356] width 26 height 12
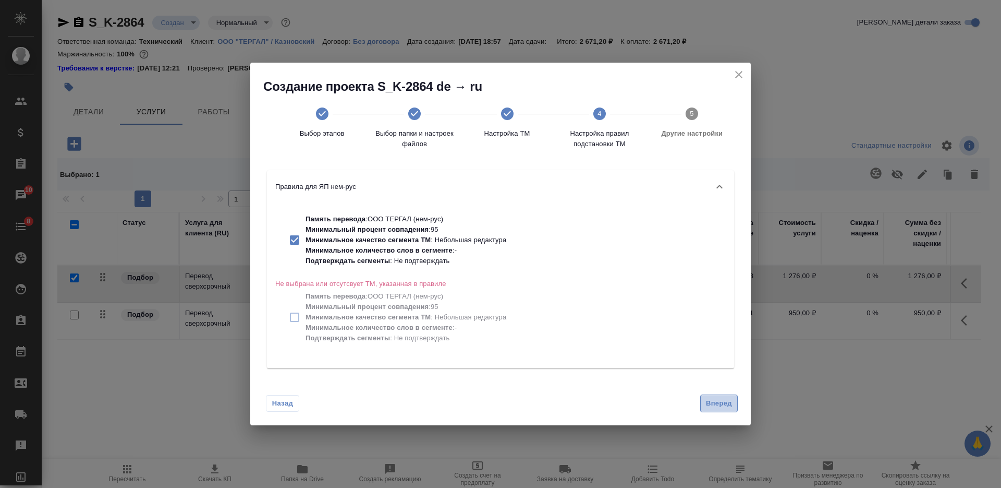
click at [713, 402] on span "Вперед" at bounding box center [719, 403] width 26 height 12
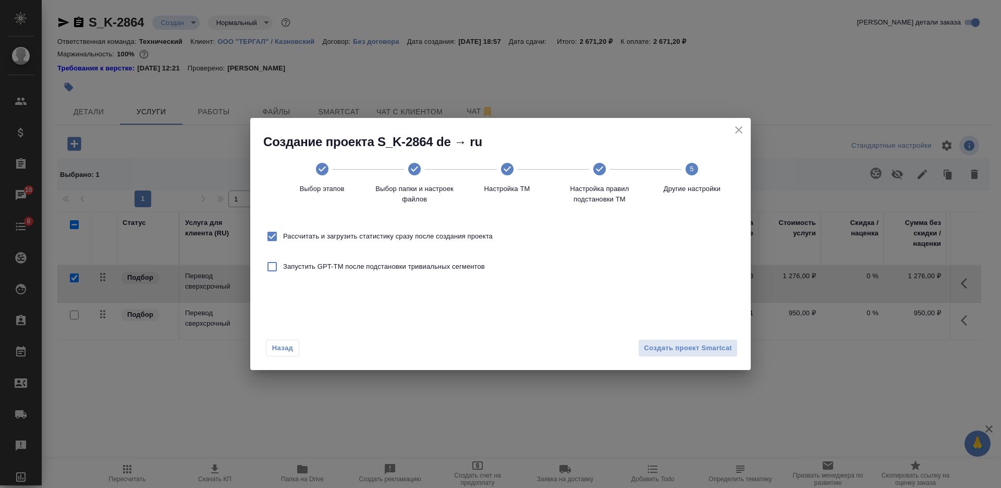
click at [710, 335] on div "Назад Создать проект Smartcat" at bounding box center [500, 345] width 501 height 49
click at [710, 343] on span "Создать проект Smartcat" at bounding box center [688, 348] width 88 height 12
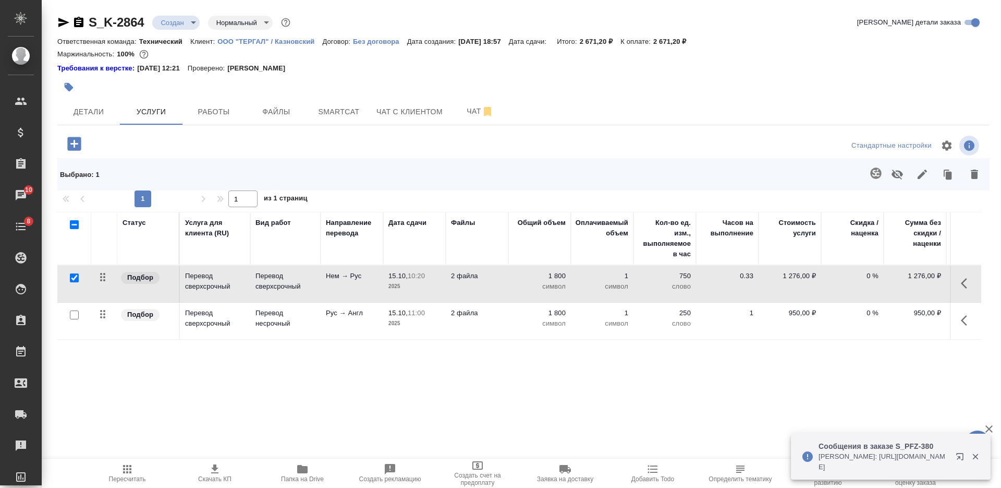
click at [74, 277] on input "checkbox" at bounding box center [74, 277] width 9 height 9
checkbox input "false"
click at [72, 314] on div "Статус Услуга для клиента (RU) Вид работ Направление перевода Дата сдачи Файлы …" at bounding box center [519, 324] width 924 height 224
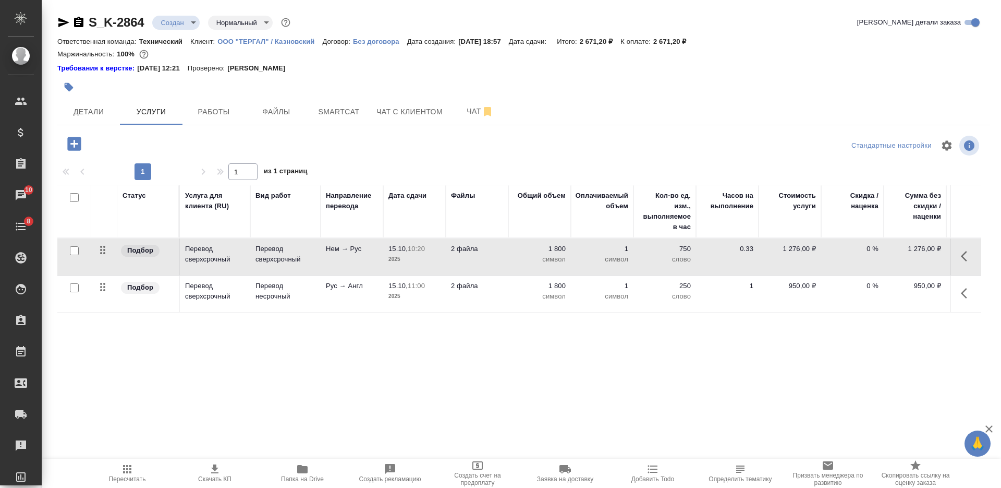
click at [76, 289] on input "checkbox" at bounding box center [74, 287] width 9 height 9
checkbox input "true"
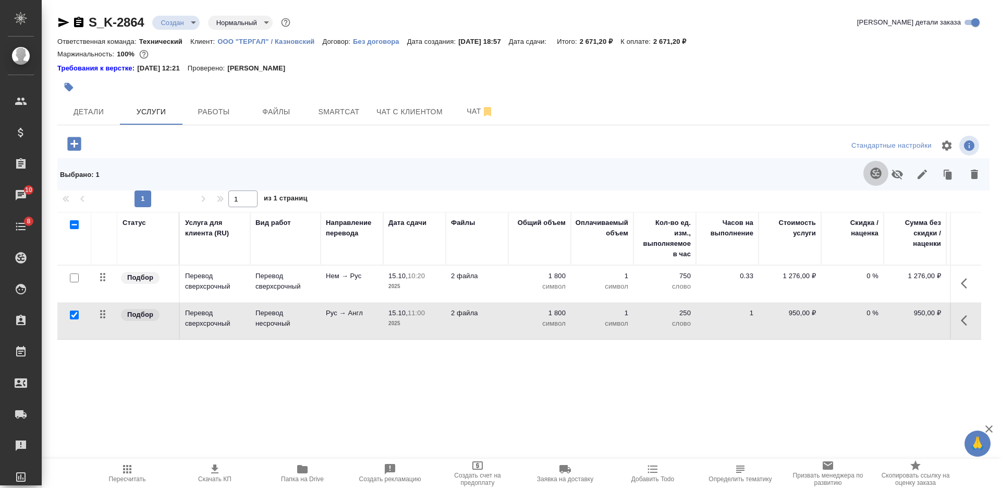
click at [884, 175] on button "button" at bounding box center [876, 173] width 25 height 25
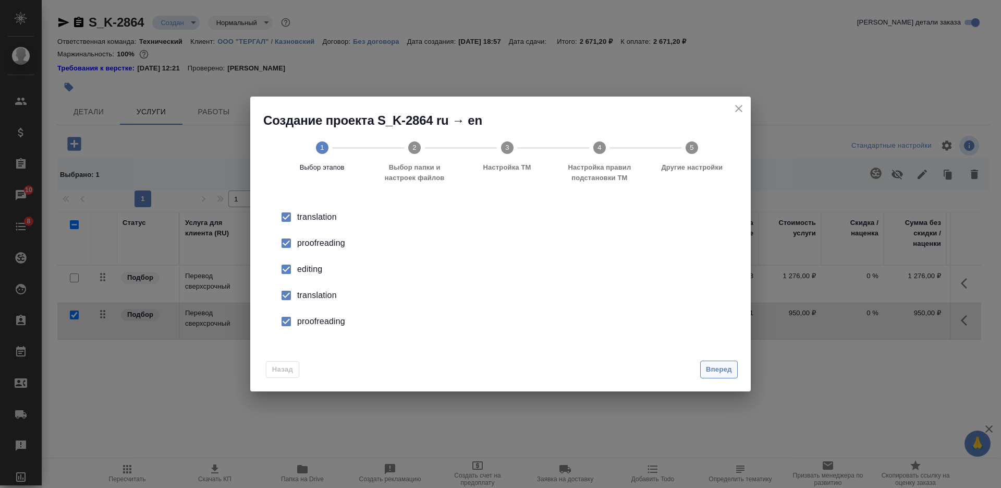
click at [708, 360] on button "Вперед" at bounding box center [719, 369] width 38 height 18
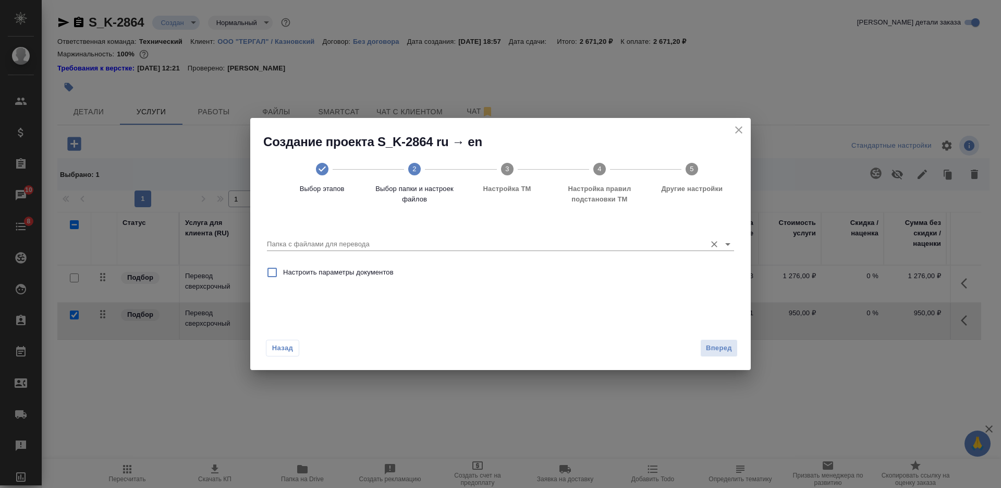
click at [545, 243] on input "Папка с файлами для перевода" at bounding box center [484, 244] width 434 height 13
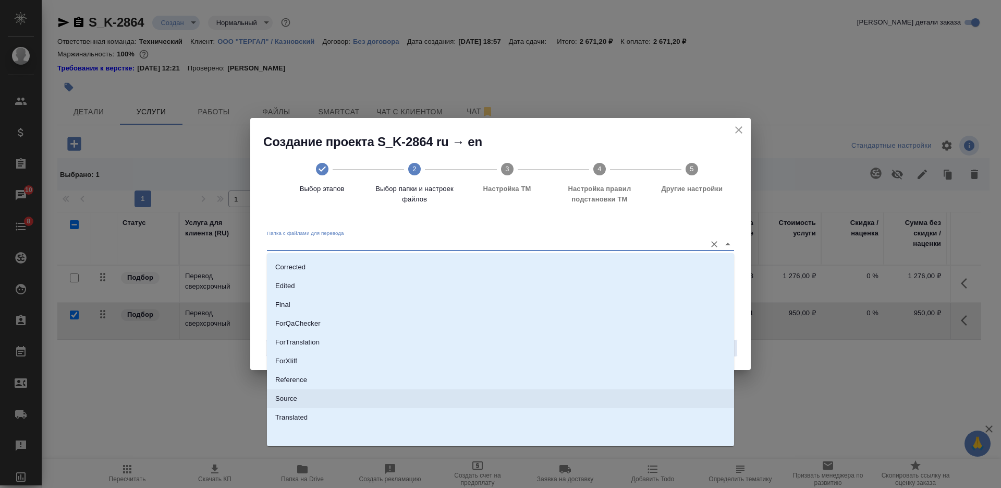
click at [491, 403] on li "Source" at bounding box center [500, 398] width 467 height 19
type input "Source"
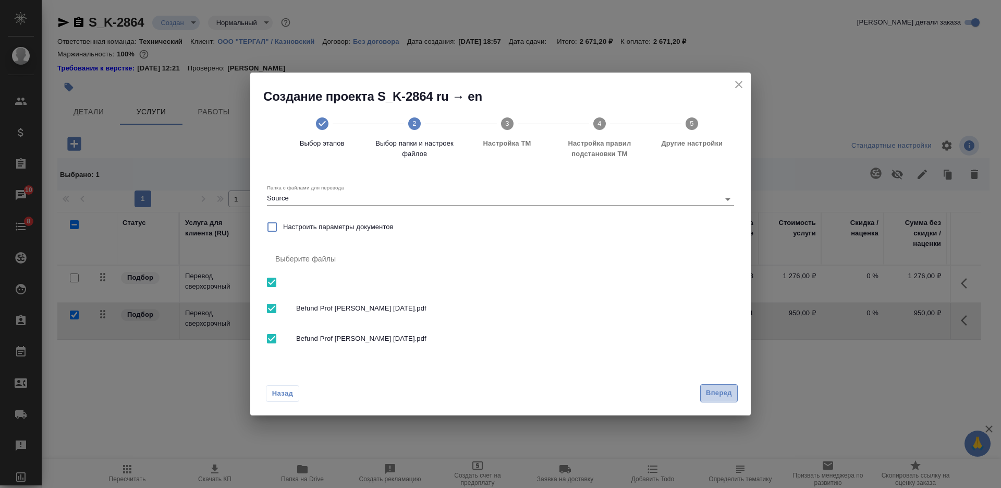
click at [712, 386] on button "Вперед" at bounding box center [719, 393] width 38 height 18
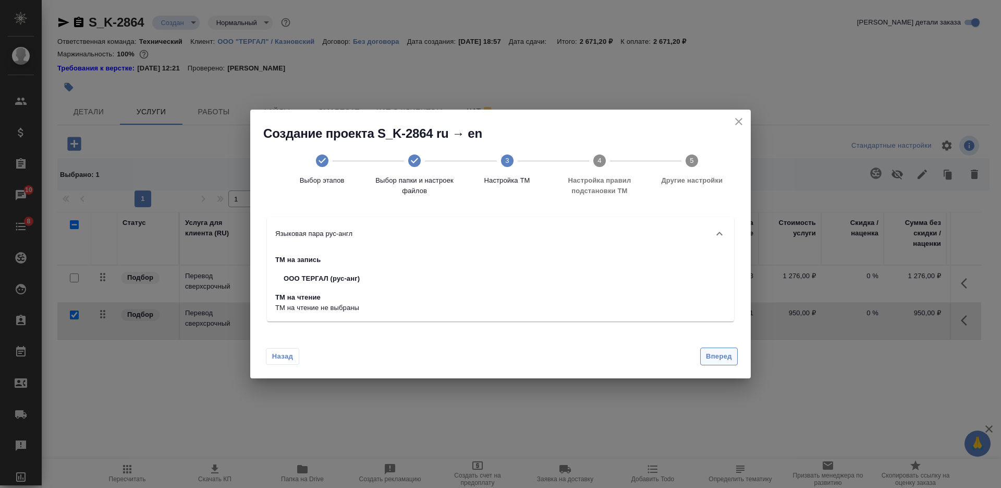
click at [719, 357] on span "Вперед" at bounding box center [719, 356] width 26 height 12
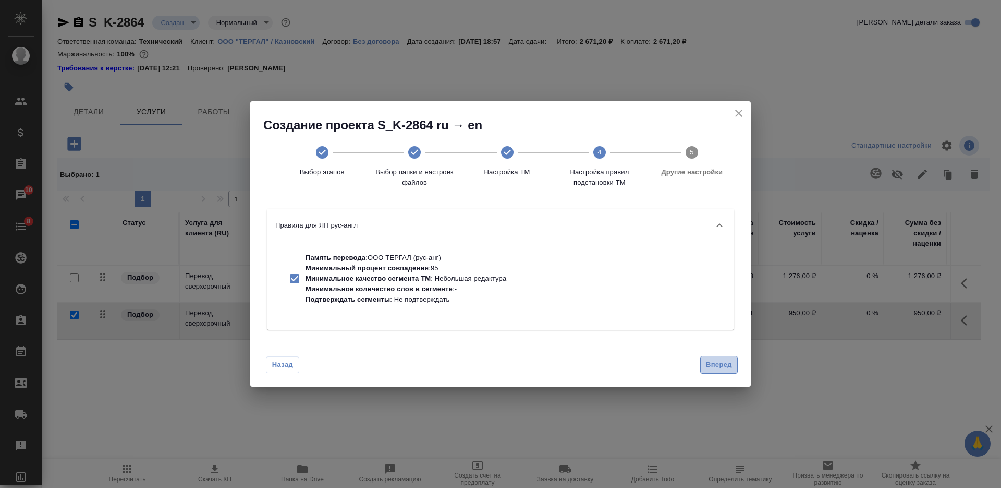
click at [722, 363] on span "Вперед" at bounding box center [719, 365] width 26 height 12
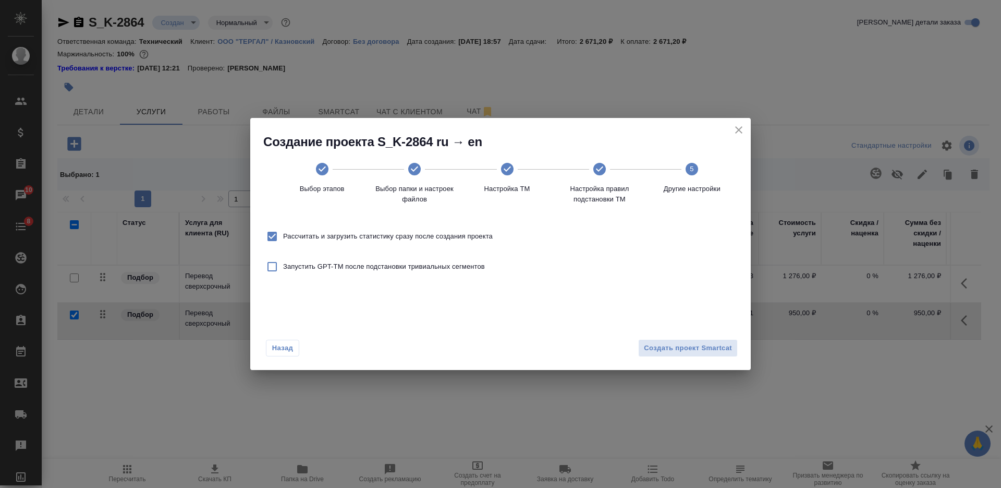
click at [723, 357] on div "Назад Создать проект Smartcat" at bounding box center [500, 345] width 501 height 49
click at [721, 351] on span "Создать проект Smartcat" at bounding box center [688, 348] width 88 height 12
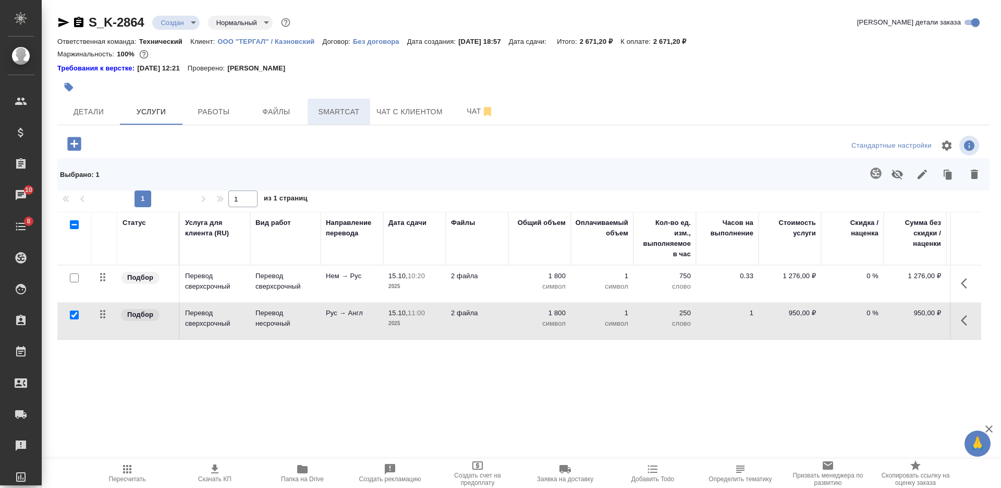
click at [331, 114] on span "Smartcat" at bounding box center [339, 111] width 50 height 13
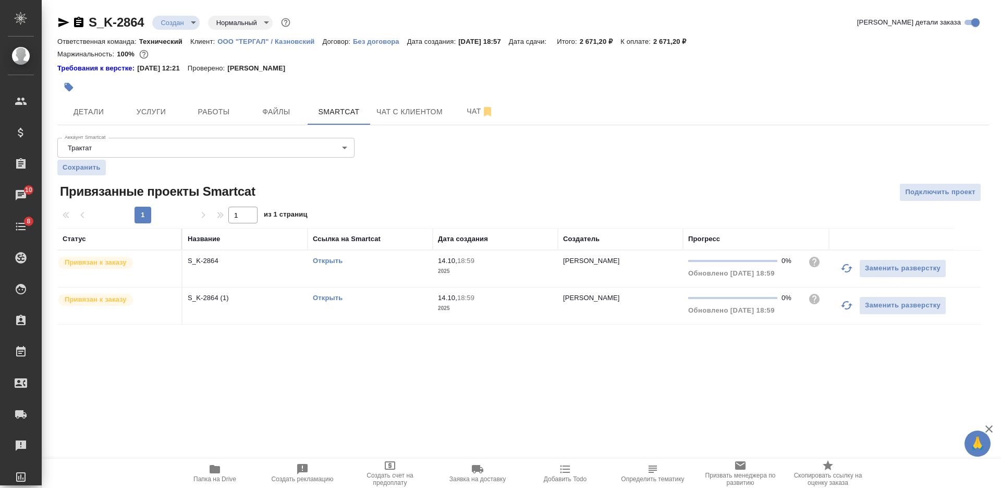
click at [324, 297] on link "Открыть" at bounding box center [328, 298] width 30 height 8
click at [324, 260] on link "Открыть" at bounding box center [328, 261] width 30 height 8
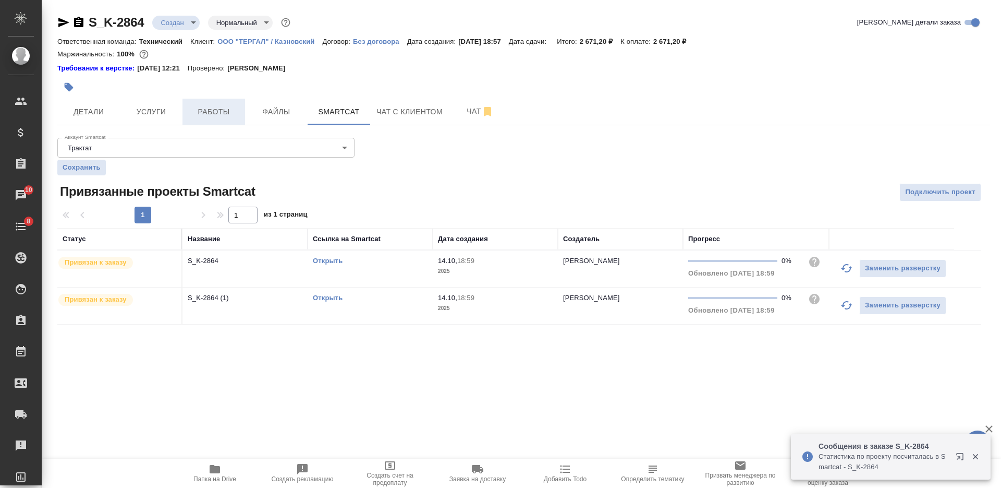
click at [220, 112] on span "Работы" at bounding box center [214, 111] width 50 height 13
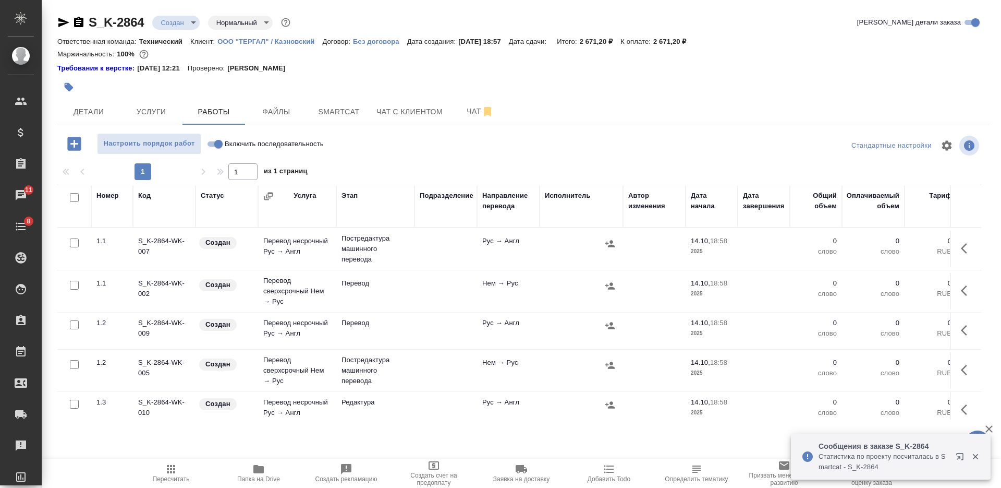
click at [961, 288] on icon "button" at bounding box center [967, 290] width 13 height 13
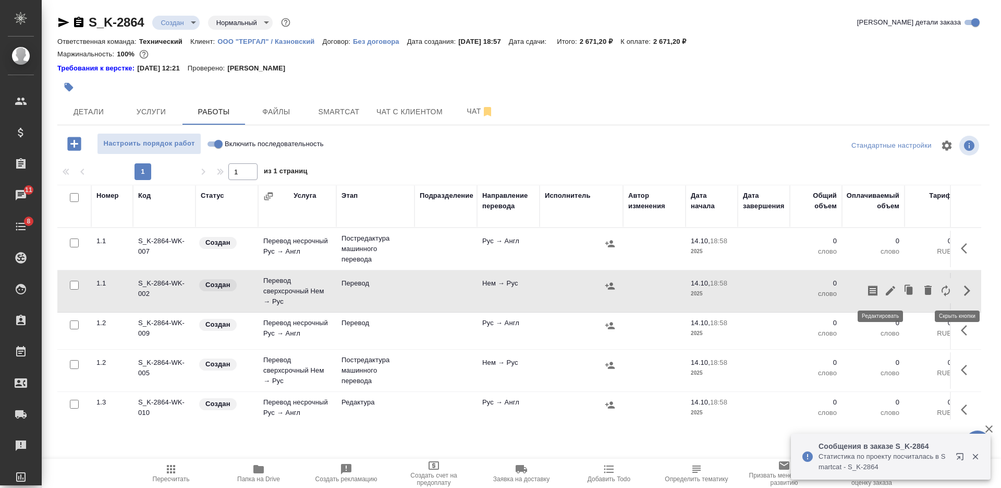
click at [884, 290] on icon "button" at bounding box center [890, 290] width 13 height 13
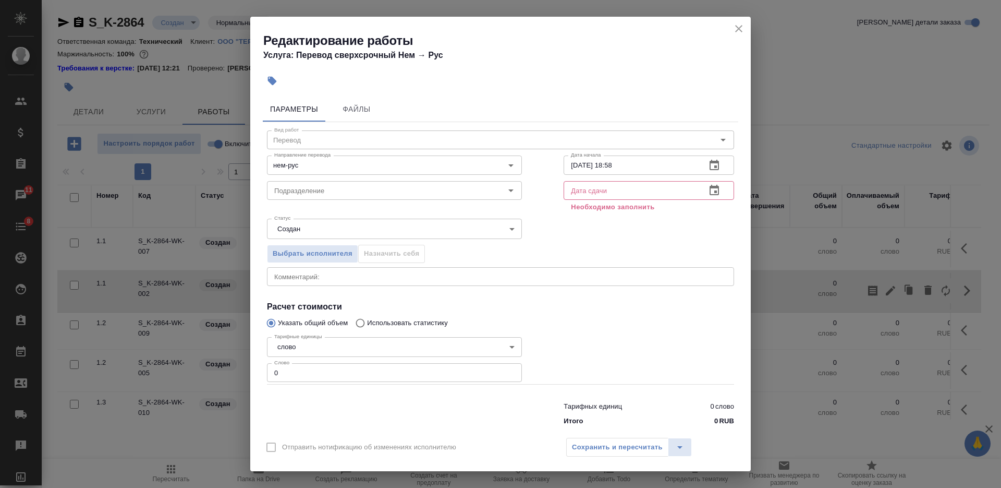
click at [464, 282] on div "x Комментарий:" at bounding box center [500, 276] width 467 height 19
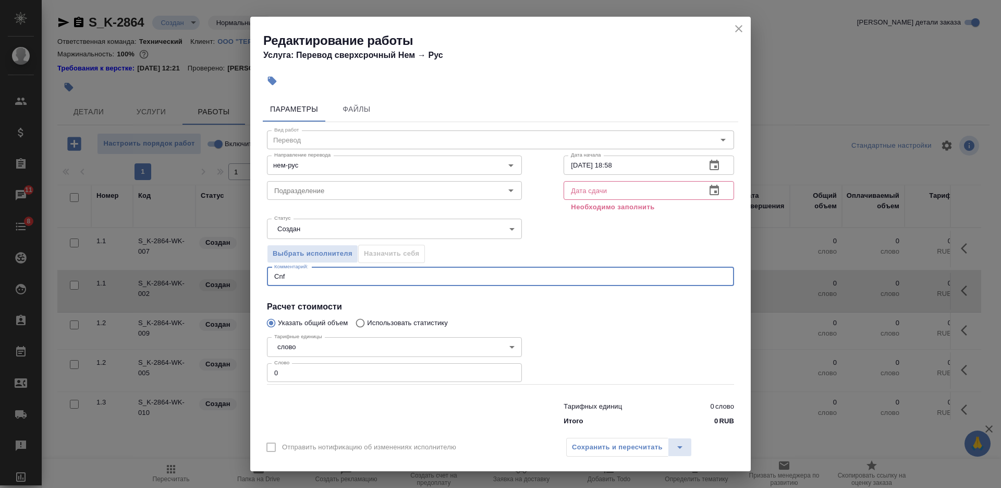
type textarea "Cnf"
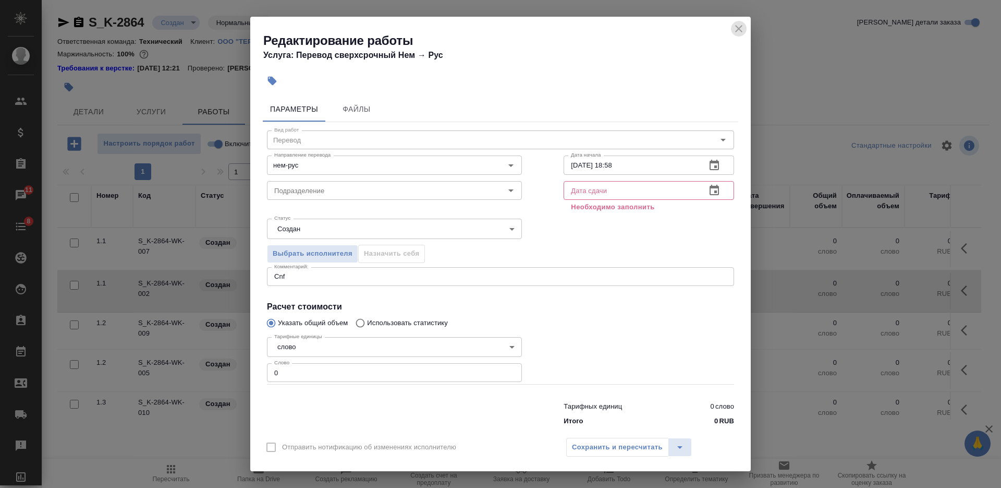
click at [732, 26] on button "close" at bounding box center [739, 29] width 16 height 16
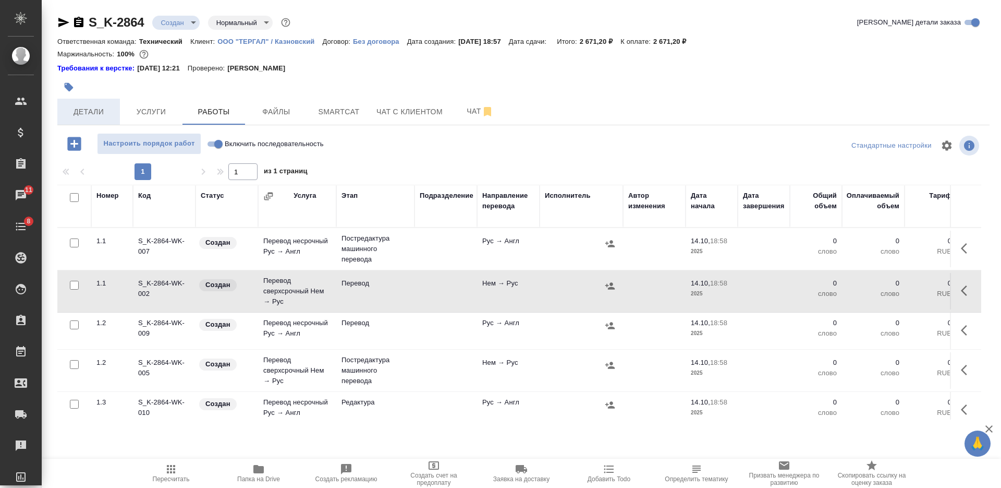
click at [92, 107] on span "Детали" at bounding box center [89, 111] width 50 height 13
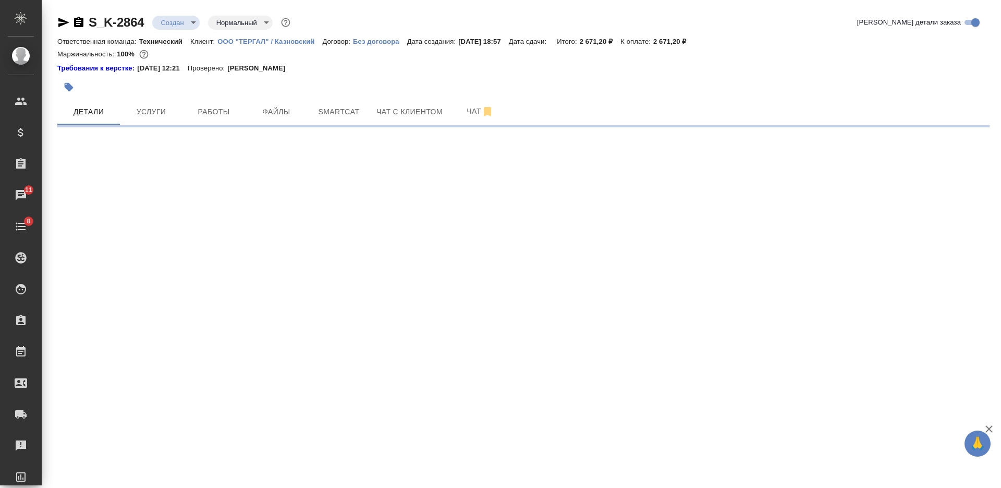
select select "RU"
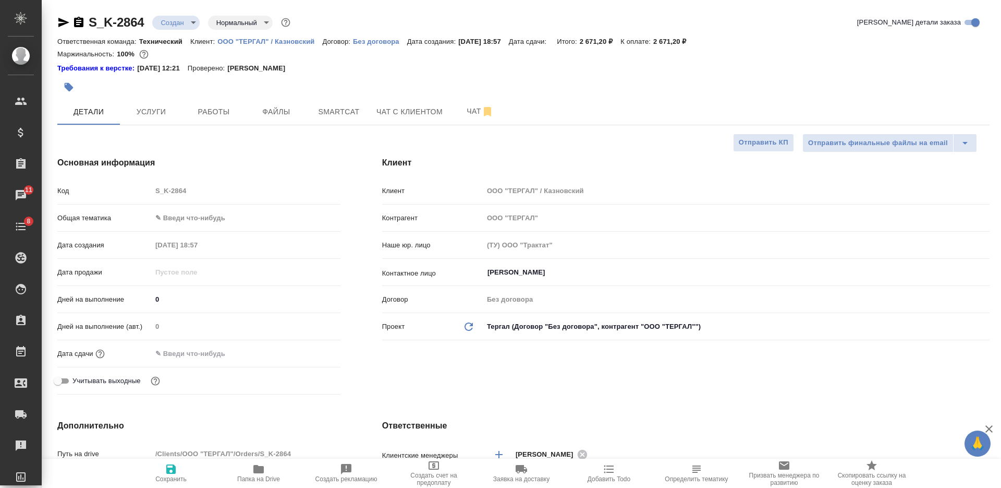
type textarea "x"
click at [175, 347] on input "text" at bounding box center [197, 353] width 91 height 15
click at [211, 211] on body "🙏 .cls-1 fill:#fff; AWATERA Nikiforova Valeria Клиенты Спецификации Заказы 11 Ч…" at bounding box center [500, 244] width 1001 height 488
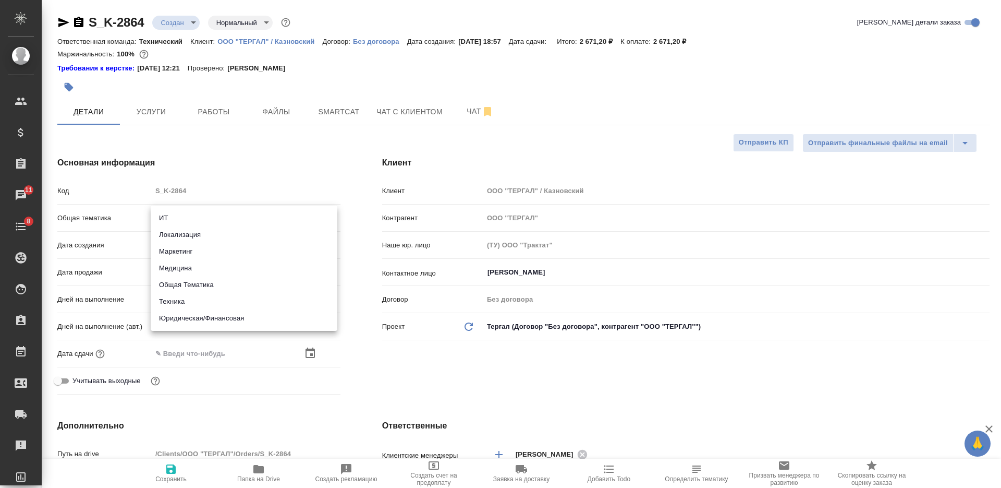
click at [208, 264] on li "Медицина" at bounding box center [244, 268] width 187 height 17
type input "med"
type textarea "x"
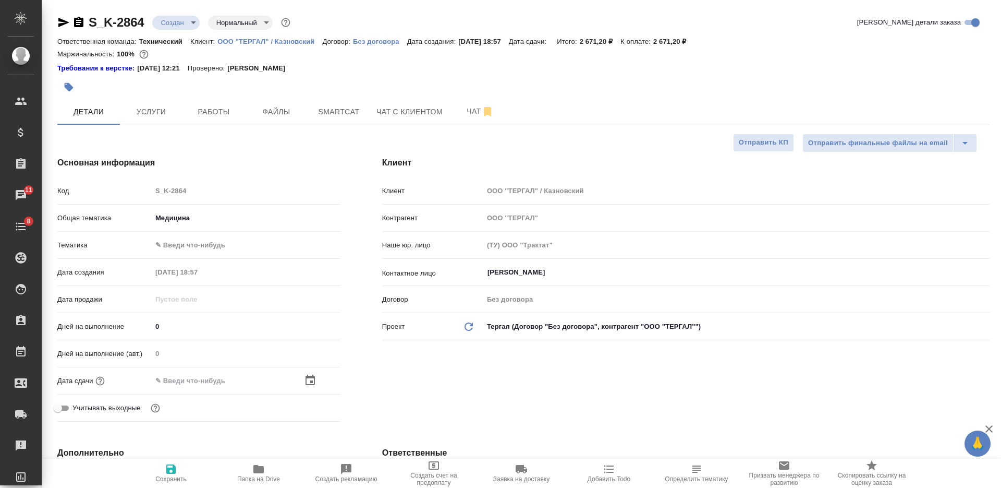
click at [209, 240] on body "🙏 .cls-1 fill:#fff; AWATERA Nikiforova Valeria Клиенты Спецификации Заказы 11 Ч…" at bounding box center [500, 244] width 1001 height 488
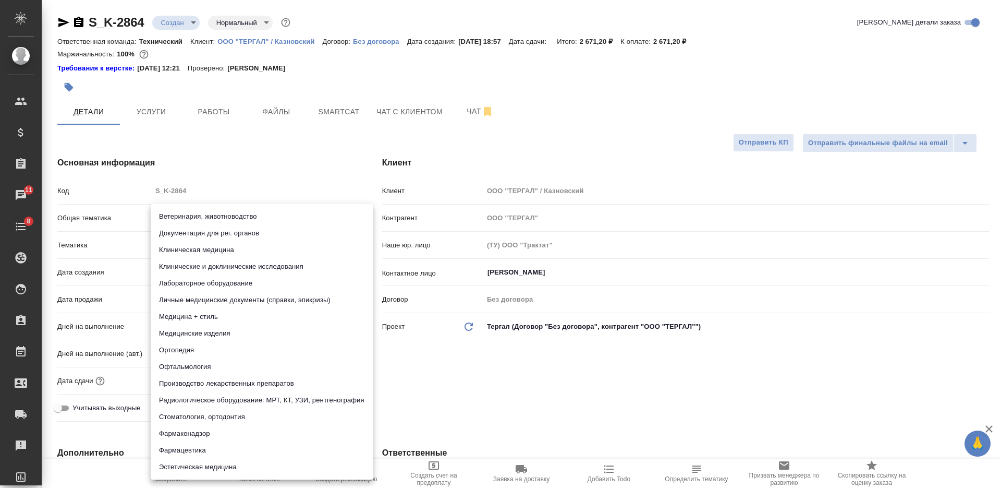
click at [222, 300] on li "Личные медицинские документы (справки, эпикризы)" at bounding box center [262, 300] width 222 height 17
type textarea "x"
type input "5a8b8b956a9677013d343e74"
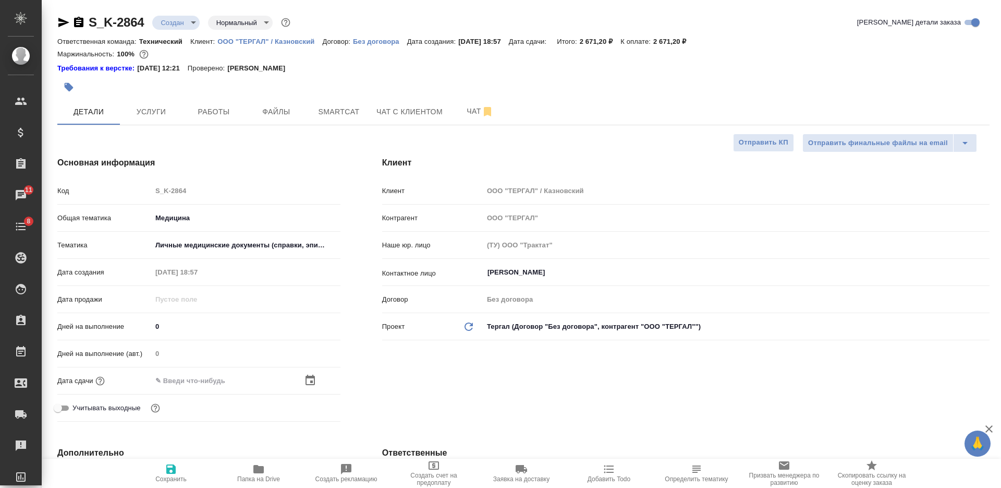
click at [191, 381] on input "text" at bounding box center [197, 380] width 91 height 15
type input "1_.__.____ __:__"
type textarea "x"
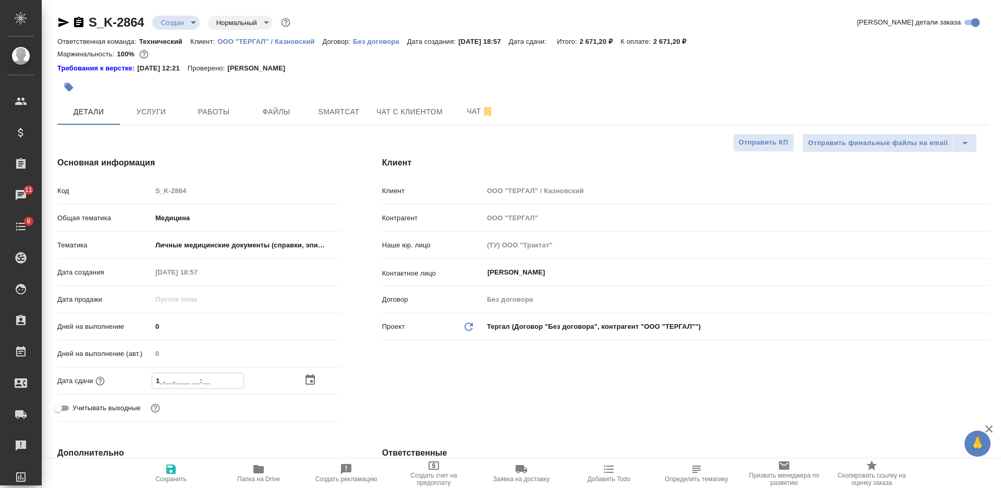
type input "15.__.____ __:__"
type textarea "x"
type input "15.1_.____ __:__"
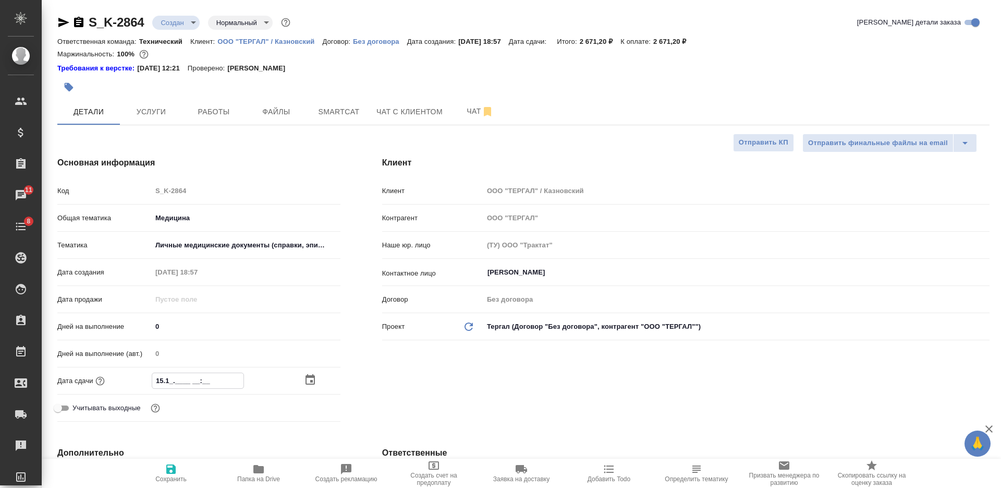
type textarea "x"
type input "15.10.____ __:__"
type textarea "x"
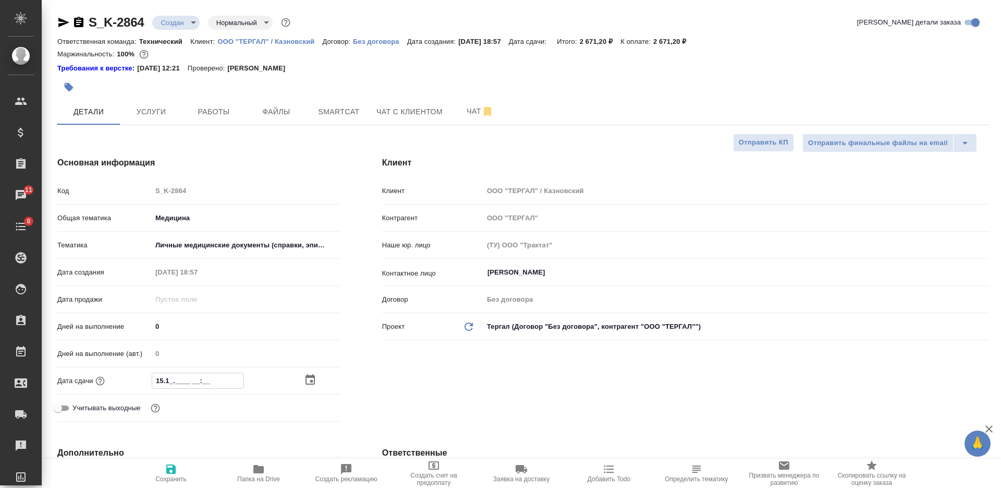
type textarea "x"
type input "15.10.2___ __:__"
type textarea "x"
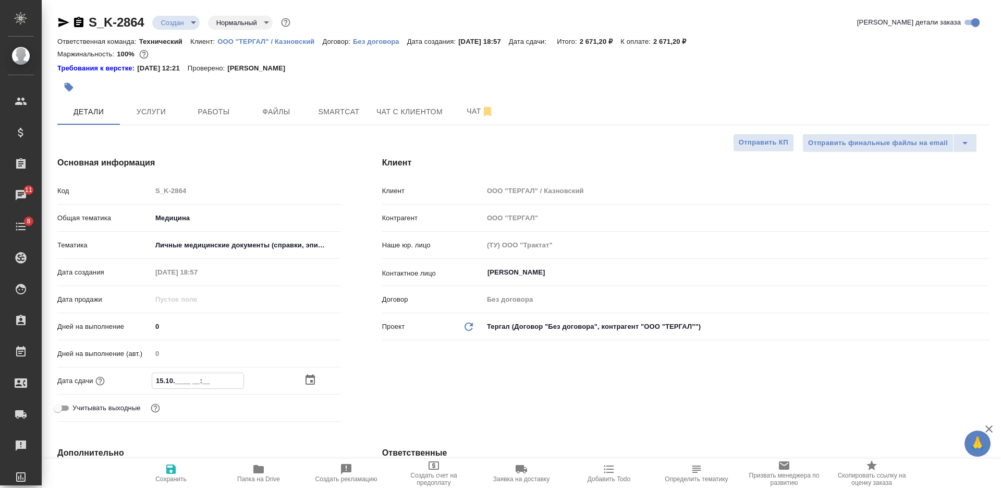
type textarea "x"
type input "15.10.20__ __:__"
type textarea "x"
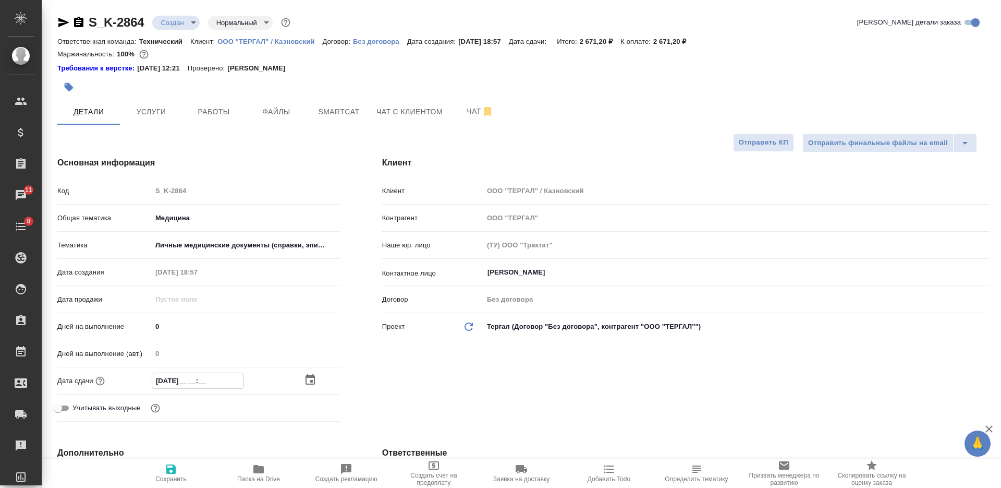
type input "15.10.202_ __:__"
type textarea "x"
type input "15.10.2025 __:__"
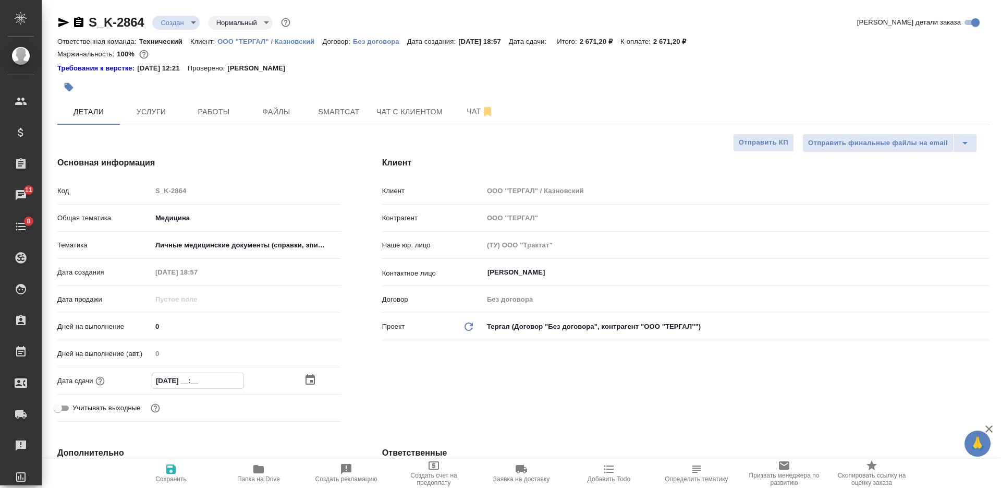
type textarea "x"
type input "15.10.2025 1_:__"
type textarea "x"
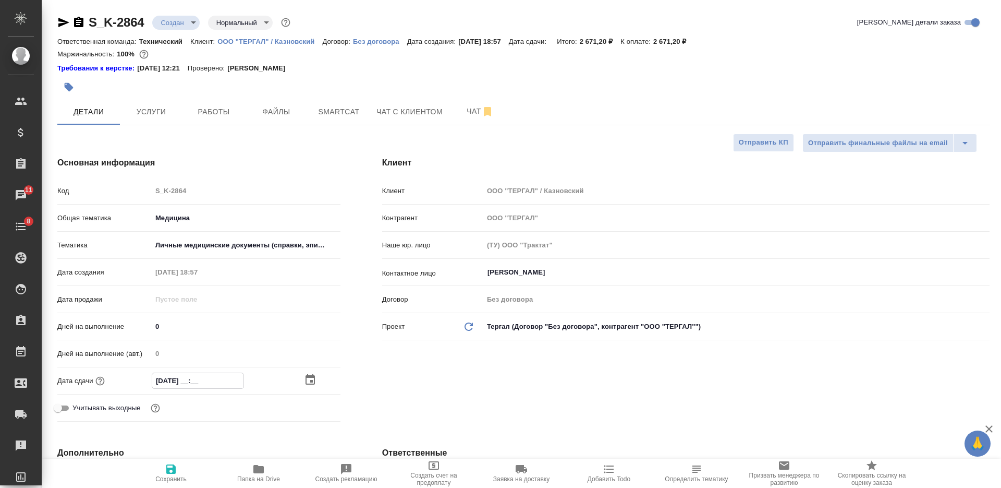
type textarea "x"
type input "15.10.2025 17:__"
type textarea "x"
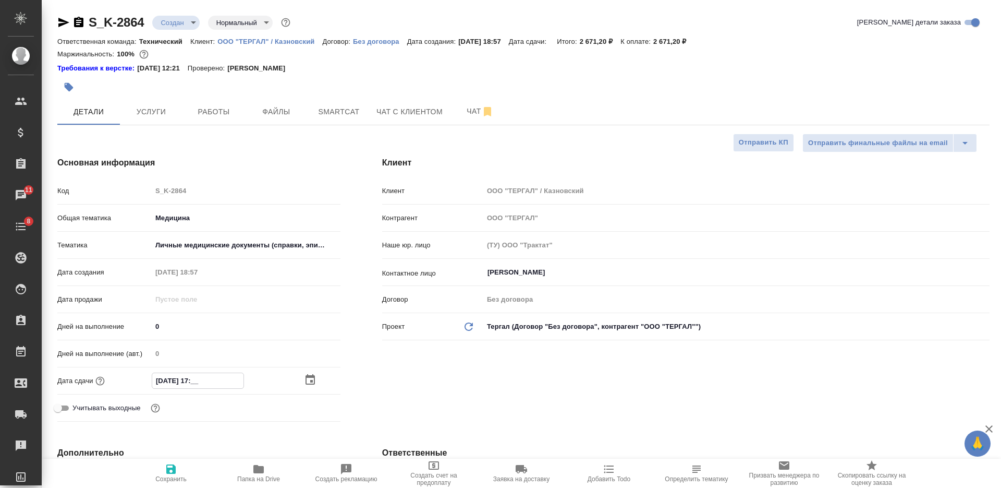
type textarea "x"
type input "15.10.2025 17:0_"
type textarea "x"
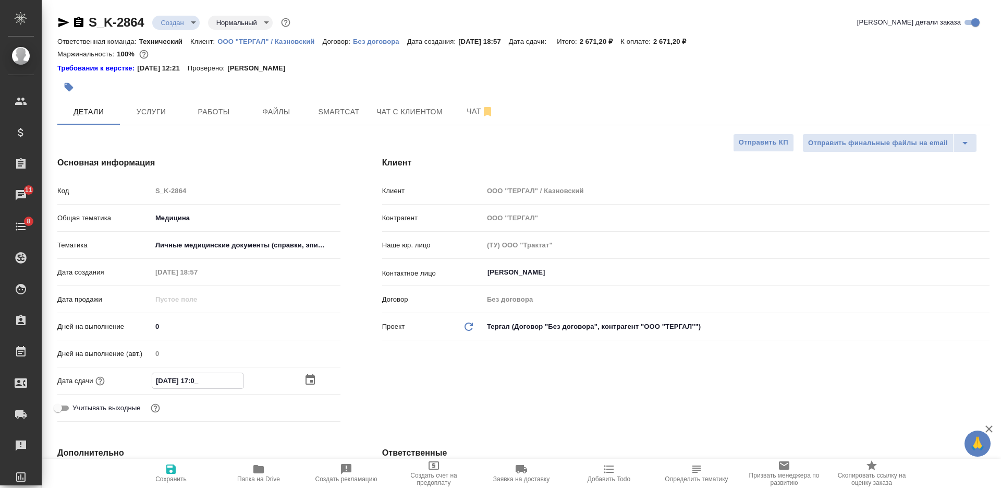
type input "15.10.2025 17:00"
type textarea "x"
drag, startPoint x: 202, startPoint y: 379, endPoint x: 194, endPoint y: 381, distance: 8.6
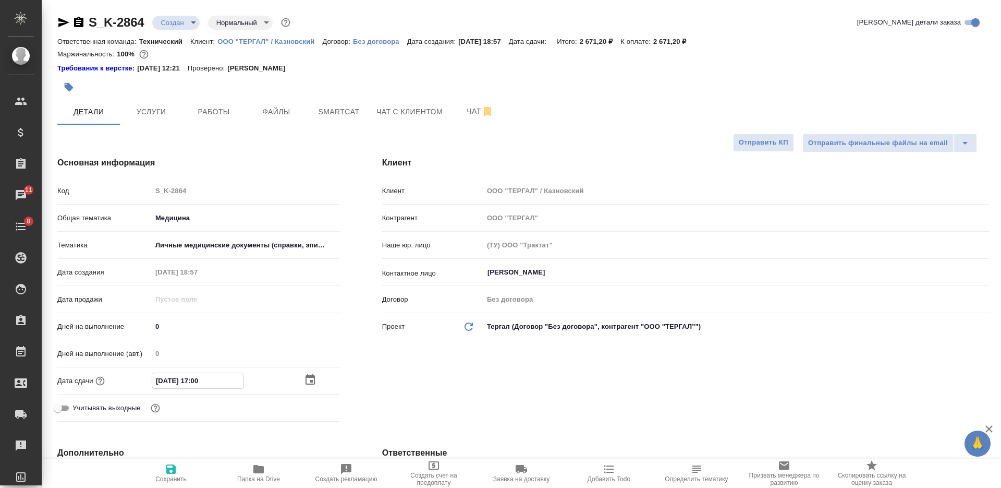
click at [194, 381] on input "15.10.2025 17:00" at bounding box center [197, 380] width 91 height 15
type input "15.10.2025 18:00"
type textarea "x"
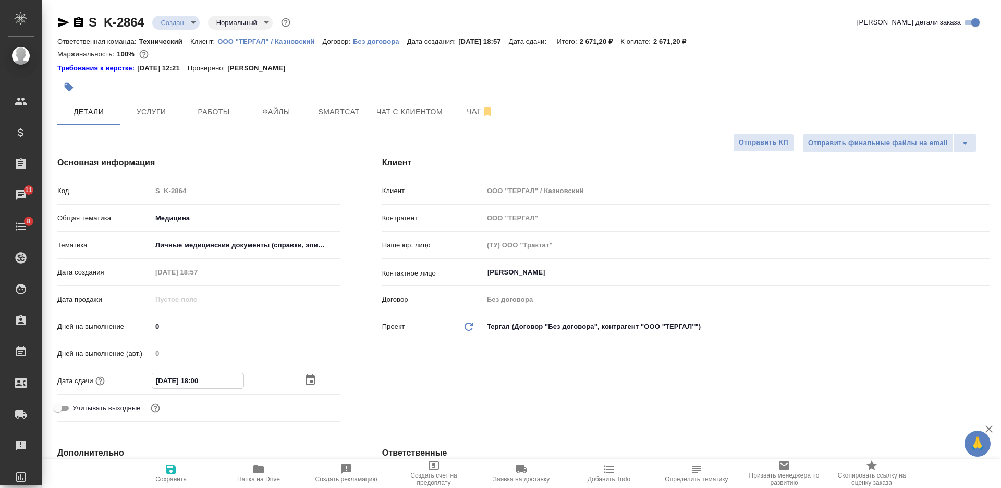
type input "15.10.2025 18:00"
click at [179, 465] on span "Сохранить" at bounding box center [171, 473] width 75 height 20
type textarea "x"
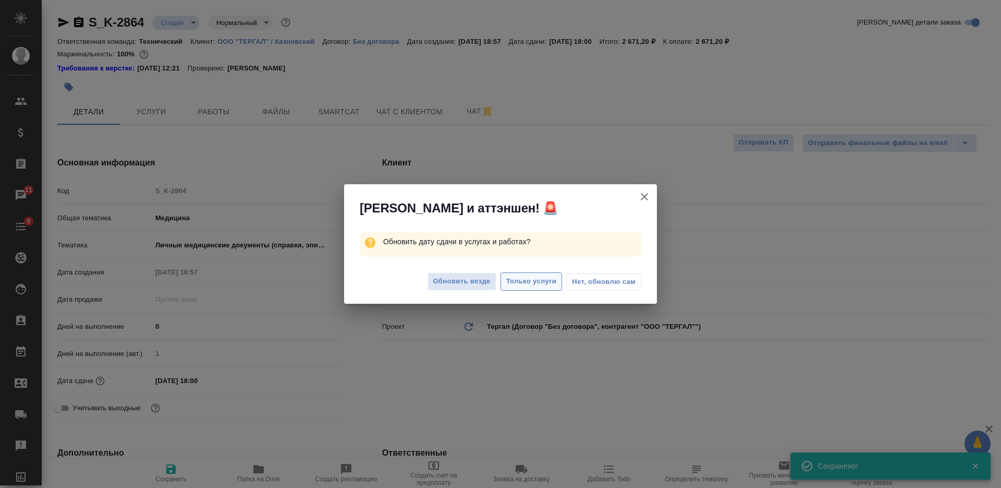
click at [516, 283] on span "Только услуги" at bounding box center [531, 281] width 51 height 12
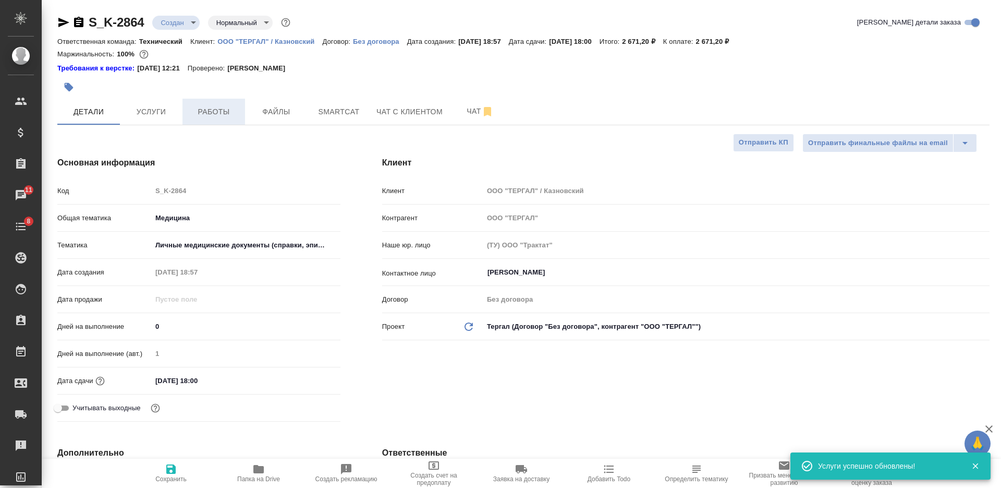
click at [206, 112] on span "Работы" at bounding box center [214, 111] width 50 height 13
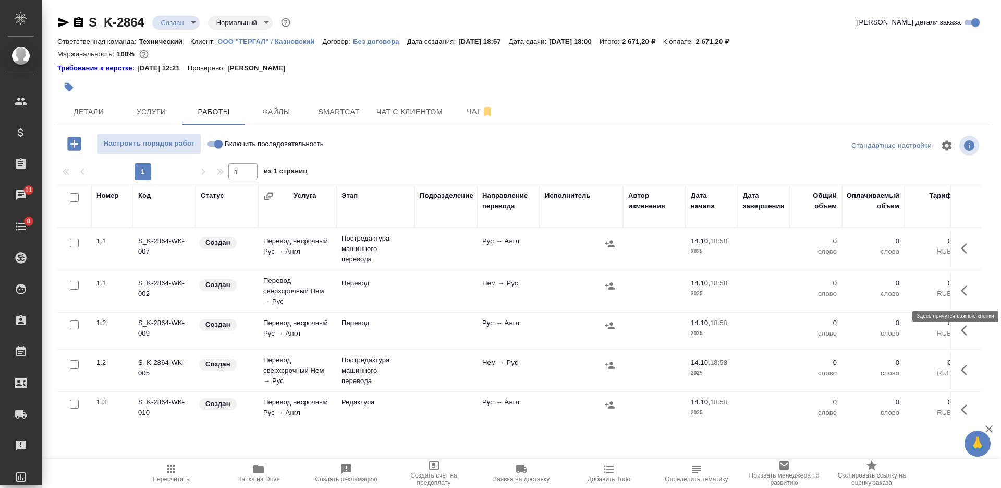
click at [963, 293] on icon "button" at bounding box center [967, 290] width 13 height 13
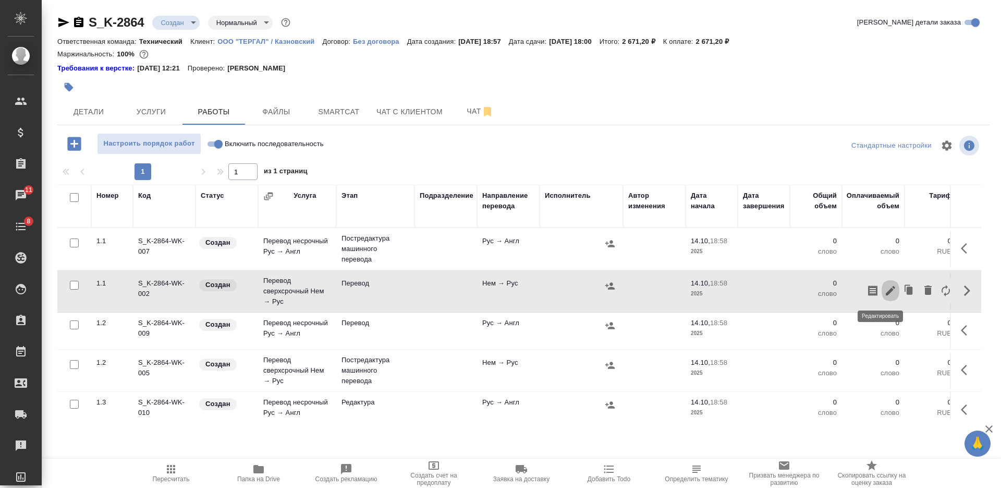
click at [886, 289] on icon "button" at bounding box center [890, 290] width 9 height 9
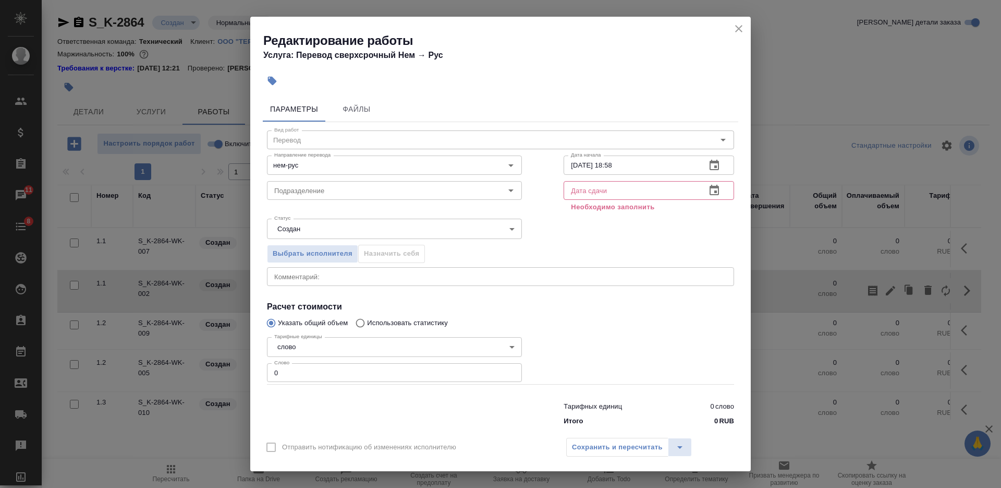
click at [608, 196] on input "text" at bounding box center [631, 190] width 134 height 19
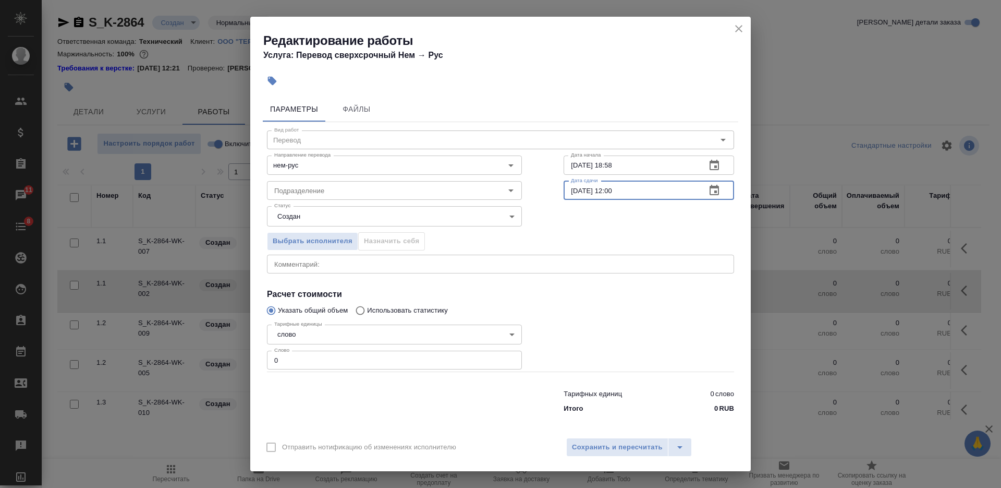
click at [603, 261] on textarea at bounding box center [500, 264] width 453 height 8
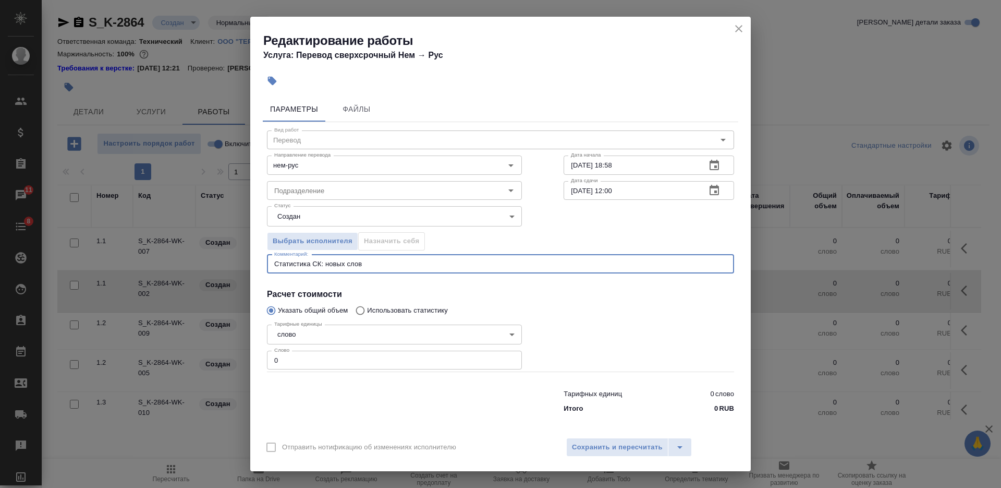
paste textarea "1492"
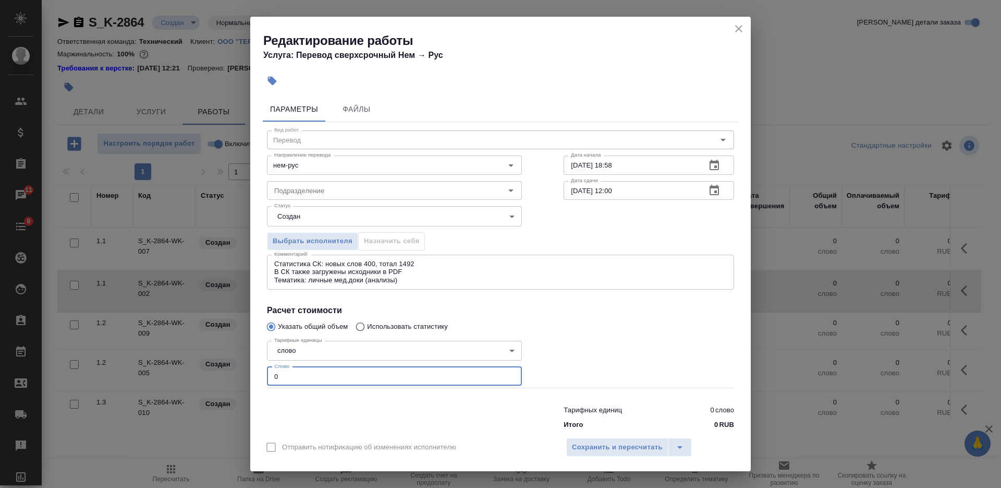
drag, startPoint x: 276, startPoint y: 381, endPoint x: 254, endPoint y: 379, distance: 22.1
click at [267, 383] on input "0" at bounding box center [394, 376] width 255 height 19
click at [321, 212] on body "🙏 .cls-1 fill:#fff; AWATERA Nikiforova Valeria Клиенты Спецификации Заказы 11 Ч…" at bounding box center [500, 244] width 1001 height 488
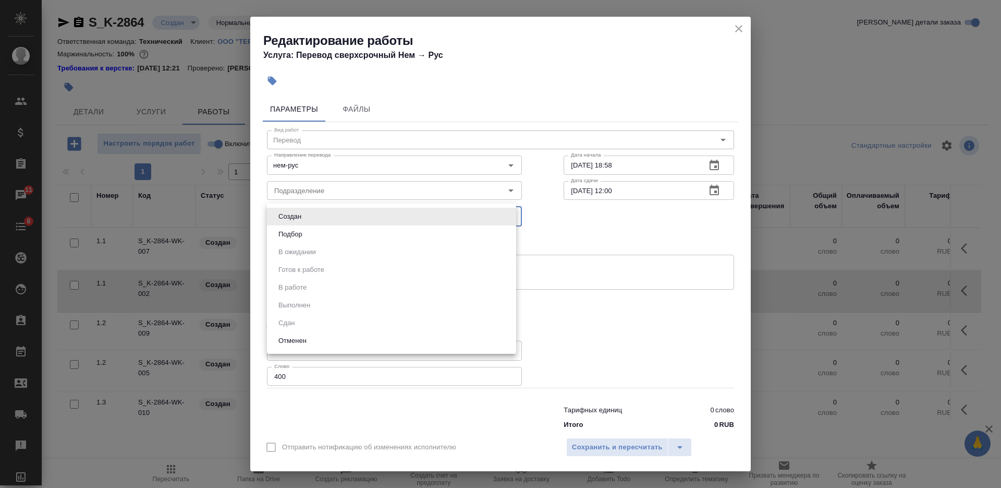
click at [542, 228] on div at bounding box center [500, 244] width 1001 height 488
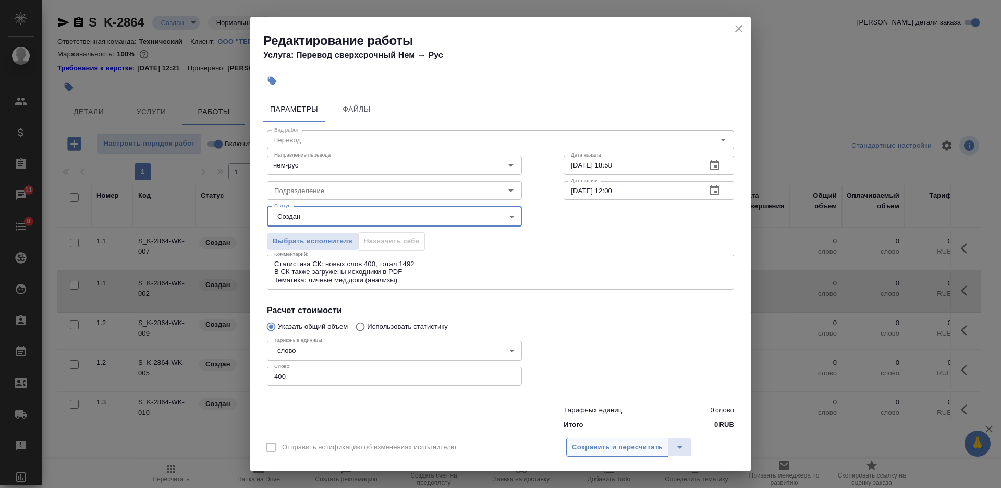
click at [601, 445] on span "Сохранить и пересчитать" at bounding box center [617, 447] width 91 height 12
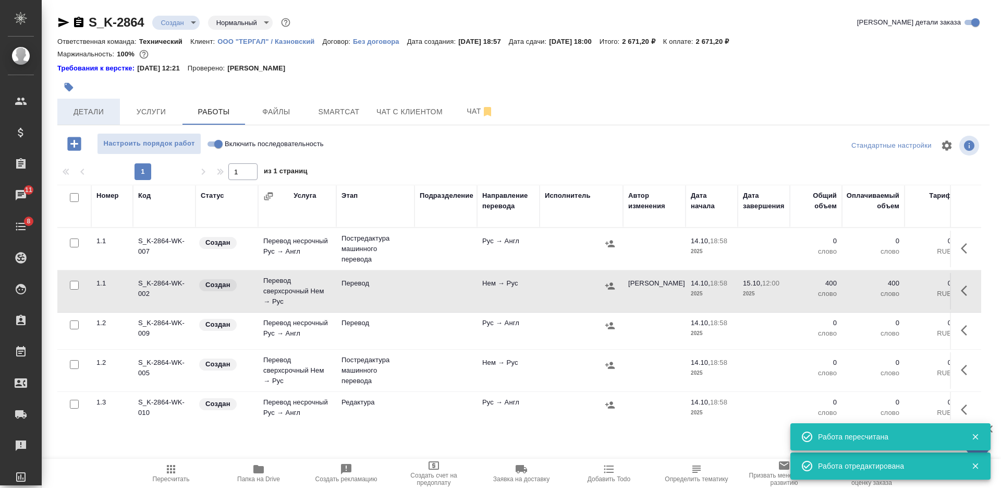
click at [114, 110] on button "Детали" at bounding box center [88, 112] width 63 height 26
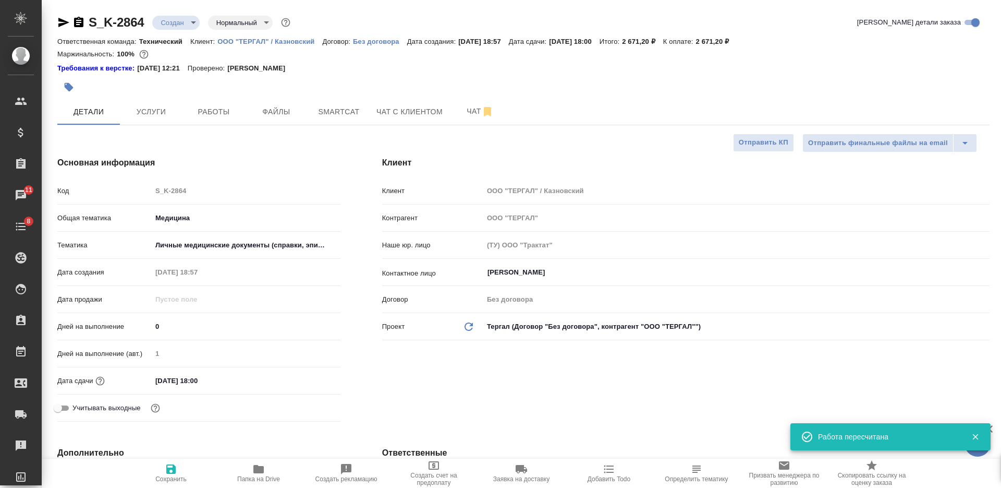
click at [180, 30] on div "S_K-2864 Создан new Нормальный normal" at bounding box center [174, 22] width 235 height 17
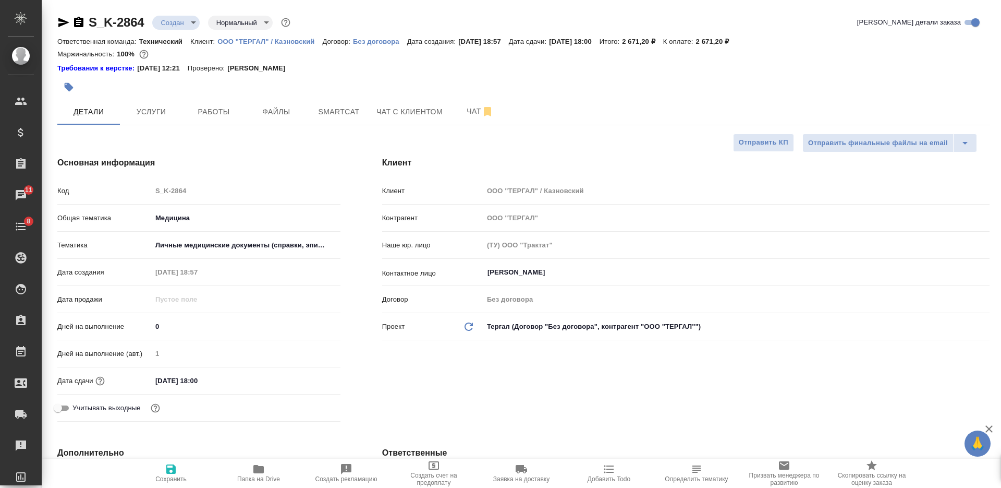
click at [184, 21] on body "🙏 .cls-1 fill:#fff; AWATERA Nikiforova Valeria Клиенты Спецификации Заказы 11 Ч…" at bounding box center [500, 244] width 1001 height 488
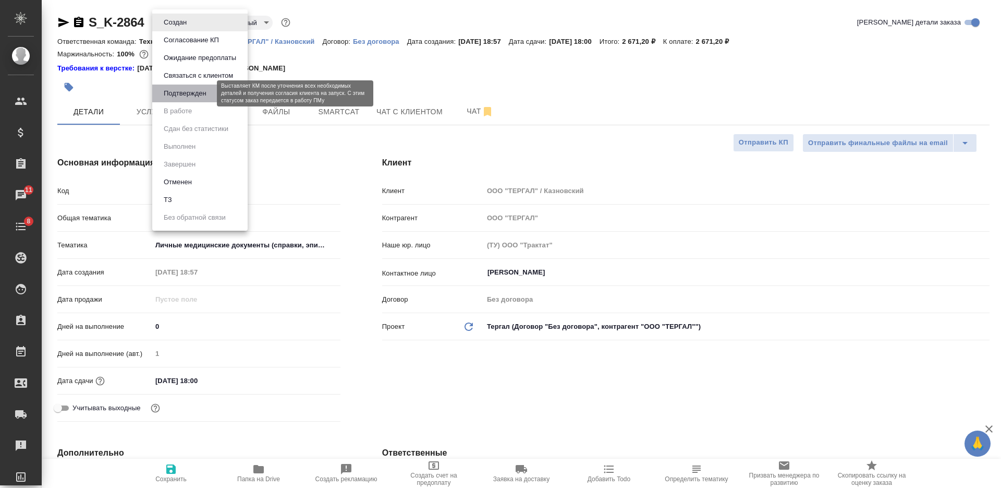
click at [191, 94] on button "Подтвержден" at bounding box center [185, 93] width 49 height 11
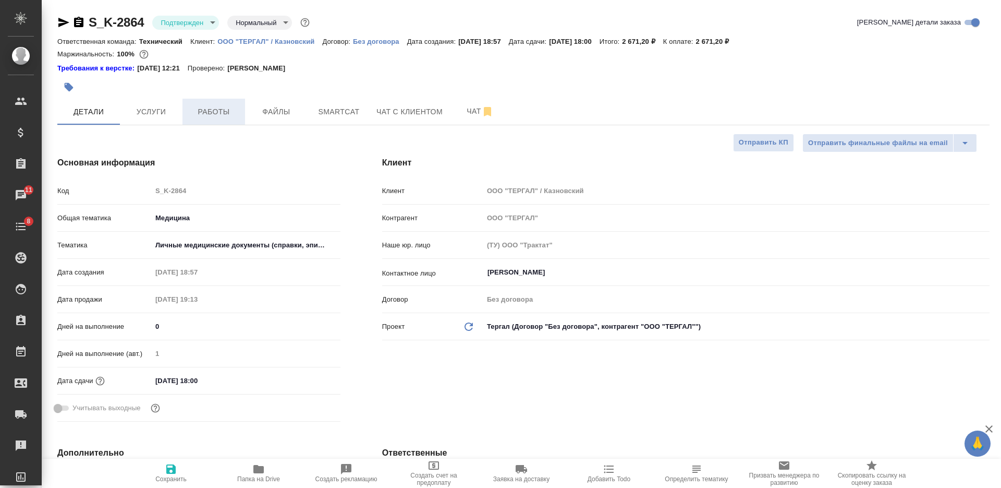
click at [216, 115] on span "Работы" at bounding box center [214, 111] width 50 height 13
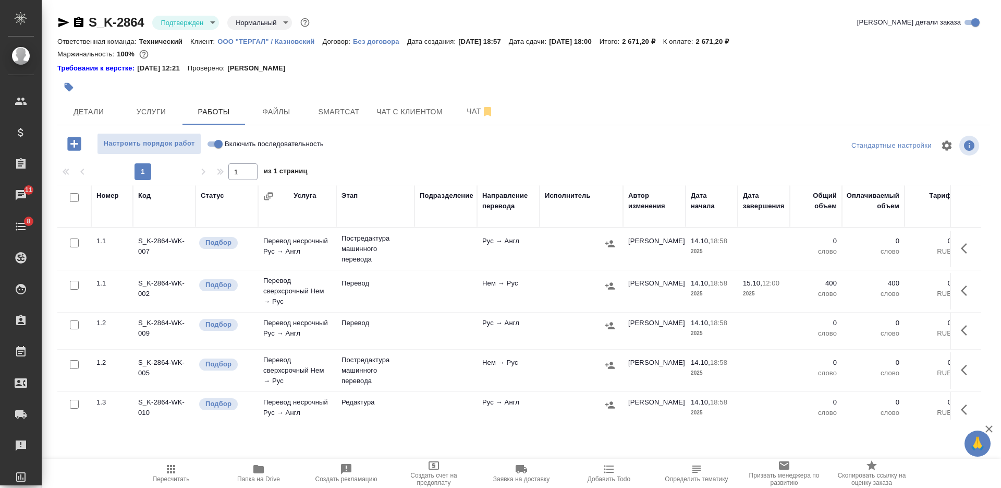
click at [961, 287] on icon "button" at bounding box center [967, 290] width 13 height 13
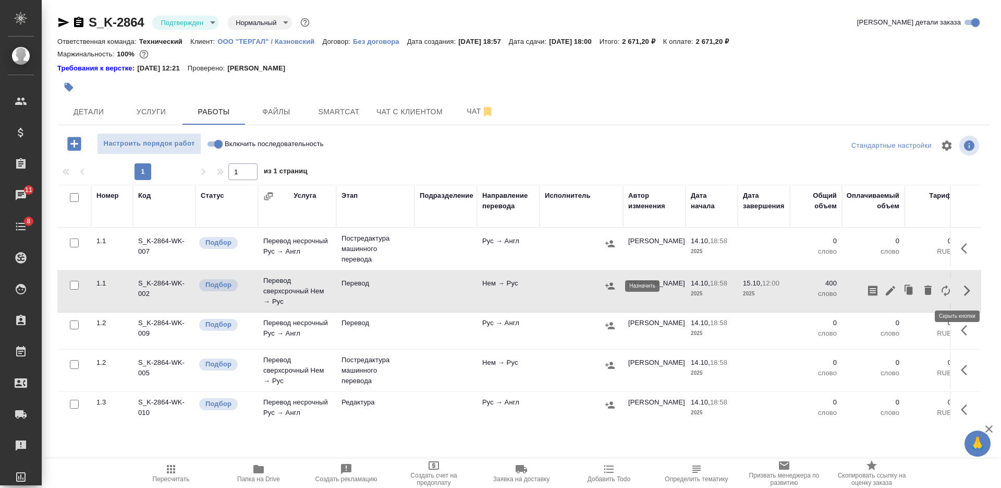
click at [611, 287] on icon "button" at bounding box center [609, 285] width 9 height 7
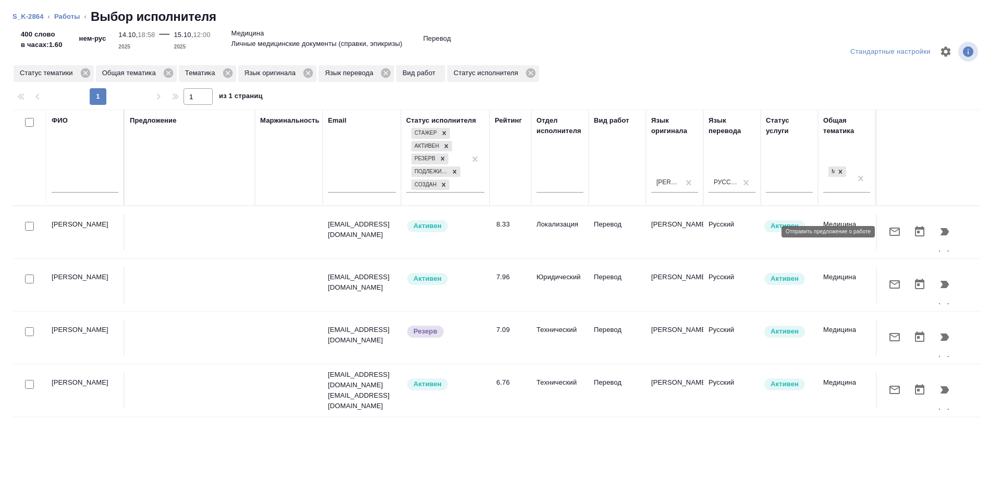
click at [891, 229] on icon "button" at bounding box center [895, 231] width 13 height 13
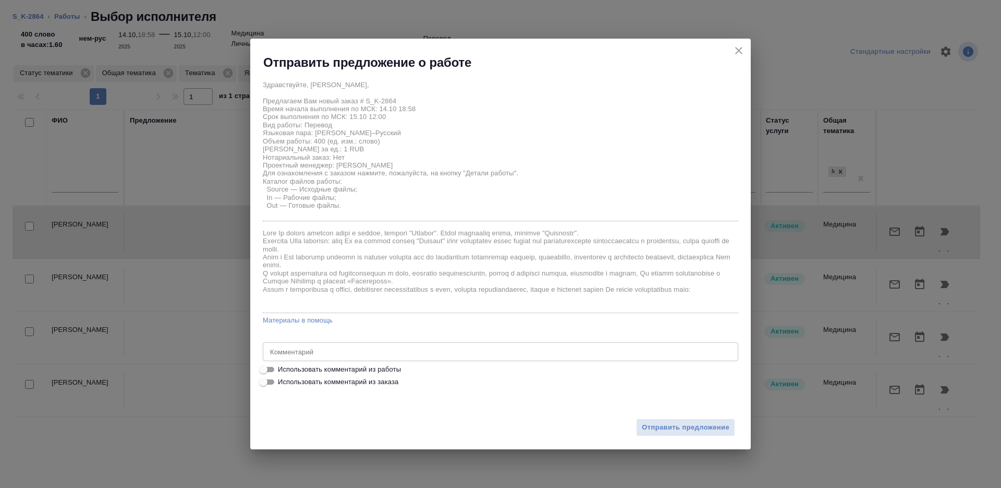
click at [380, 365] on span "Использовать комментарий из работы" at bounding box center [339, 369] width 123 height 10
click at [282, 365] on input "Использовать комментарий из работы" at bounding box center [264, 369] width 38 height 13
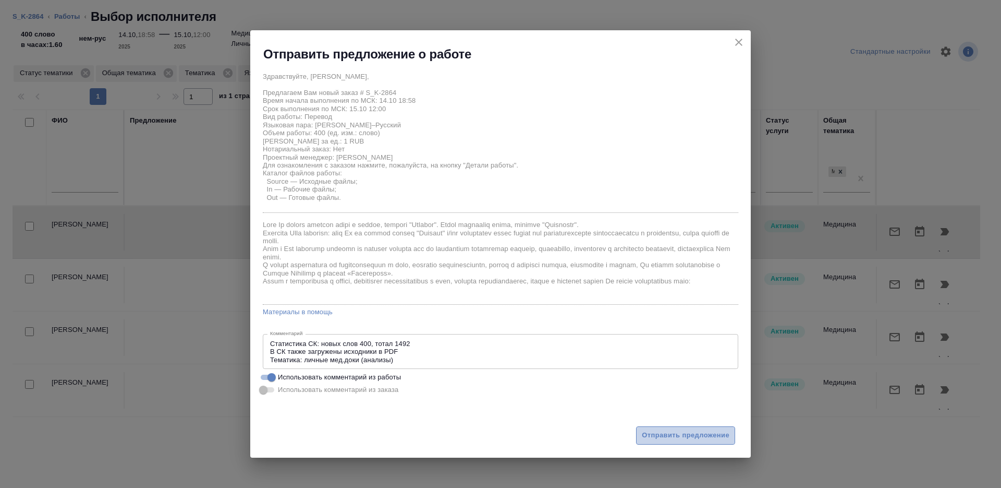
click at [663, 433] on span "Отправить предложение" at bounding box center [686, 435] width 88 height 12
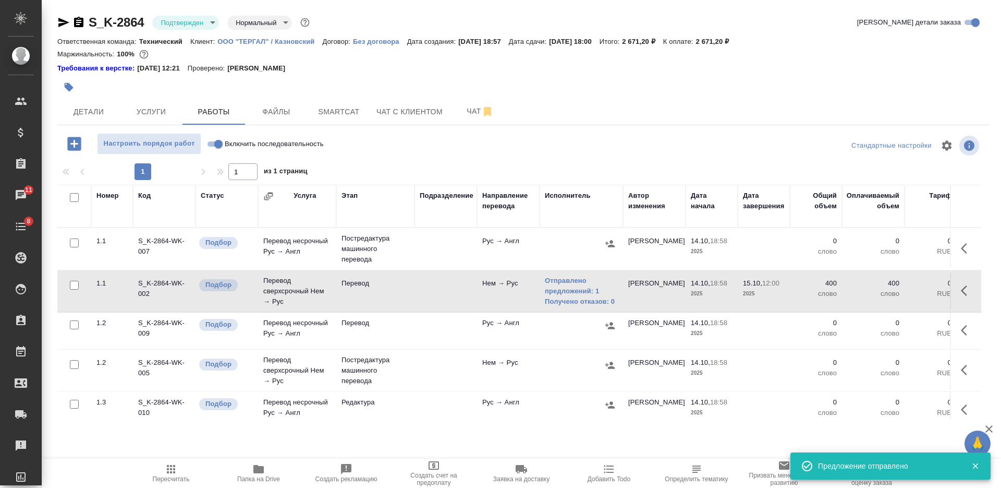
click at [74, 240] on input "checkbox" at bounding box center [74, 242] width 9 height 9
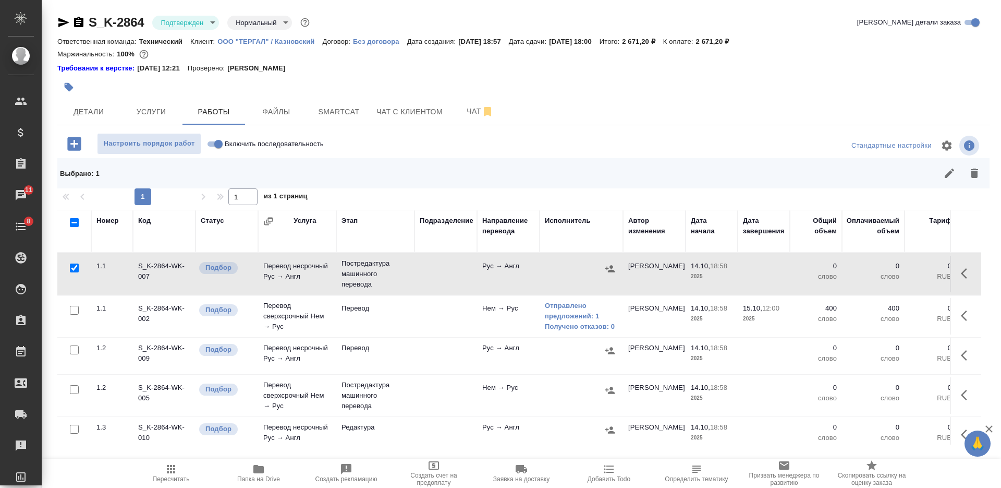
click at [77, 389] on input "checkbox" at bounding box center [74, 389] width 9 height 9
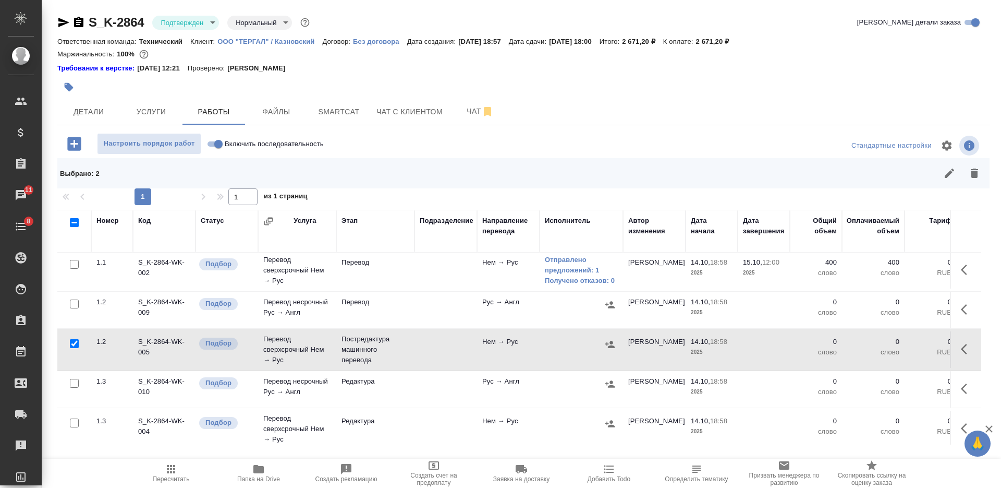
scroll to position [65, 0]
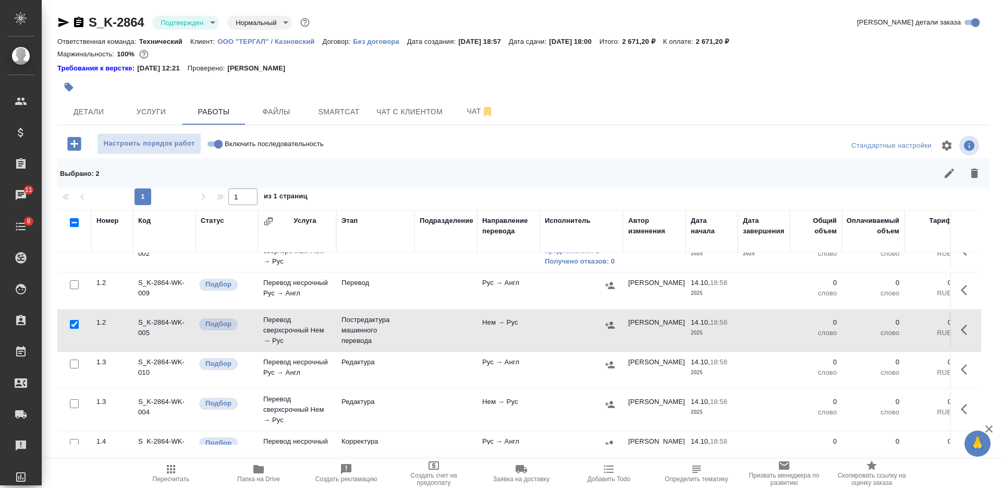
click at [73, 367] on input "checkbox" at bounding box center [74, 363] width 9 height 9
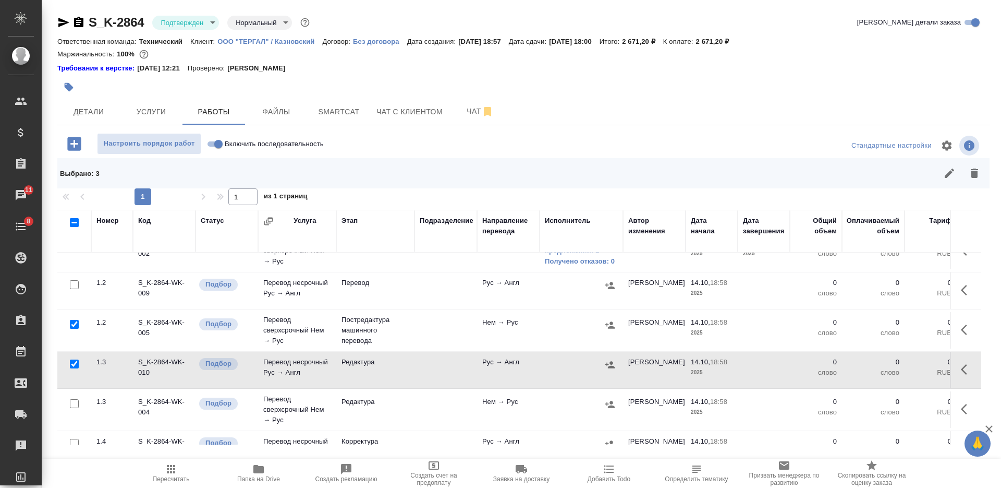
click at [73, 367] on input "checkbox" at bounding box center [74, 363] width 9 height 9
drag, startPoint x: 975, startPoint y: 171, endPoint x: 774, endPoint y: 216, distance: 205.3
click at [974, 171] on icon "button" at bounding box center [974, 172] width 7 height 9
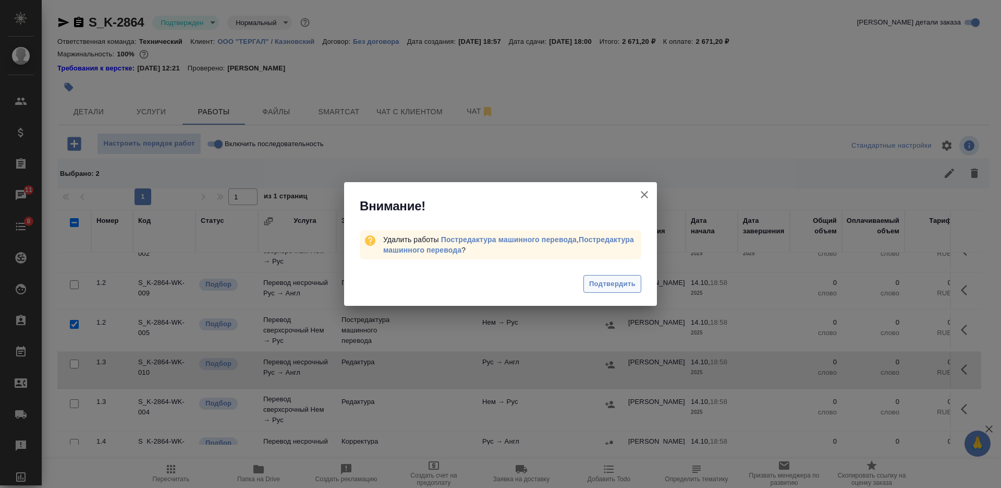
click at [595, 284] on span "Подтвердить" at bounding box center [612, 284] width 46 height 12
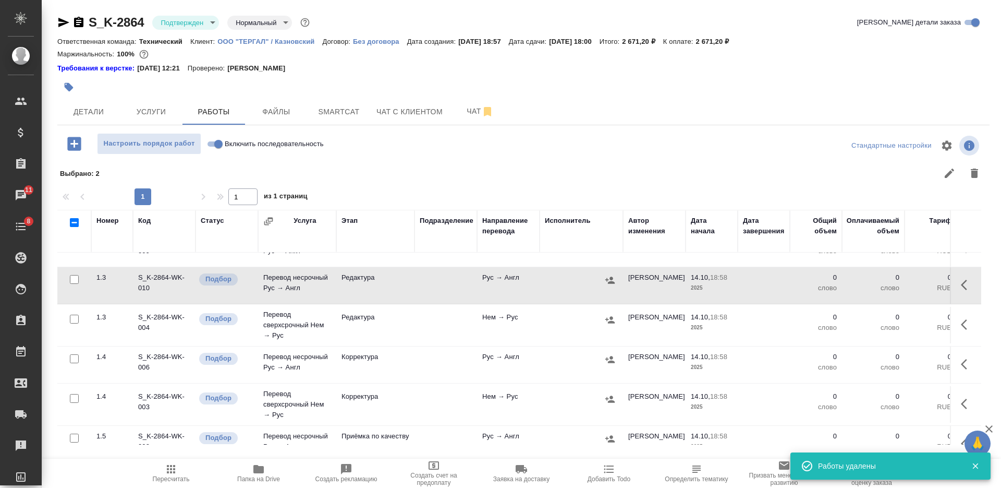
scroll to position [136, 0]
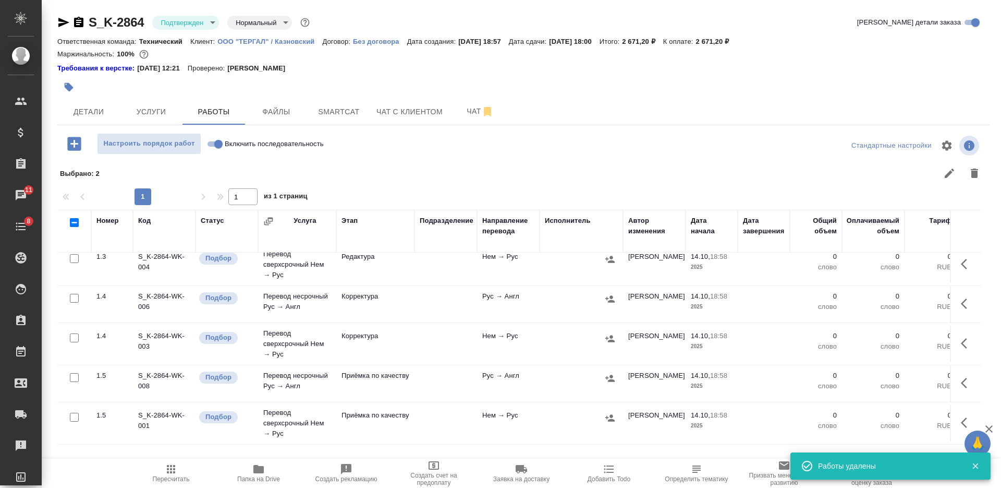
click at [70, 412] on input "checkbox" at bounding box center [74, 416] width 9 height 9
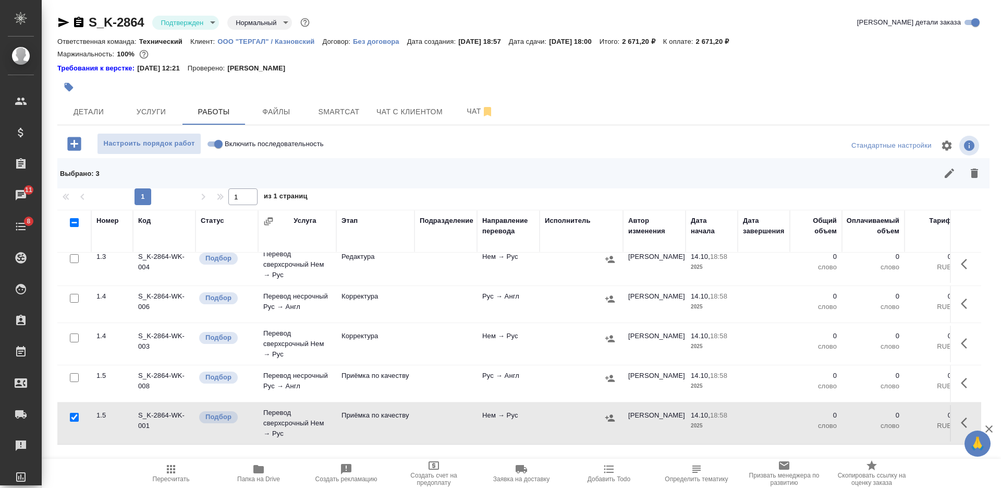
click at [75, 333] on input "checkbox" at bounding box center [74, 337] width 9 height 9
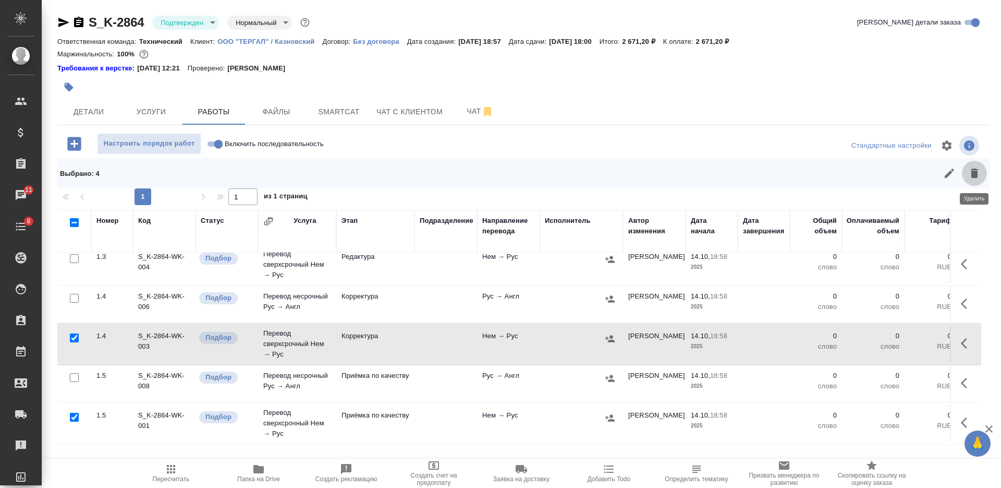
click at [986, 172] on button "button" at bounding box center [974, 173] width 25 height 25
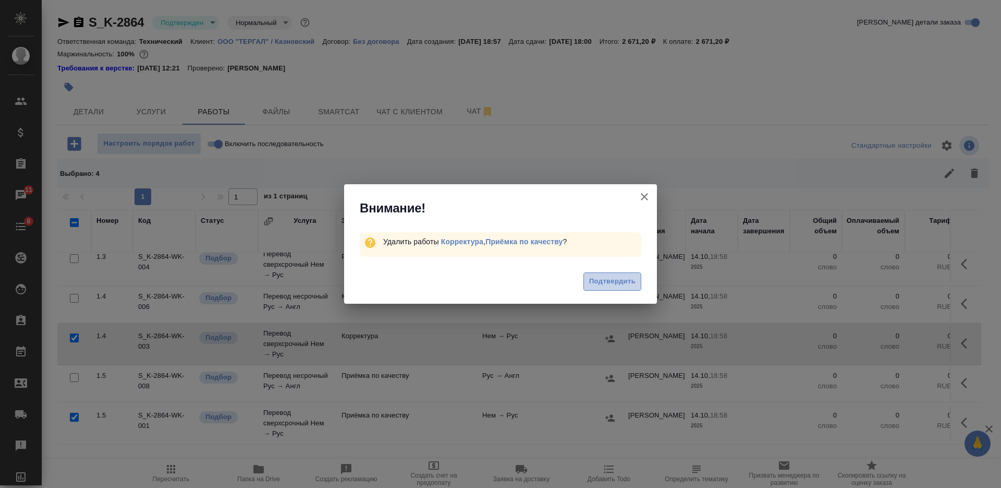
click at [622, 280] on span "Подтвердить" at bounding box center [612, 281] width 46 height 12
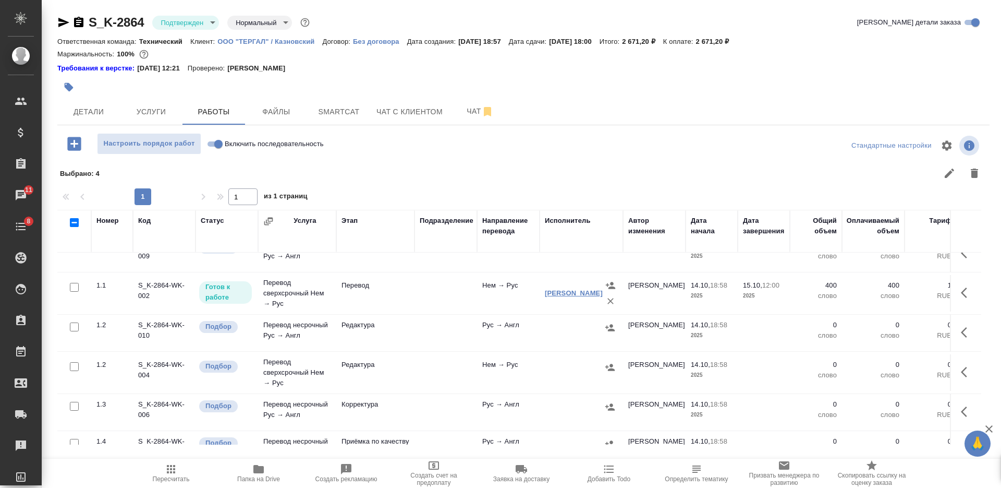
scroll to position [0, 0]
